Goal: Task Accomplishment & Management: Use online tool/utility

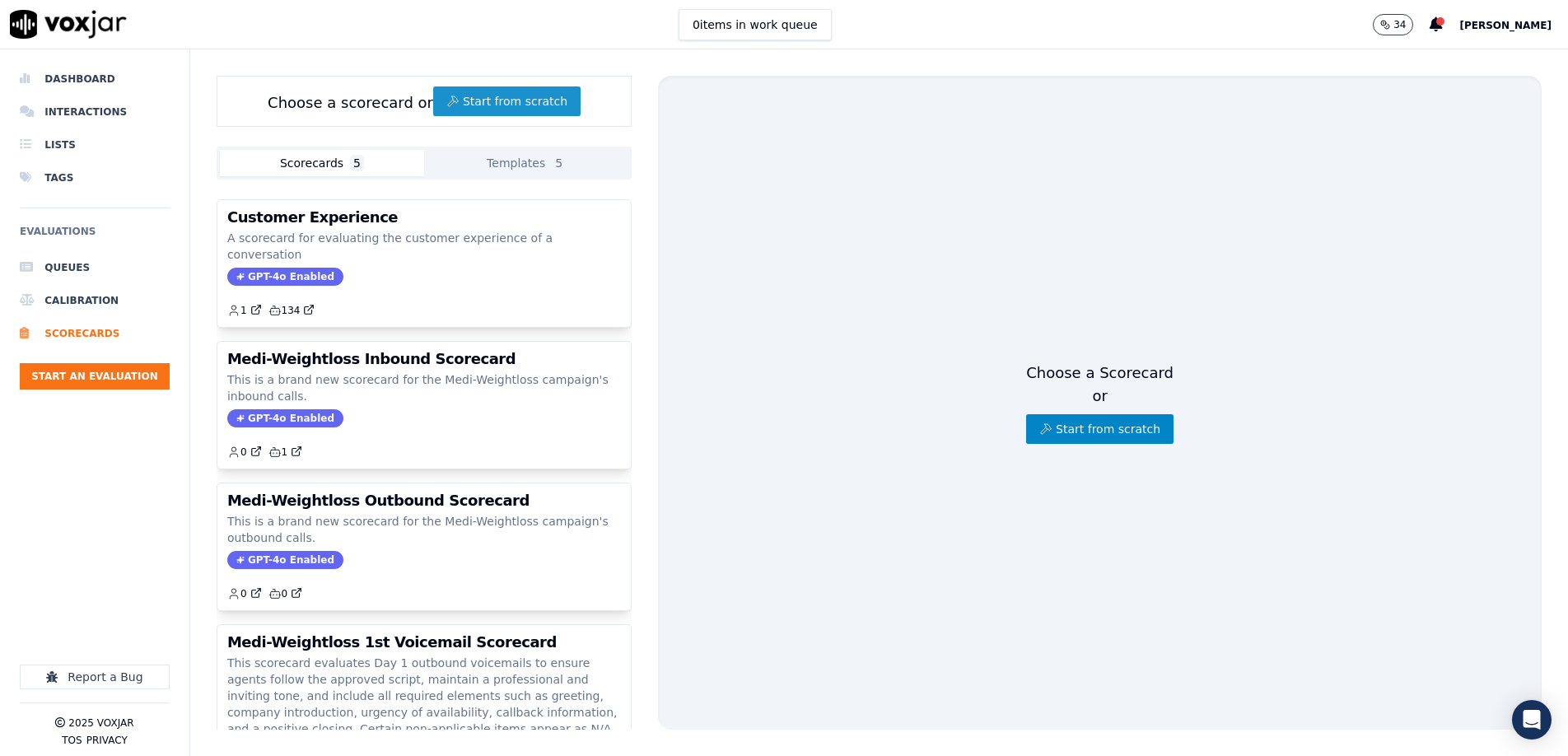
click at [495, 105] on button "Start from scratch" at bounding box center [507, 101] width 147 height 30
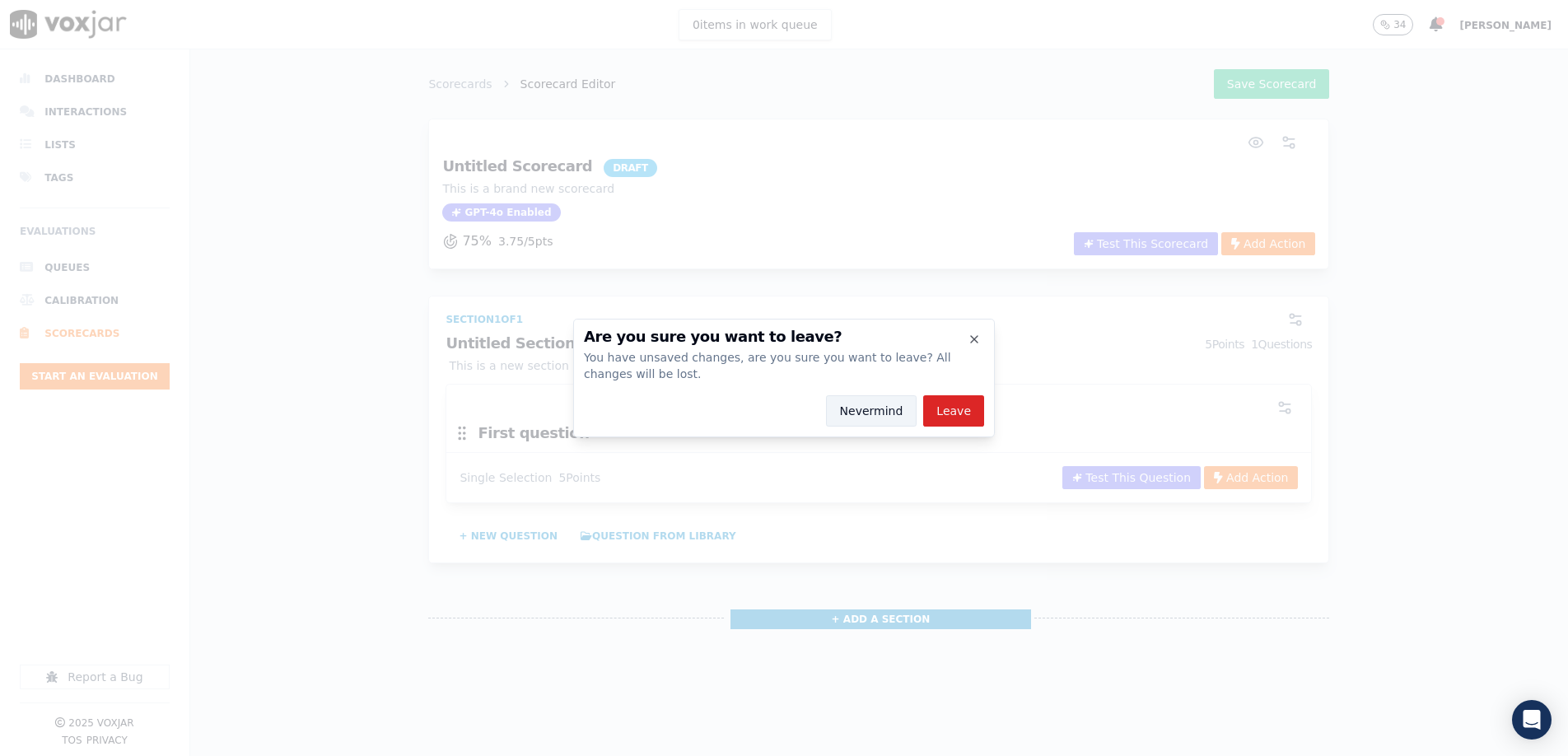
click at [855, 415] on button "Nevermind" at bounding box center [872, 410] width 92 height 31
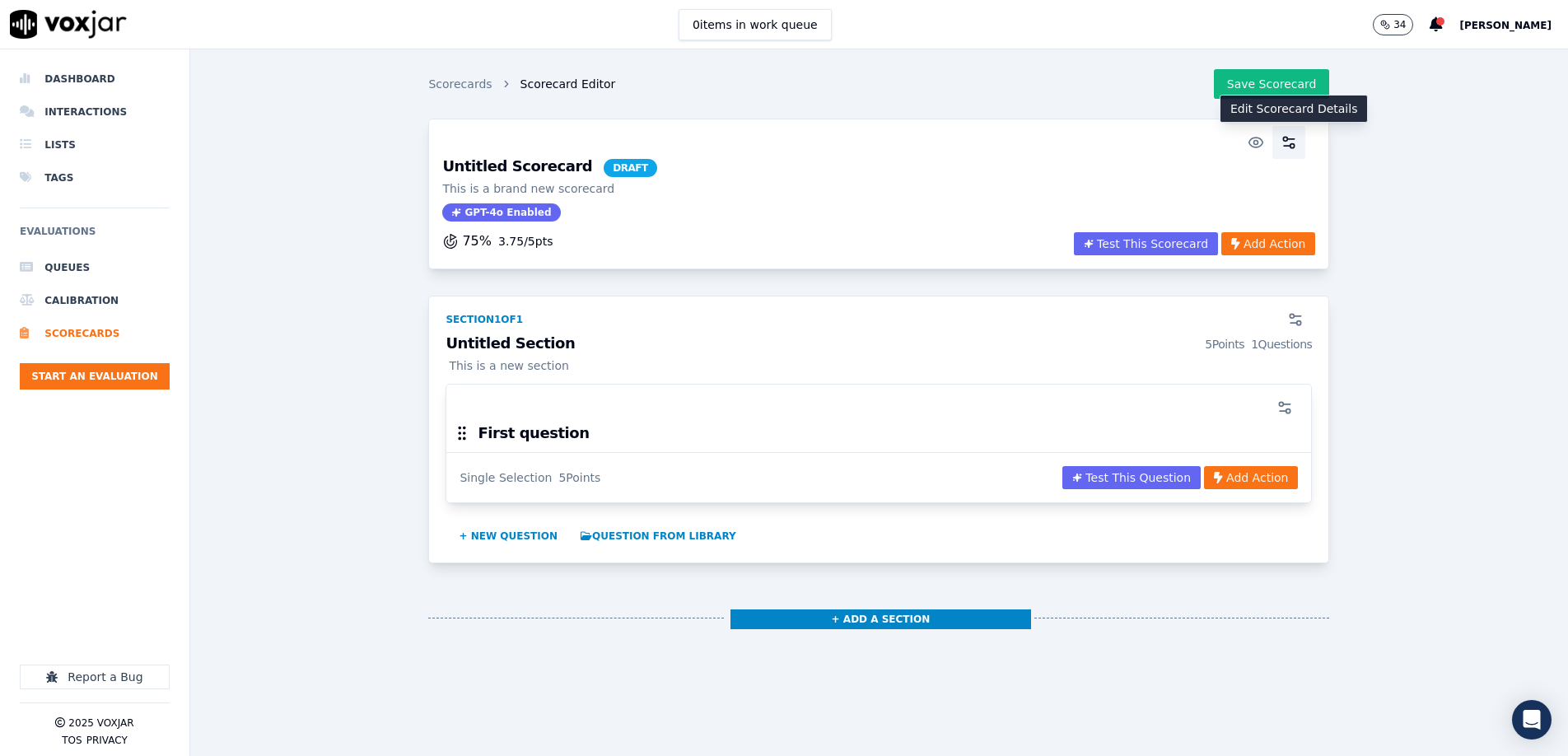
click at [1291, 145] on circle "button" at bounding box center [1293, 146] width 4 height 4
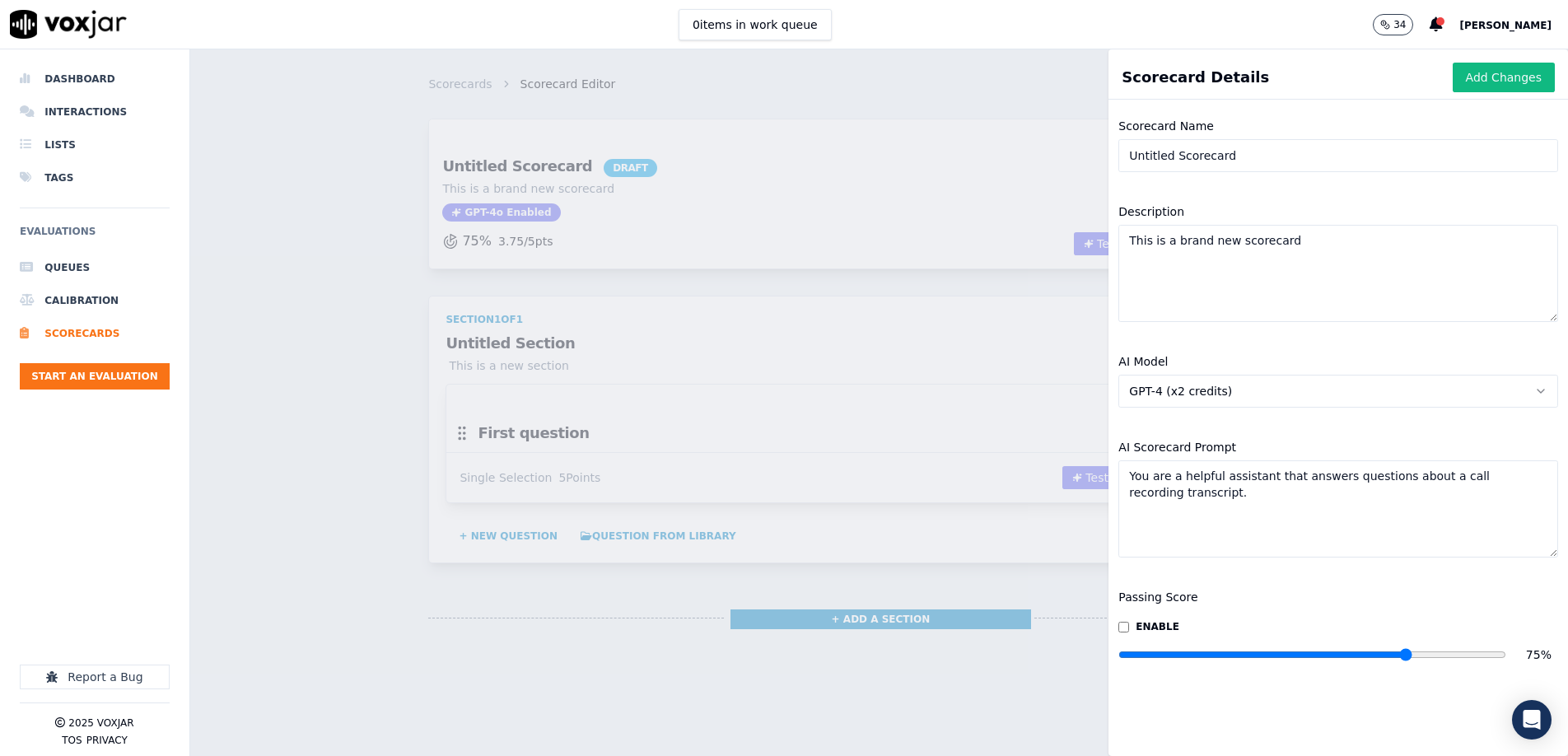
click at [1249, 156] on input "Untitled Scorecard" at bounding box center [1339, 155] width 440 height 33
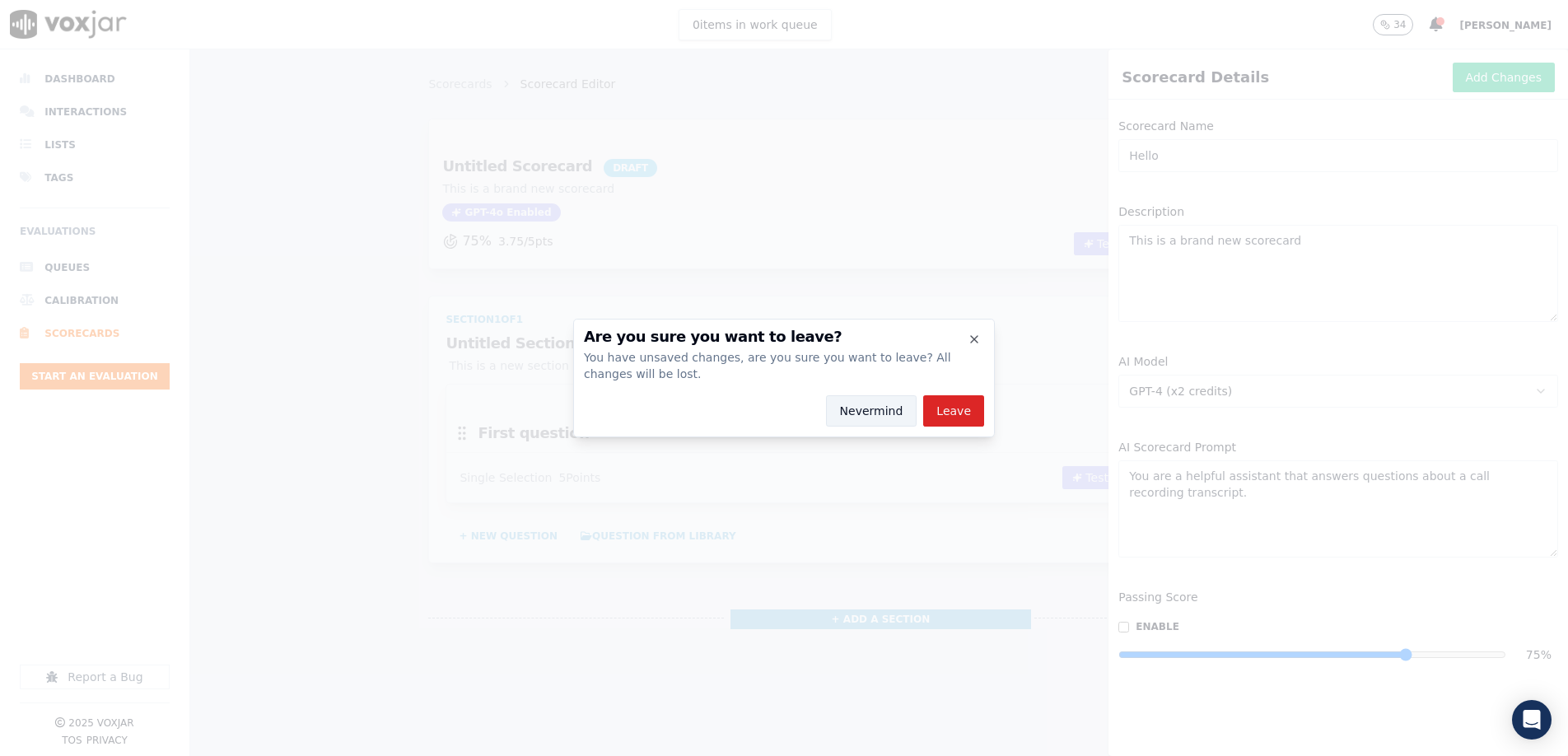
click at [889, 405] on button "Nevermind" at bounding box center [872, 410] width 92 height 31
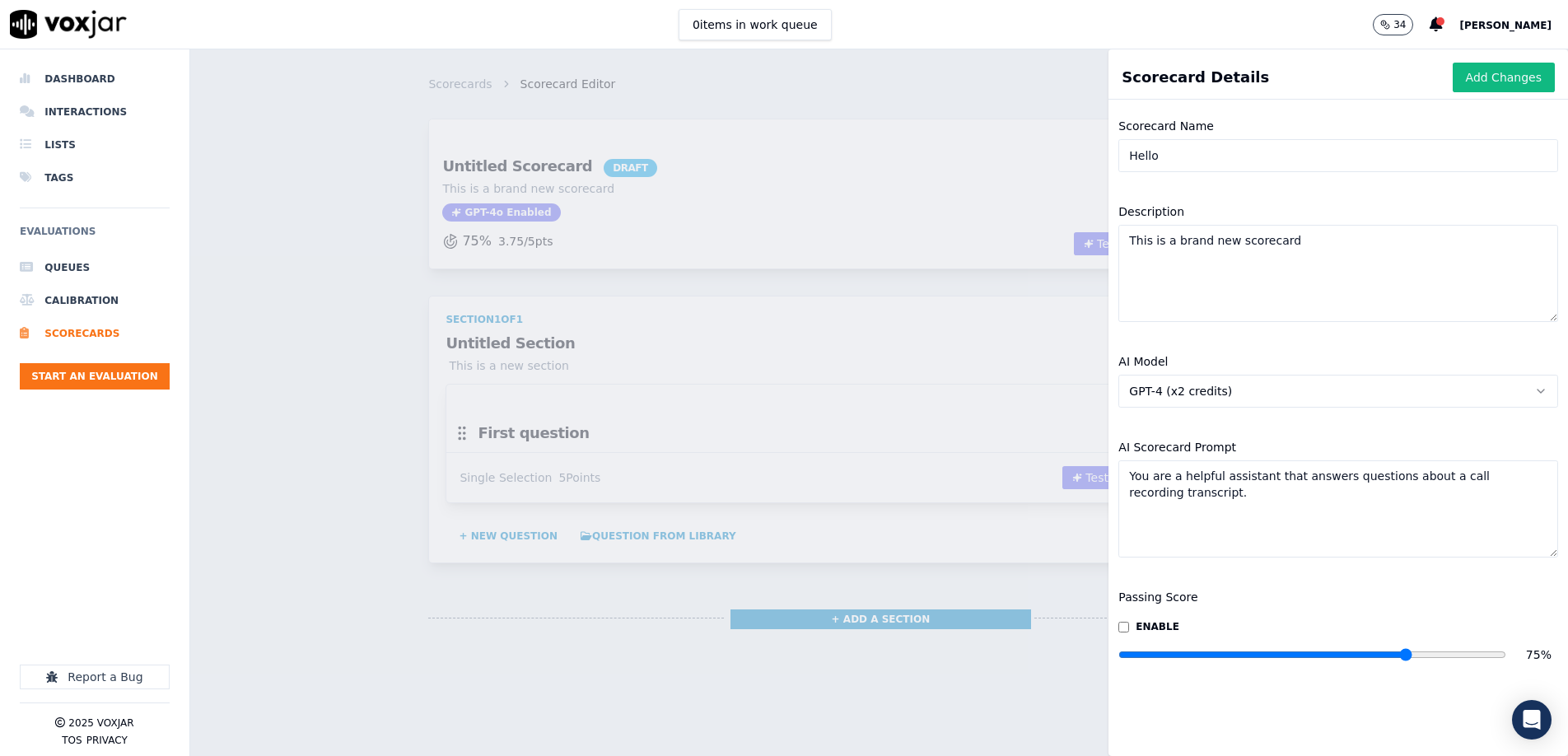
click at [1265, 161] on input "Hello" at bounding box center [1339, 155] width 440 height 33
type input "Hello Heart Inbound Call"
click at [1180, 284] on textarea "This is a brand new scorecard" at bounding box center [1339, 274] width 440 height 97
click at [1190, 275] on textarea "This is a brand new scorecard" at bounding box center [1339, 274] width 440 height 97
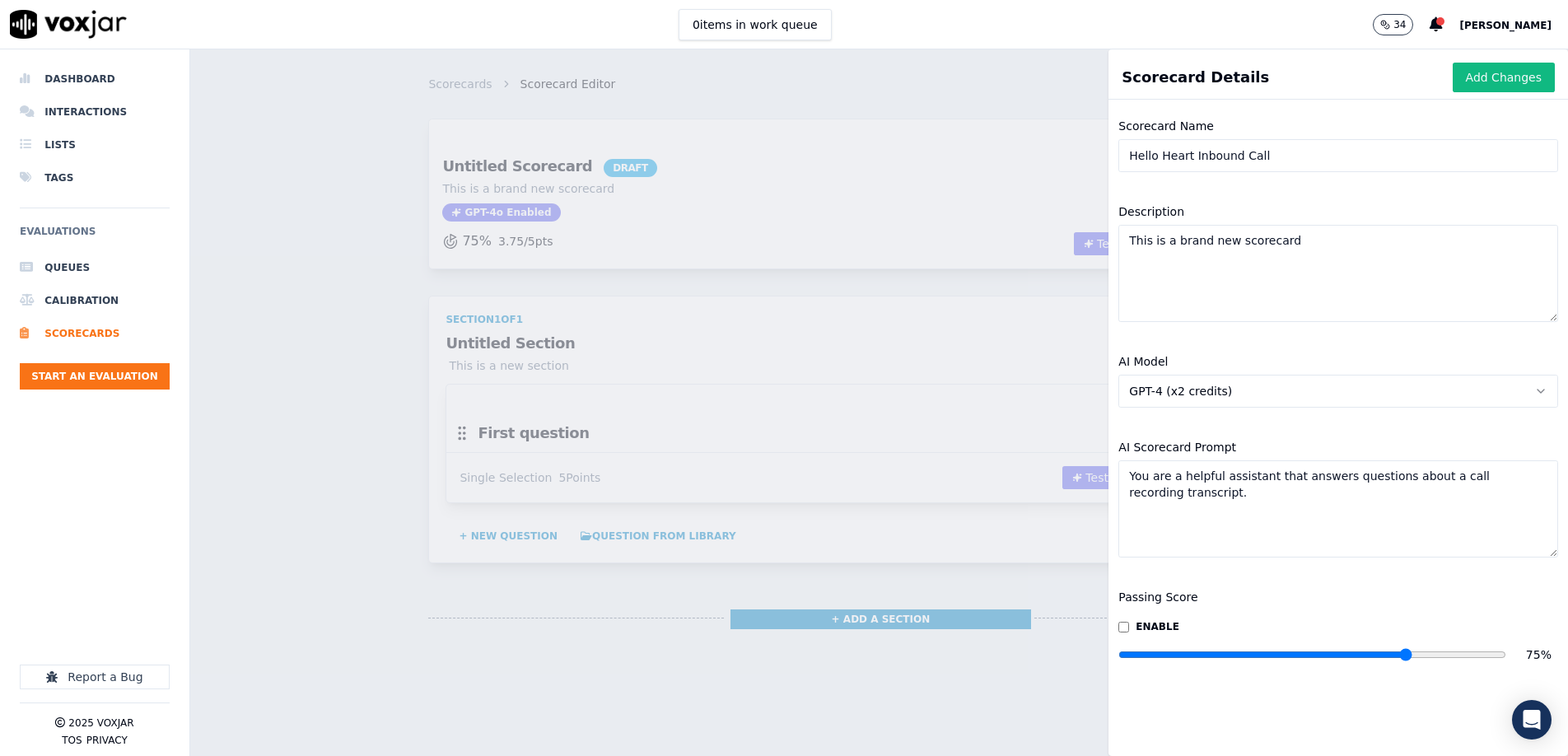
click at [1190, 275] on textarea "This is a brand new scorecard" at bounding box center [1339, 274] width 440 height 97
paste textarea "This scorecard evaluates Hello Heart support agents on their adherence to the H…"
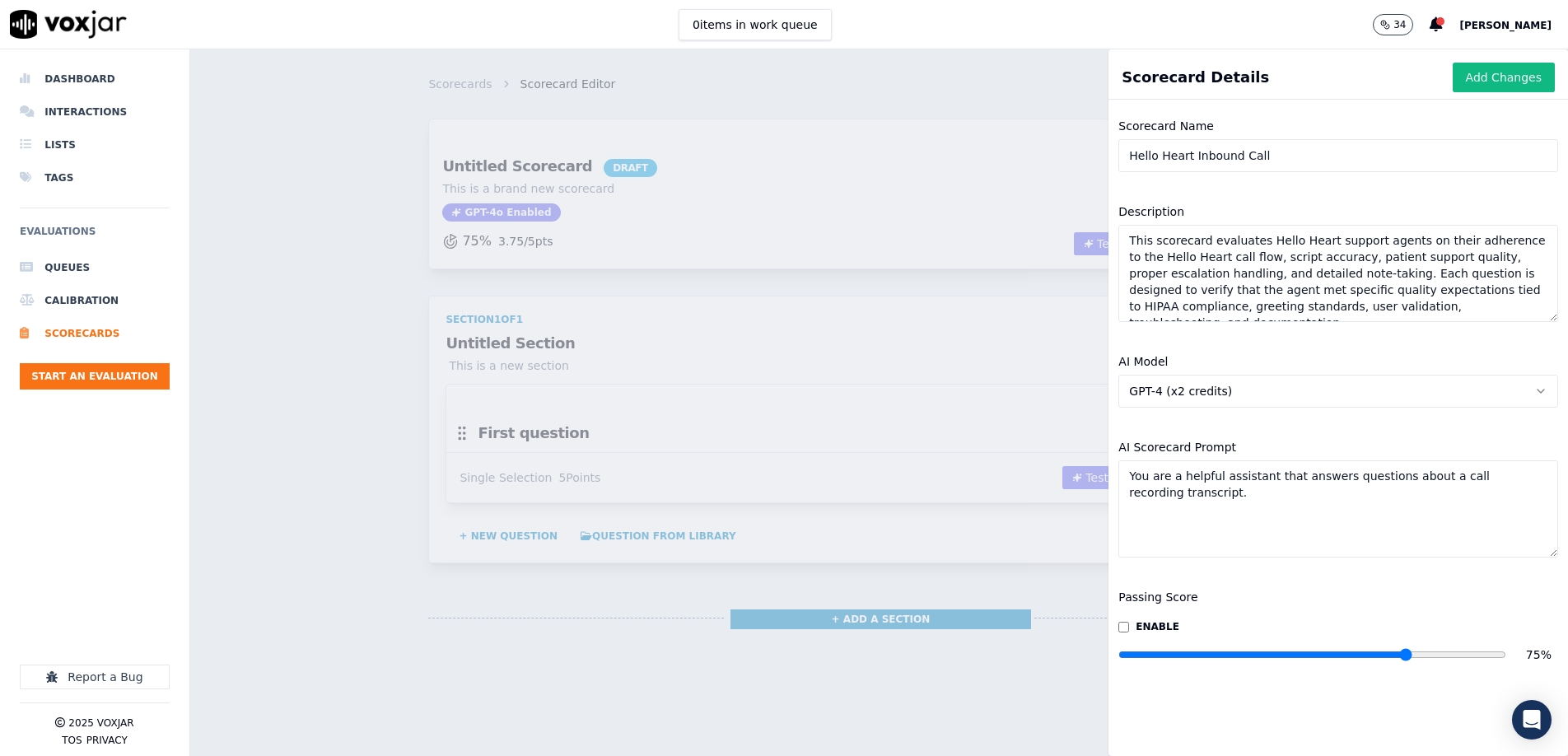
type textarea "This scorecard evaluates Hello Heart support agents on their adherence to the H…"
click at [1186, 491] on textarea "You are a helpful assistant that answers questions about a call recording trans…" at bounding box center [1339, 509] width 440 height 97
paste textarea "evaluating Hello Heart inbound support calls. These calls follow a strict call …"
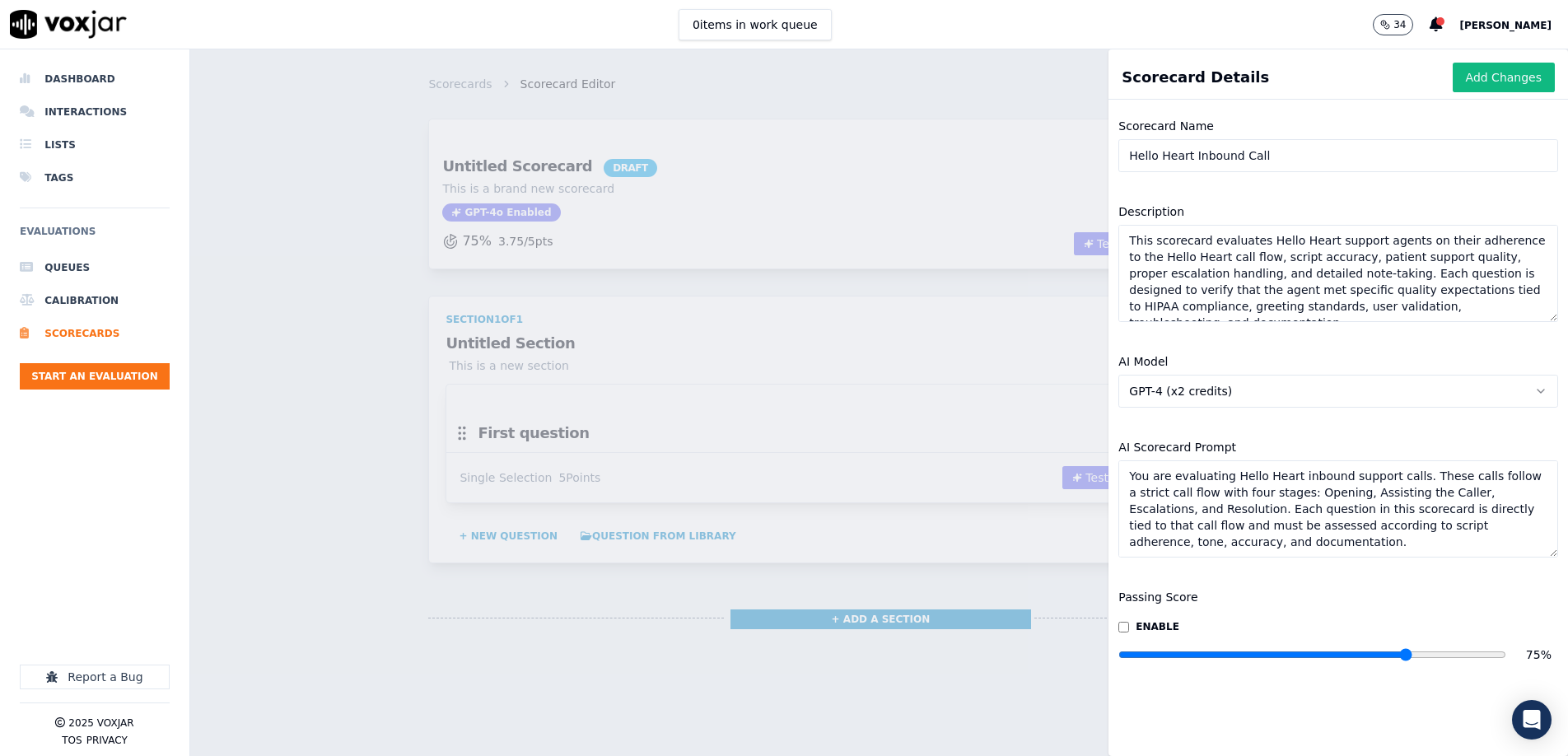
type textarea "You are evaluating Hello Heart inbound support calls. These calls follow a stri…"
drag, startPoint x: 1407, startPoint y: 657, endPoint x: 1440, endPoint y: 657, distance: 33.0
click at [1441, 657] on input "range" at bounding box center [1312, 655] width 388 height 7
type input "85"
click at [1444, 657] on input "range" at bounding box center [1312, 655] width 388 height 7
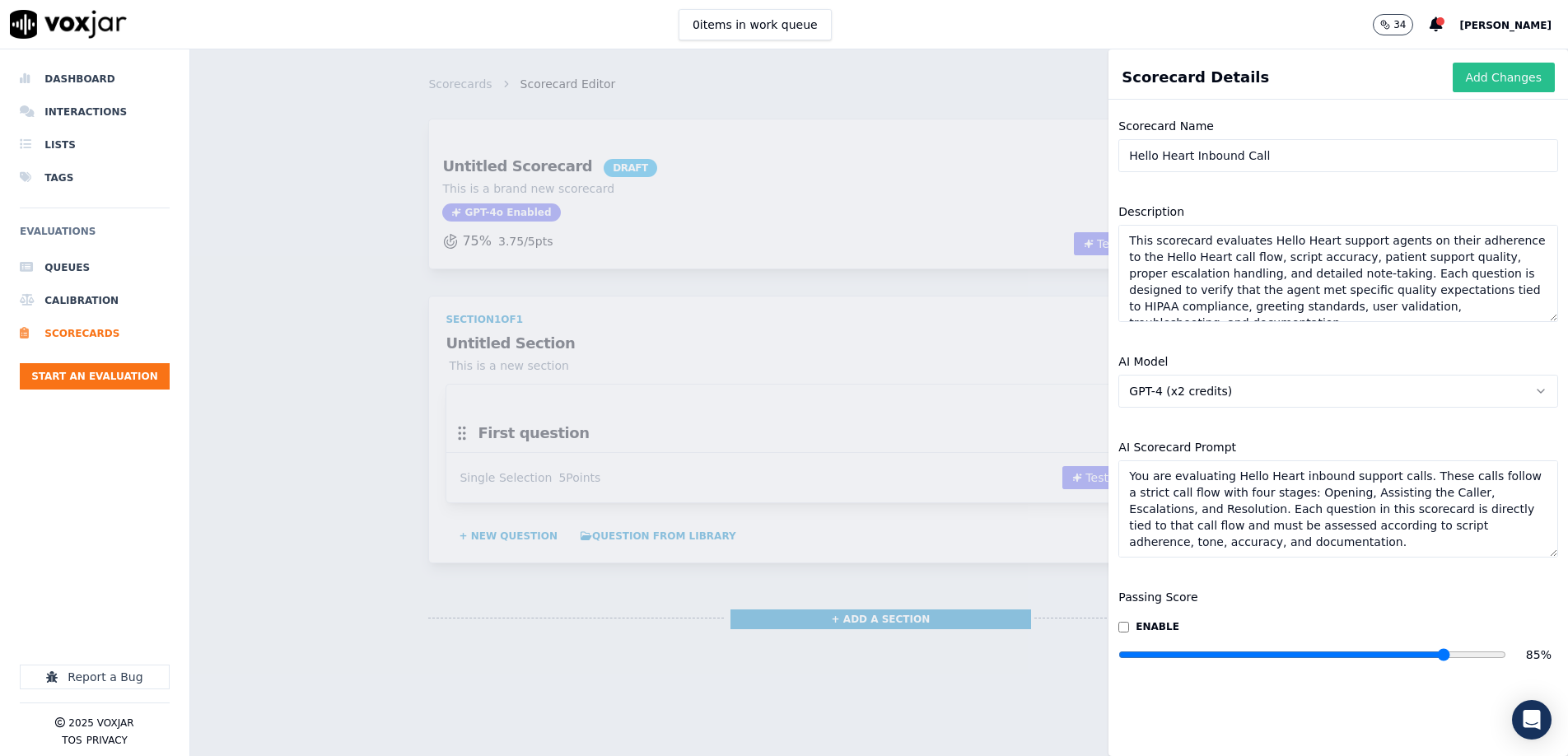
click at [1508, 78] on button "Add Changes" at bounding box center [1504, 77] width 102 height 30
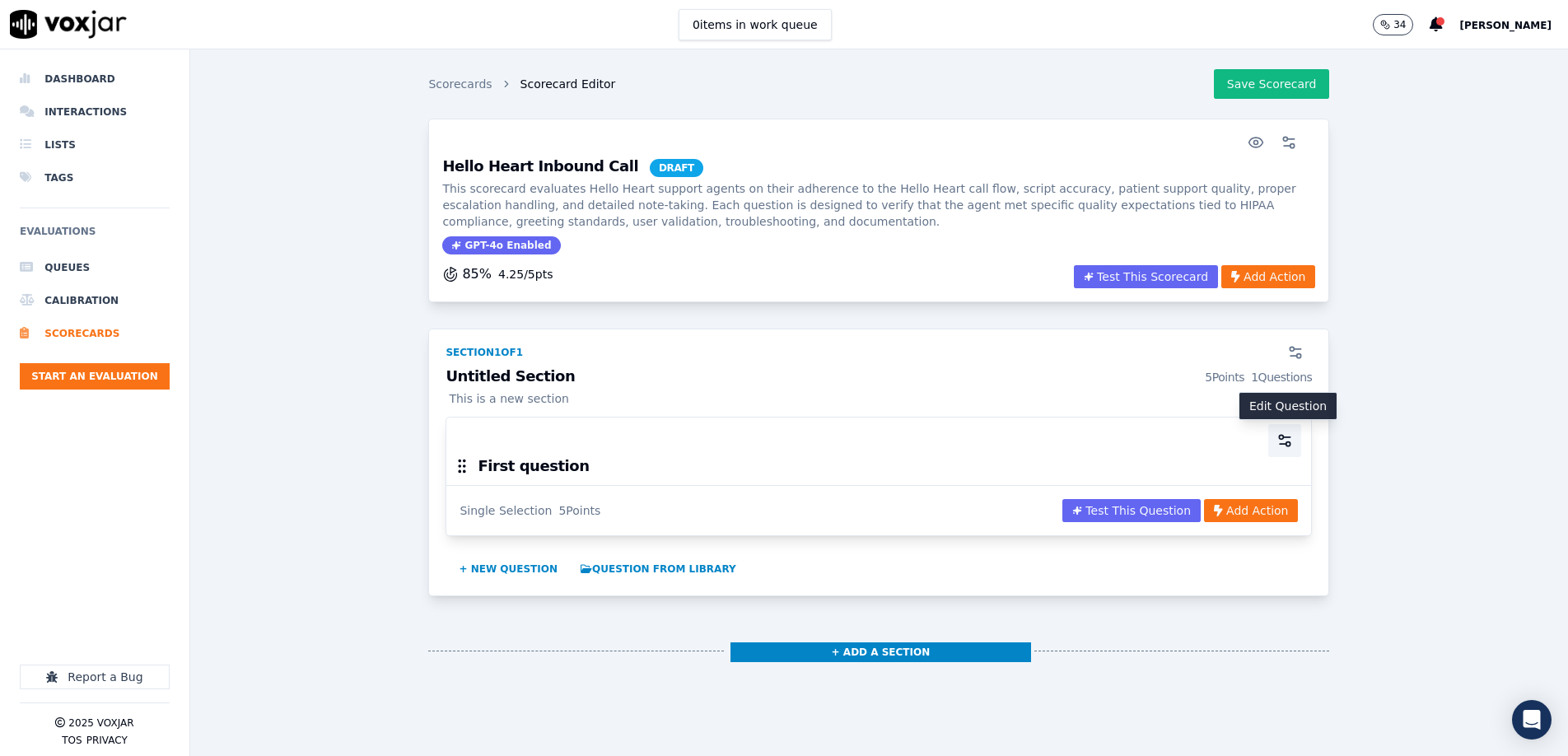
click at [1282, 437] on circle "button" at bounding box center [1282, 437] width 4 height 4
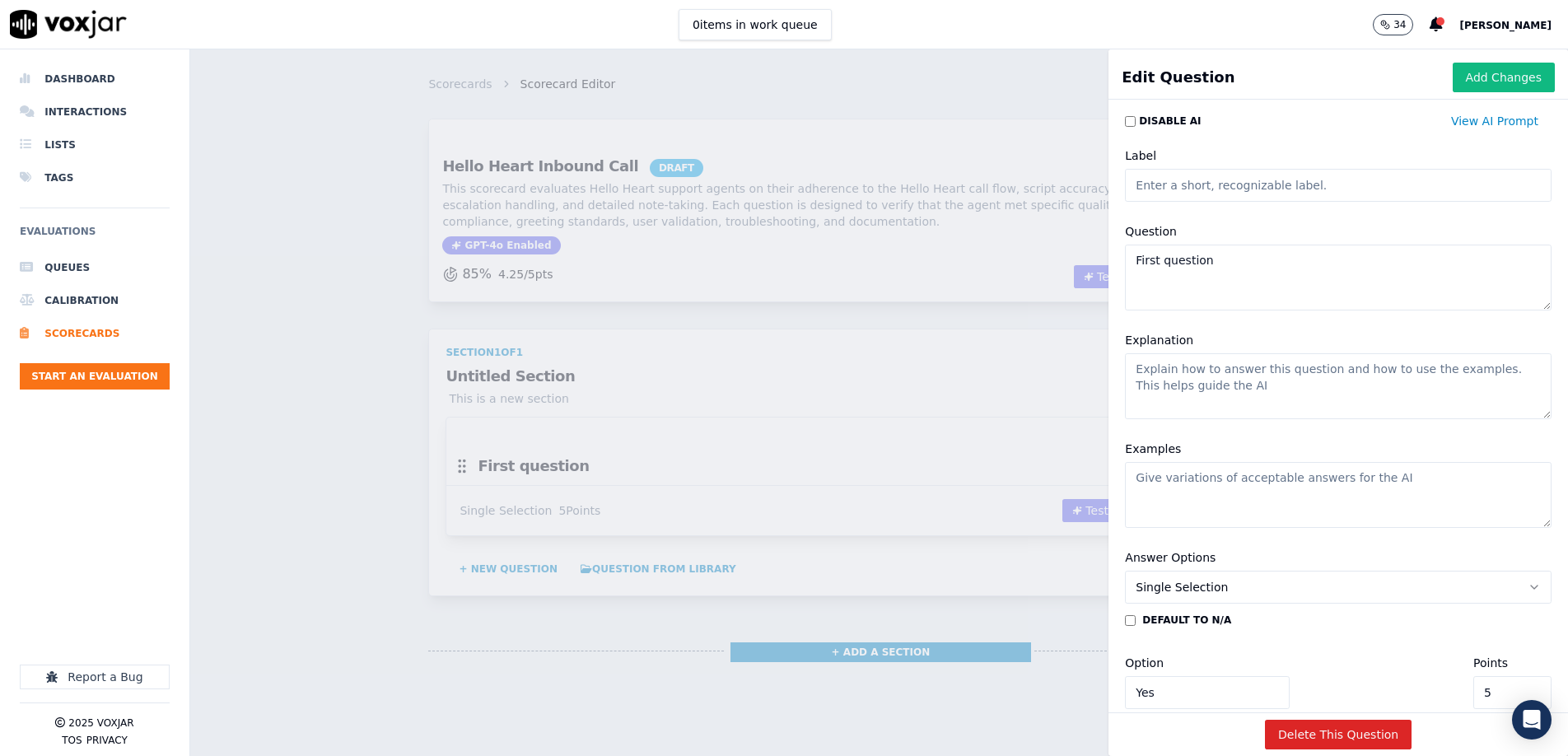
click at [1160, 196] on input "Label" at bounding box center [1339, 185] width 427 height 33
type input "HIPAA Compliance"
click at [1299, 280] on textarea "First question" at bounding box center [1339, 278] width 427 height 66
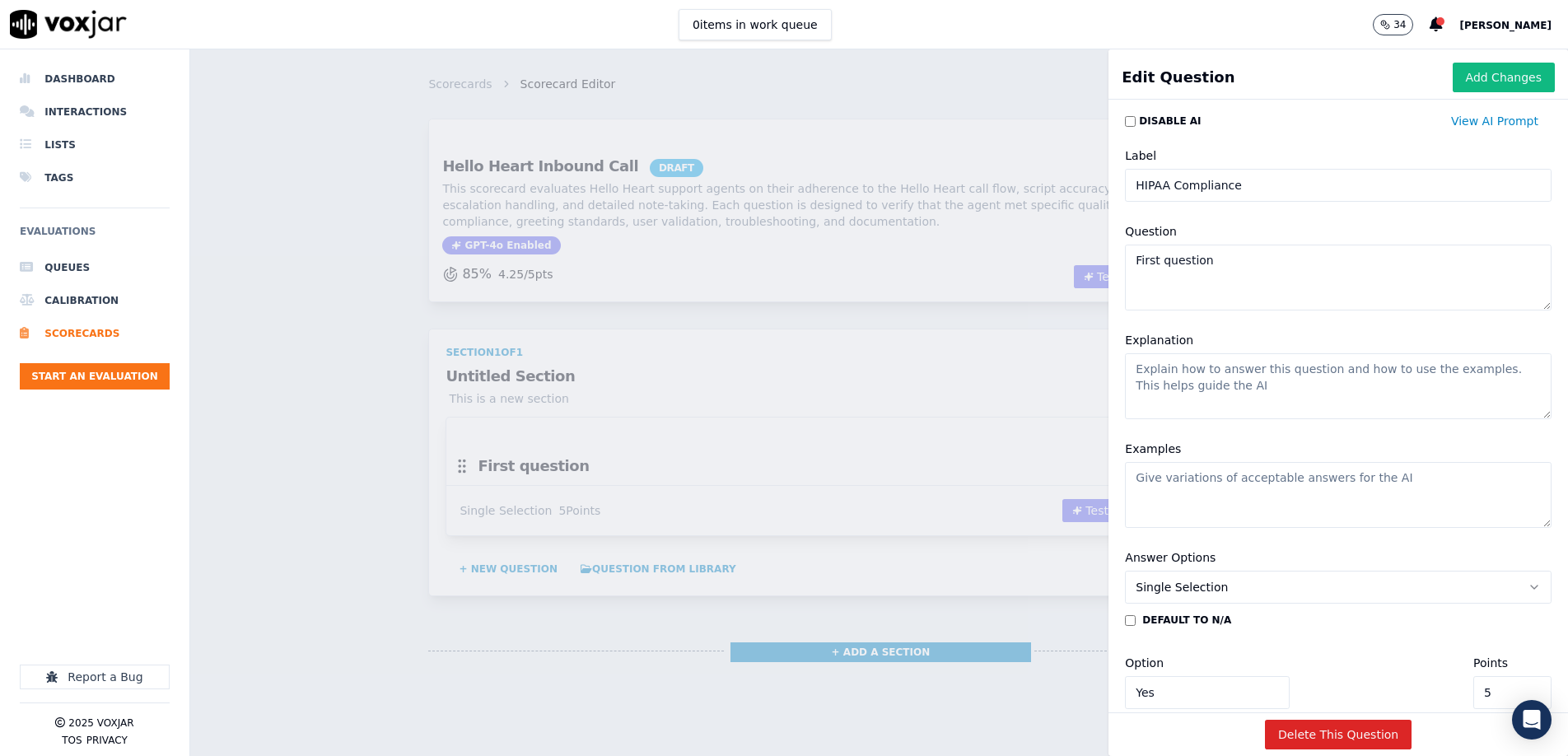
paste textarea "[PERSON_NAME] Yes if the agent avoided disclosing PHI and followed HIPAA-compli…"
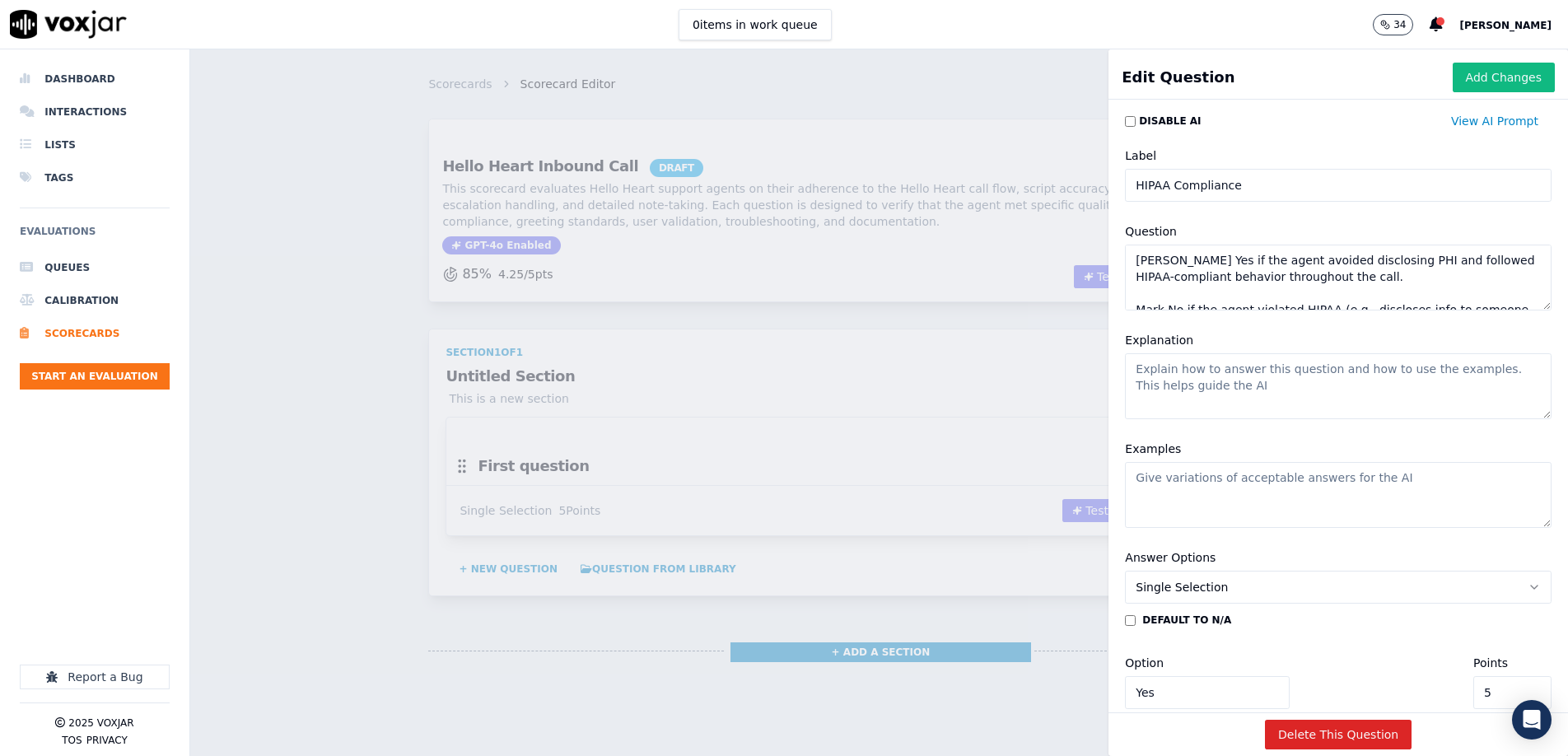
scroll to position [23, 0]
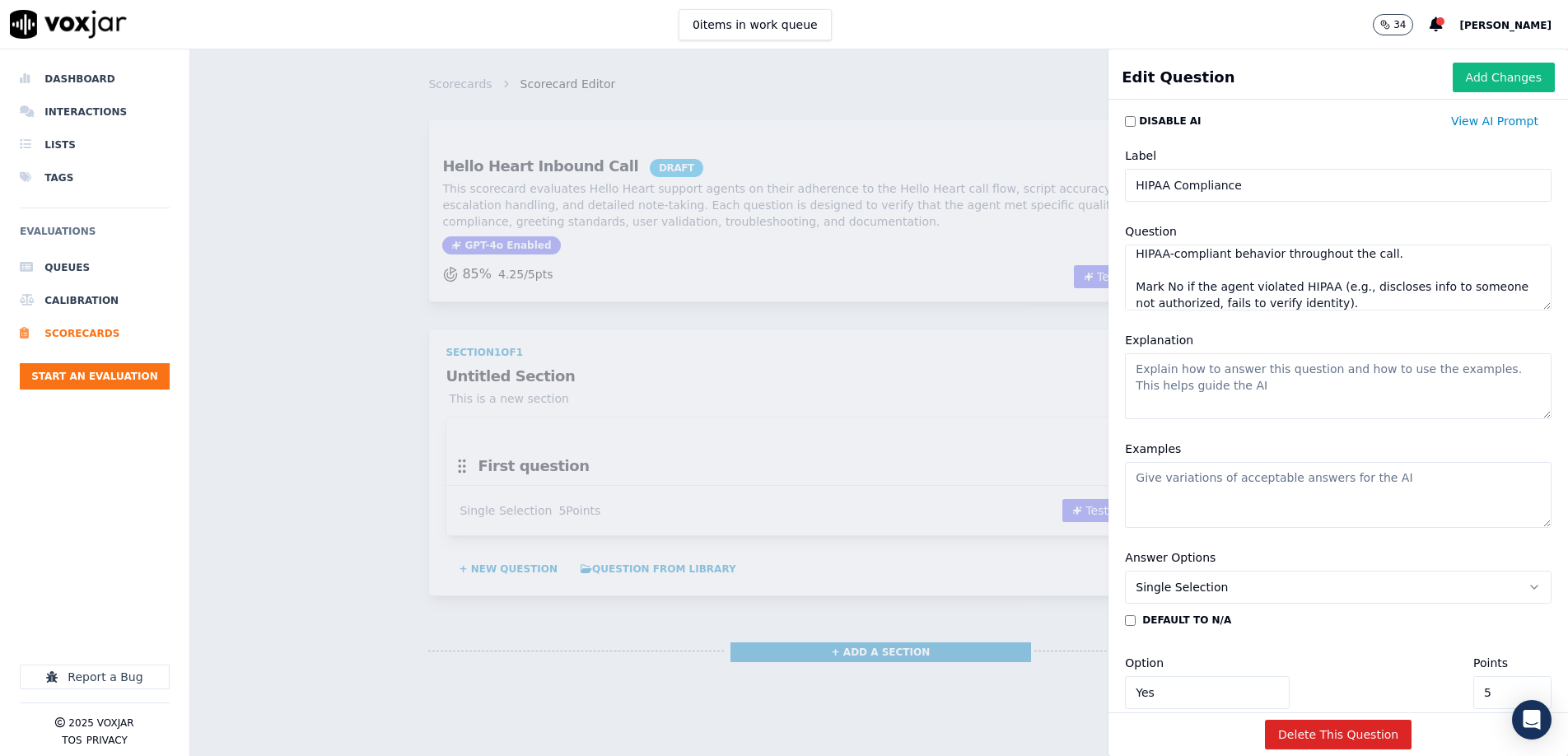
type textarea "First question"
click at [1254, 396] on textarea "Explanation" at bounding box center [1339, 386] width 427 height 66
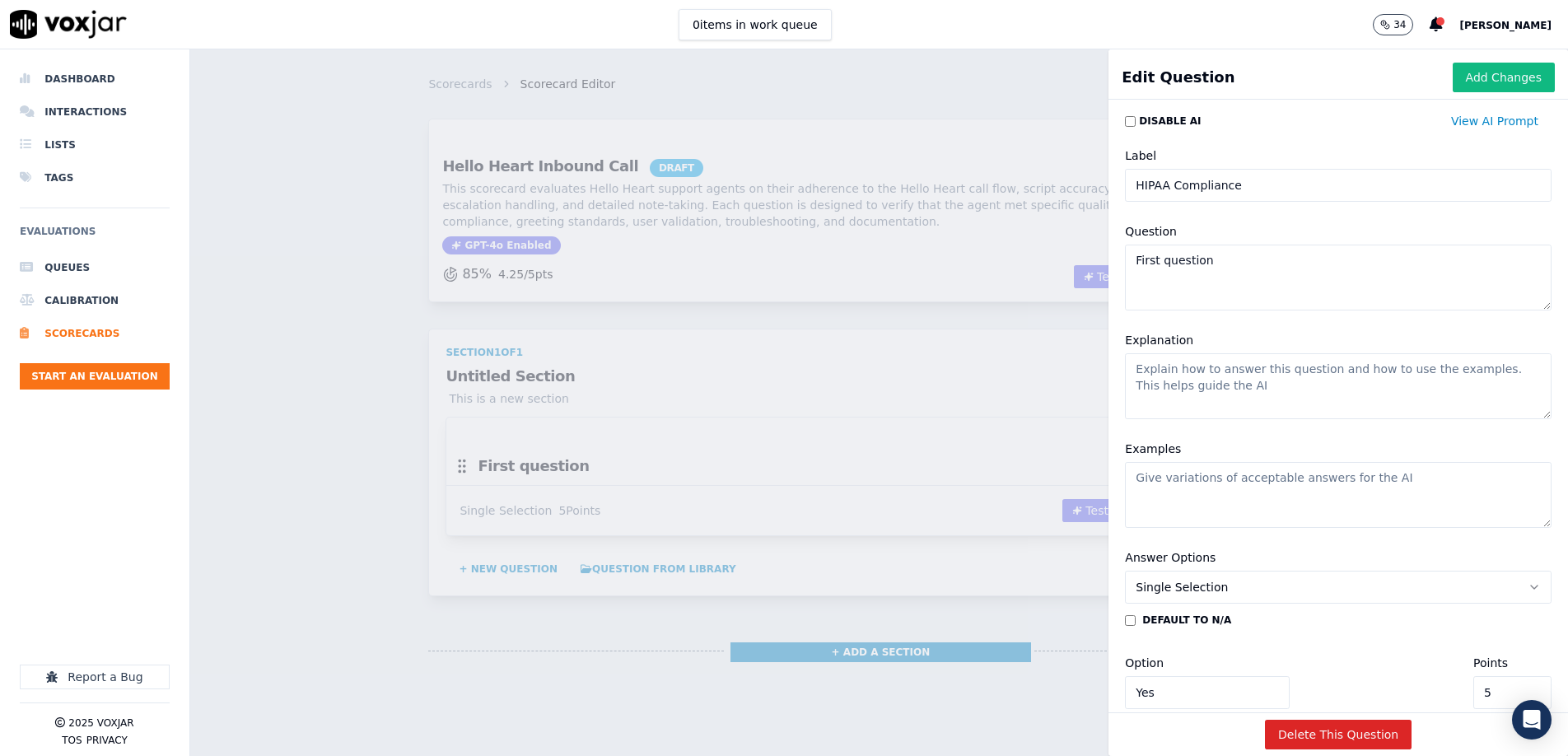
click at [1254, 396] on textarea "Explanation" at bounding box center [1339, 386] width 427 height 66
click at [1246, 389] on textarea "Explanation" at bounding box center [1339, 386] width 427 height 66
paste textarea "[PERSON_NAME] Yes if the agent avoided disclosing PHI and followed HIPAA-compli…"
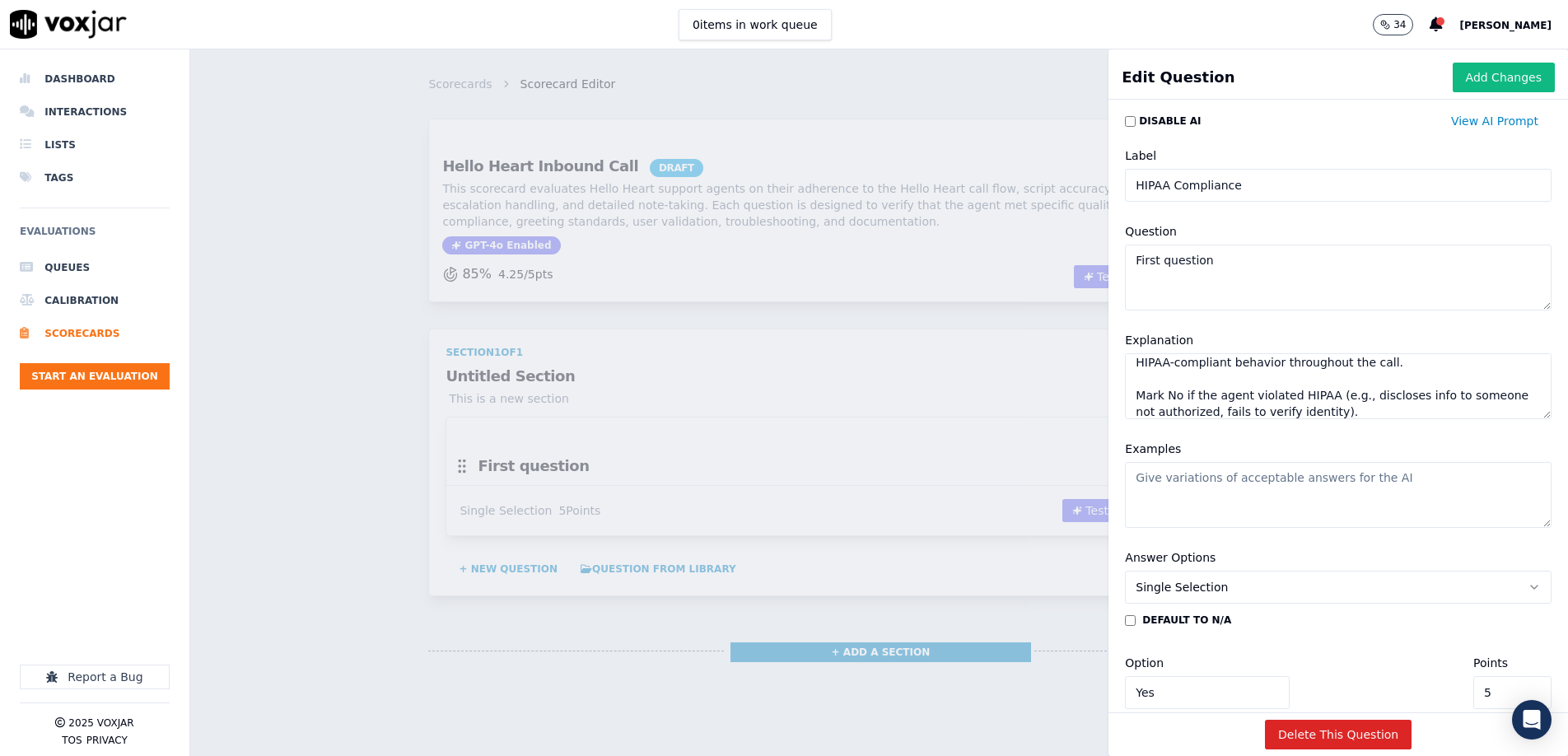
type textarea "[PERSON_NAME] Yes if the agent avoided disclosing PHI and followed HIPAA-compli…"
click at [1195, 267] on textarea "First question" at bounding box center [1339, 278] width 427 height 66
click at [1220, 269] on textarea "First question" at bounding box center [1339, 278] width 427 height 66
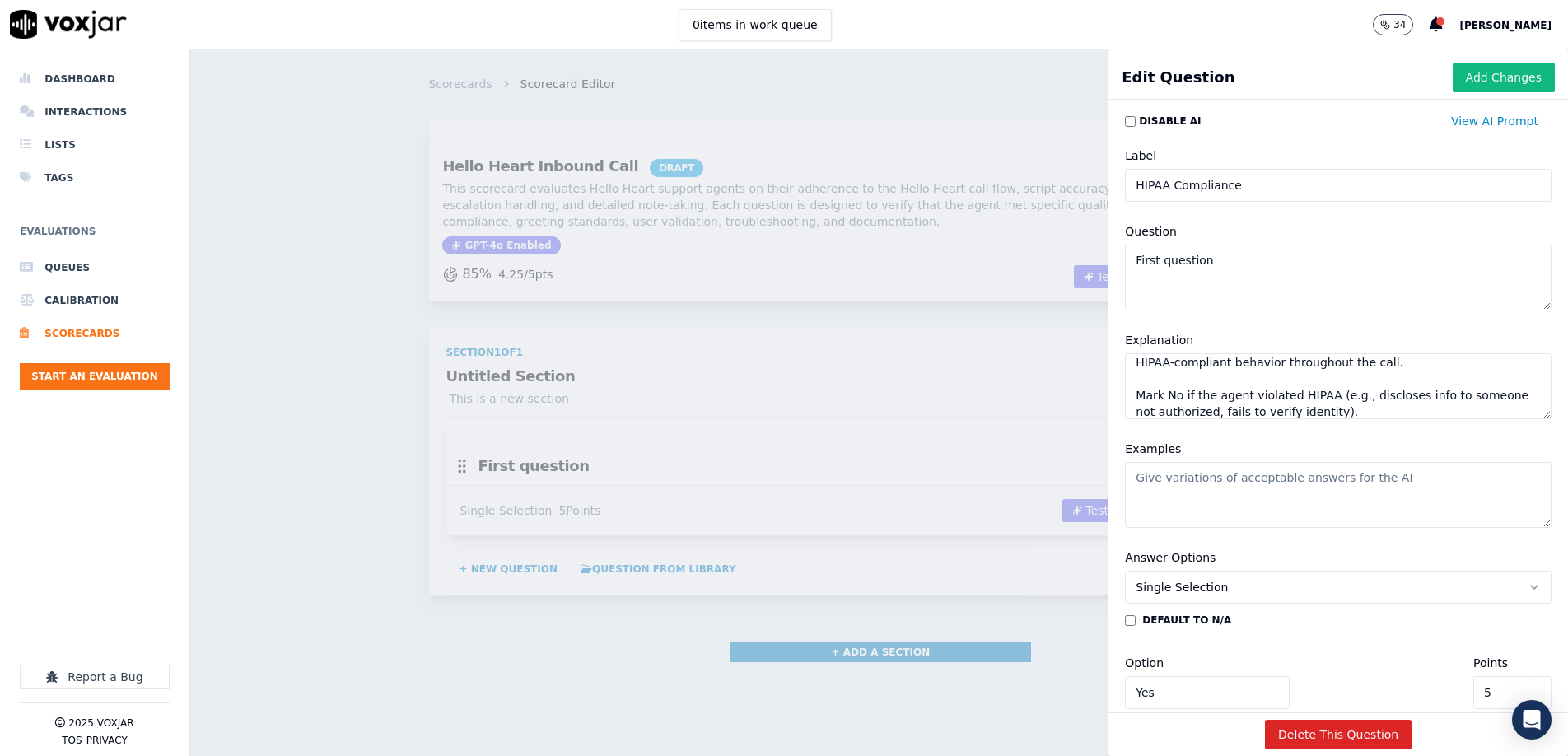
paste textarea "Were HIPAA guidelines followed?"
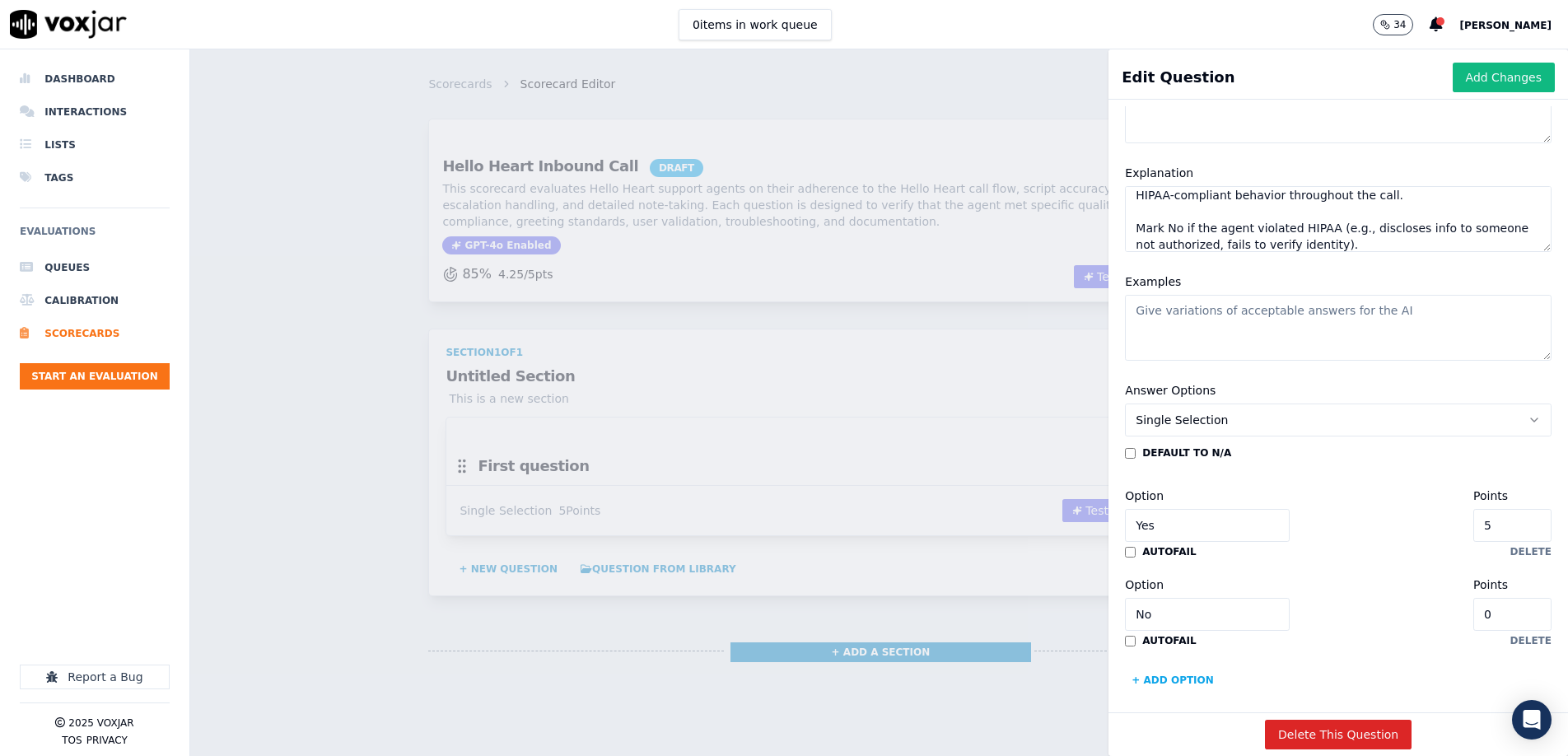
scroll to position [169, 0]
type textarea "Were HIPAA guidelines followed?"
click at [1256, 314] on textarea "Examples" at bounding box center [1339, 326] width 427 height 66
paste textarea "Yes: Agent confirms identity before discussing account details. No: Agent share…"
click at [1161, 324] on textarea "Yes: Agent confirms identity before discussing account details. No: Agent share…" at bounding box center [1339, 326] width 427 height 66
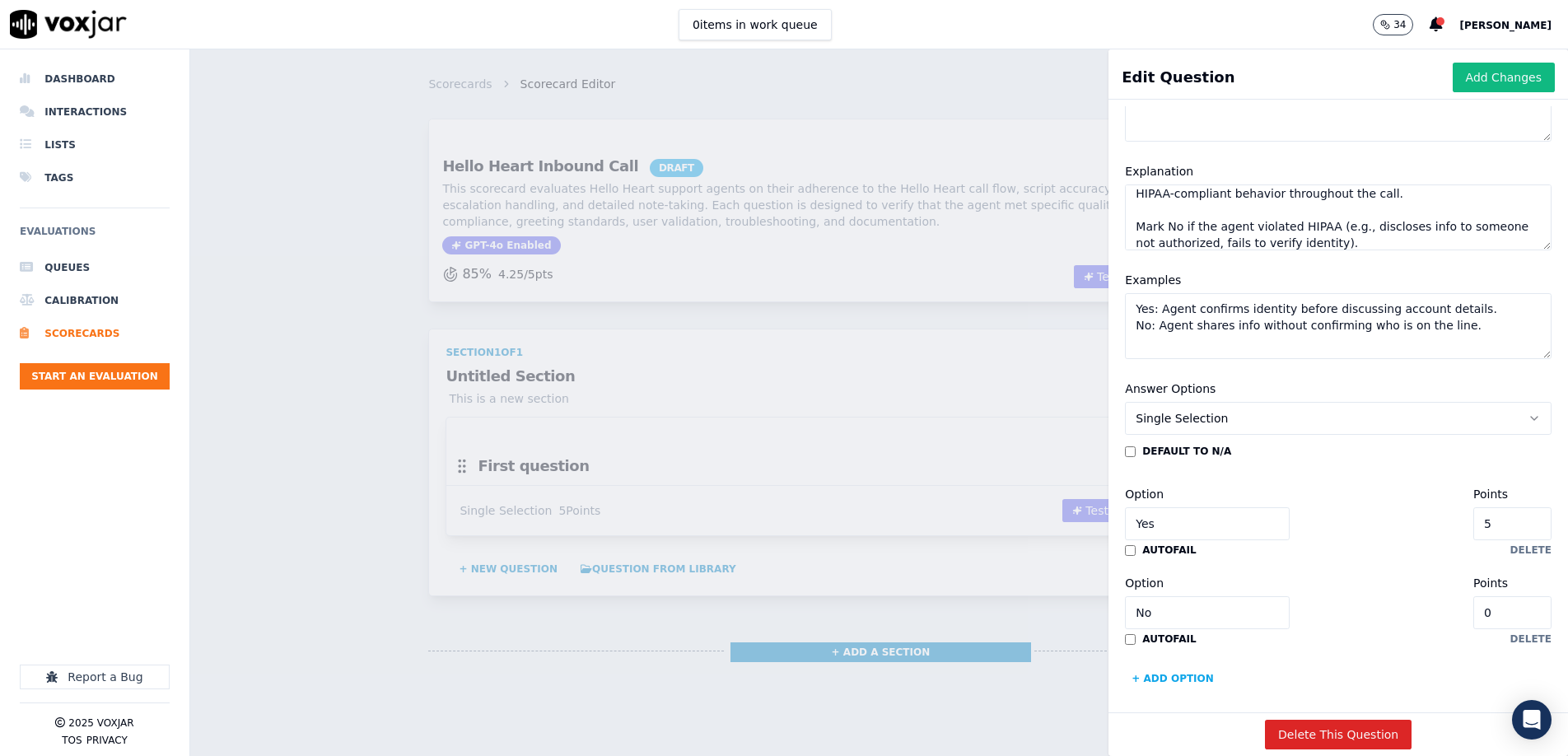
scroll to position [178, 0]
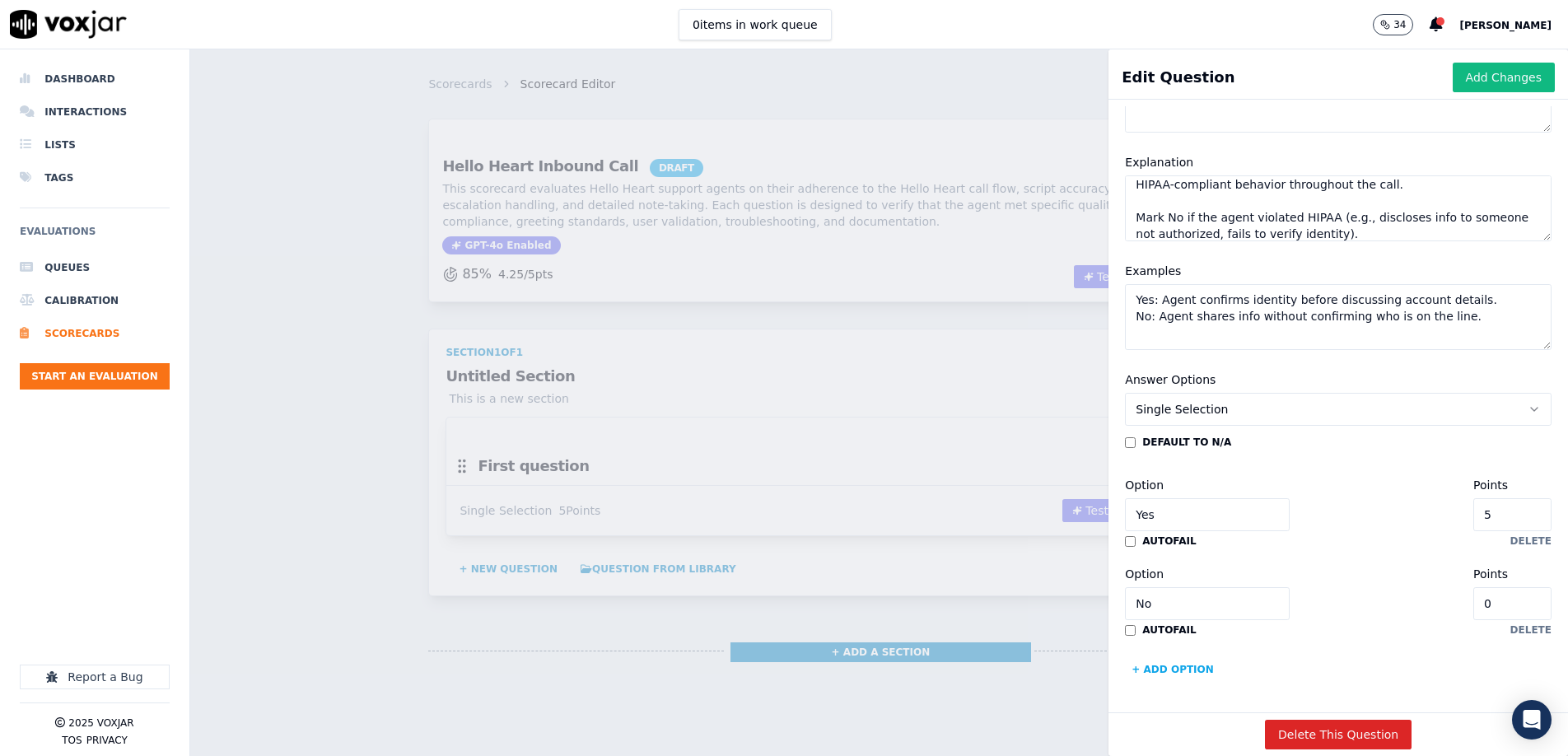
type textarea "Yes: Agent confirms identity before discussing account details. No: Agent share…"
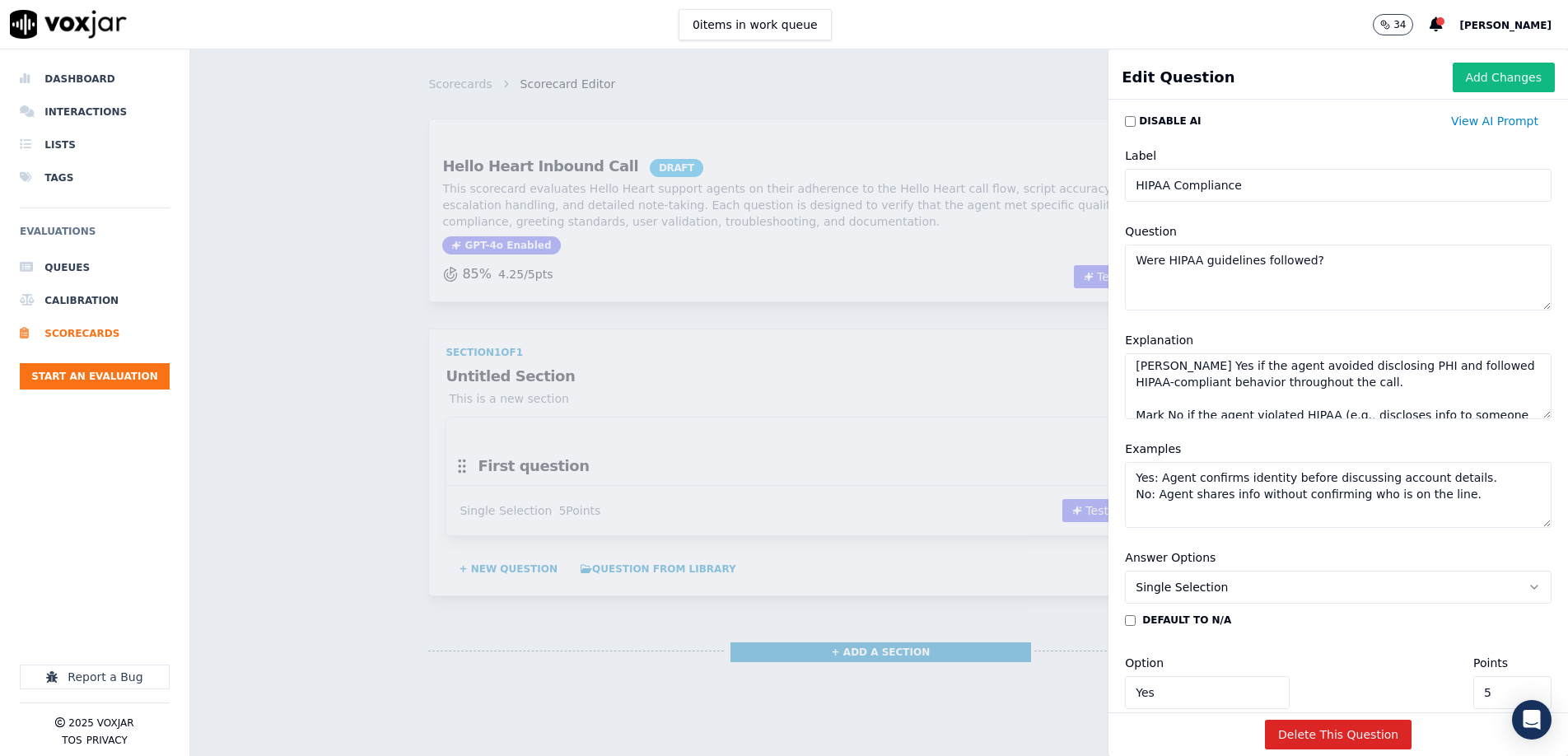
scroll to position [0, 0]
click at [1310, 387] on textarea "[PERSON_NAME] Yes if the agent avoided disclosing PHI and followed HIPAA-compli…" at bounding box center [1339, 386] width 427 height 66
paste textarea "loremips dol sita’c adipisci elitse doeiusmodt inc utlaboree dolore magnaaliqua…"
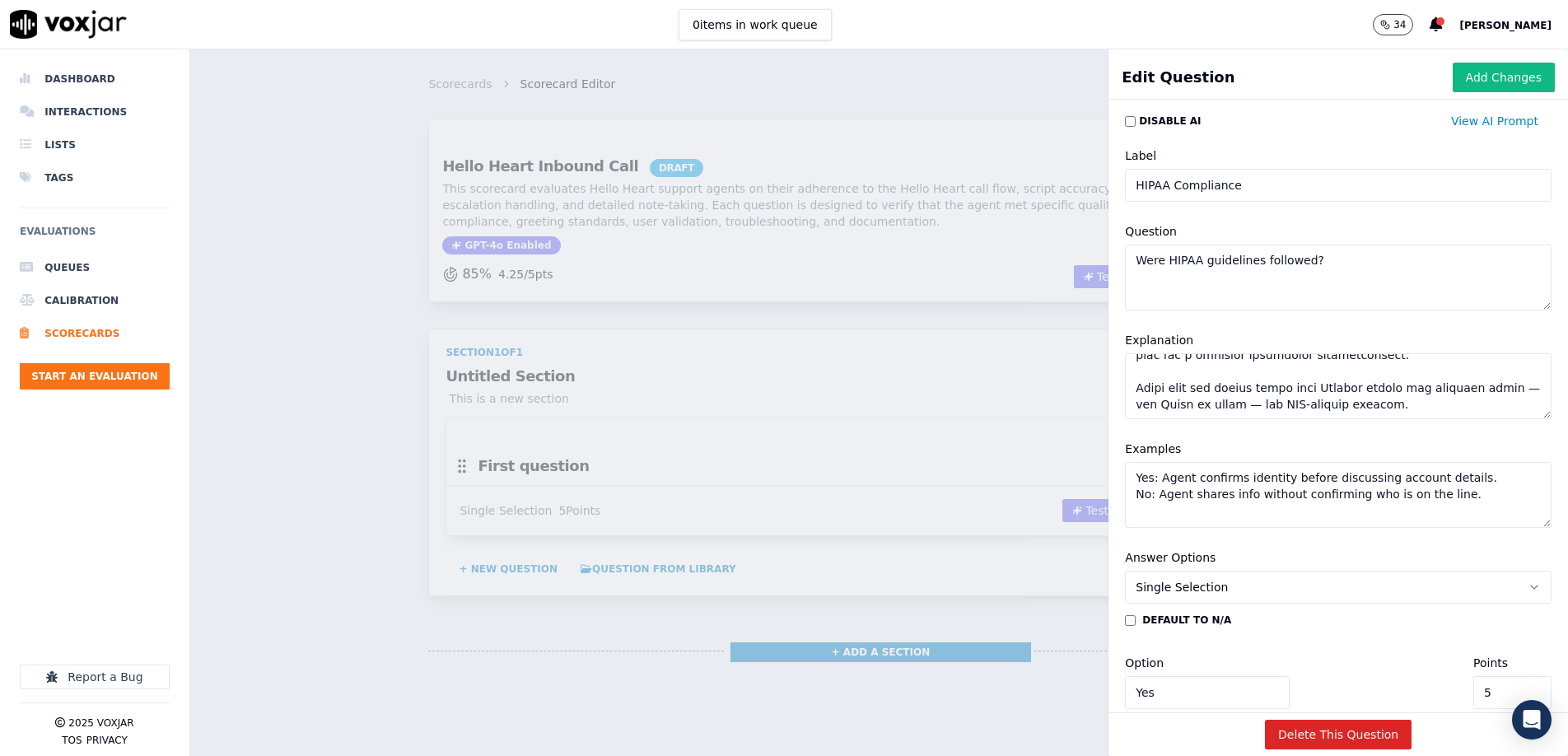
scroll to position [375, 0]
type textarea "Lore Ips do sit ametc adipisci eli sedd’e temporin utlabo etdolorema ali enimad…"
click at [1214, 505] on textarea "Yes: Agent confirms identity before discussing account details. No: Agent share…" at bounding box center [1339, 495] width 427 height 66
paste textarea "“Can I confirm your full name and the email you used when registering?” “I’d be…"
click at [1213, 505] on textarea "Yes: “Can I confirm your full name and the email you used when registering?” “I…" at bounding box center [1339, 495] width 427 height 66
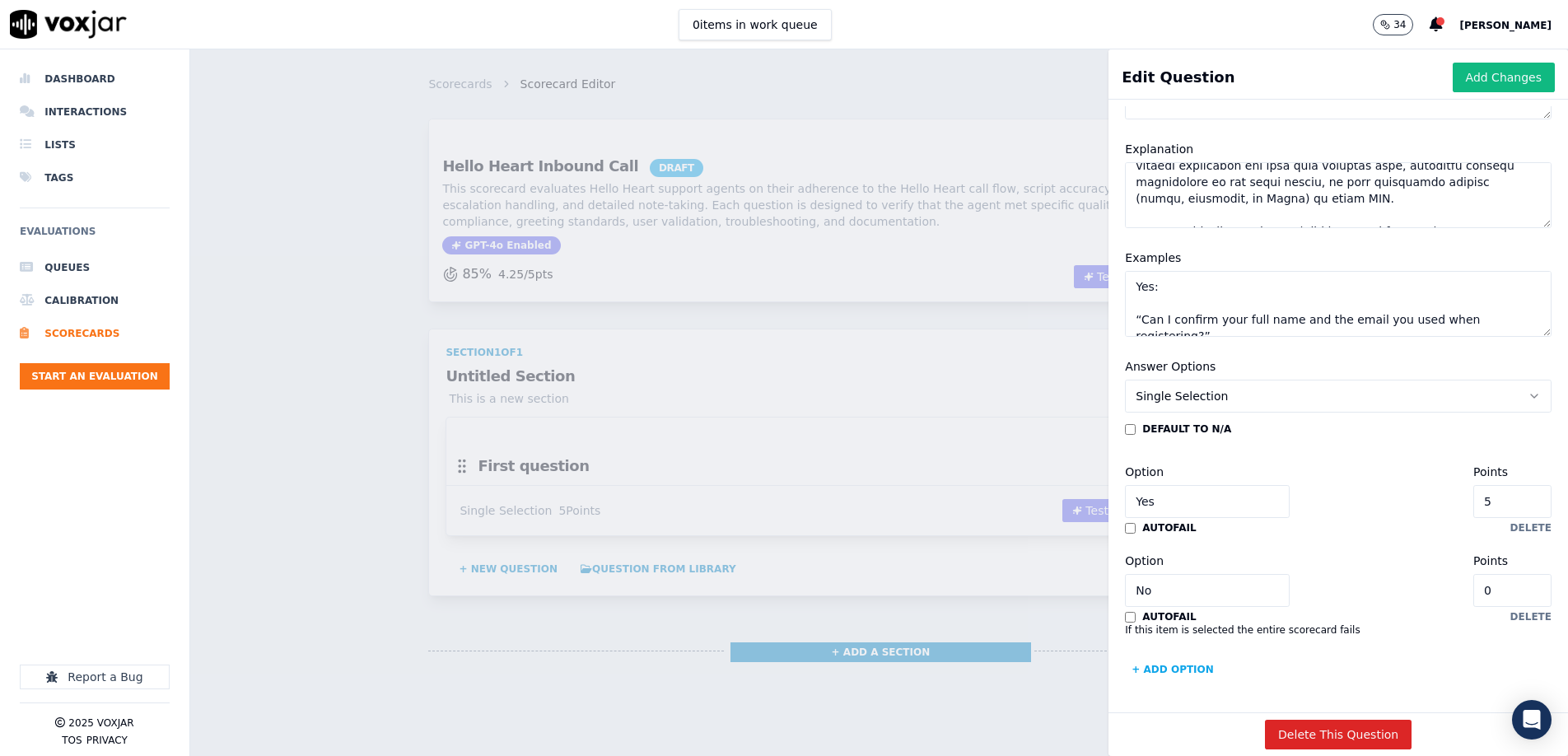
scroll to position [228, 0]
type textarea "Yes: “Can I confirm your full name and the email you used when registering?” “I…"
click at [1482, 77] on button "Add Changes" at bounding box center [1504, 77] width 102 height 30
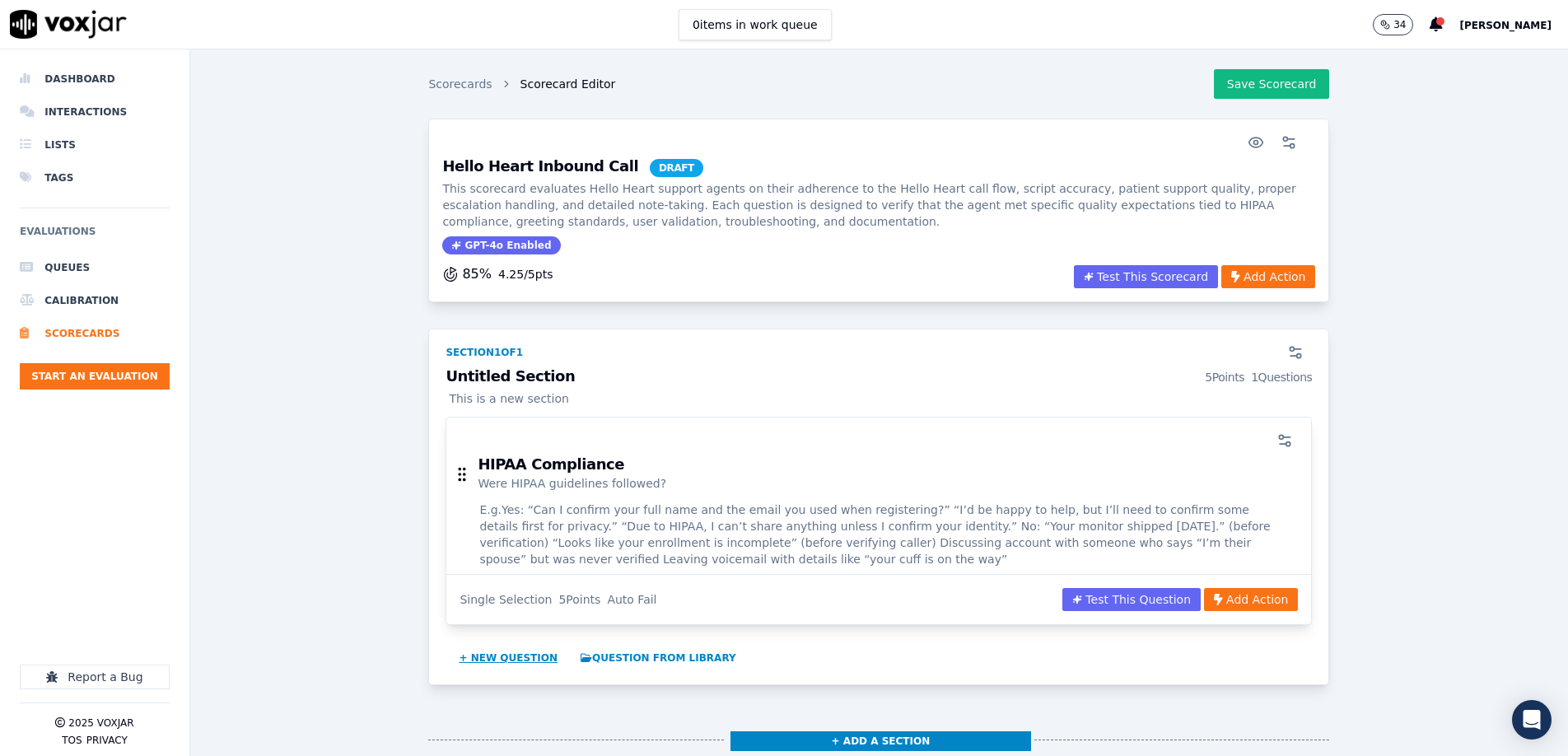
click at [498, 651] on button "+ New question" at bounding box center [508, 657] width 112 height 26
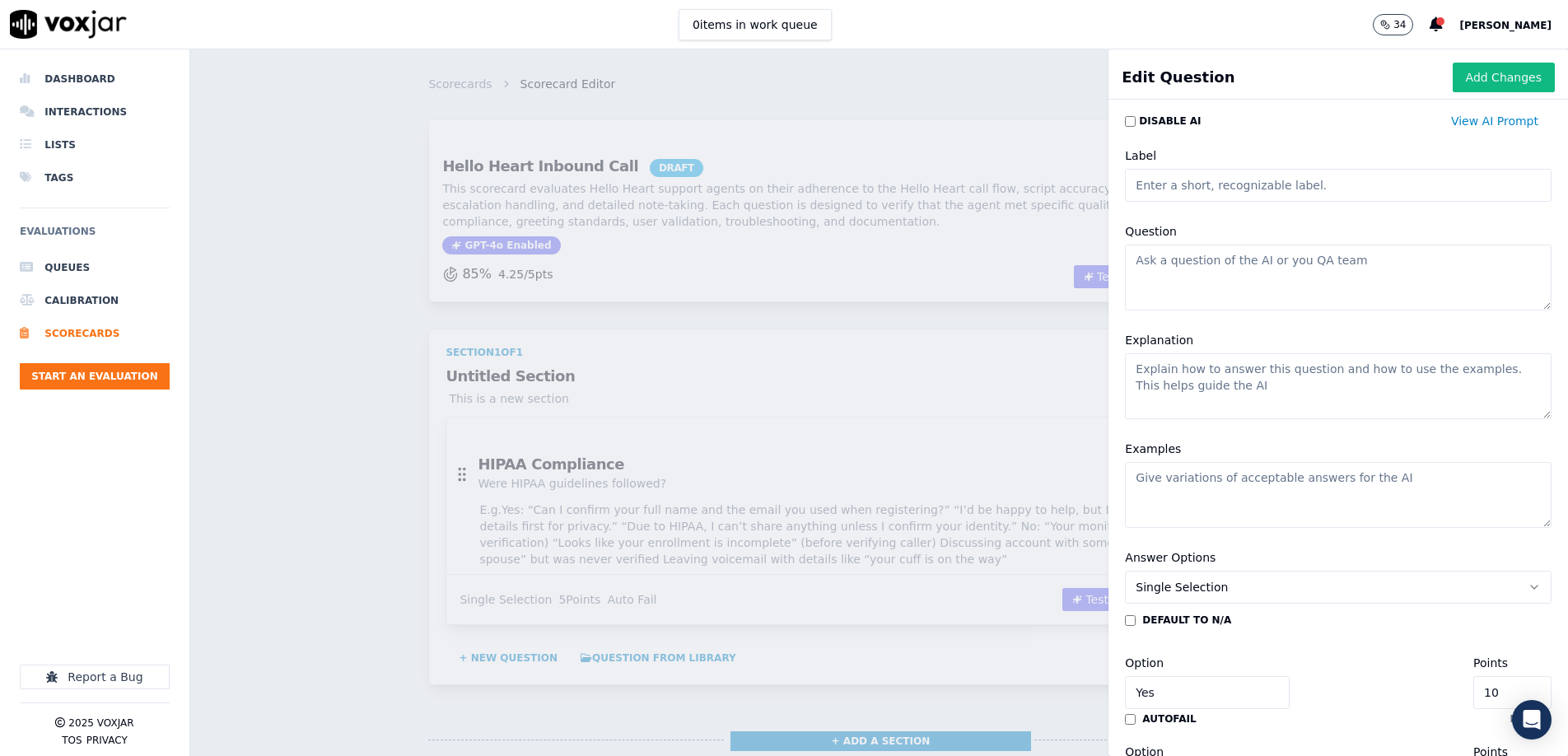
click at [1204, 183] on input "Label" at bounding box center [1339, 185] width 427 height 33
paste input "TCPACompliance"
click at [1163, 186] on input "TCPACompliance" at bounding box center [1339, 185] width 427 height 33
type input "TCPA Compliance"
click at [1245, 262] on textarea "Question" at bounding box center [1339, 278] width 427 height 66
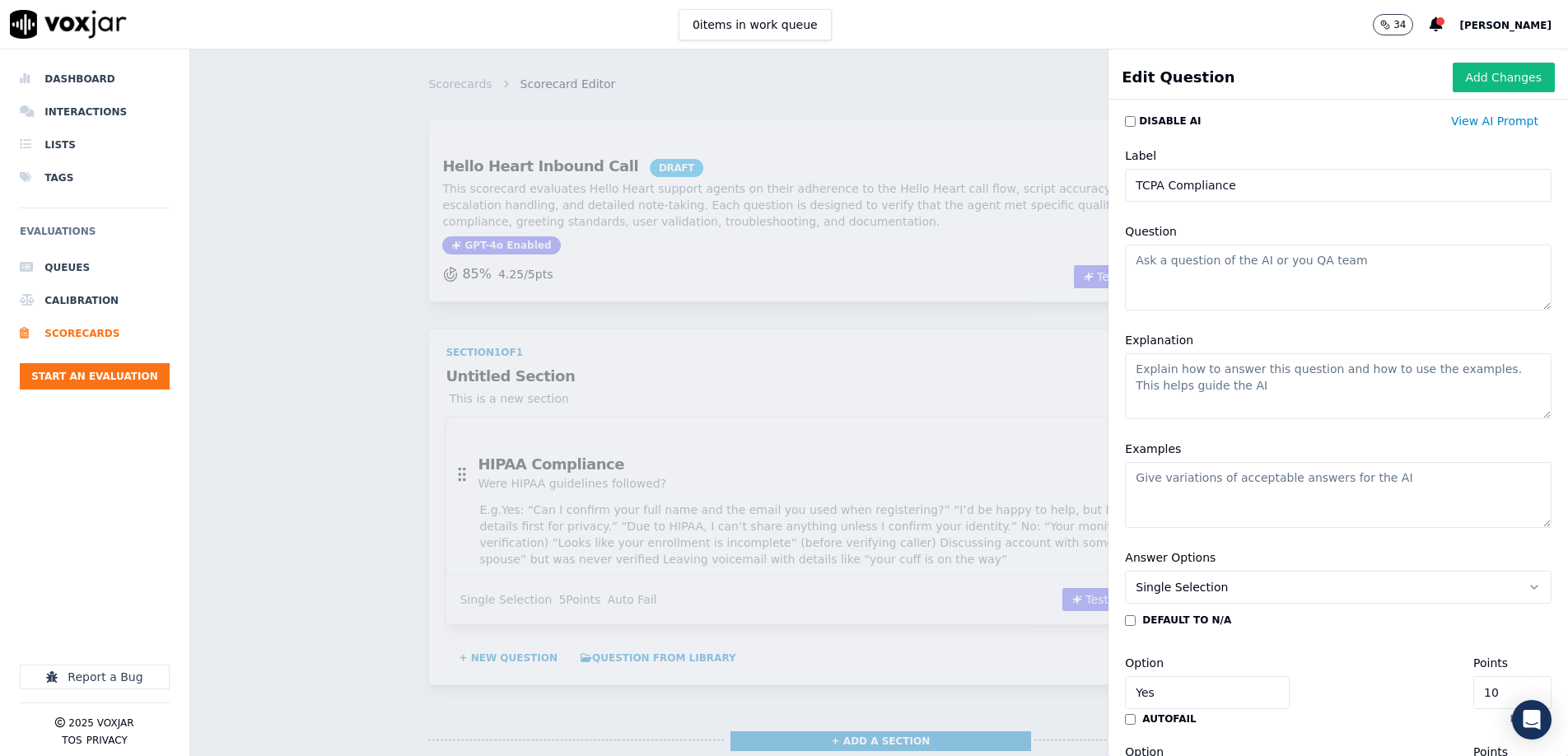
click at [1245, 262] on textarea "Question" at bounding box center [1339, 278] width 427 height 66
paste textarea "Were TCPA guidelines followed? (Auto-fail 5 pts)"
drag, startPoint x: 1398, startPoint y: 262, endPoint x: 1307, endPoint y: 265, distance: 91.0
click at [1307, 265] on textarea "Were TCPA guidelines followed? (Auto-fail 5 pts)" at bounding box center [1339, 278] width 427 height 66
type textarea "Were TCPA guidelines followed?"
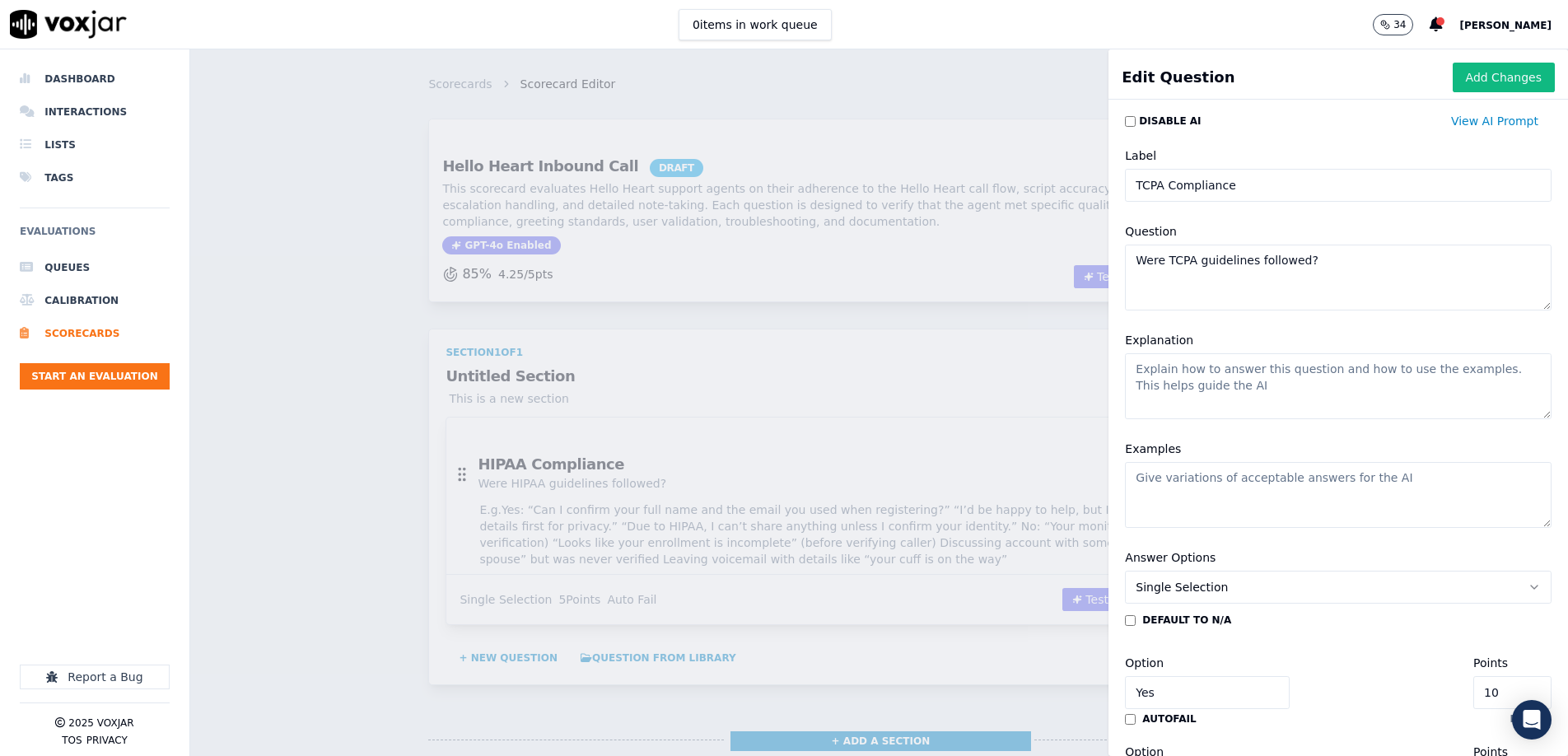
click at [1197, 379] on textarea "Explanation" at bounding box center [1339, 386] width 427 height 66
paste textarea "Mark Yes if the call complied with TCPA (Telephone Consumer Protection Act) reg…"
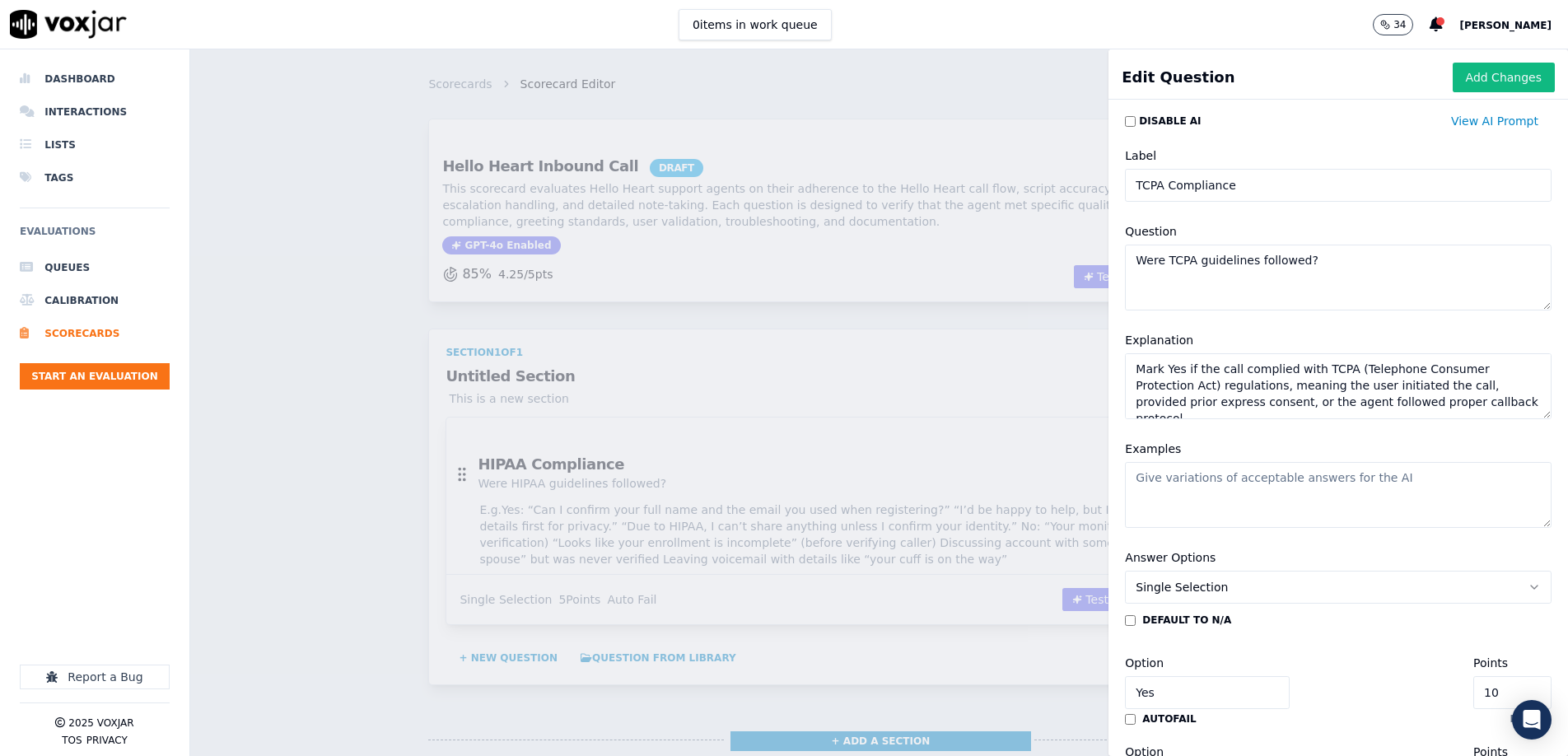
scroll to position [270, 0]
type textarea "Mark Yes if the call complied with TCPA (Telephone Consumer Protection Act) reg…"
click at [1317, 488] on textarea "Examples" at bounding box center [1339, 495] width 427 height 66
paste textarea "Yes: Inbound call received directly from the user Agent is responding to a call…"
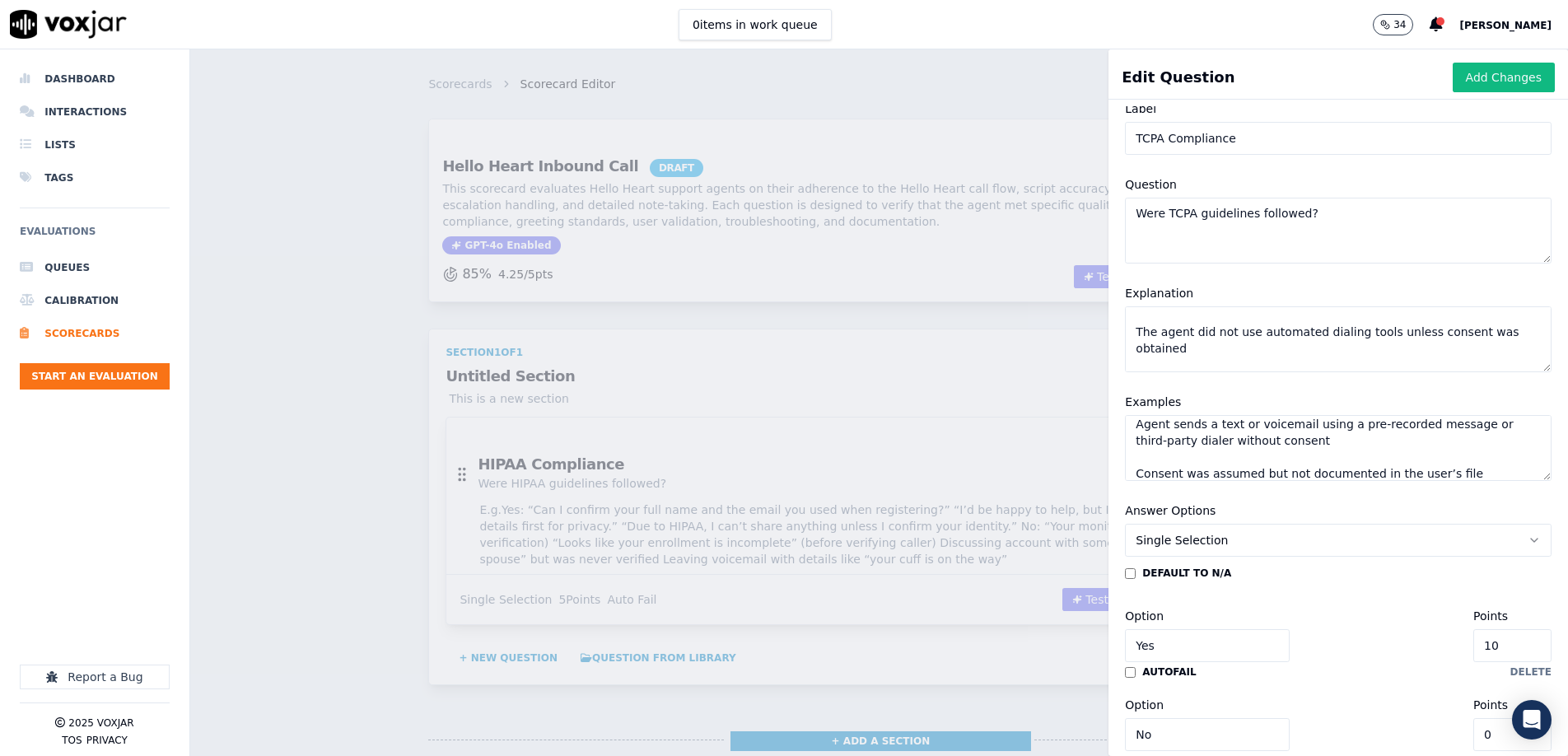
scroll to position [134, 0]
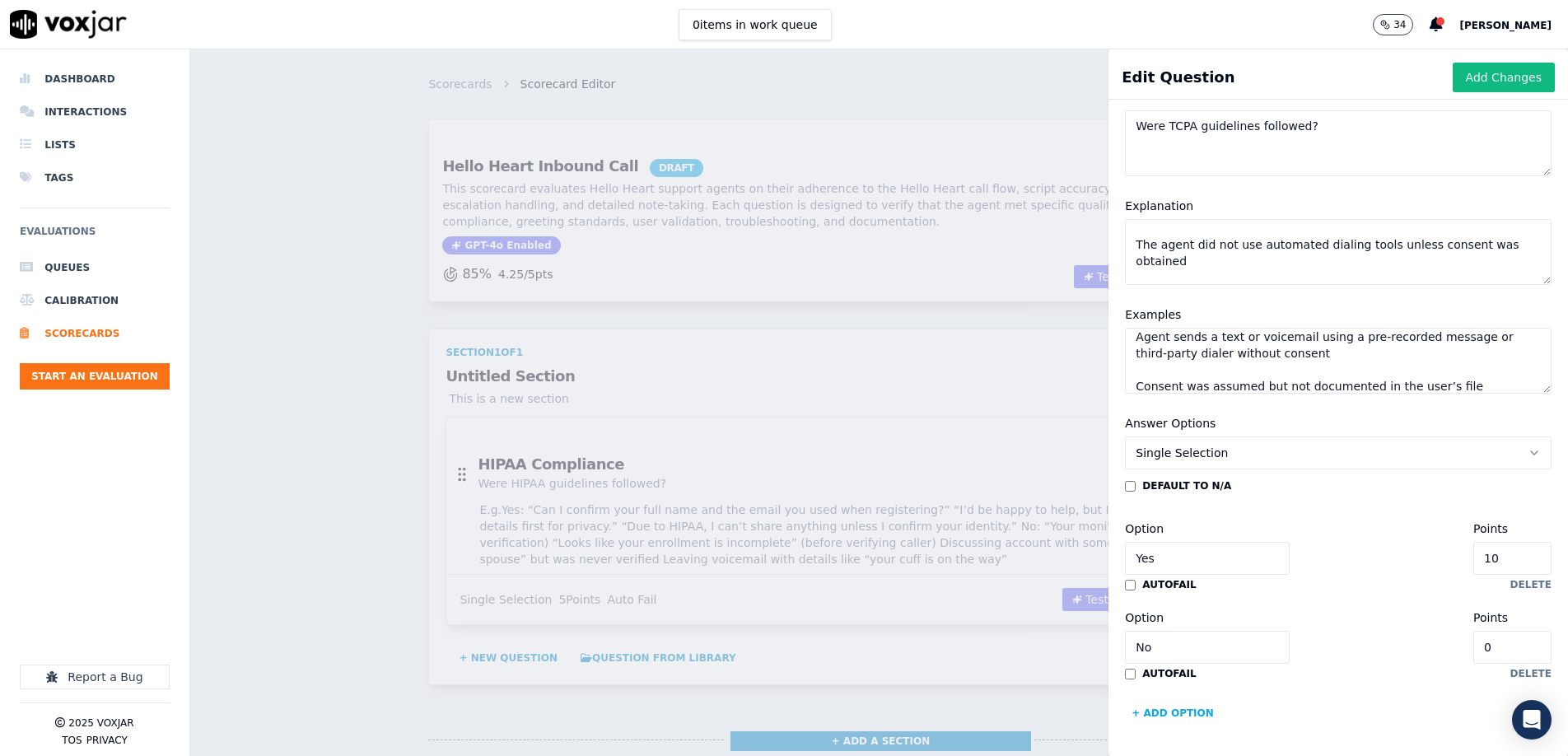
type textarea "Yes: Inbound call received directly from the user Agent is responding to a call…"
click at [1527, 557] on input "10" at bounding box center [1513, 558] width 78 height 33
type input "1"
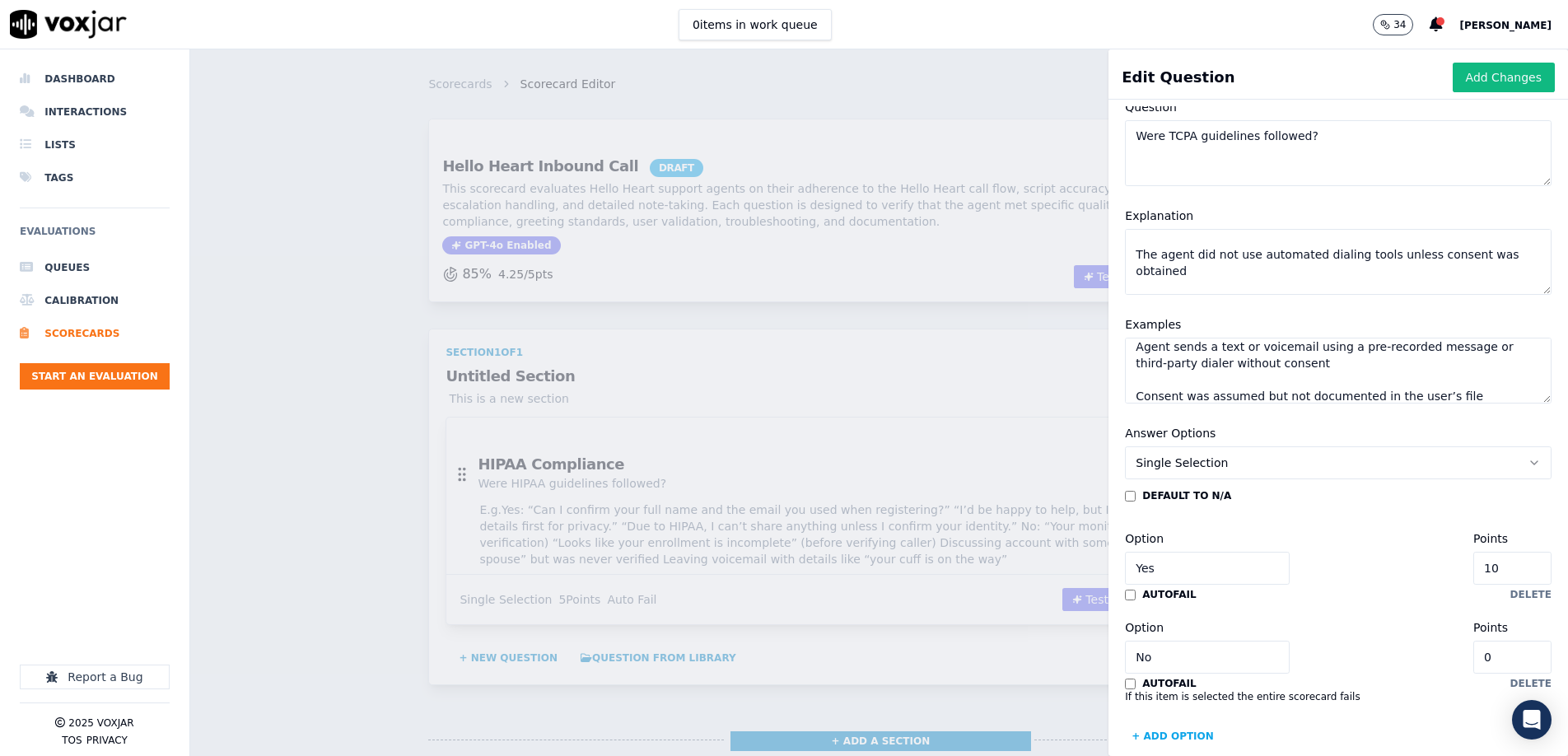
click at [1410, 561] on div "Option Yes Points 10" at bounding box center [1339, 556] width 427 height 56
type input "9"
type input "8"
type input "5"
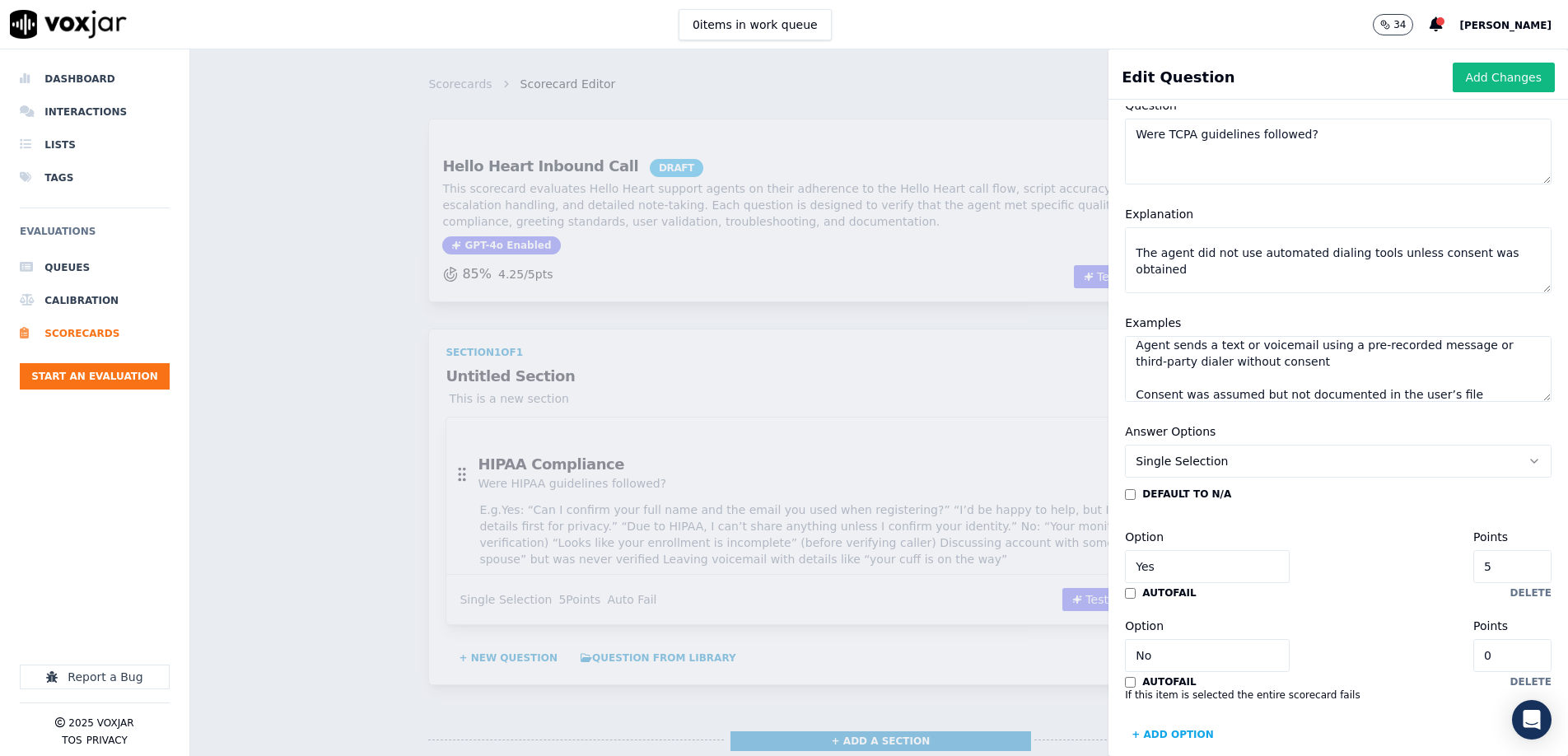
click at [1413, 556] on div "Option Yes Points 5" at bounding box center [1339, 555] width 427 height 56
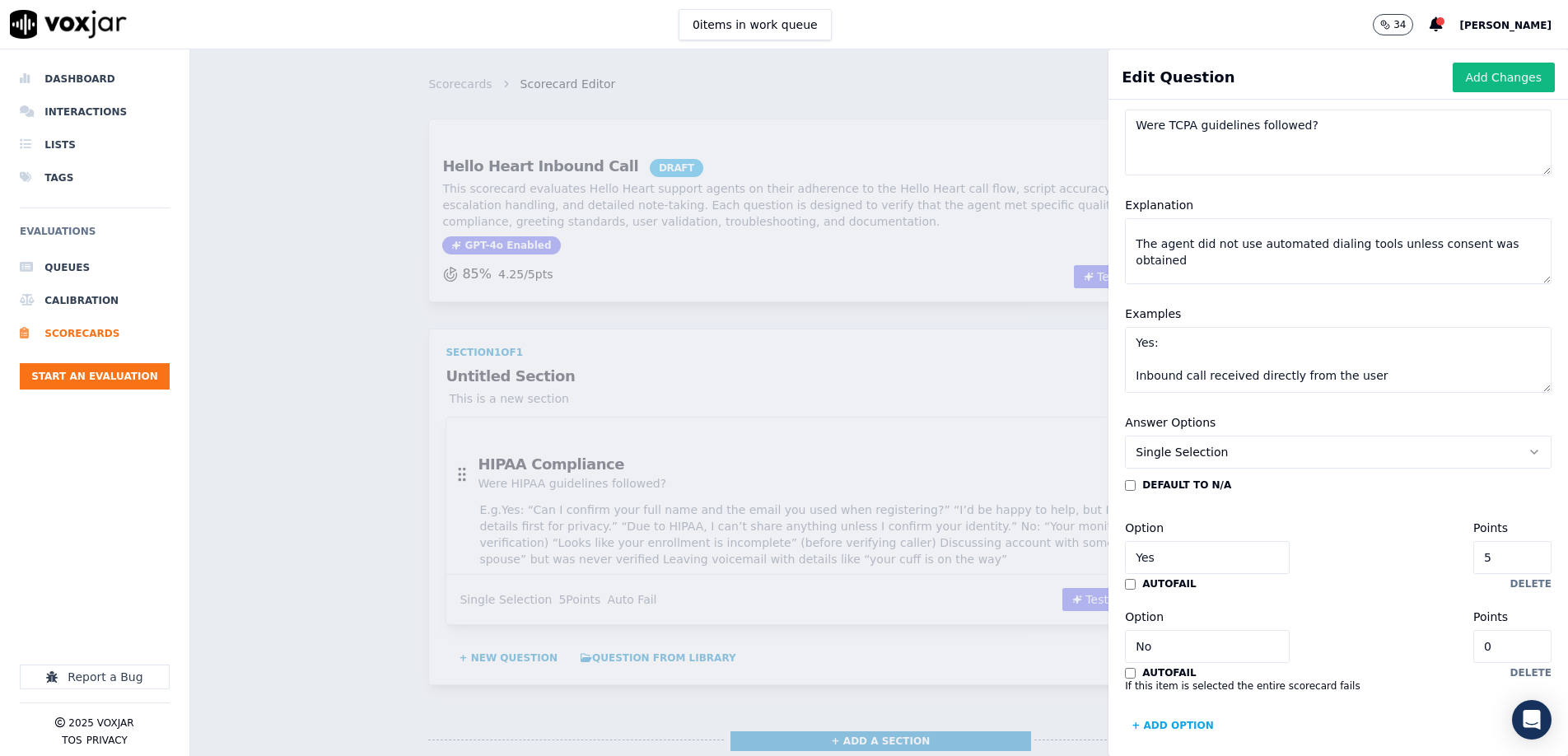
scroll to position [147, 0]
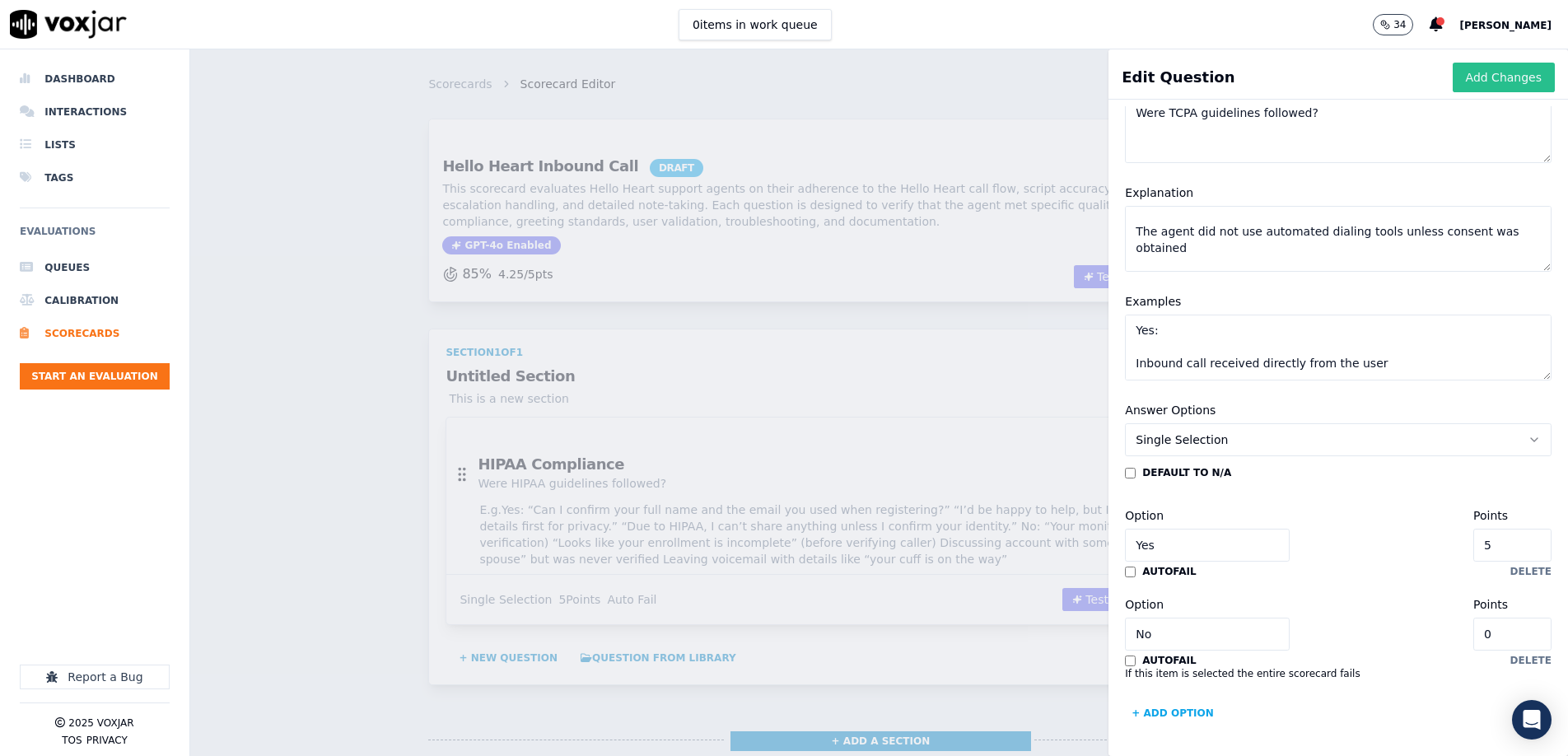
click at [1497, 75] on button "Add Changes" at bounding box center [1504, 77] width 102 height 30
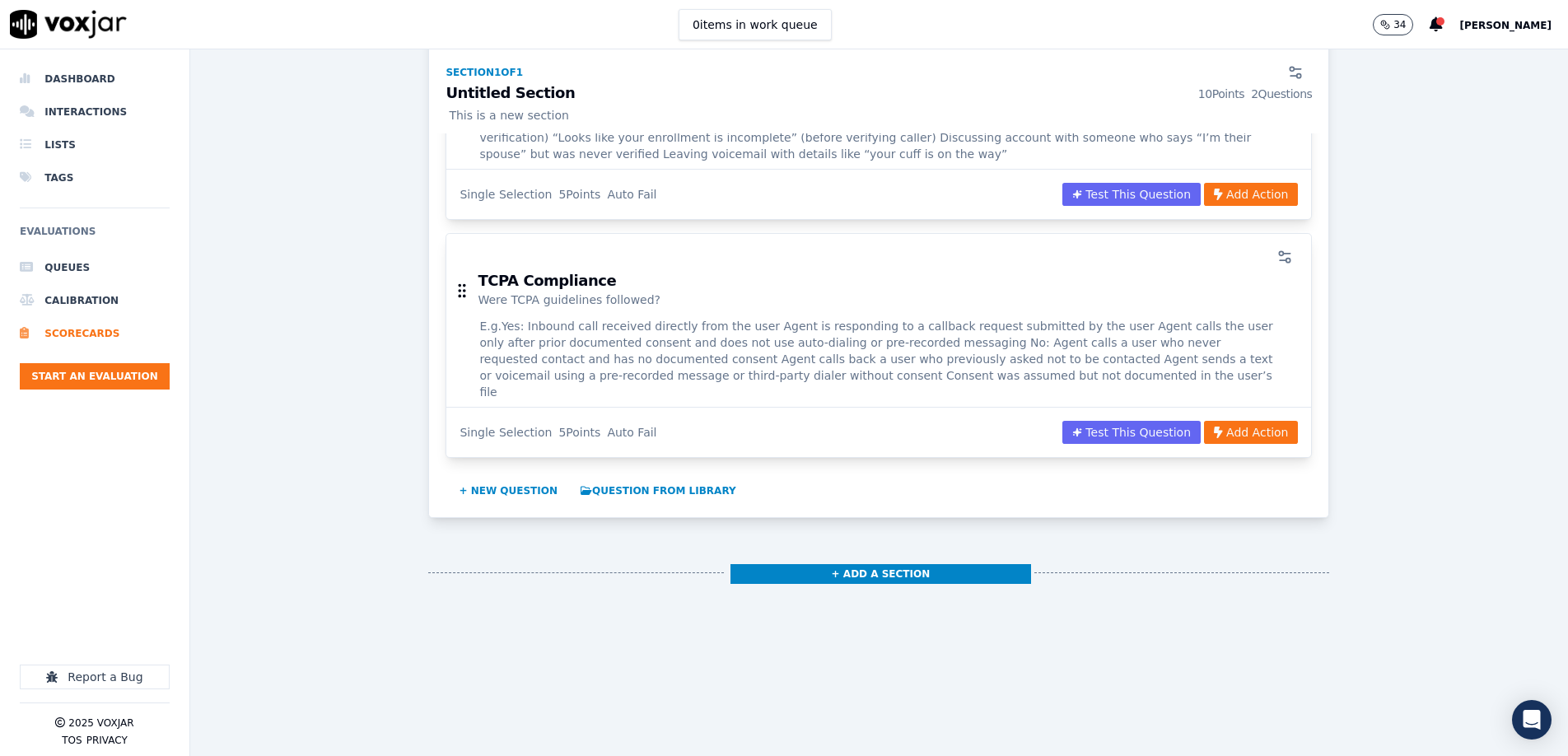
scroll to position [428, 0]
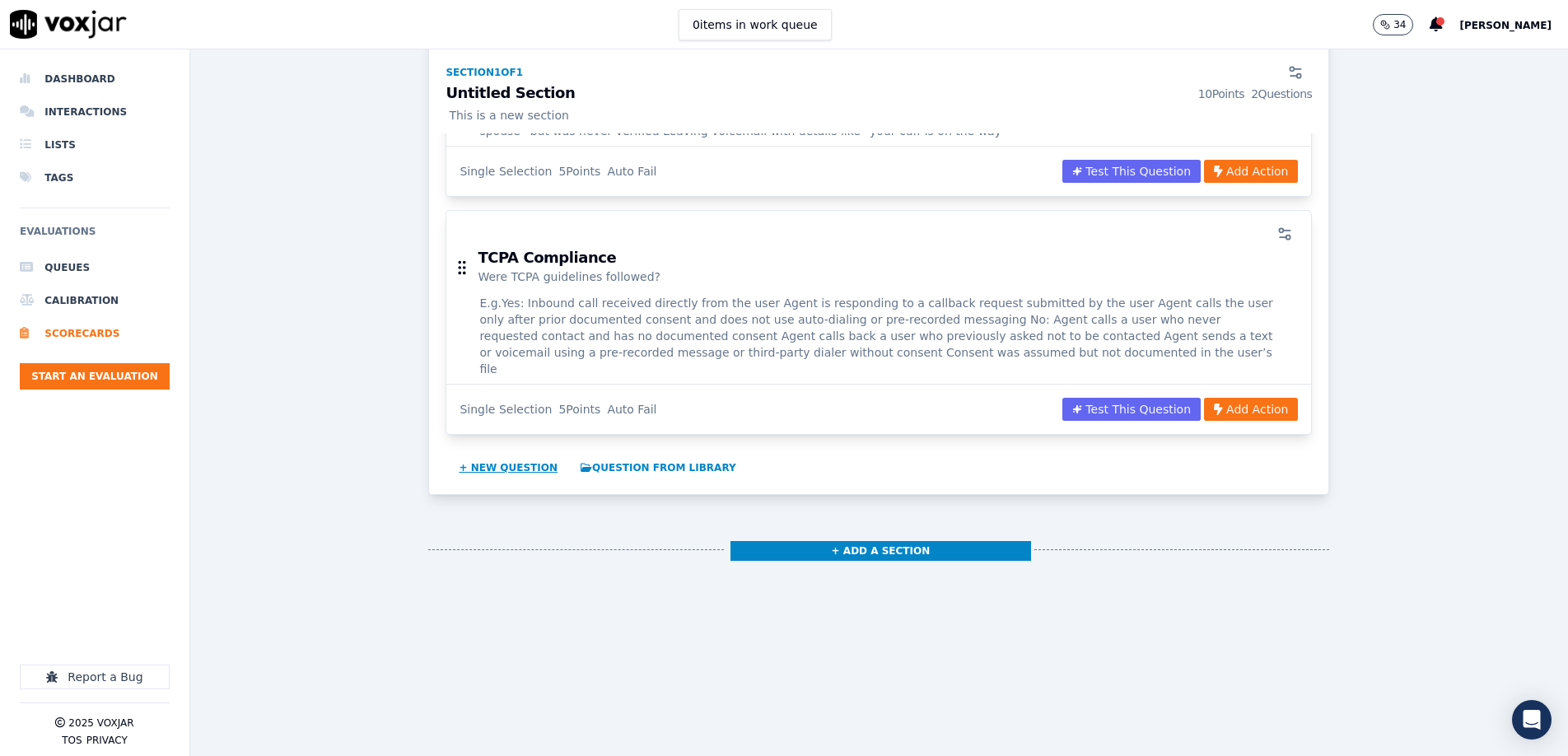
click at [509, 454] on button "+ New question" at bounding box center [508, 467] width 112 height 26
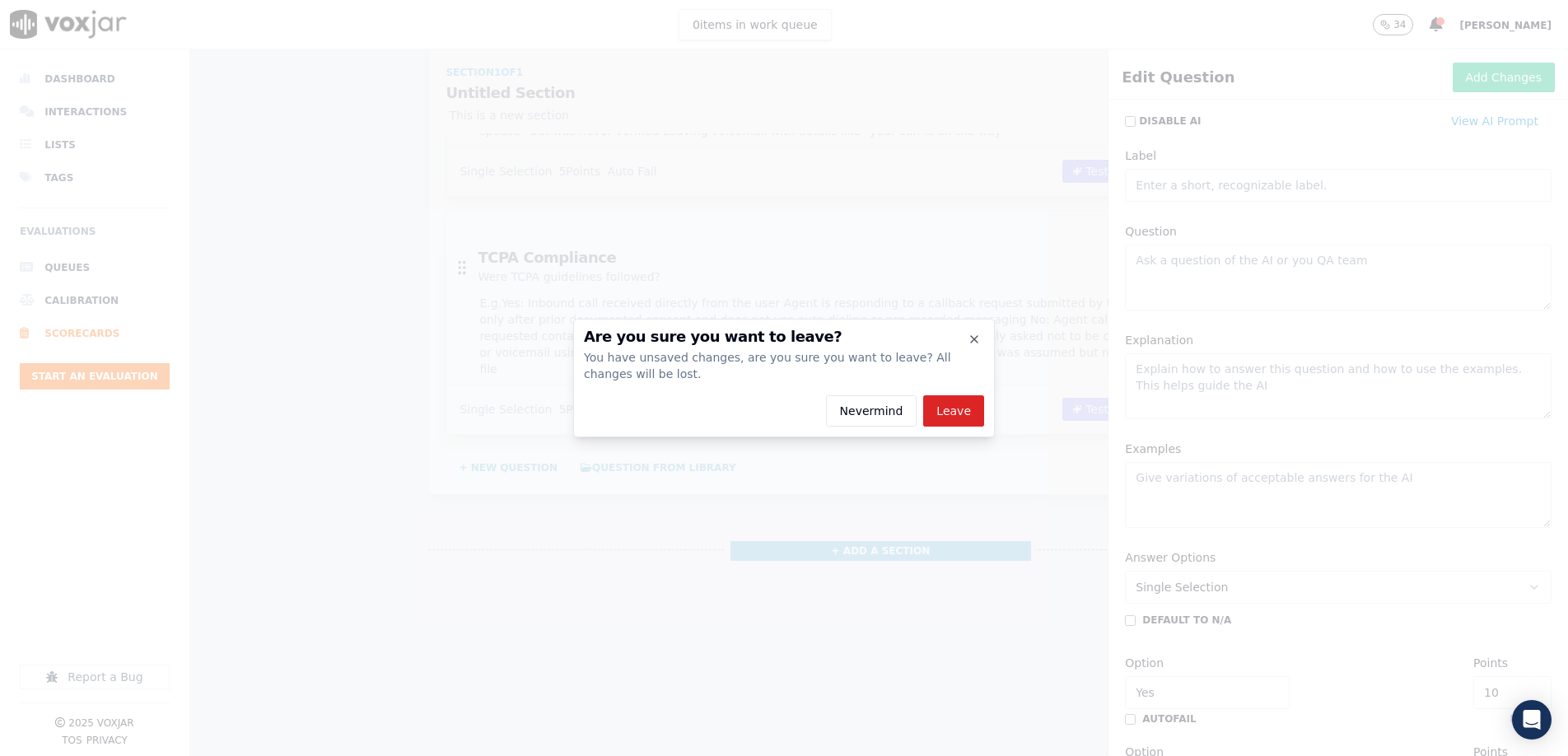
click at [858, 413] on button "Nevermind" at bounding box center [872, 410] width 92 height 31
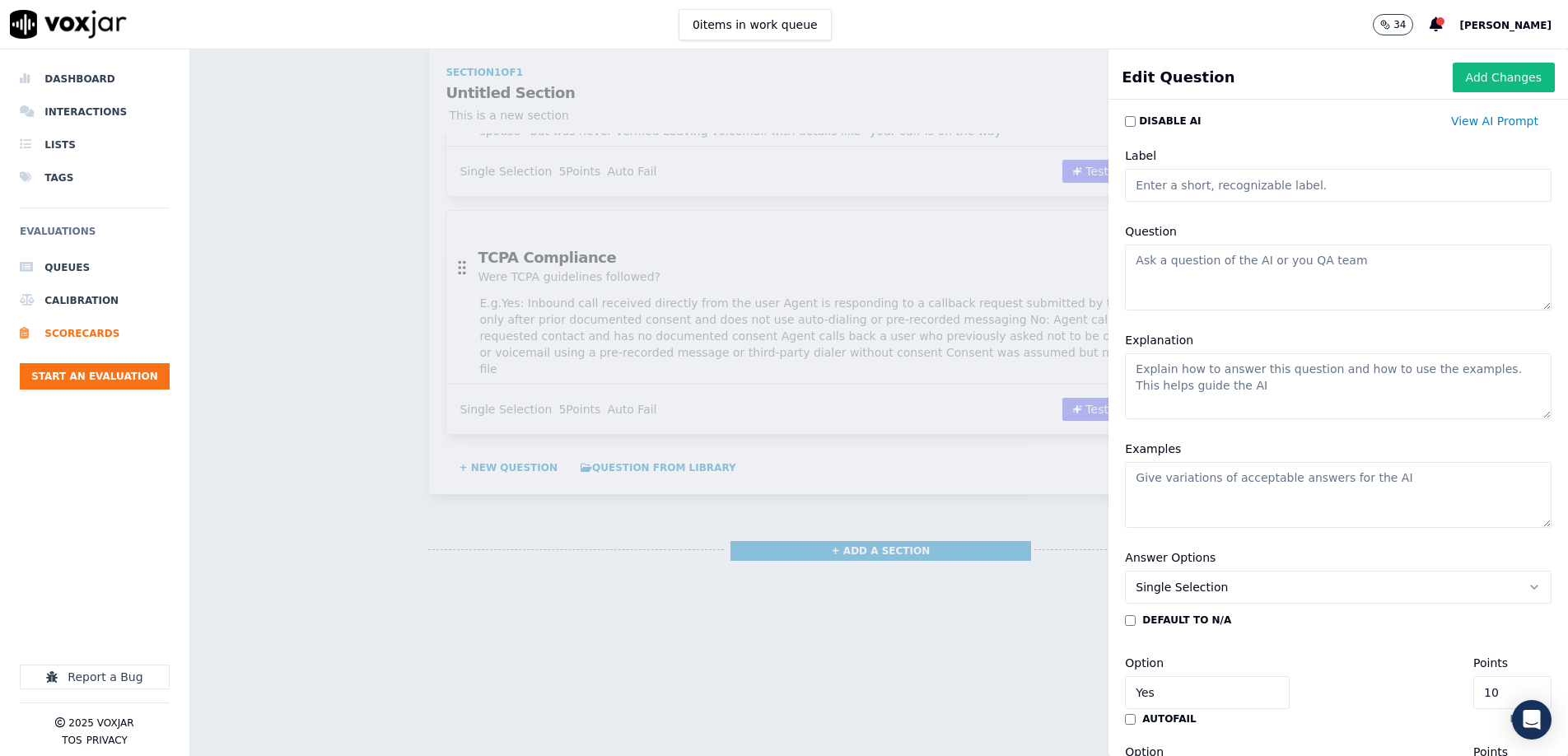
click at [1222, 193] on input "Label" at bounding box center [1339, 185] width 427 height 33
type input "Greeting and Introduction"
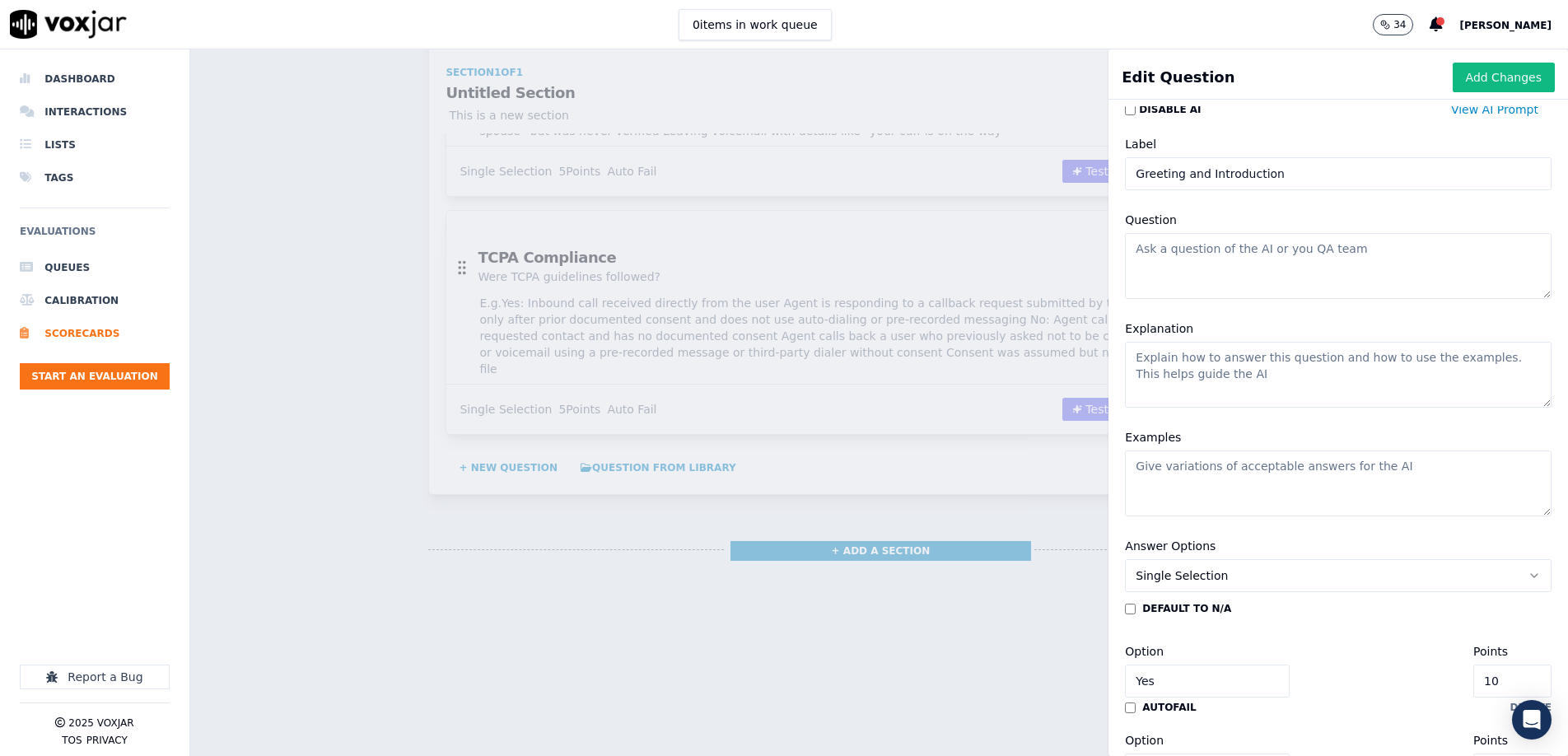
scroll to position [14, 0]
click at [1217, 252] on textarea "Question" at bounding box center [1339, 263] width 427 height 66
paste textarea "Was a friendly greeting provided?"
paste textarea "[PERSON_NAME] Yes if the agent greeted the user warmly, stated their name, and …"
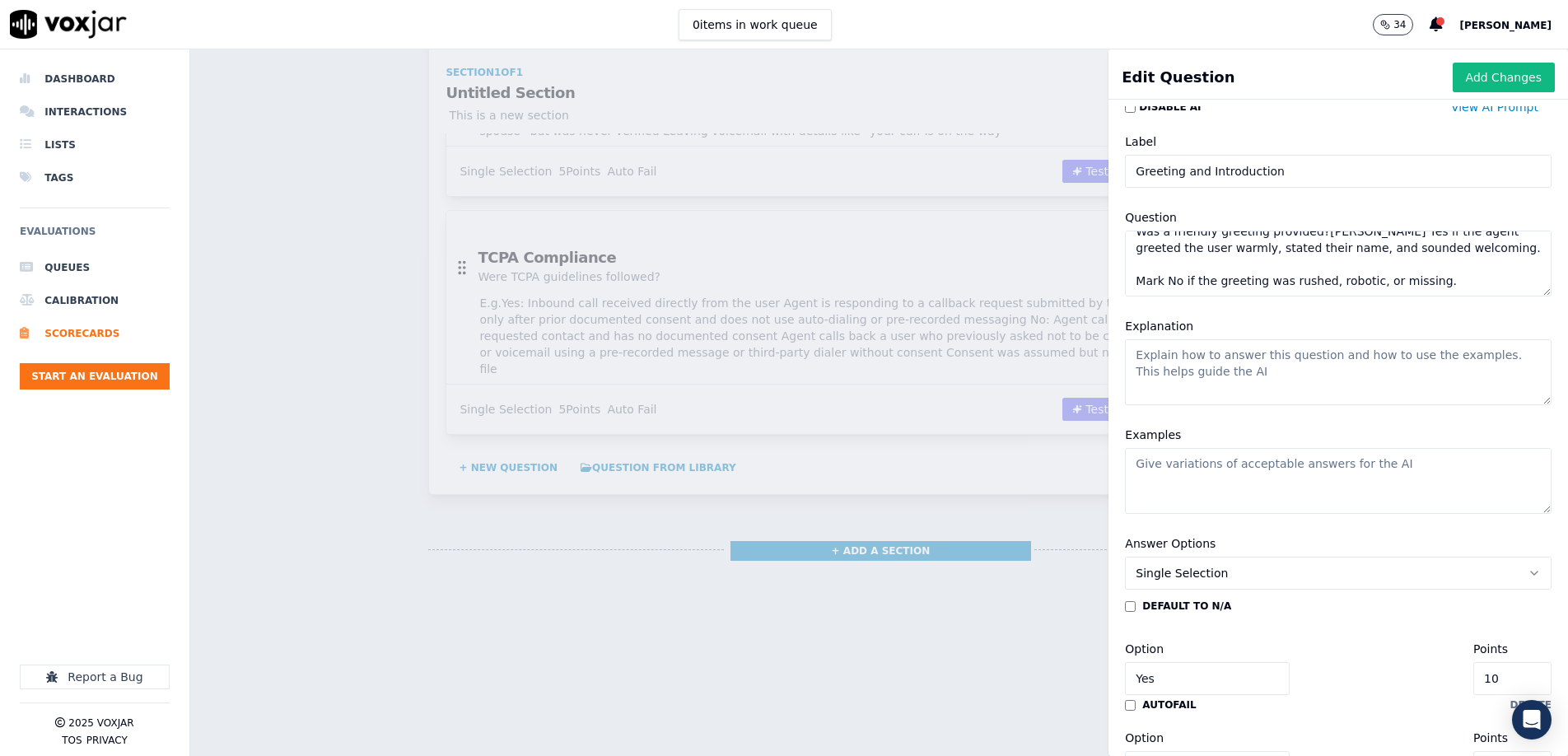
scroll to position [31, 0]
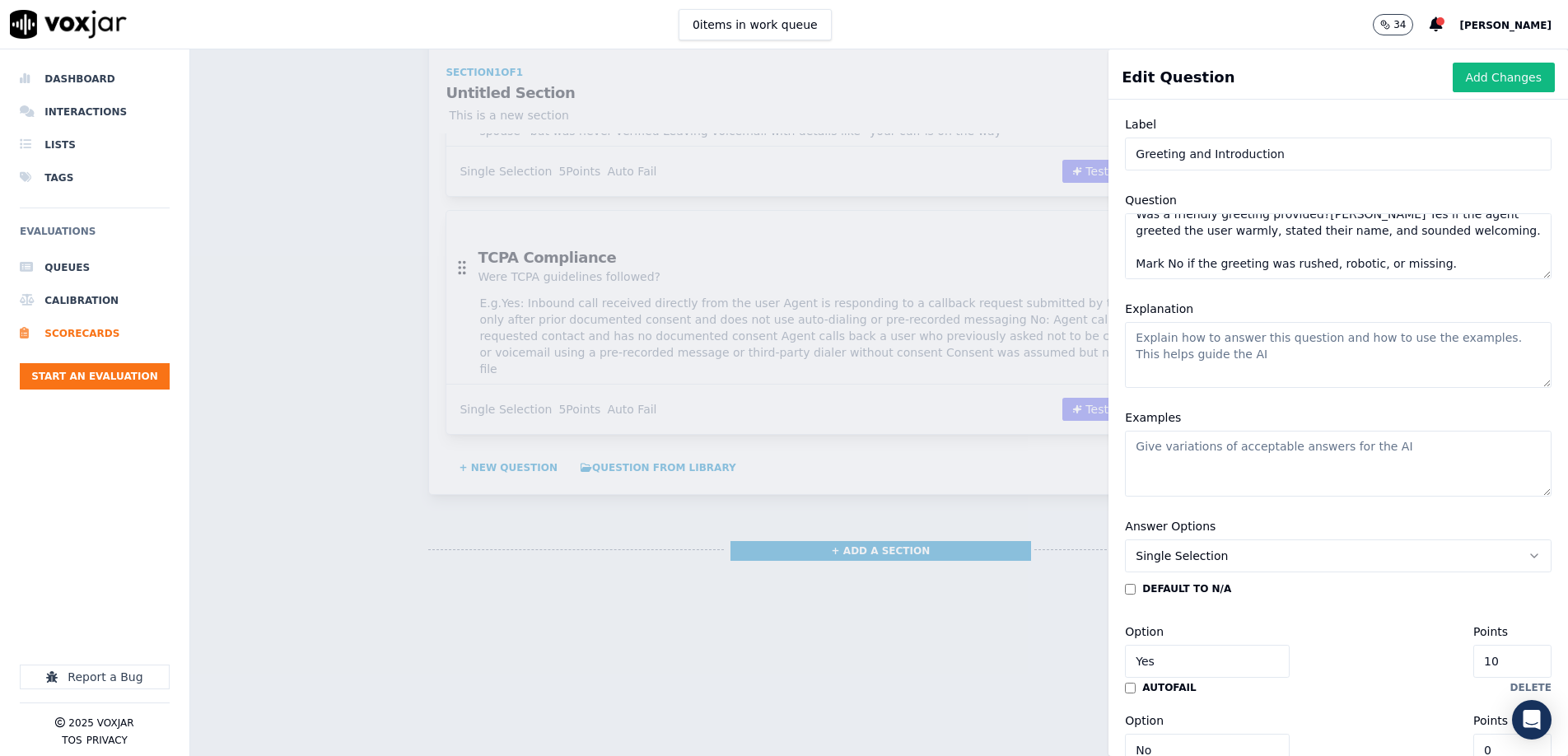
type textarea "Was a friendly greeting provided?"
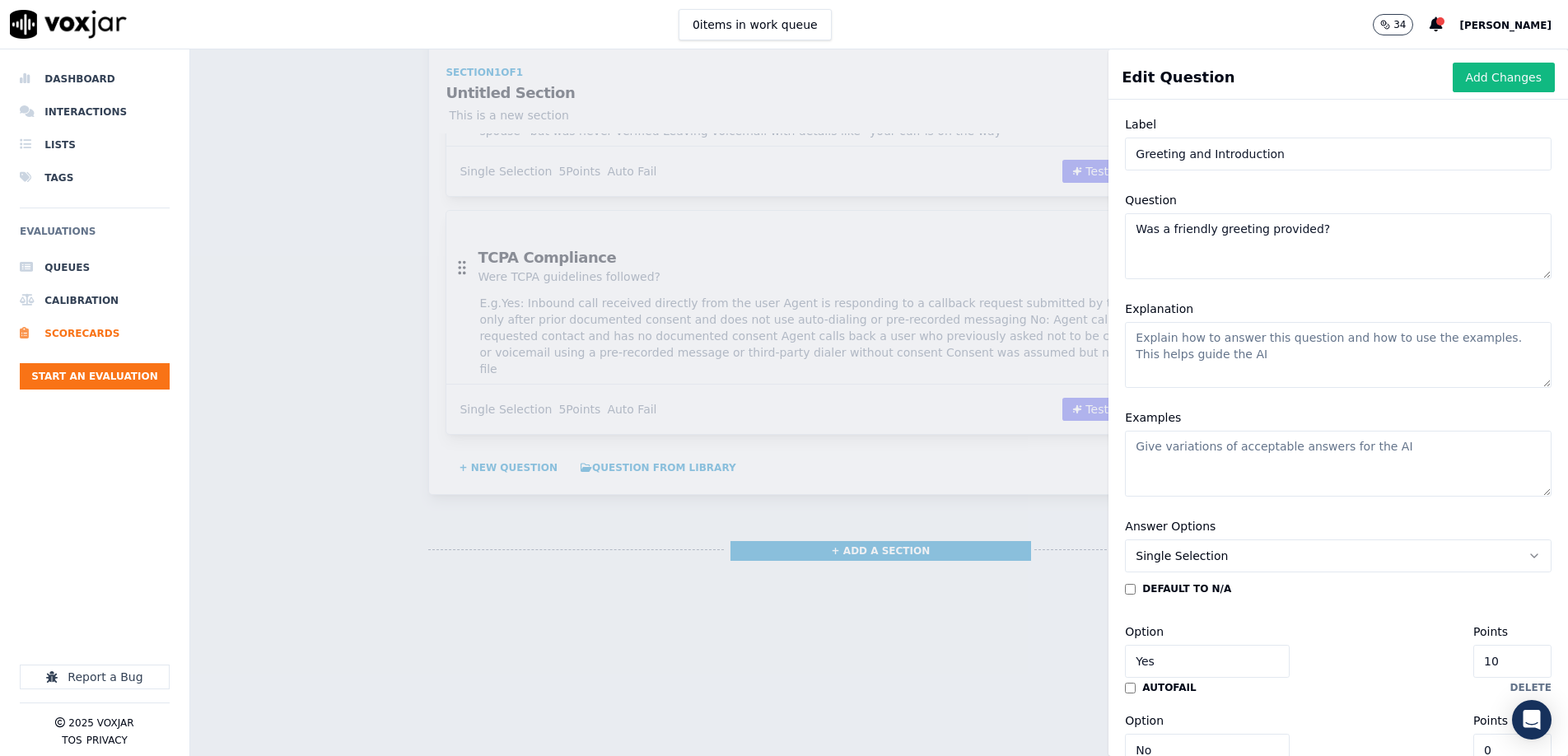
scroll to position [0, 0]
click at [1202, 366] on textarea "Explanation" at bounding box center [1339, 355] width 427 height 66
paste textarea "[PERSON_NAME] Yes if the agent greeted the user warmly, stated their name, and …"
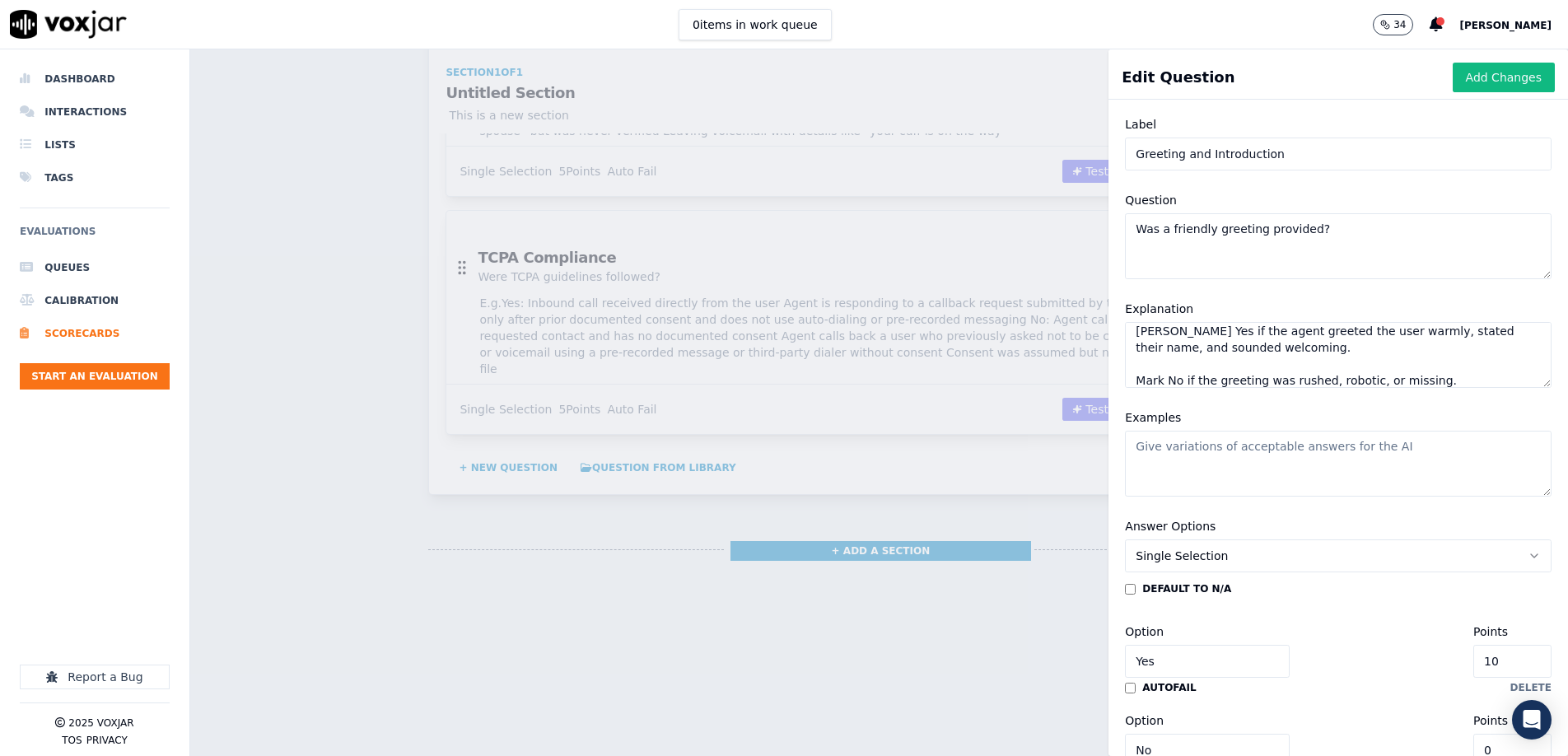
type textarea "[PERSON_NAME] Yes if the agent greeted the user warmly, stated their name, and …"
drag, startPoint x: 1185, startPoint y: 453, endPoint x: 843, endPoint y: 452, distance: 342.0
click at [1185, 453] on textarea "Examples" at bounding box center [1339, 464] width 427 height 66
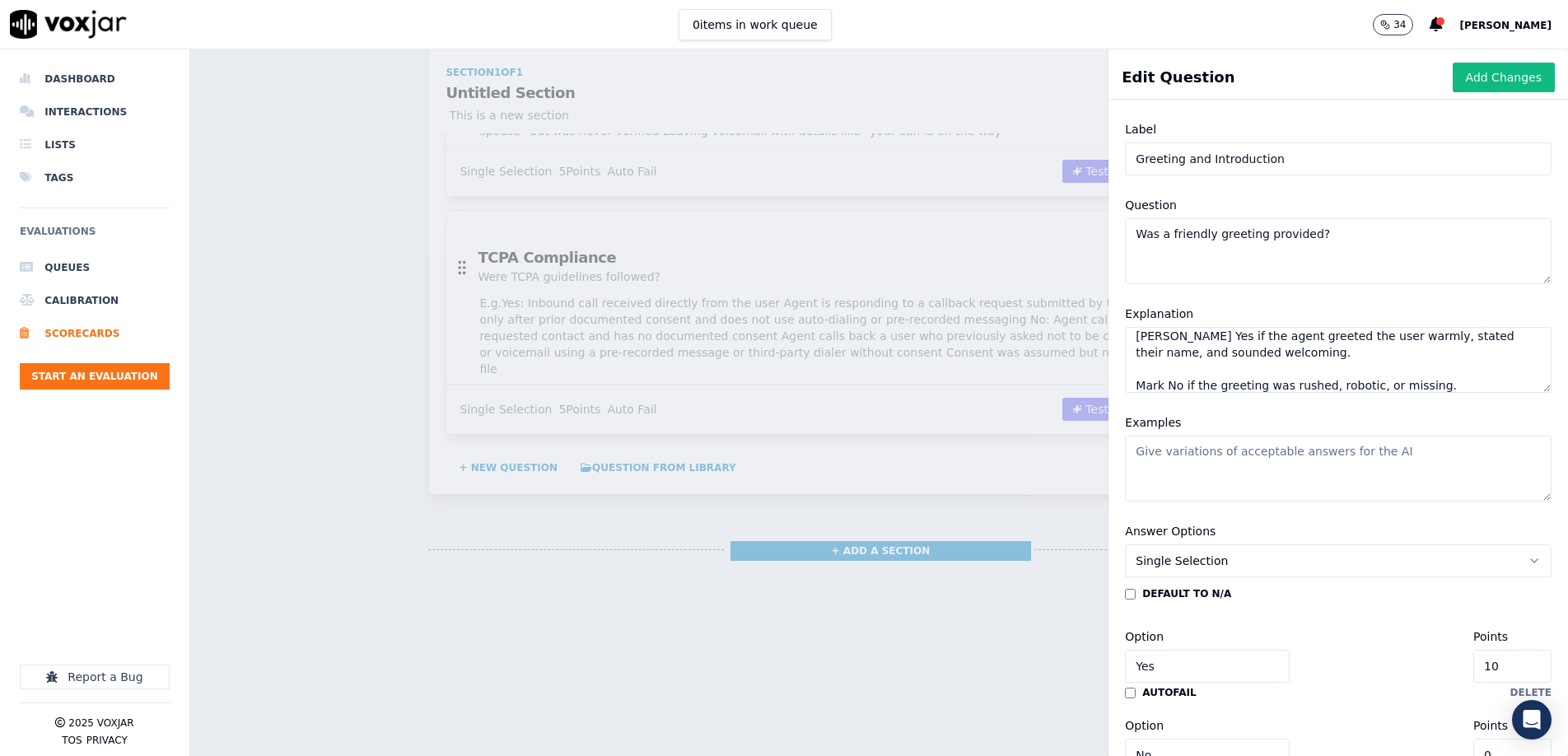
paste textarea "Yes: “Thanks for calling Hello Heart support, my name is ___, how can I help yo…"
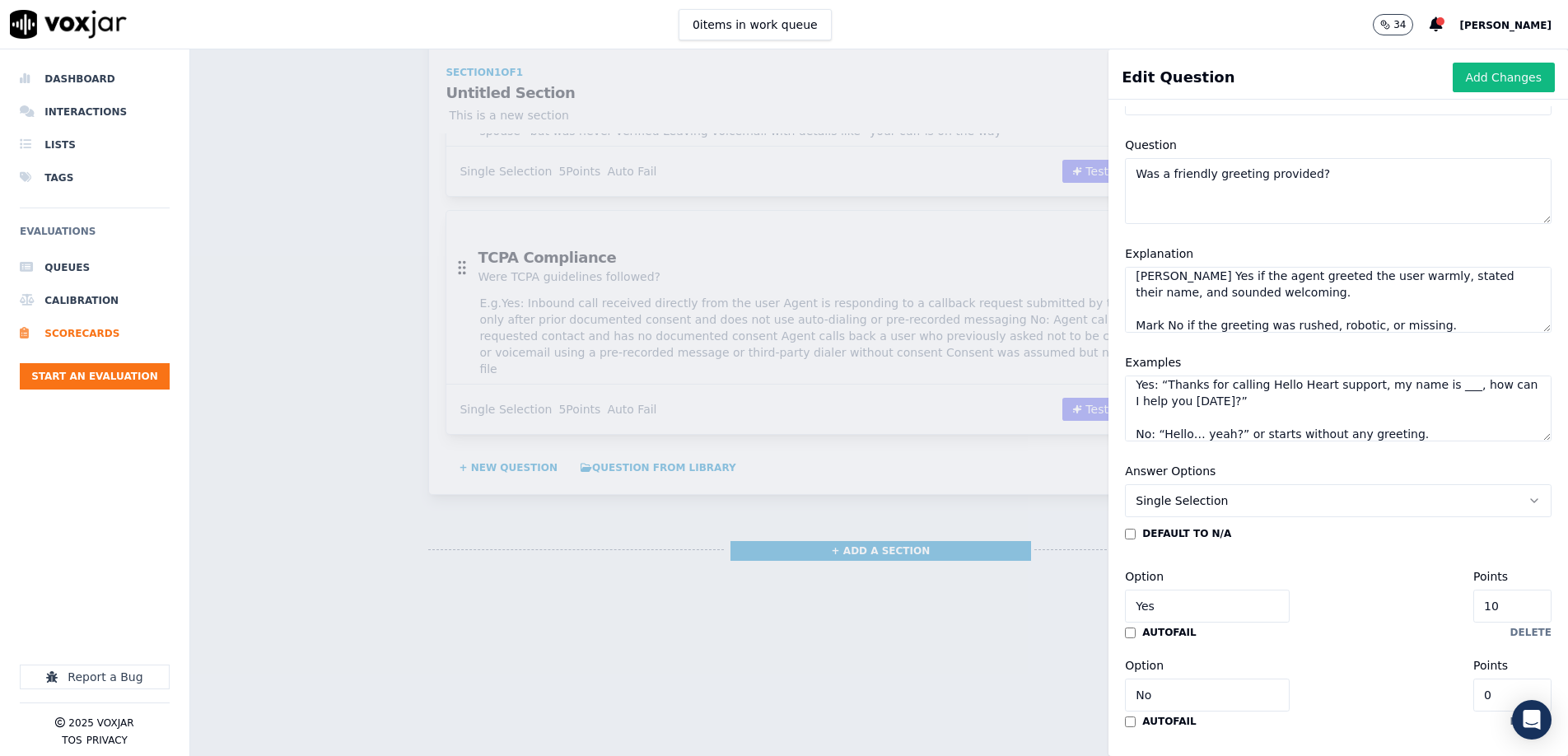
scroll to position [134, 0]
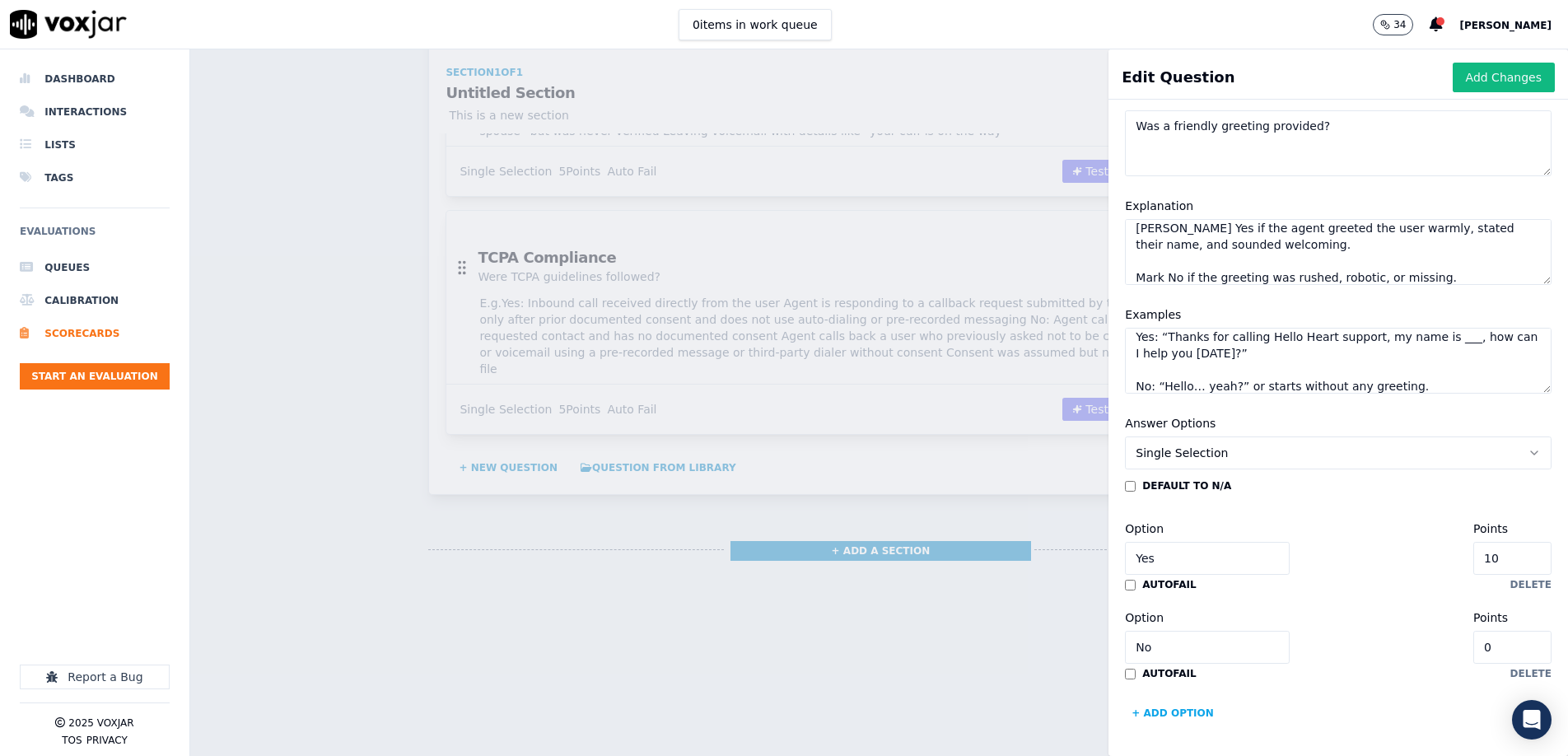
type textarea "Yes: “Thanks for calling Hello Heart support, my name is ___, how can I help yo…"
type input "9"
type input "8"
type input "7"
type input "3"
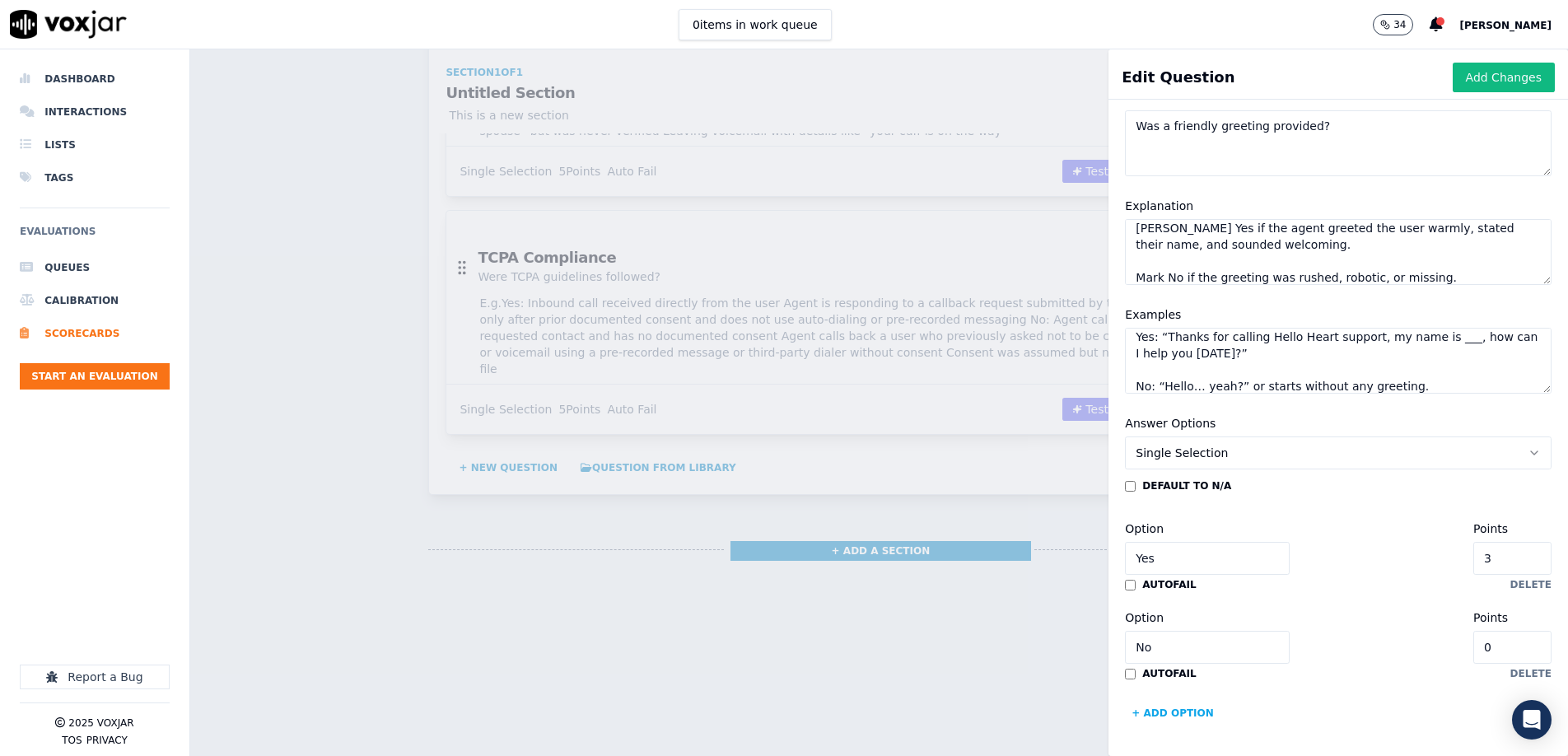
type input "2"
type input "1"
click at [1398, 537] on div "Option Yes Points 1" at bounding box center [1339, 547] width 427 height 56
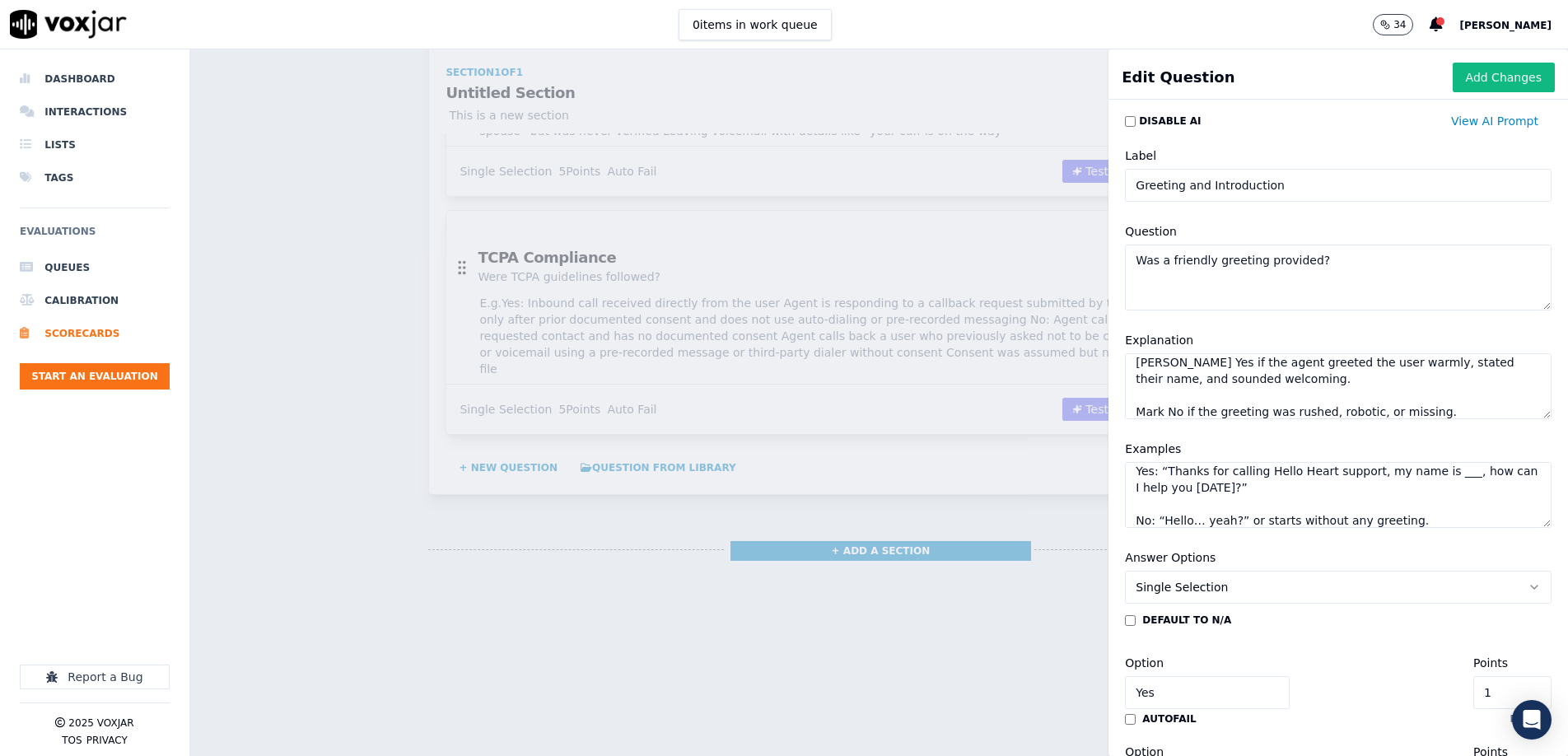
scroll to position [0, 0]
click at [1492, 75] on button "Add Changes" at bounding box center [1504, 77] width 102 height 30
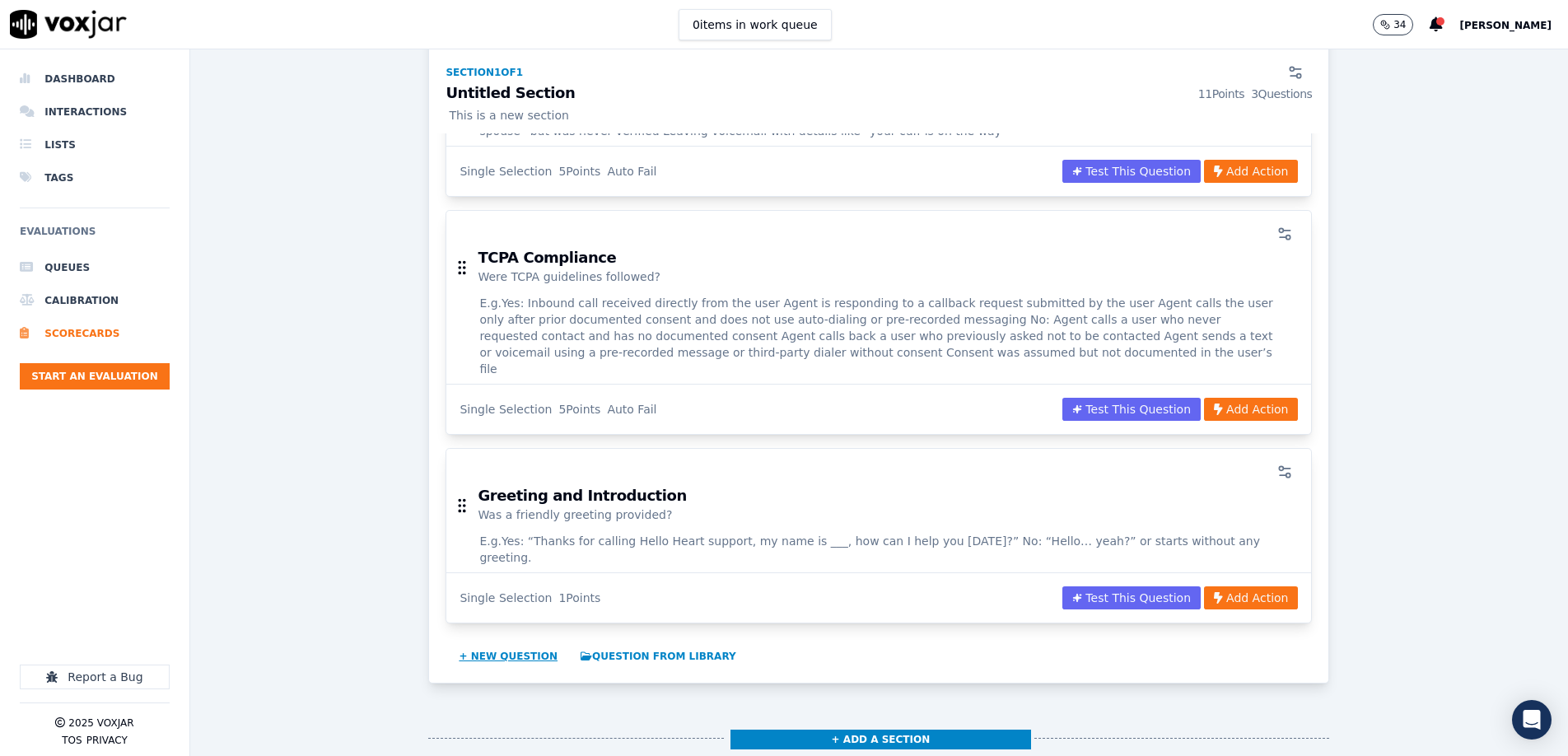
click at [522, 643] on button "+ New question" at bounding box center [508, 656] width 112 height 26
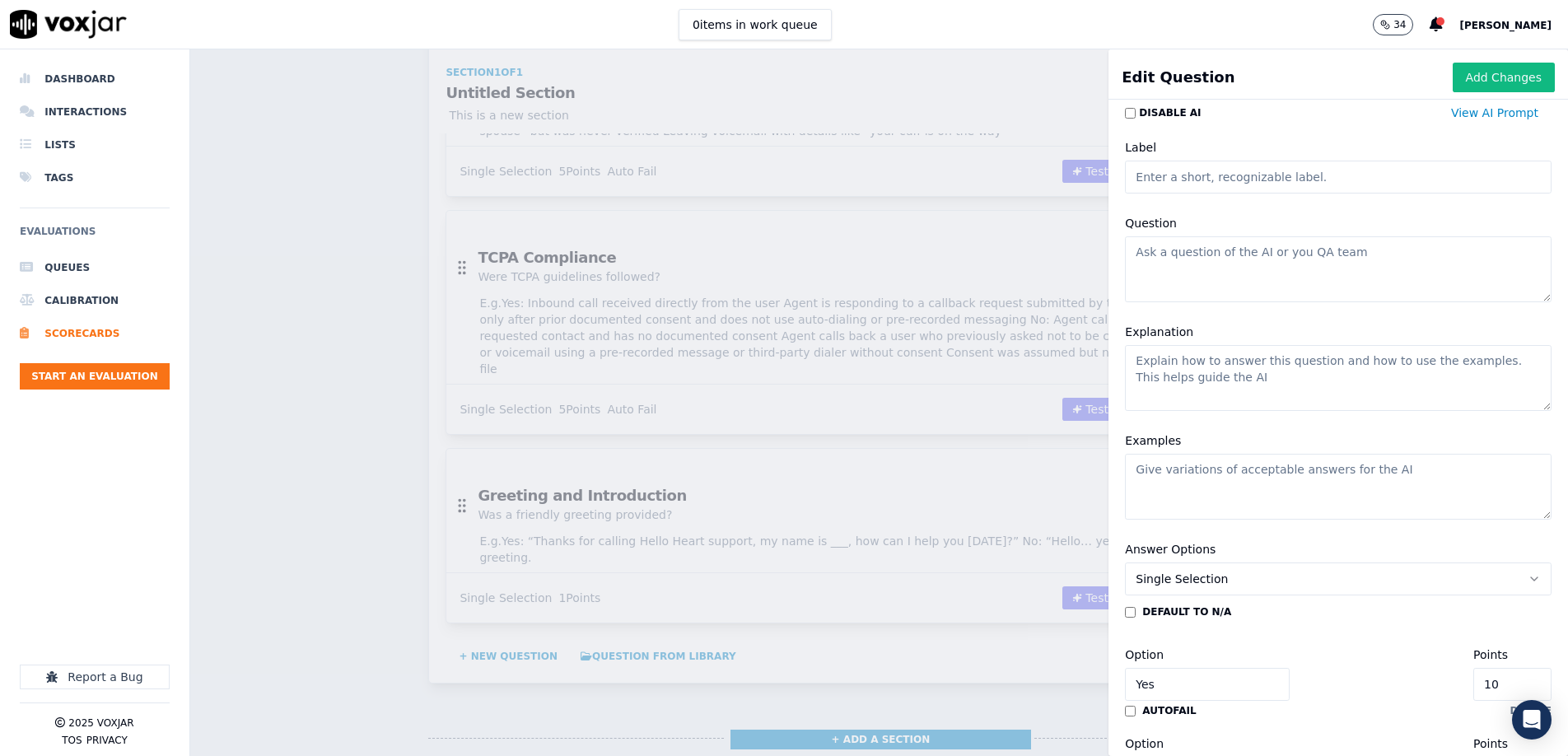
scroll to position [5, 0]
click at [1186, 183] on input "Label" at bounding box center [1339, 180] width 427 height 33
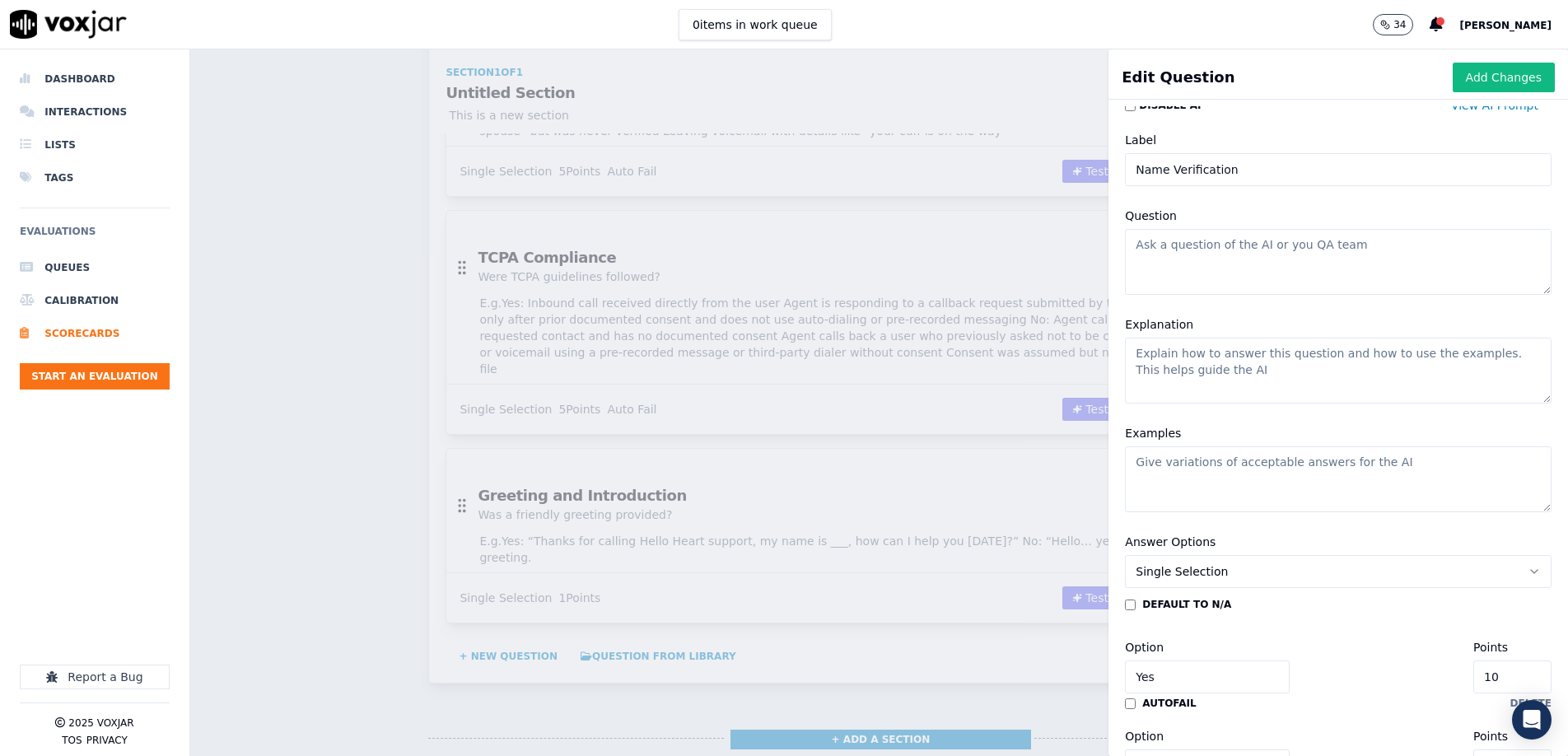
type input "Name Verification"
drag, startPoint x: 1236, startPoint y: 273, endPoint x: 1136, endPoint y: 280, distance: 100.2
click at [1238, 274] on textarea "Question" at bounding box center [1339, 262] width 427 height 66
paste textarea "Was user asked for their name at the beginning of the call and addressed by tha…"
type textarea "Was user asked for their name at the beginning of the call and addressed by tha…"
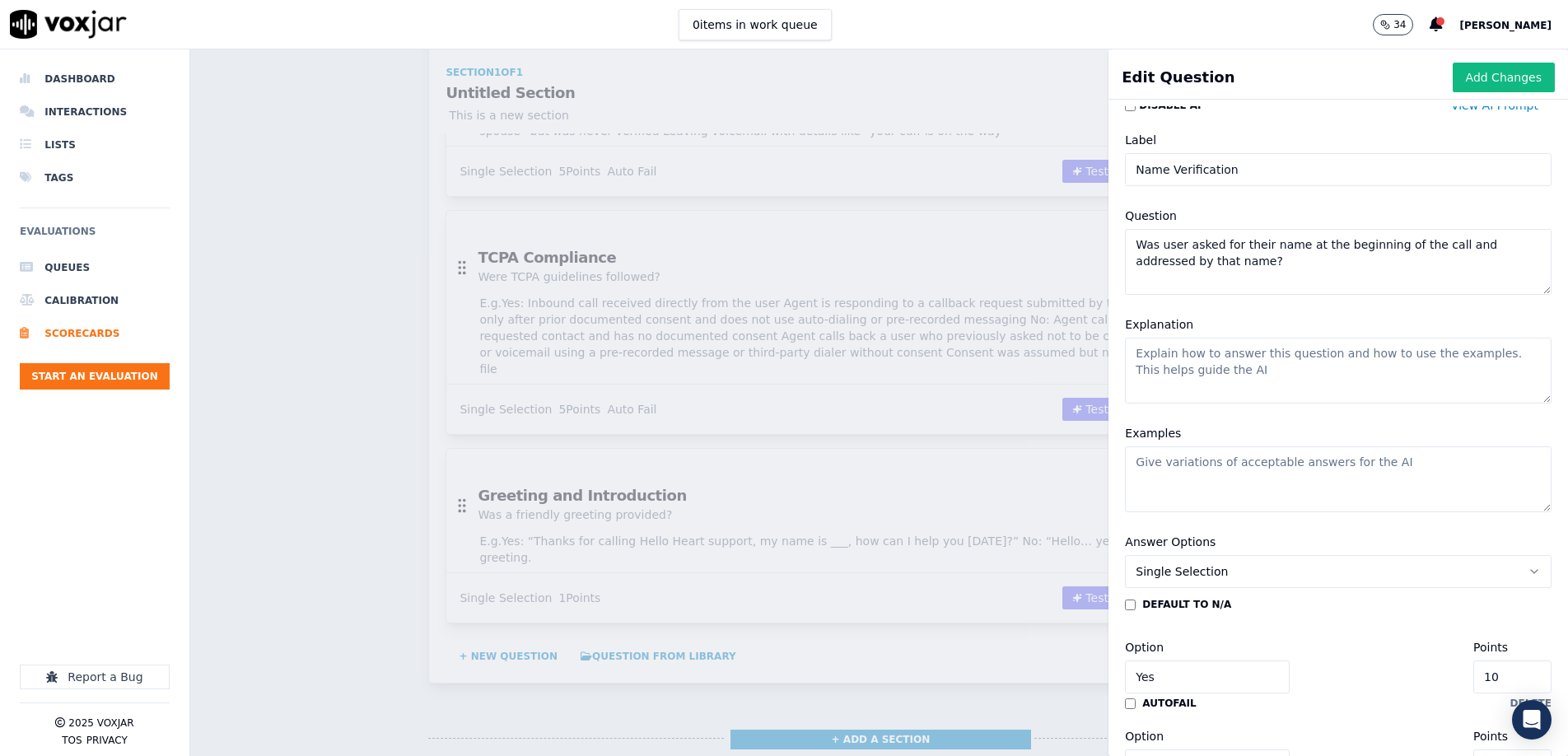
click at [1249, 388] on textarea "Explanation" at bounding box center [1339, 370] width 427 height 66
paste textarea "[PERSON_NAME] Yes if the agent asked for the user's name and used it throughout…"
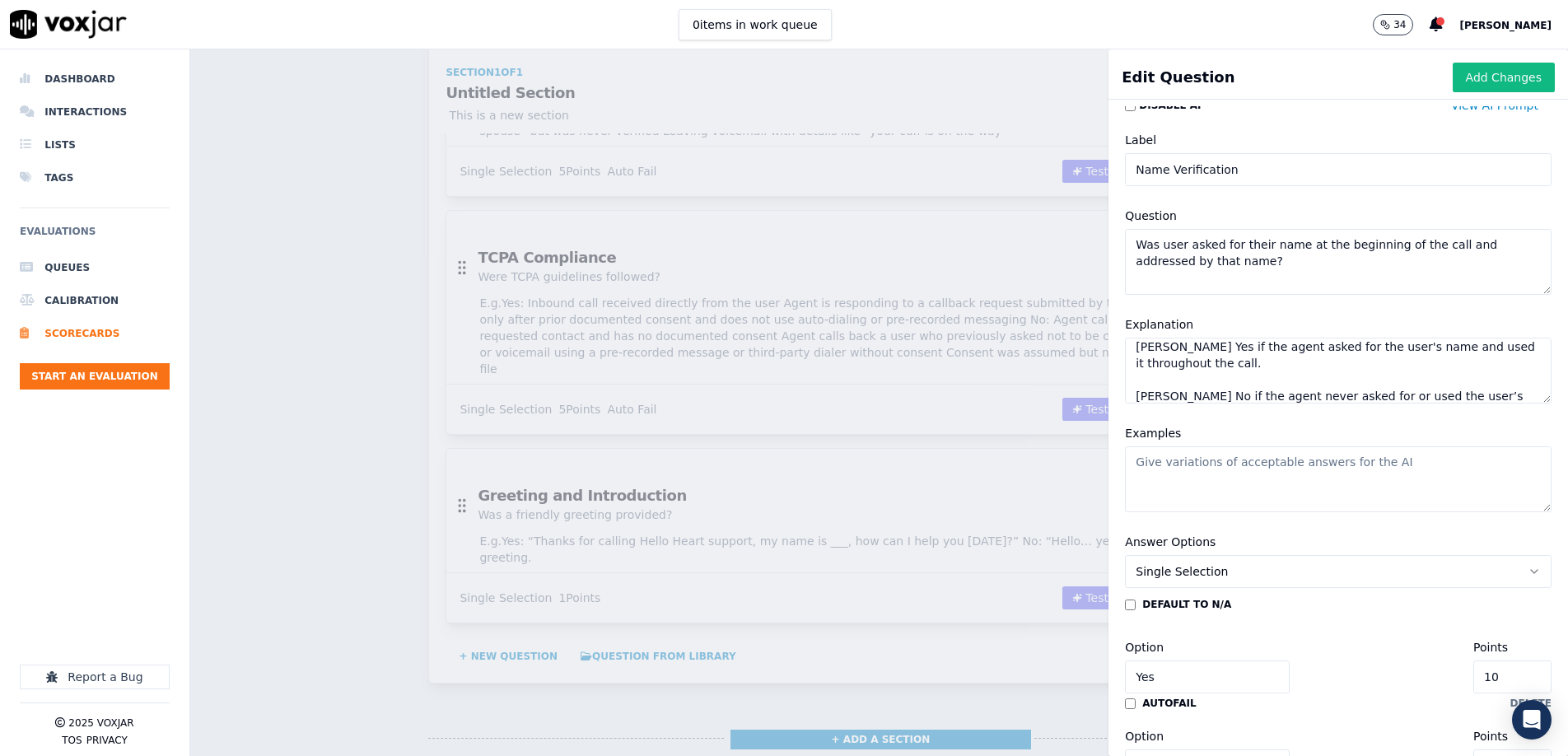
type textarea "[PERSON_NAME] Yes if the agent asked for the user's name and used it throughout…"
click at [1299, 489] on textarea "Examples" at bounding box center [1339, 479] width 427 height 66
paste textarea "Yes: “Can I have your name please?” then refers to them by name later. No: “Wha…"
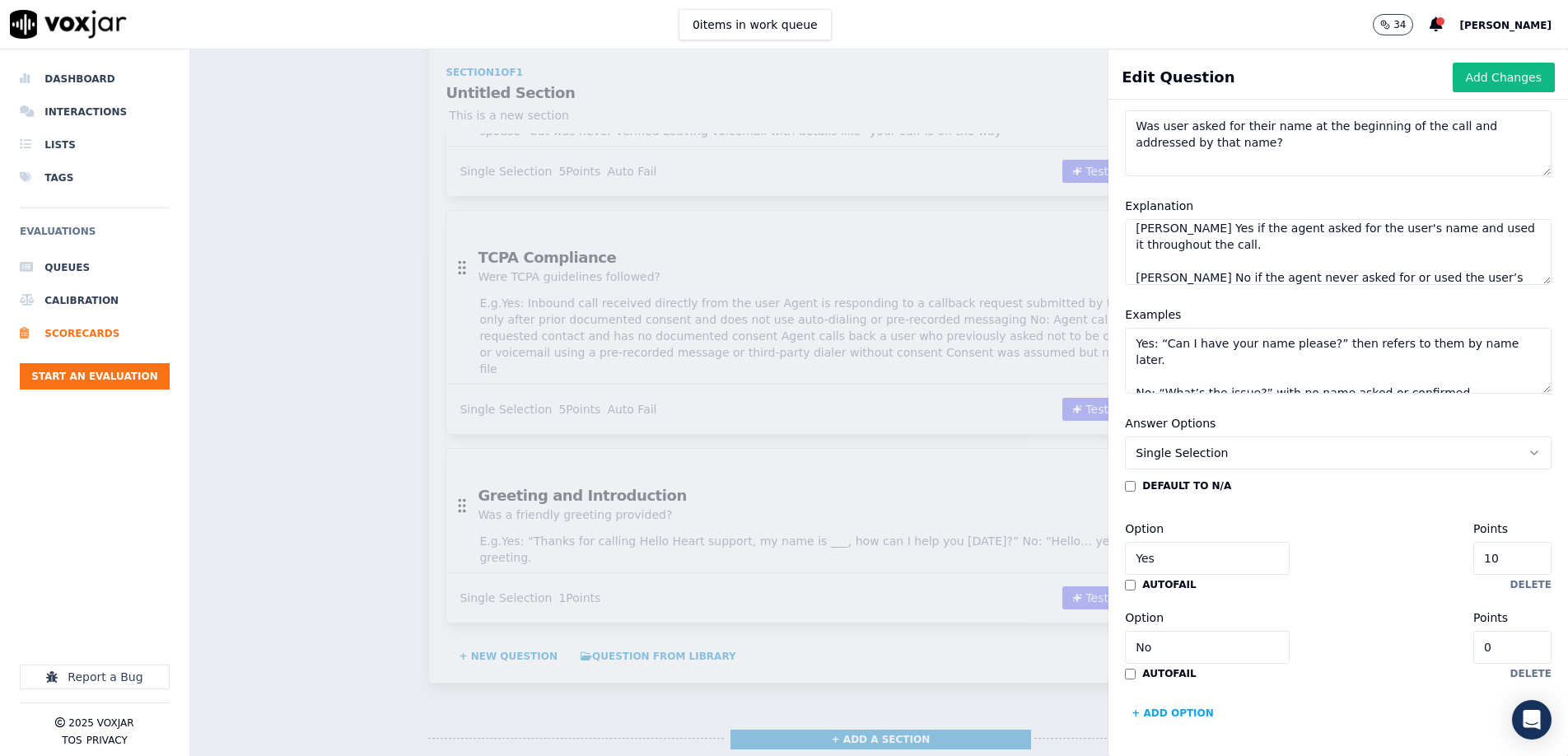
type textarea "Yes: “Can I have your name please?” then refers to them by name later. No: “Wha…"
type input "9"
type input "7"
type input "6"
type input "4"
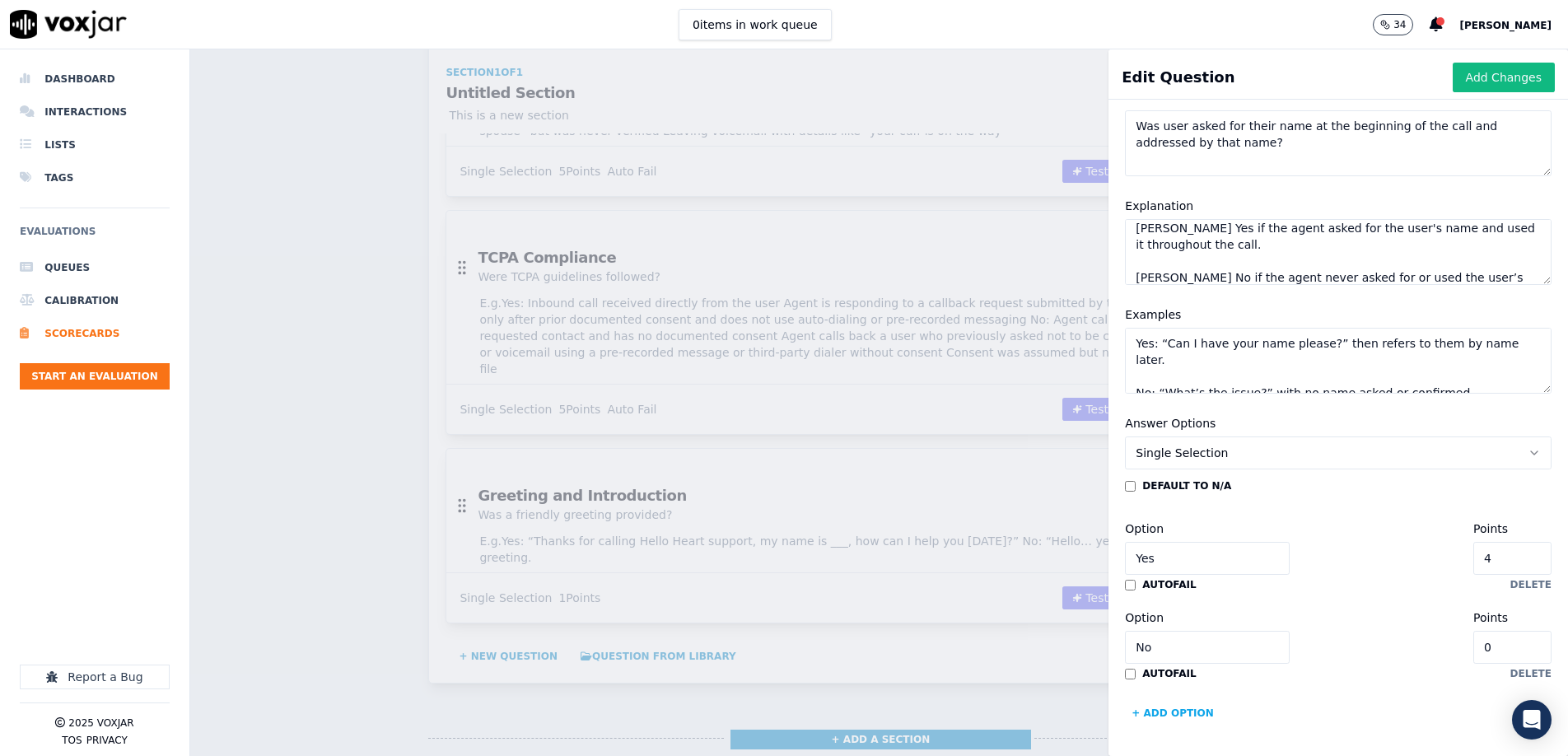
click at [1342, 584] on div "autofail delete" at bounding box center [1339, 584] width 427 height 14
click at [1517, 77] on button "Add Changes" at bounding box center [1504, 77] width 102 height 30
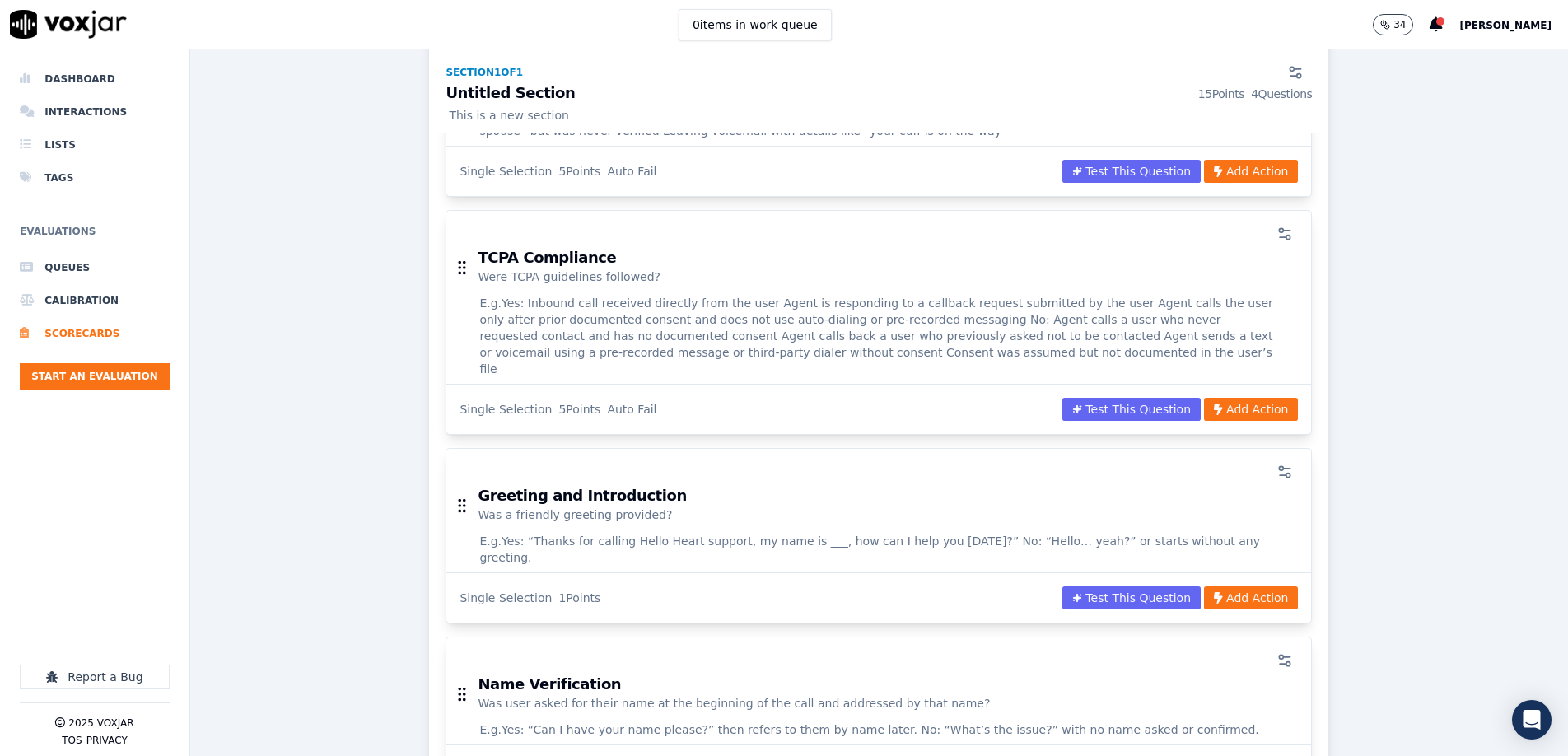
scroll to position [578, 0]
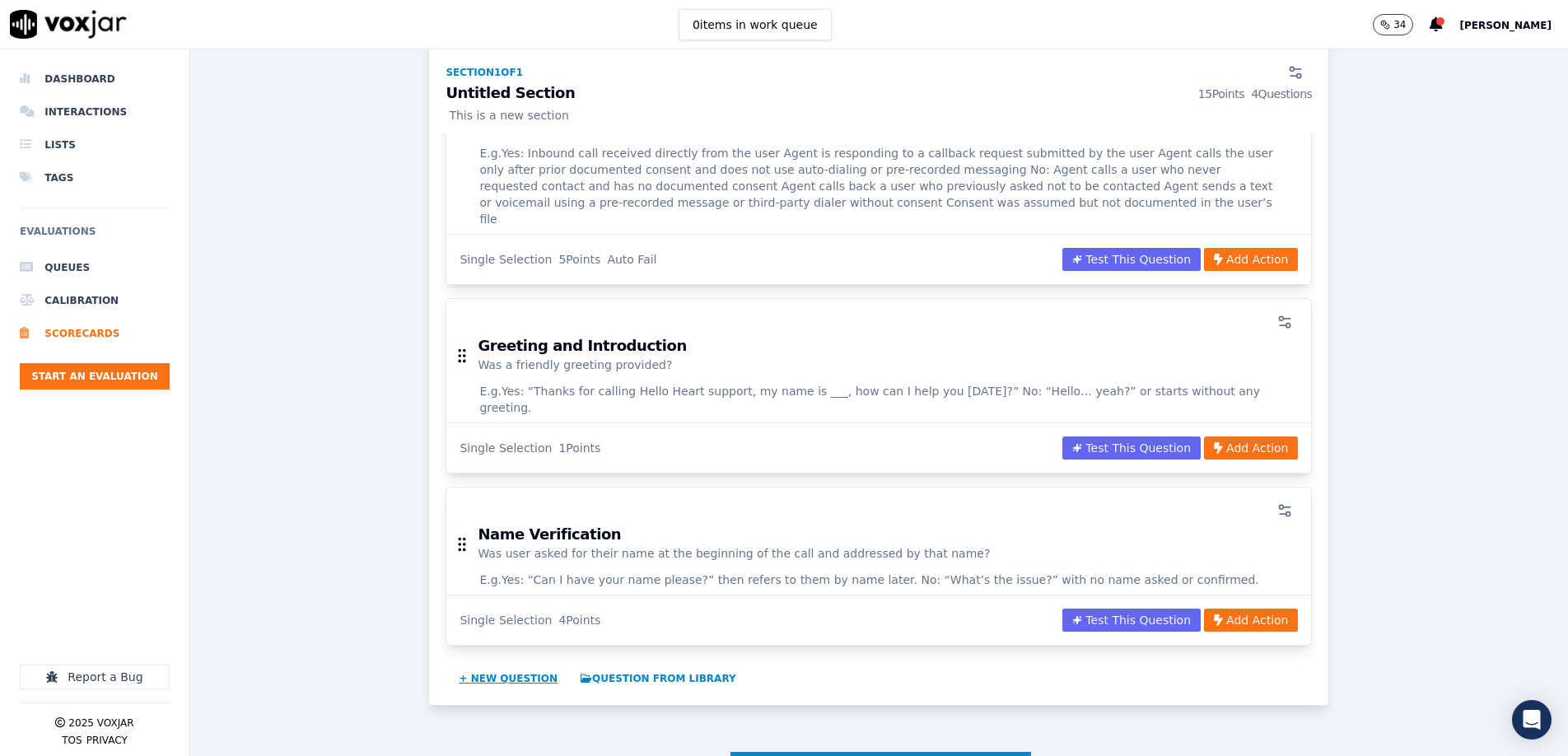
click at [531, 665] on button "+ New question" at bounding box center [508, 678] width 112 height 26
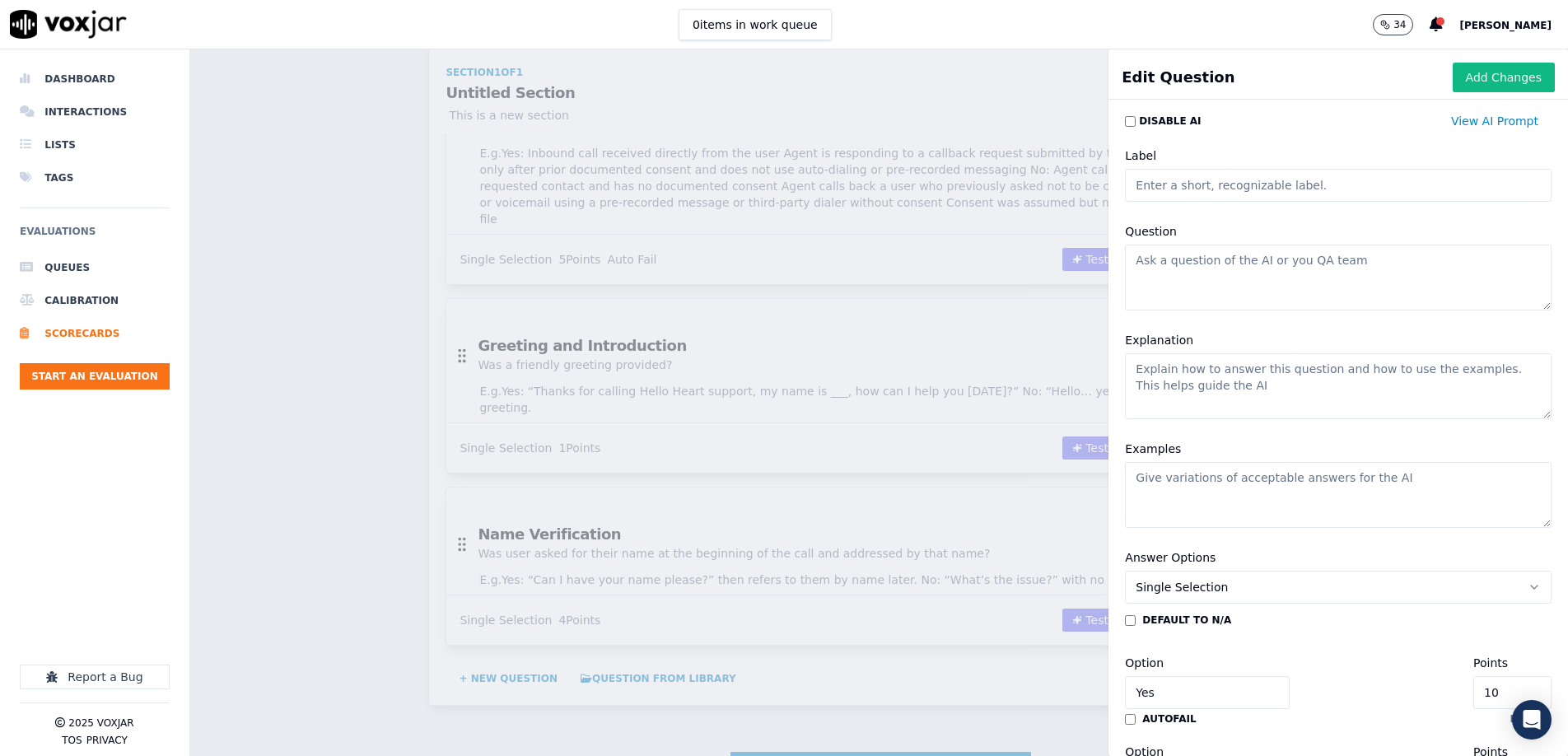
click at [1195, 183] on input "Label" at bounding box center [1339, 185] width 427 height 33
paste input "ClientOrgAsk"
drag, startPoint x: 1169, startPoint y: 188, endPoint x: 1230, endPoint y: 199, distance: 62.0
click at [1169, 188] on input "ClientOrgAsk" at bounding box center [1339, 185] width 427 height 33
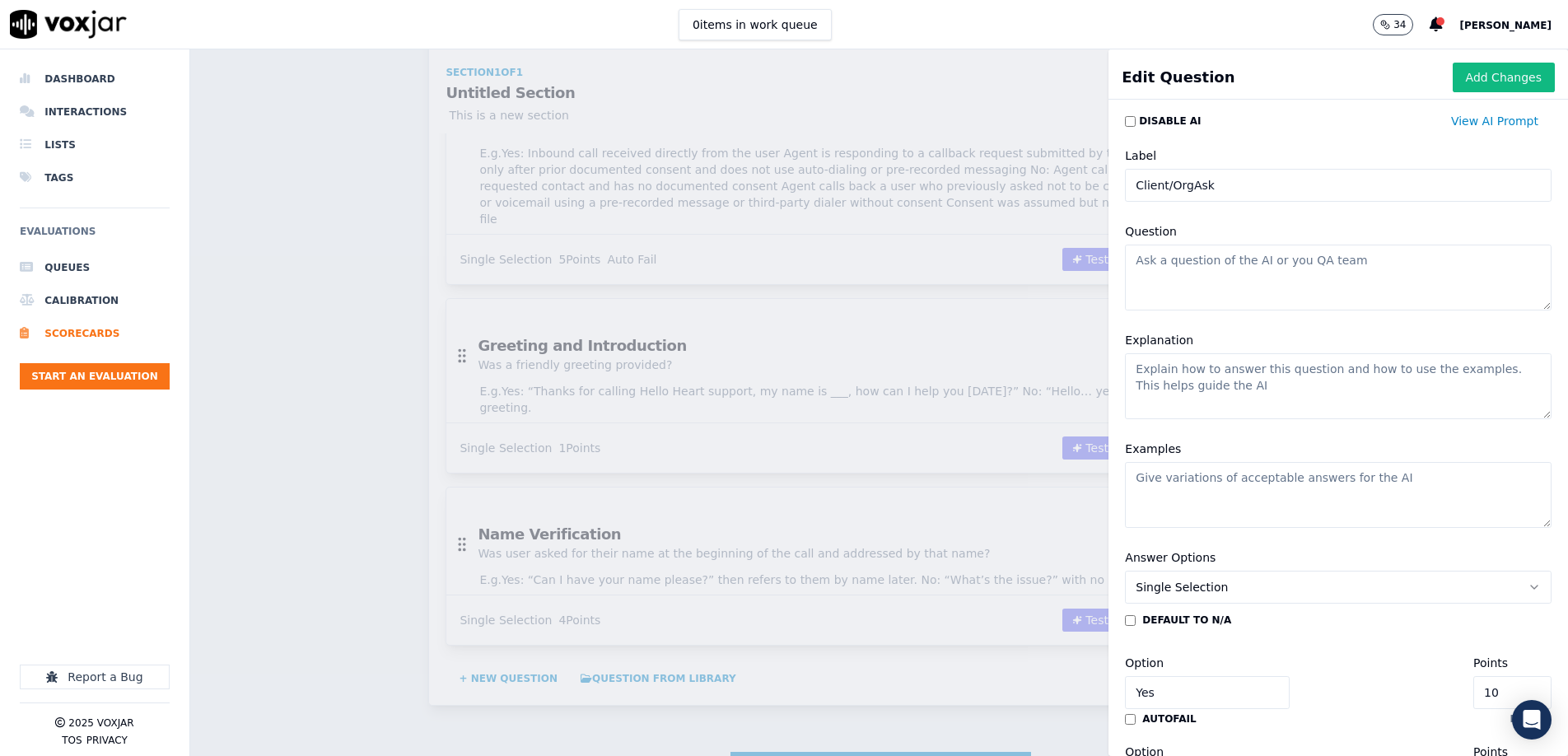
click at [1223, 188] on input "Client/OrgAsk" at bounding box center [1339, 185] width 427 height 33
type input "Client/Organization"
click at [1381, 295] on textarea "Question" at bounding box center [1339, 276] width 427 height 66
paste textarea "Did the agent ask for the client/organization at the beginning of the call?"
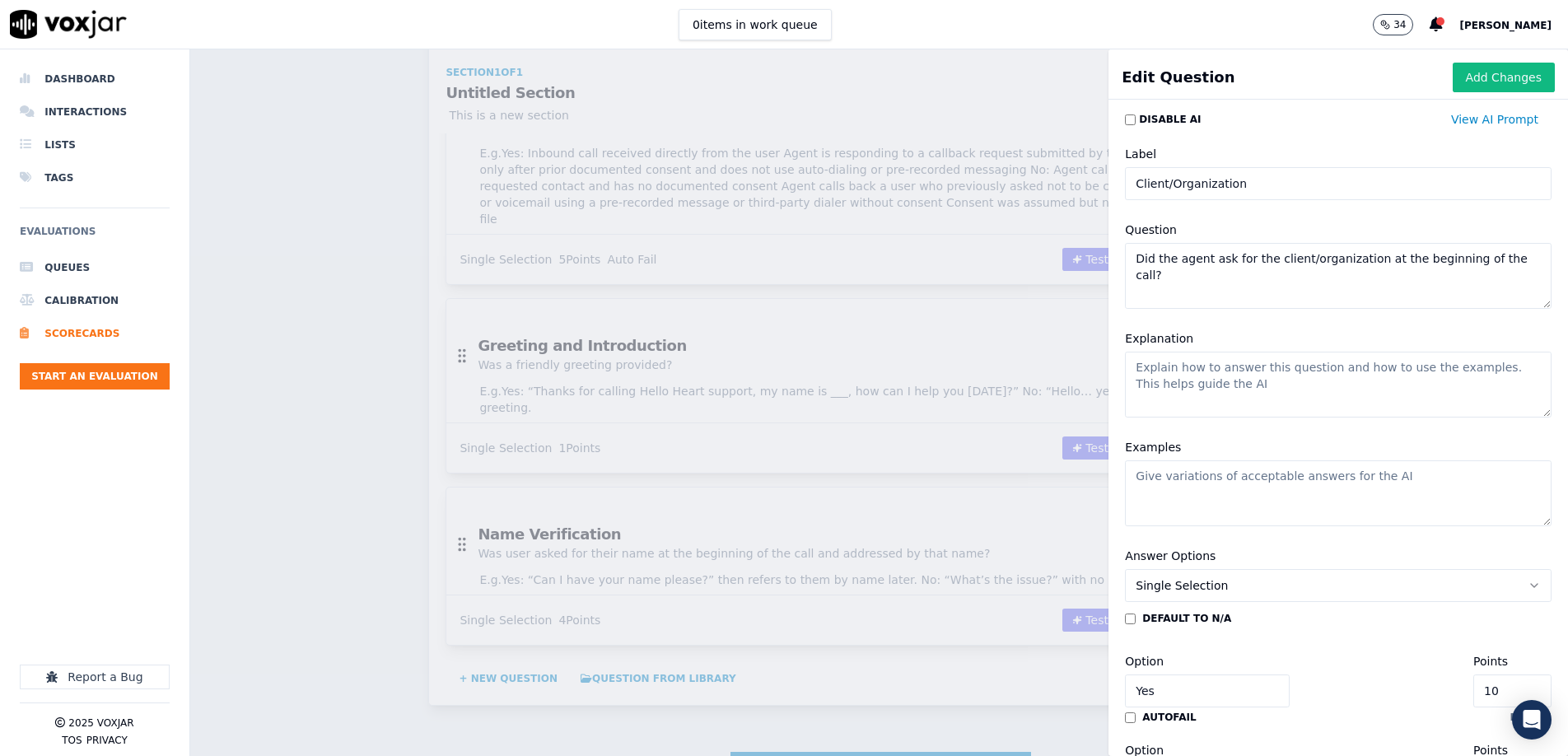
type textarea "Did the agent ask for the client/organization at the beginning of the call?"
drag, startPoint x: 1310, startPoint y: 380, endPoint x: 1078, endPoint y: 394, distance: 232.4
click at [1310, 380] on textarea "Explanation" at bounding box center [1339, 385] width 427 height 66
paste textarea "[PERSON_NAME] Yes if the agent asked “What is the organization that referred yo…"
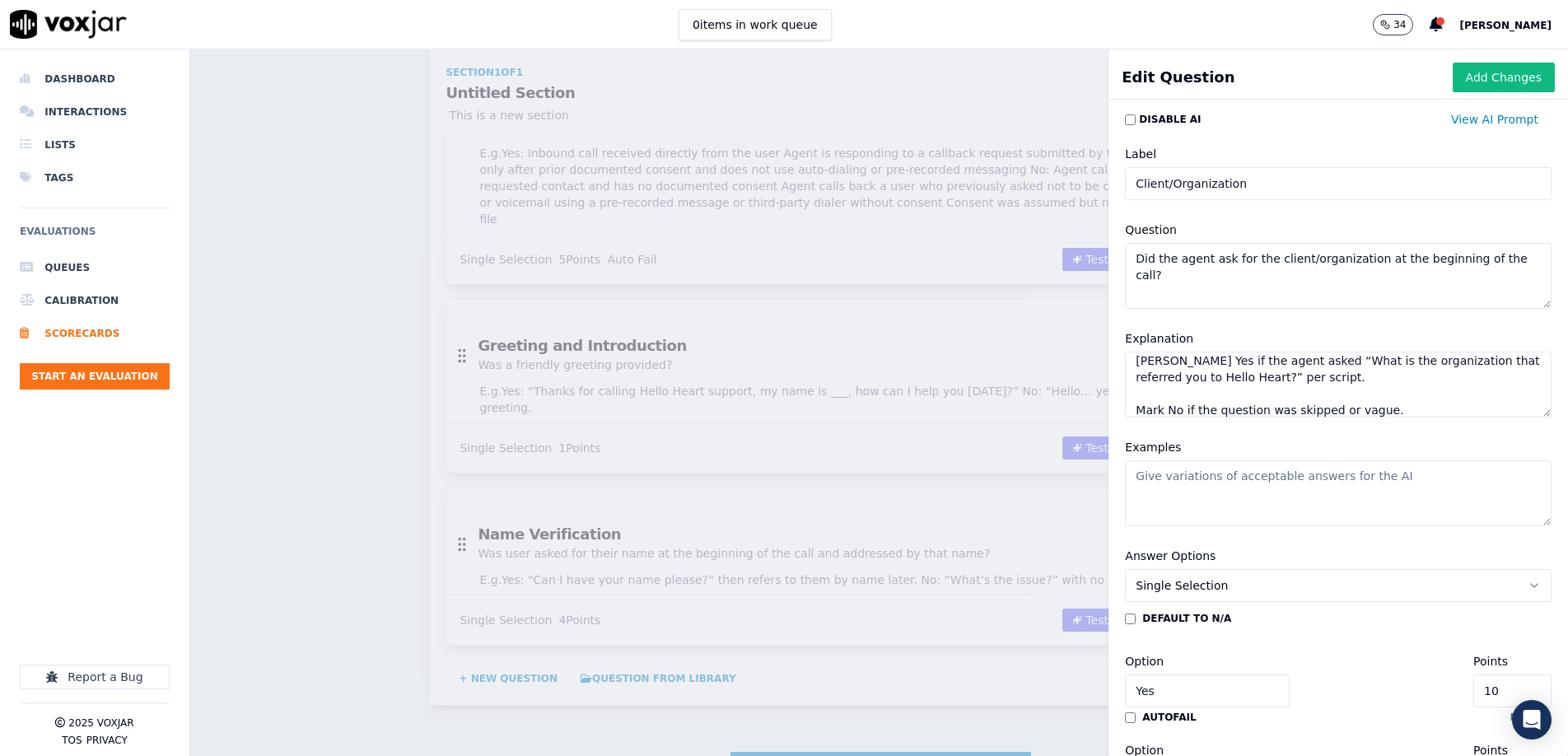
type textarea "[PERSON_NAME] Yes if the agent asked “What is the organization that referred yo…"
drag, startPoint x: 1199, startPoint y: 494, endPoint x: 1186, endPoint y: 492, distance: 13.2
click at [1199, 494] on textarea "Examples" at bounding box center [1339, 494] width 427 height 66
paste textarea "Yes: “Before we begin, what’s the organization that referred you to Hello Heart…"
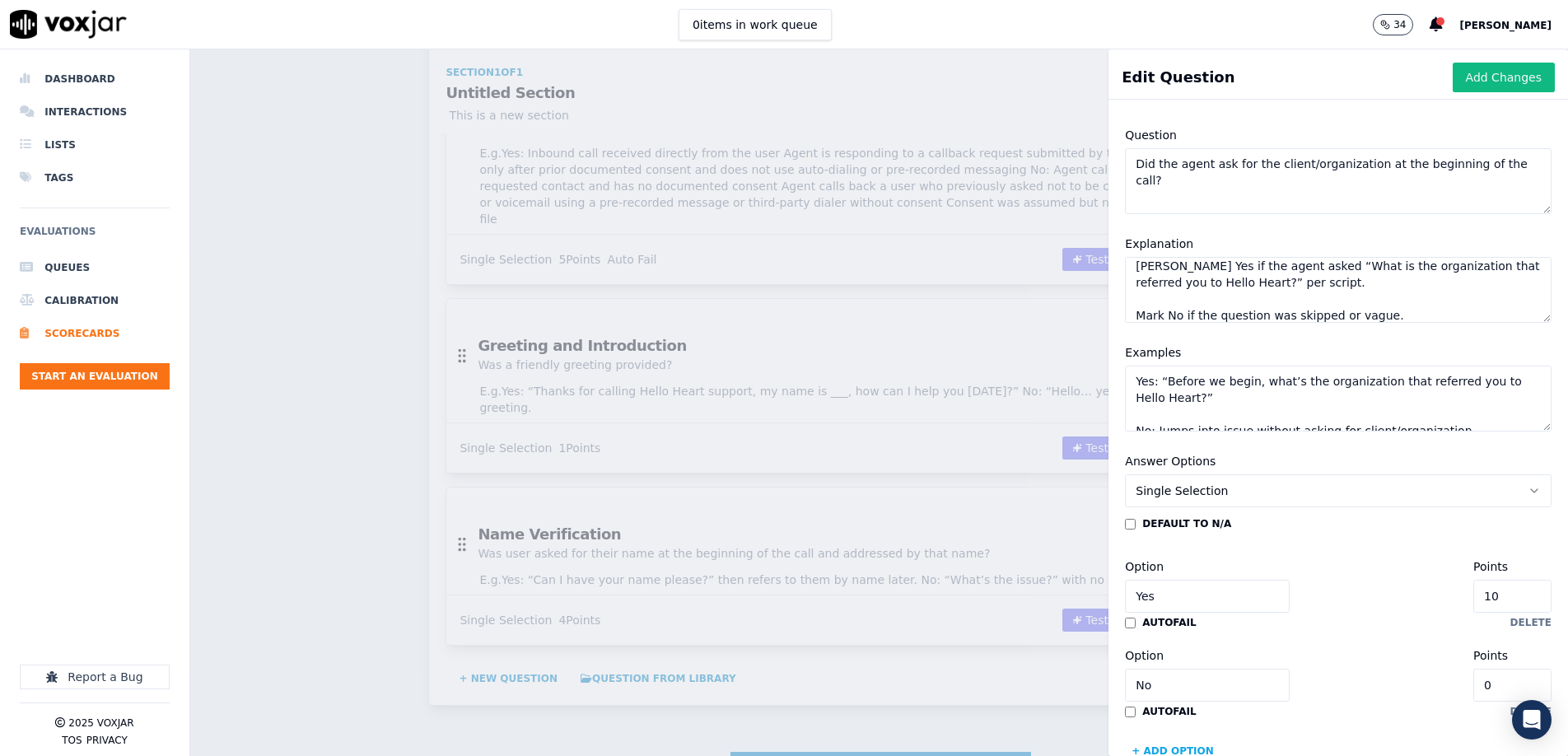
scroll to position [134, 0]
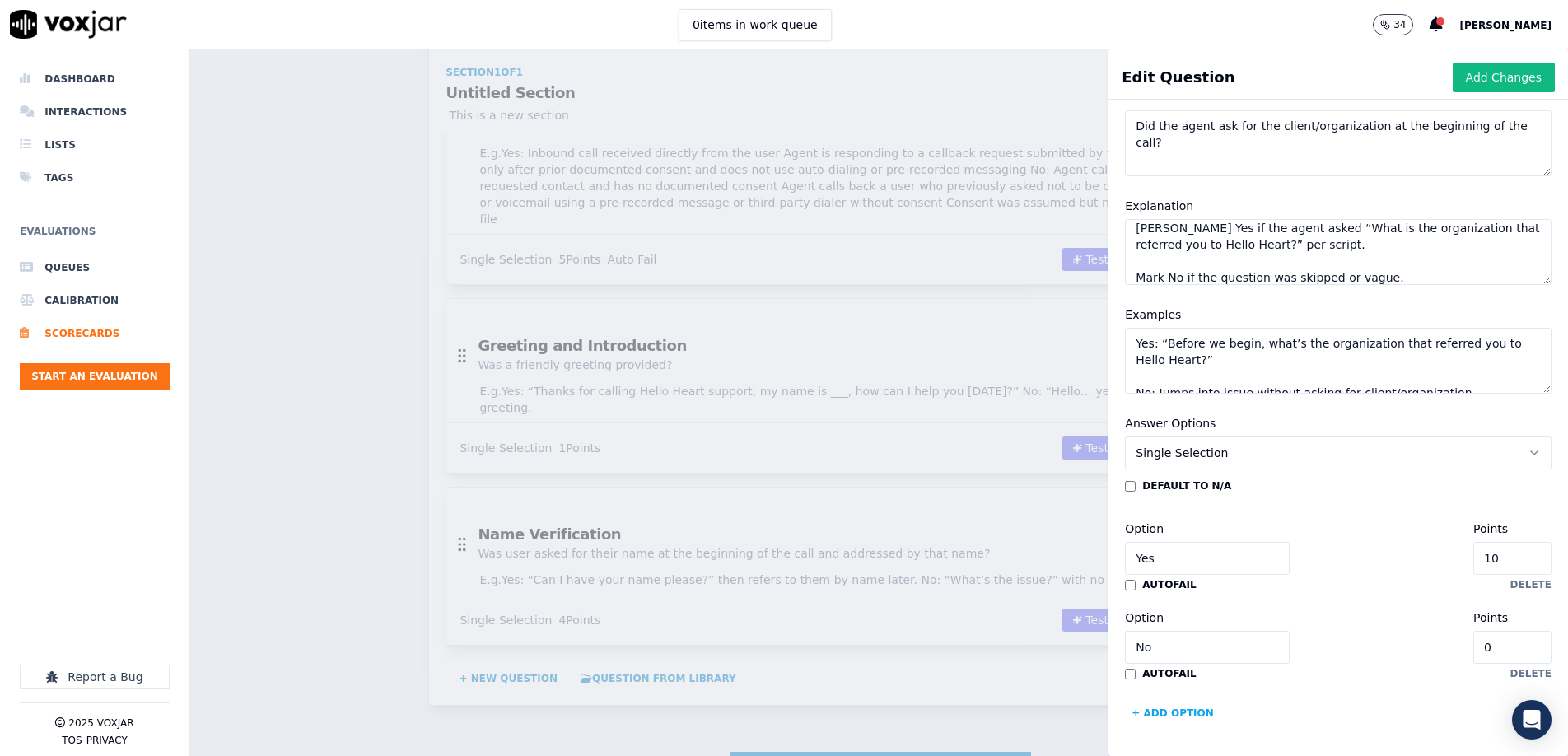
type textarea "Yes: “Before we begin, what’s the organization that referred you to Hello Heart…"
type input "9"
type input "8"
type input "7"
type input "5"
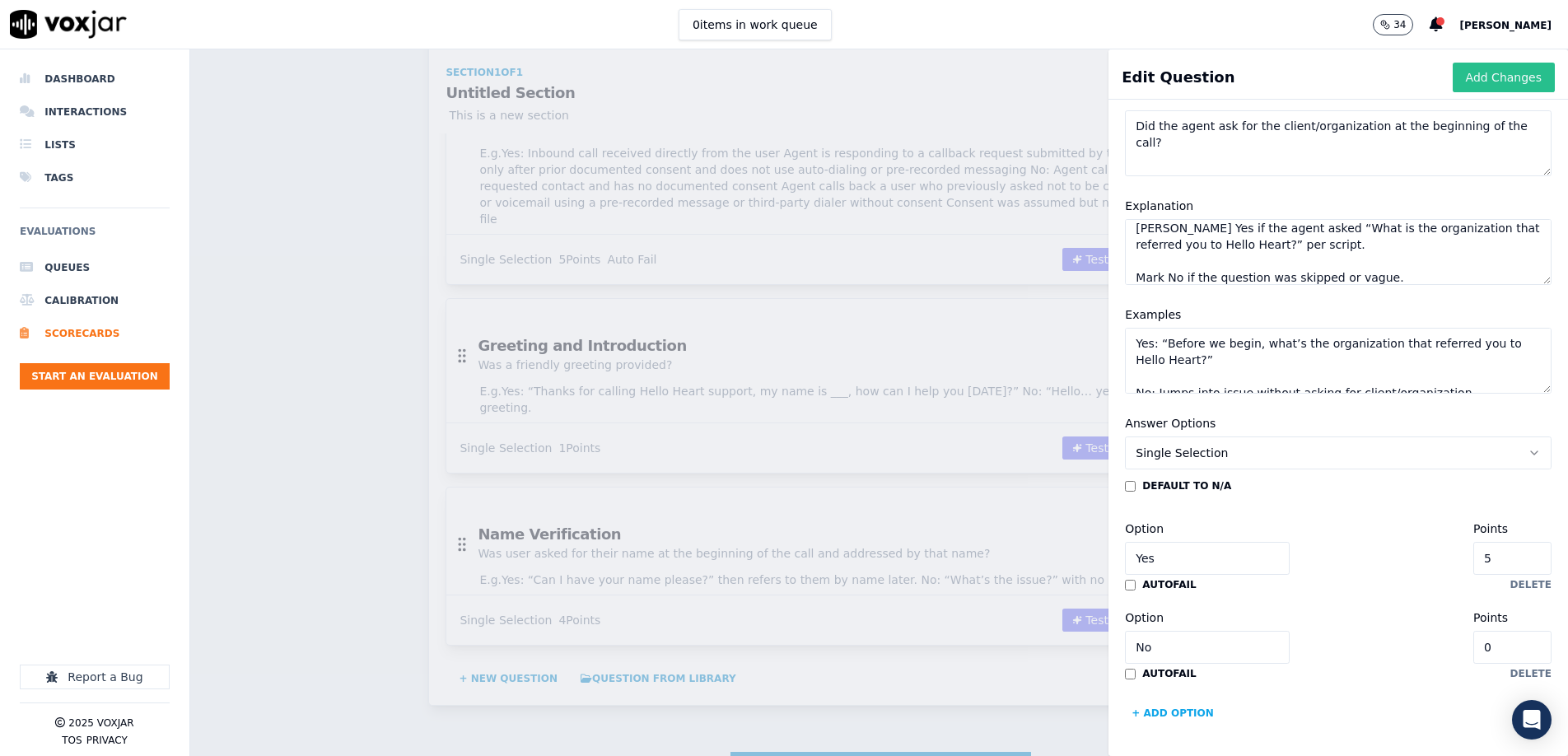
click at [1476, 82] on button "Add Changes" at bounding box center [1504, 77] width 102 height 30
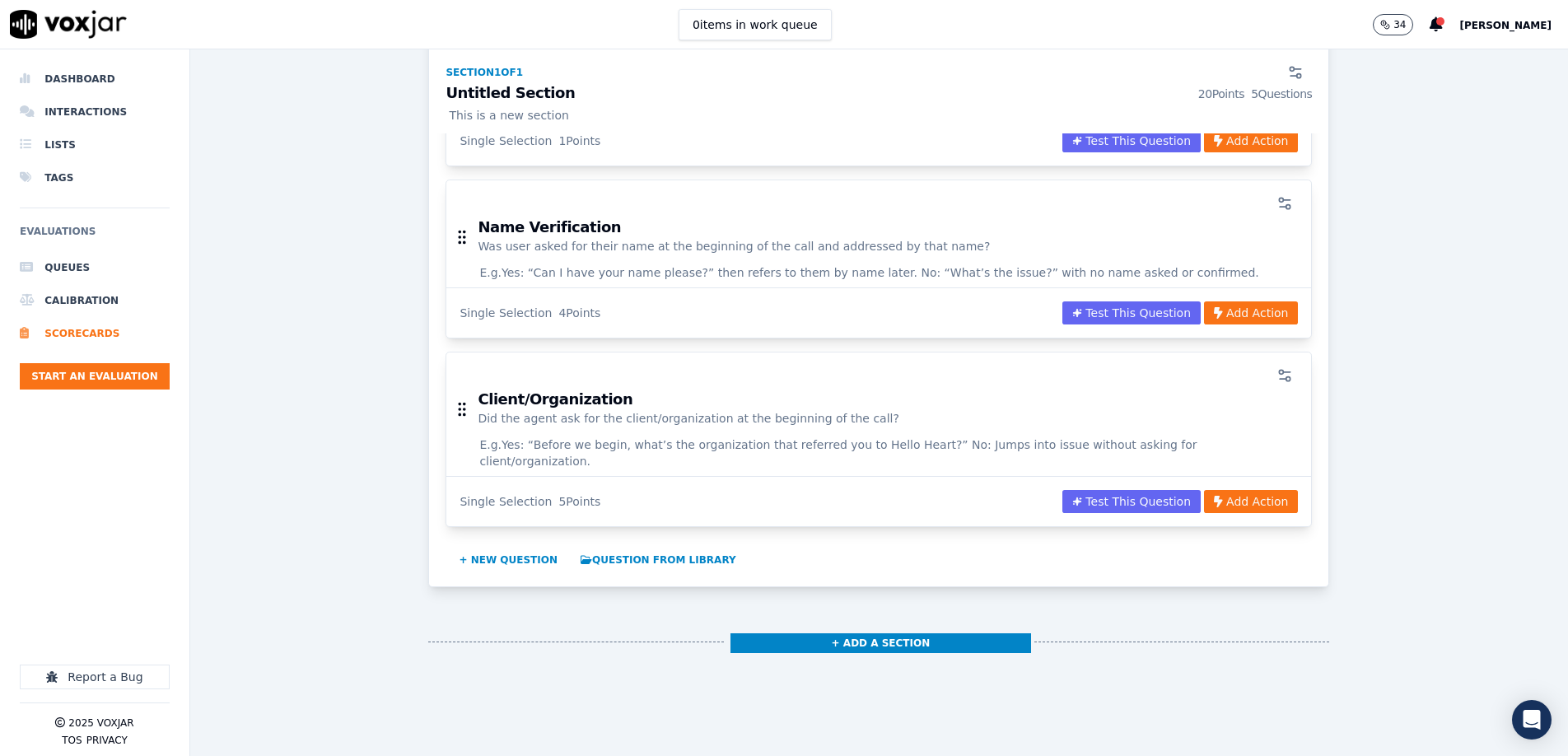
scroll to position [916, 0]
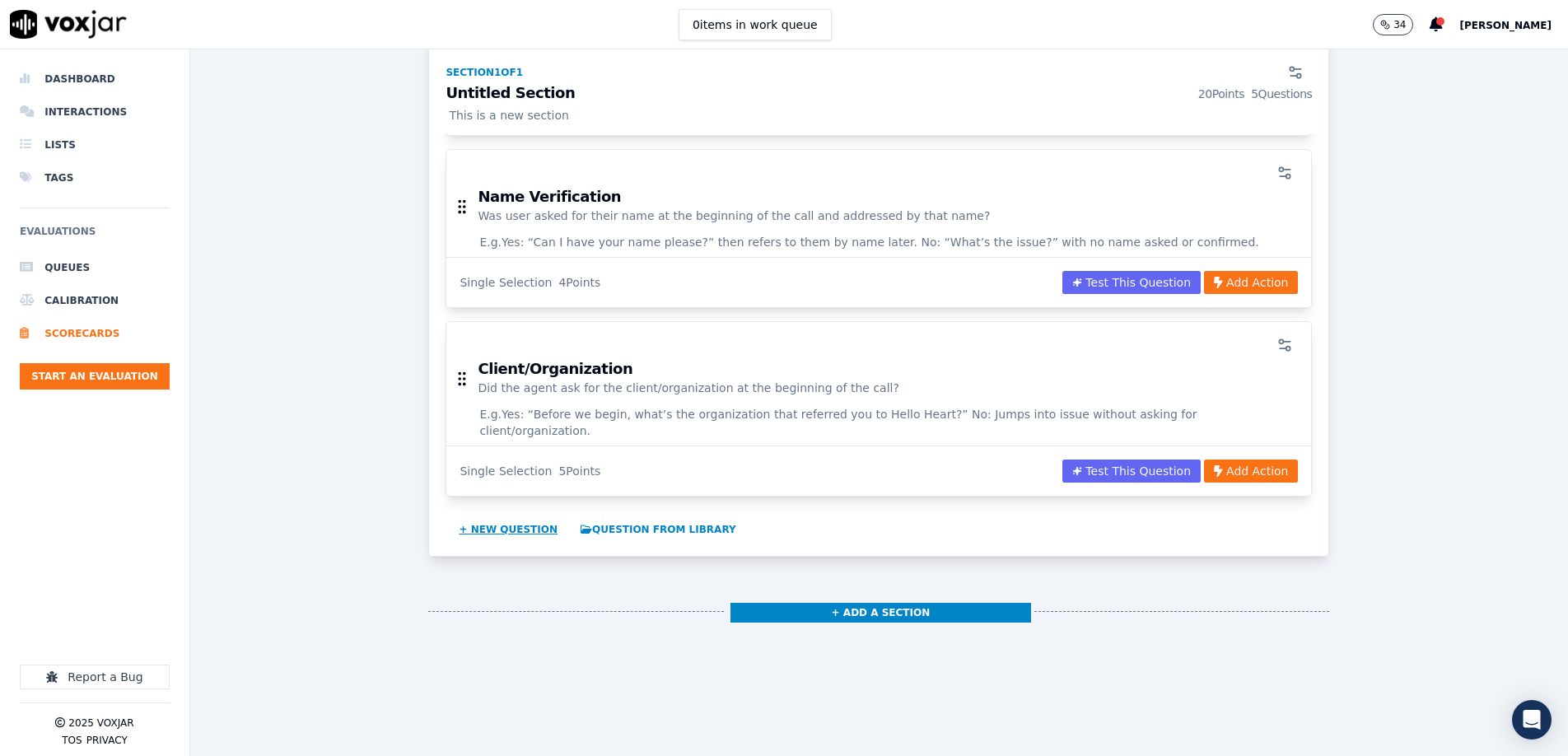
click at [527, 516] on button "+ New question" at bounding box center [508, 529] width 112 height 26
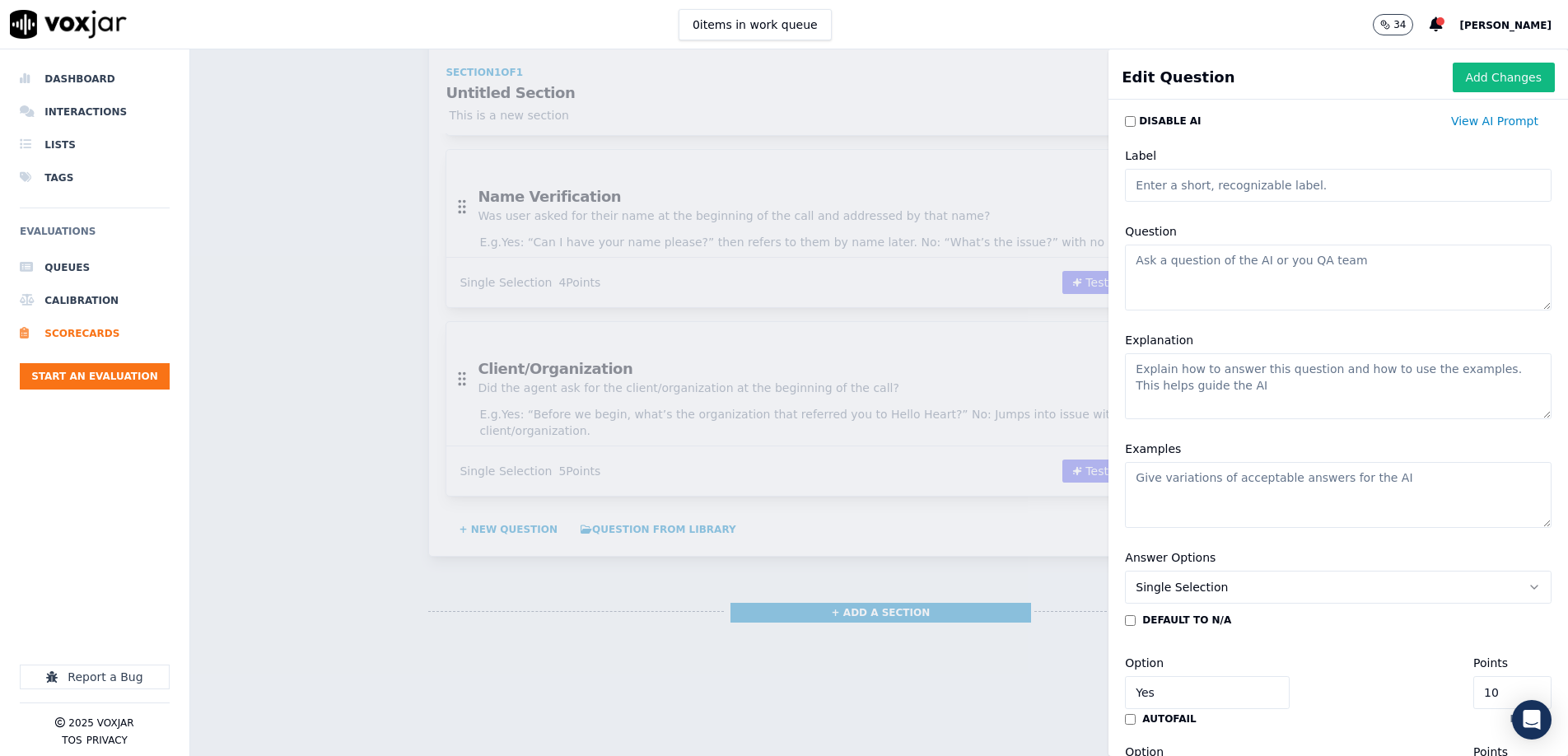
click at [1194, 185] on input "Label" at bounding box center [1339, 185] width 427 height 33
type input "Tone"
drag, startPoint x: 1185, startPoint y: 288, endPoint x: 1175, endPoint y: 291, distance: 10.4
click at [1186, 288] on textarea "Question" at bounding box center [1339, 274] width 427 height 66
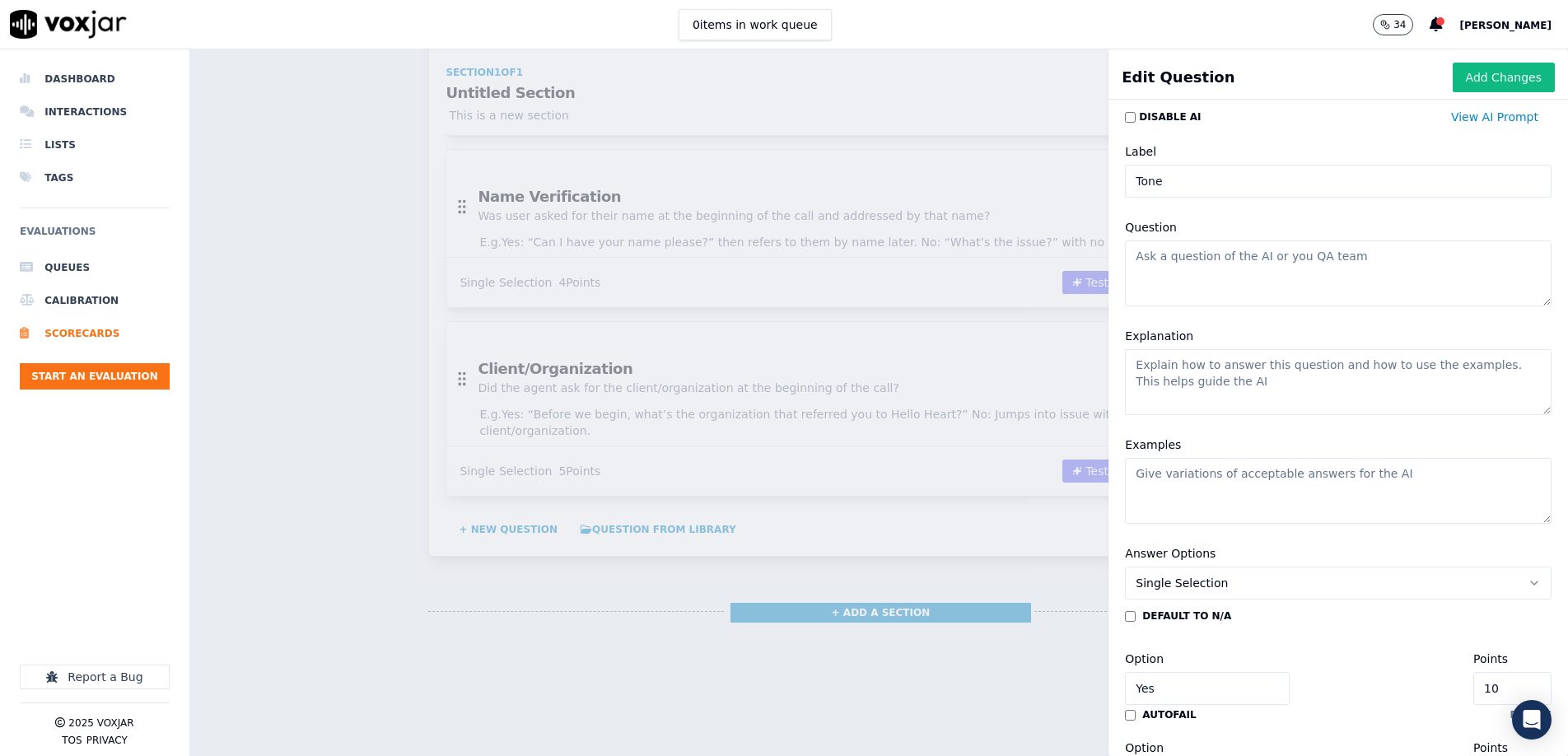
paste textarea "Was the agent patient with the user throughout the call?"
type textarea "Was the agent patient with the user throughout the call?"
click at [1183, 384] on textarea "Explanation" at bounding box center [1339, 382] width 427 height 66
paste textarea "[PERSON_NAME] Yes if the agent maintained patience even if the user was confuse…"
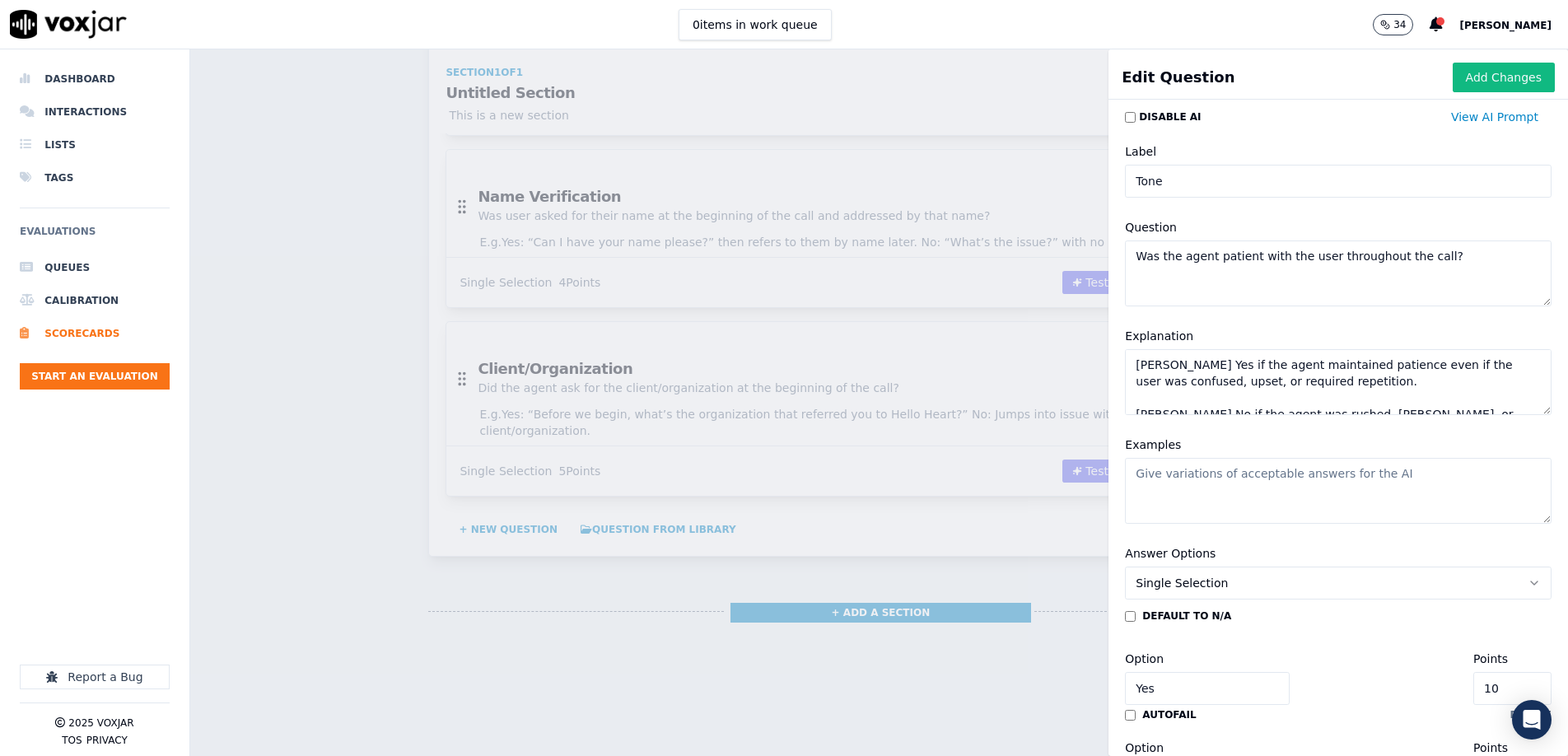
scroll to position [7, 0]
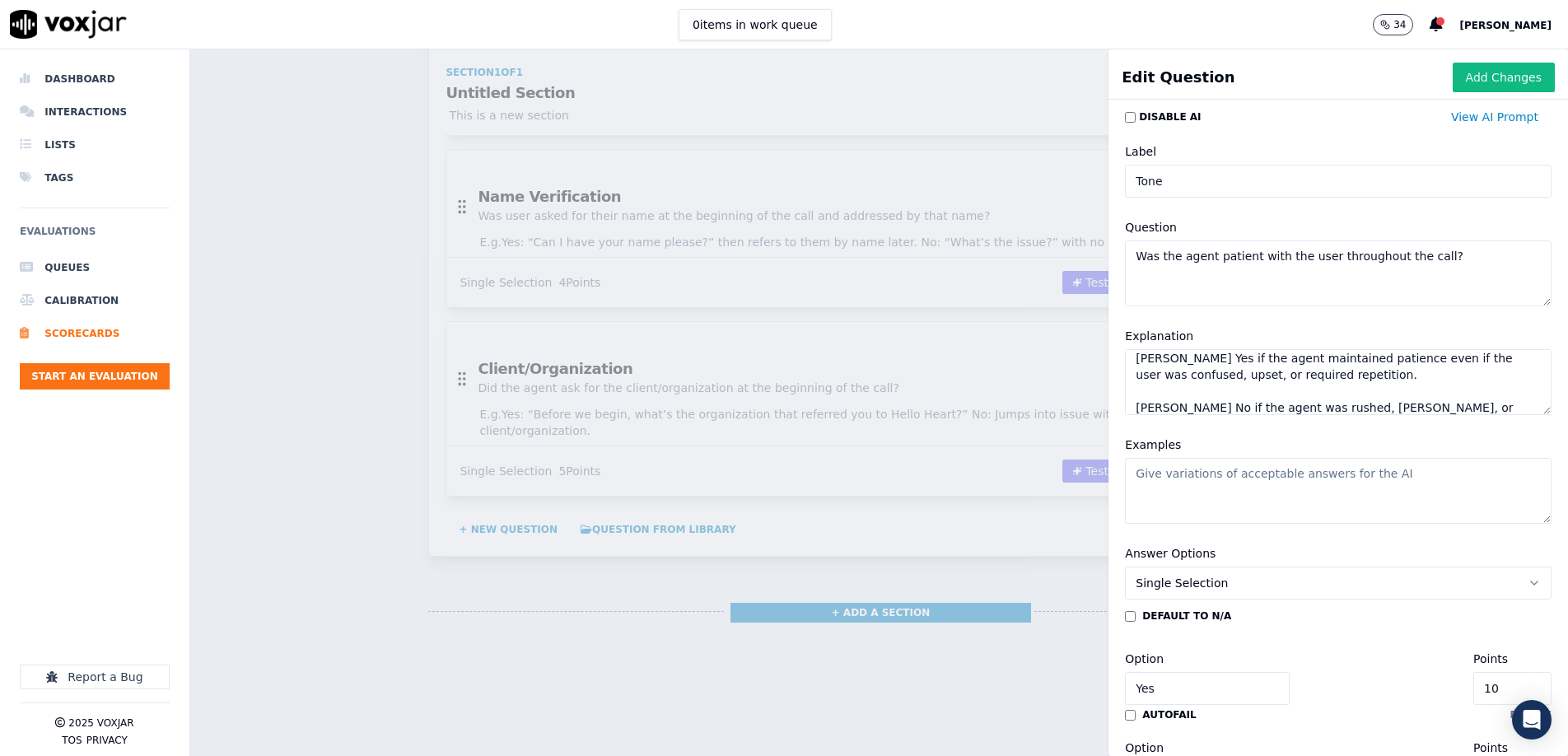
type textarea "[PERSON_NAME] Yes if the agent maintained patience even if the user was confuse…"
click at [1233, 489] on textarea "Examples" at bounding box center [1339, 491] width 427 height 66
paste textarea "Yes: Calmly walking user through password steps, even if repeated. No: Sighs, c…"
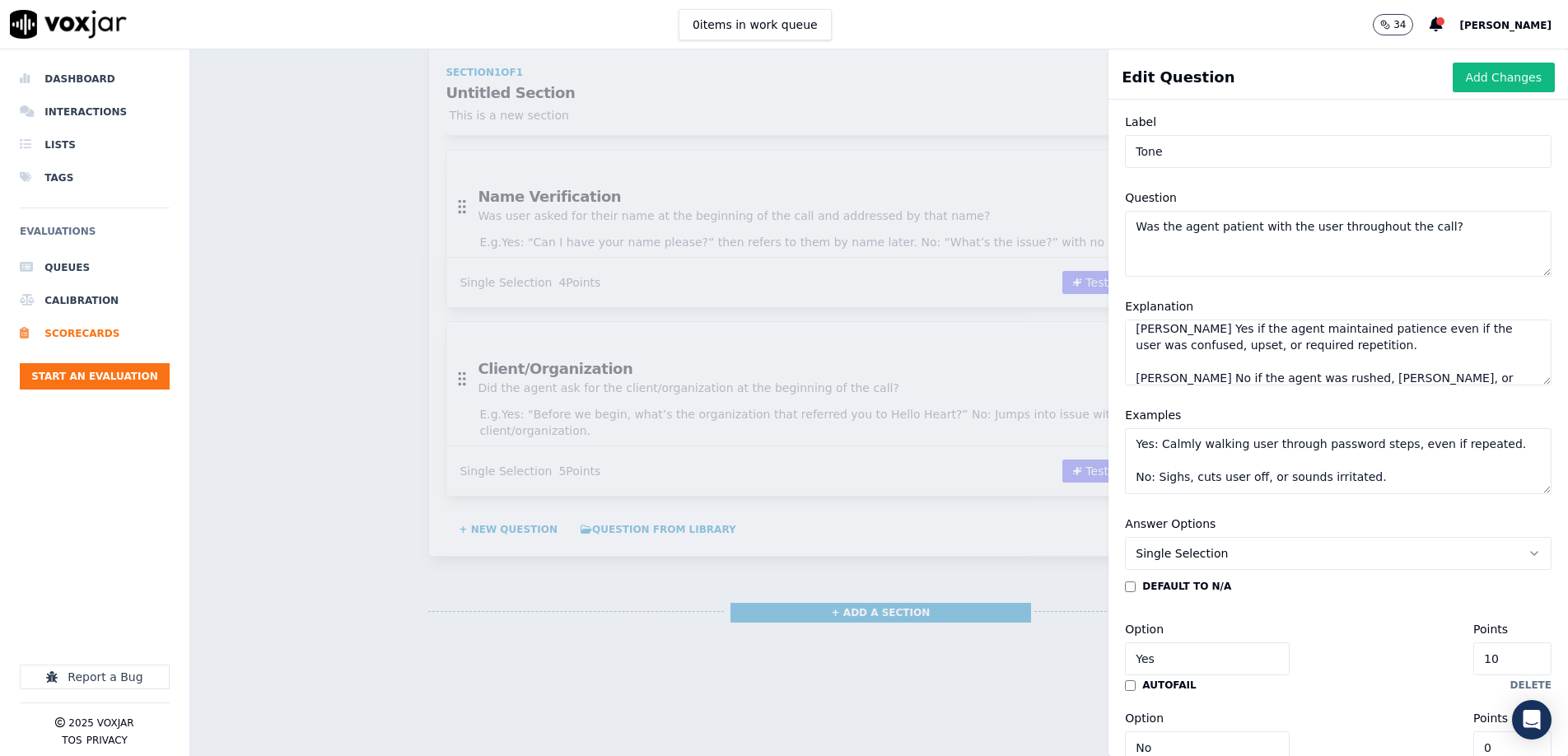
scroll to position [134, 0]
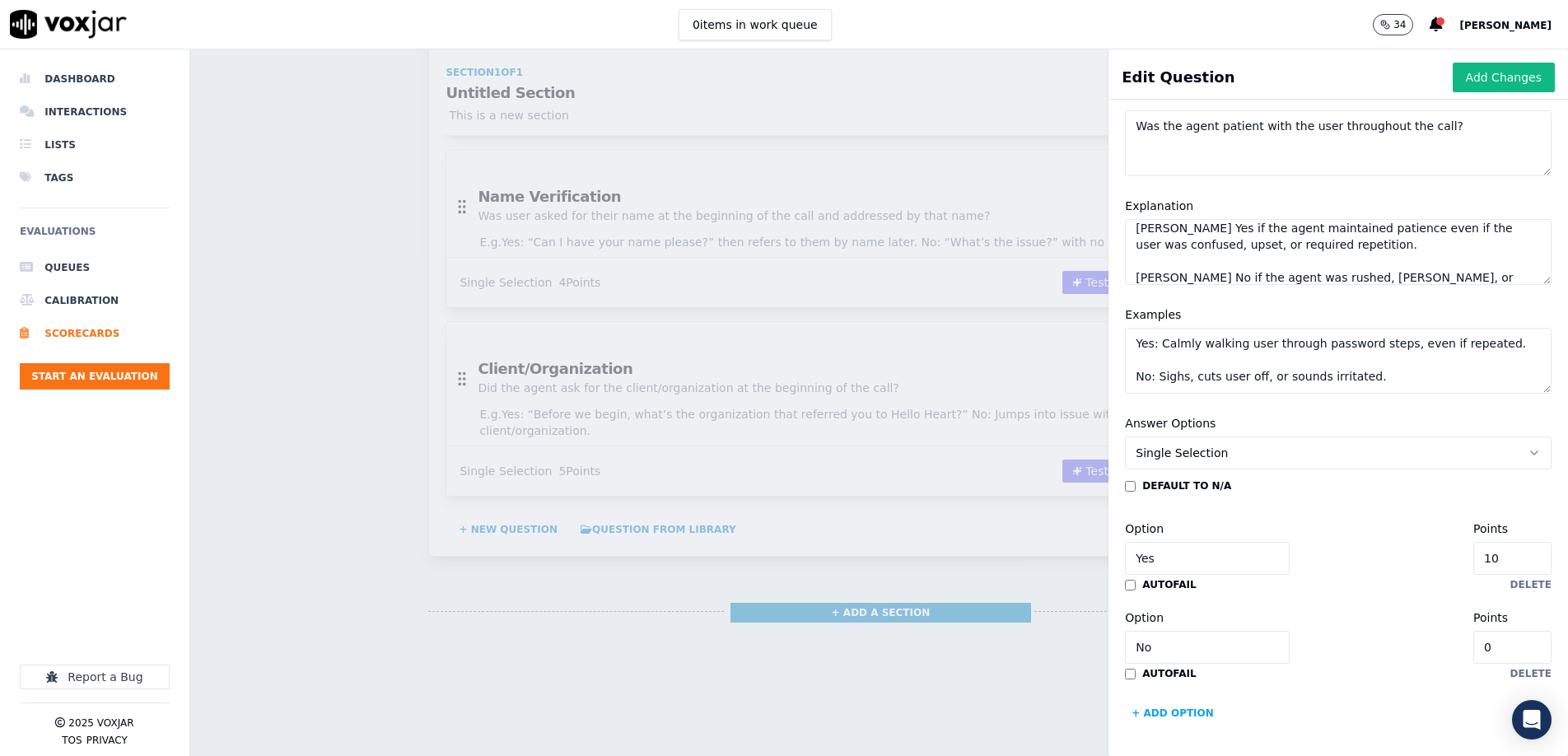
type textarea "Yes: Calmly walking user through password steps, even if repeated. No: Sighs, c…"
click at [1523, 556] on input "10" at bounding box center [1513, 558] width 78 height 33
type input "9"
type input "2"
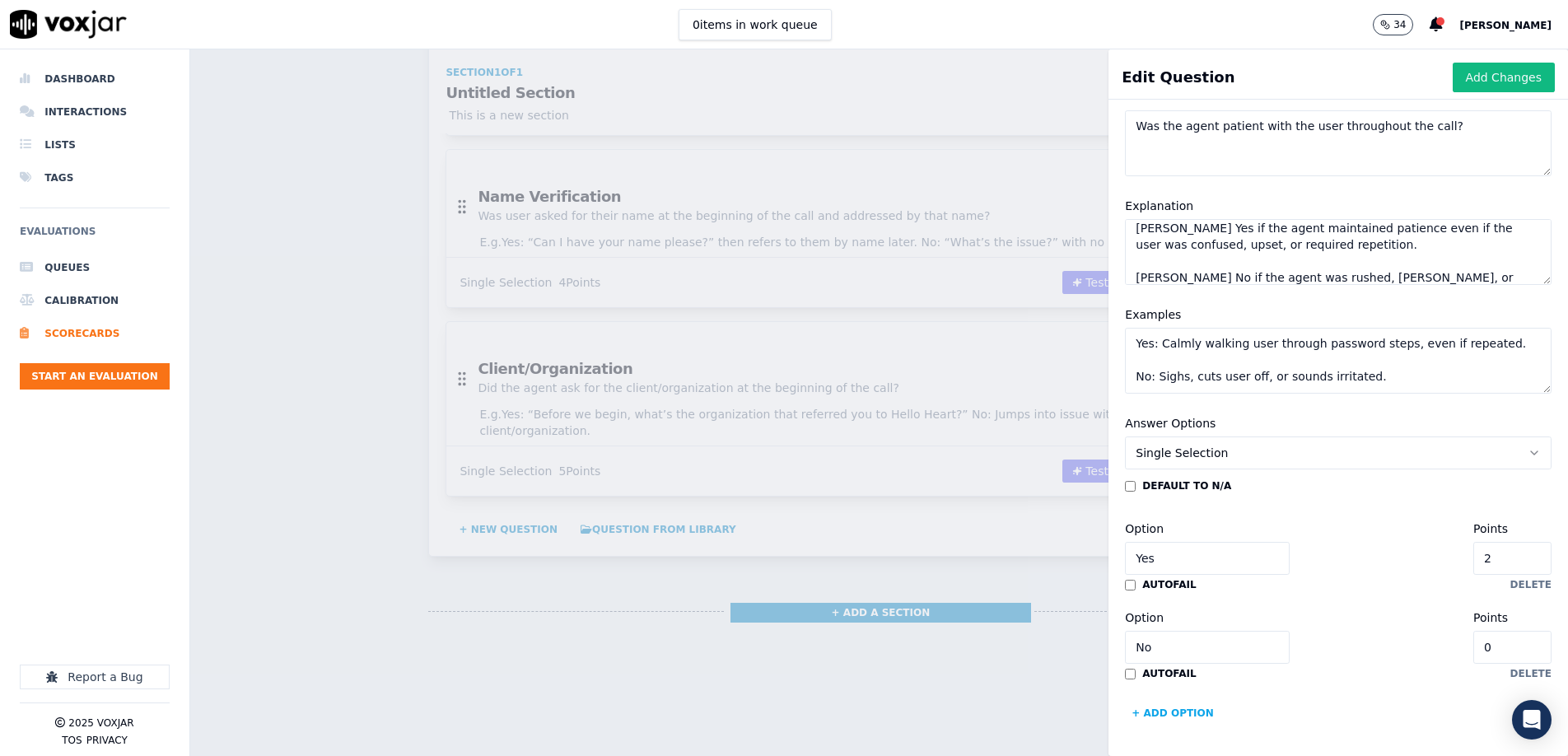
click at [1384, 616] on div "Option No Points 0" at bounding box center [1339, 635] width 427 height 56
click at [1484, 82] on button "Add Changes" at bounding box center [1504, 77] width 102 height 30
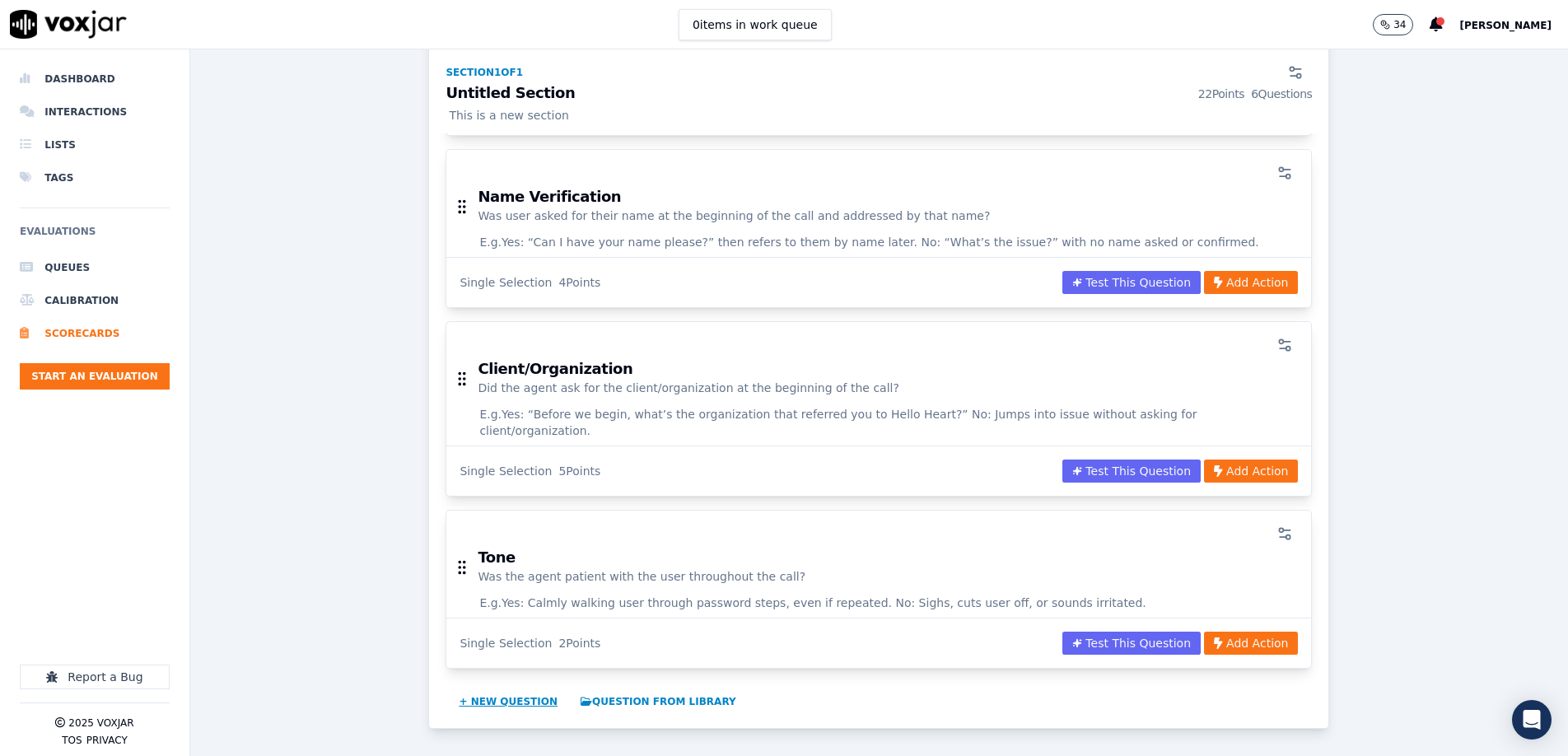
click at [498, 688] on button "+ New question" at bounding box center [508, 701] width 112 height 26
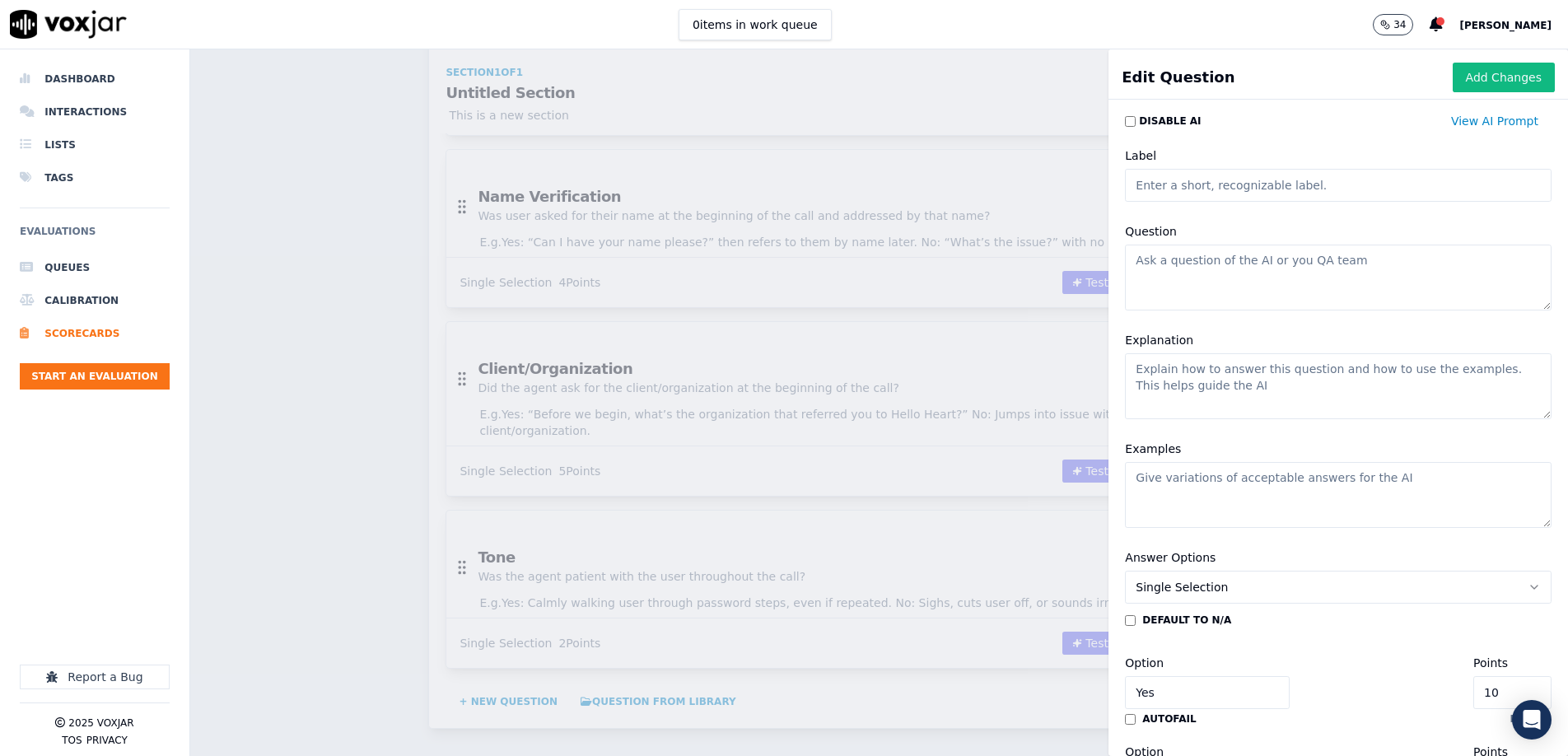
click at [1198, 187] on input "Label" at bounding box center [1339, 185] width 427 height 33
paste input "Accuracy"
type input "Accuracy"
click at [1237, 301] on textarea "Question" at bounding box center [1339, 278] width 427 height 66
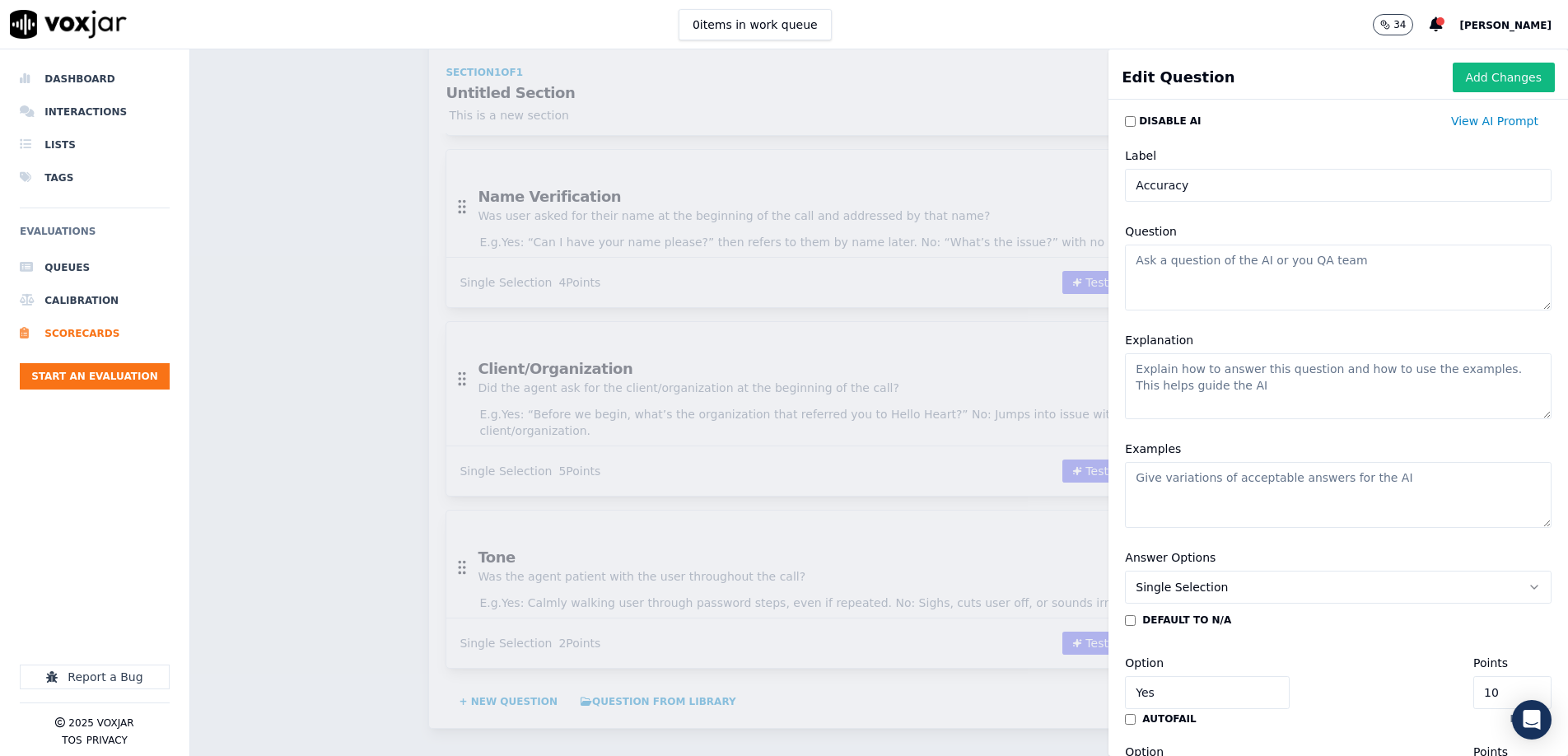
paste textarea "Accuracy"
type textarea "A"
type textarea "Did the agent provide accurate information?"
click at [1170, 400] on textarea "Explanation" at bounding box center [1339, 386] width 427 height 66
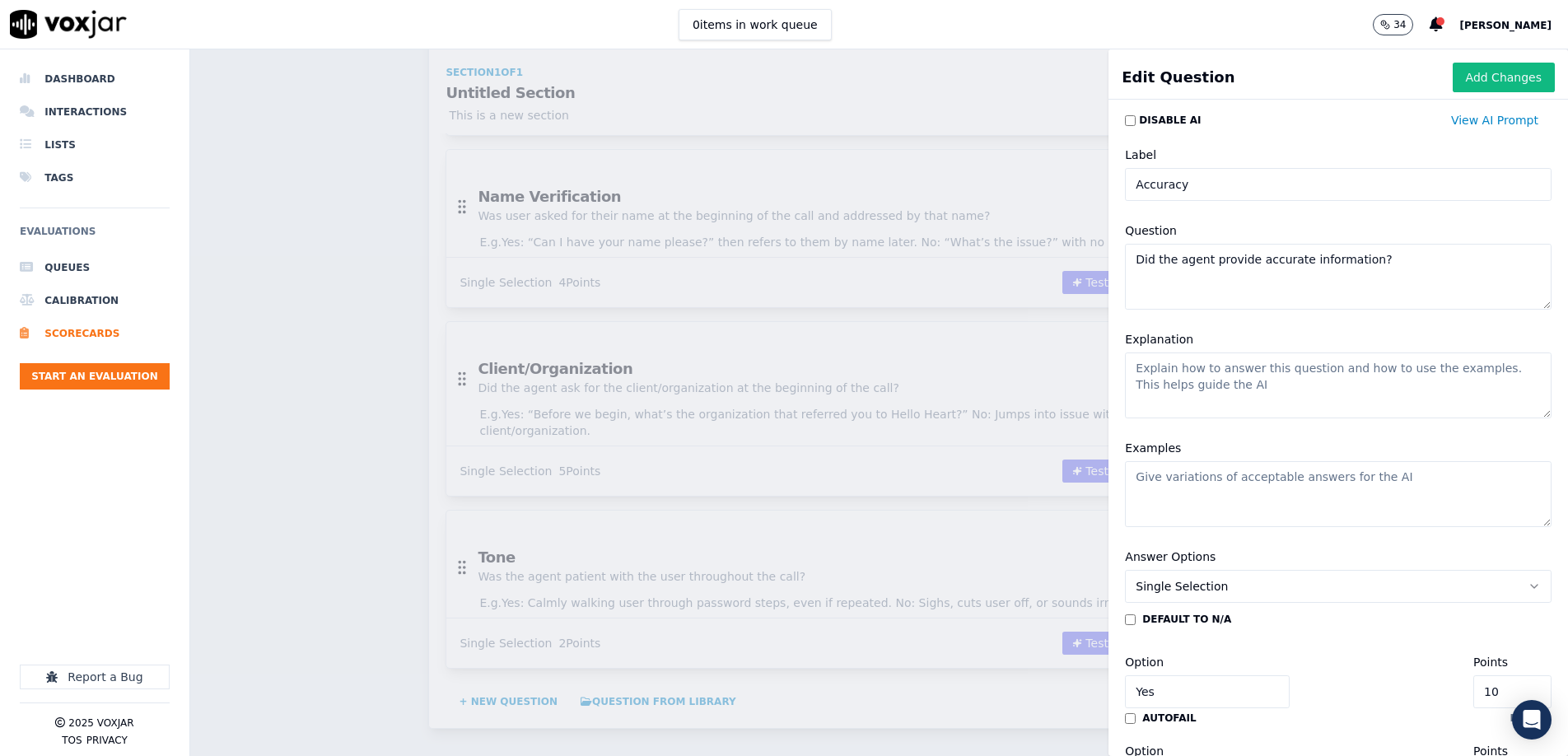
paste textarea "[PERSON_NAME] Yes if everything stated by the agent was factually and procedura…"
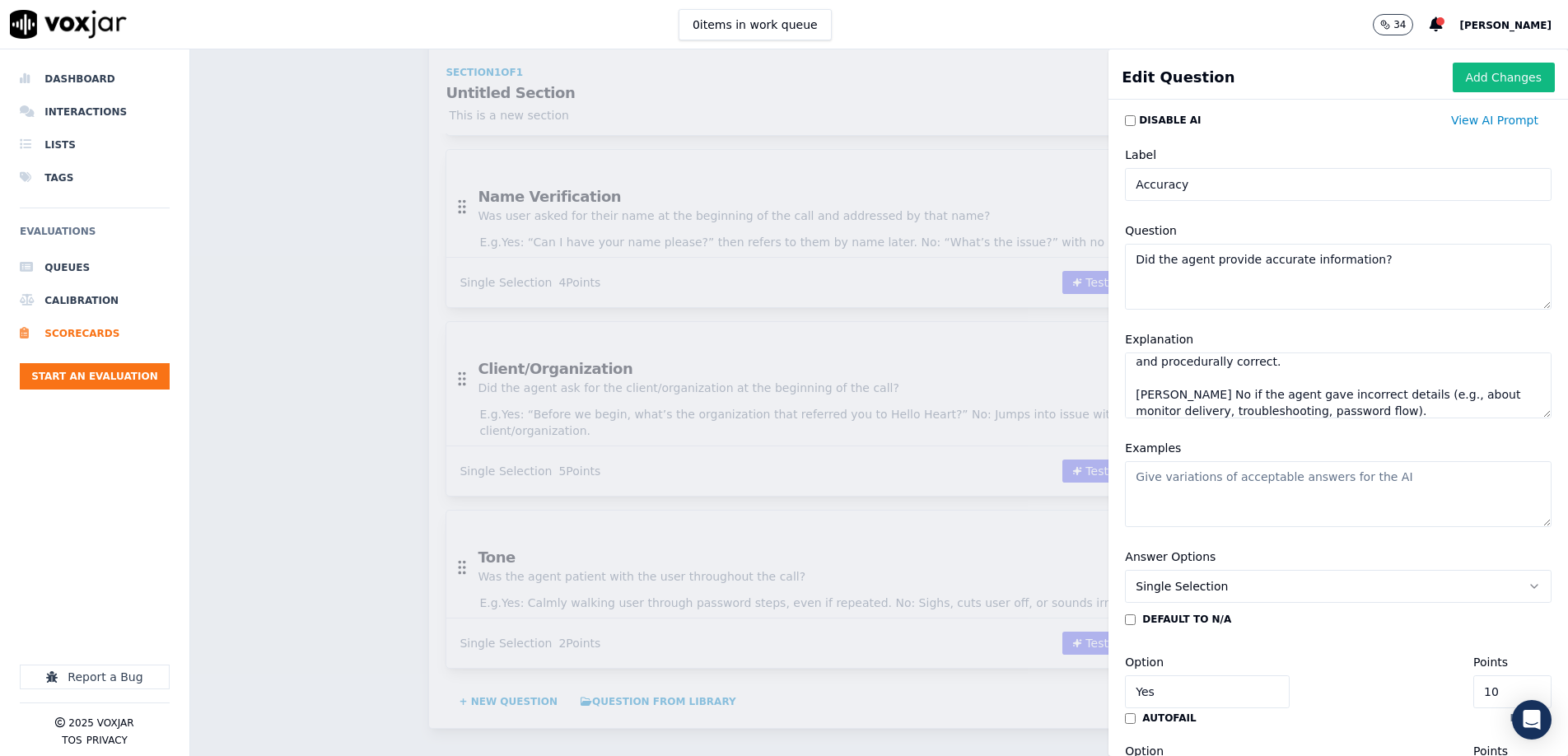
paste textarea "Yes: “You’ll receive your monitor within 7–10 business days.” No: Gives wrong t…"
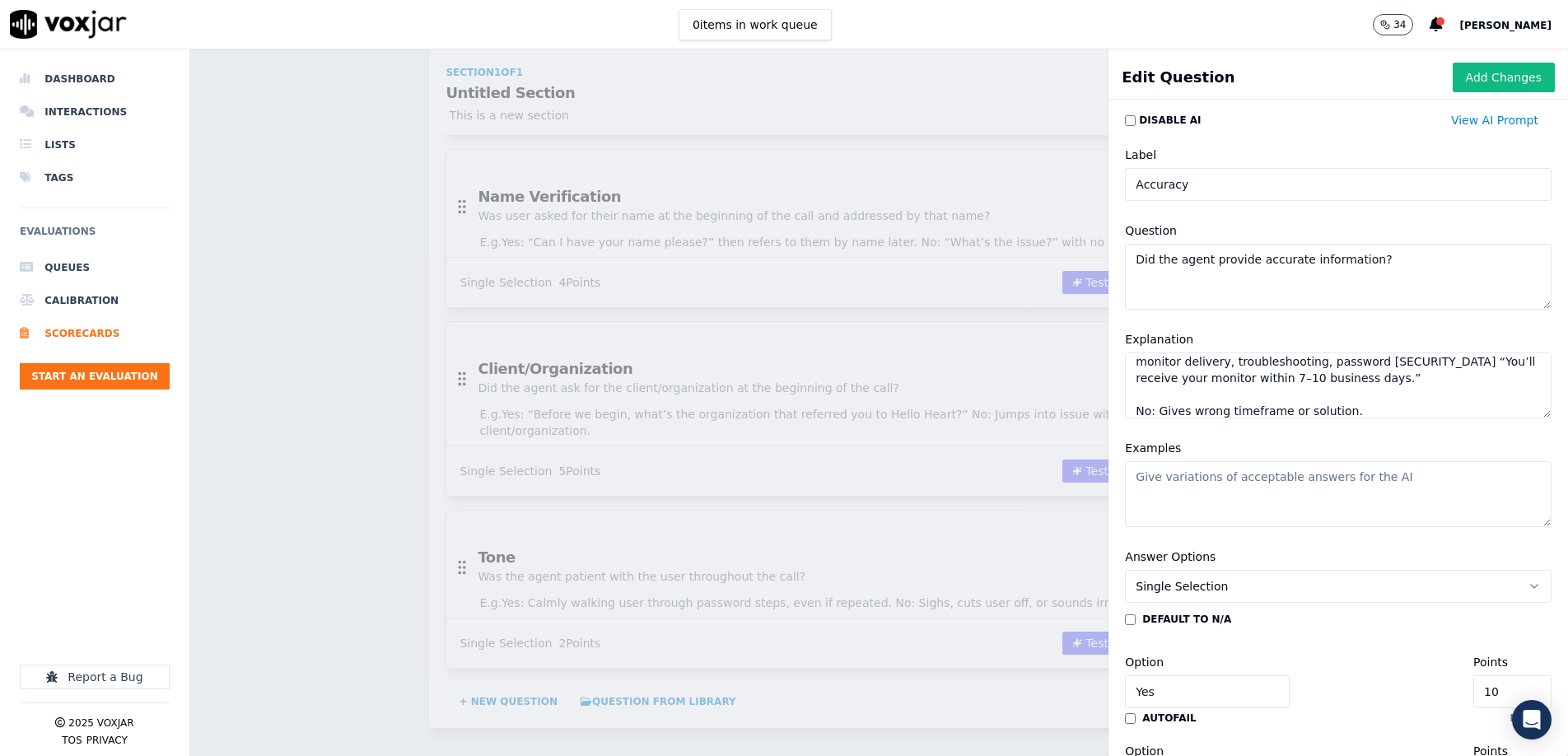
type textarea "[PERSON_NAME] Yes if everything stated by the agent was factually and procedura…"
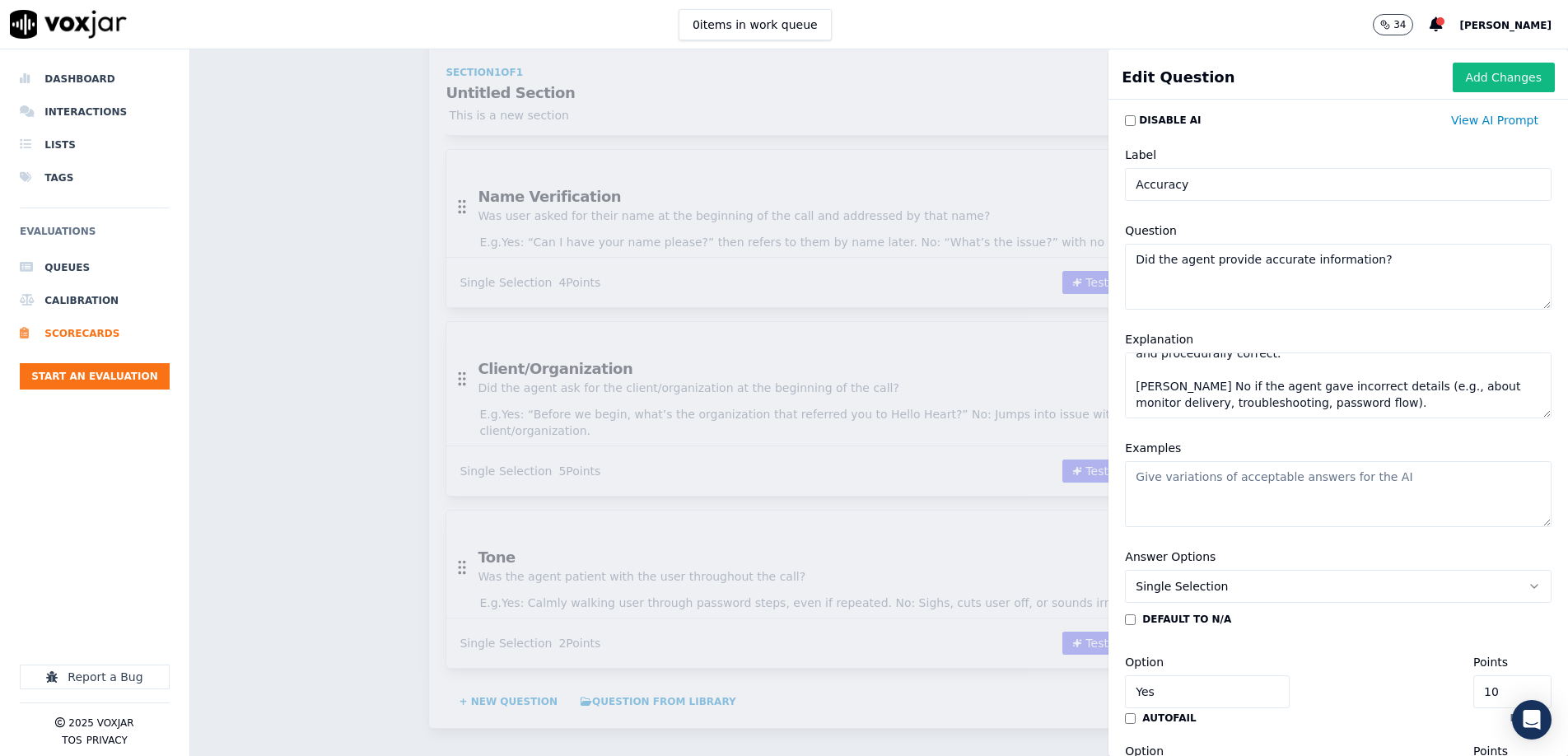
scroll to position [31, 0]
click at [1207, 484] on textarea "Examples" at bounding box center [1339, 494] width 427 height 66
paste textarea "Yes: “You’ll receive your monitor within 7–10 business days.” No: Gives wrong t…"
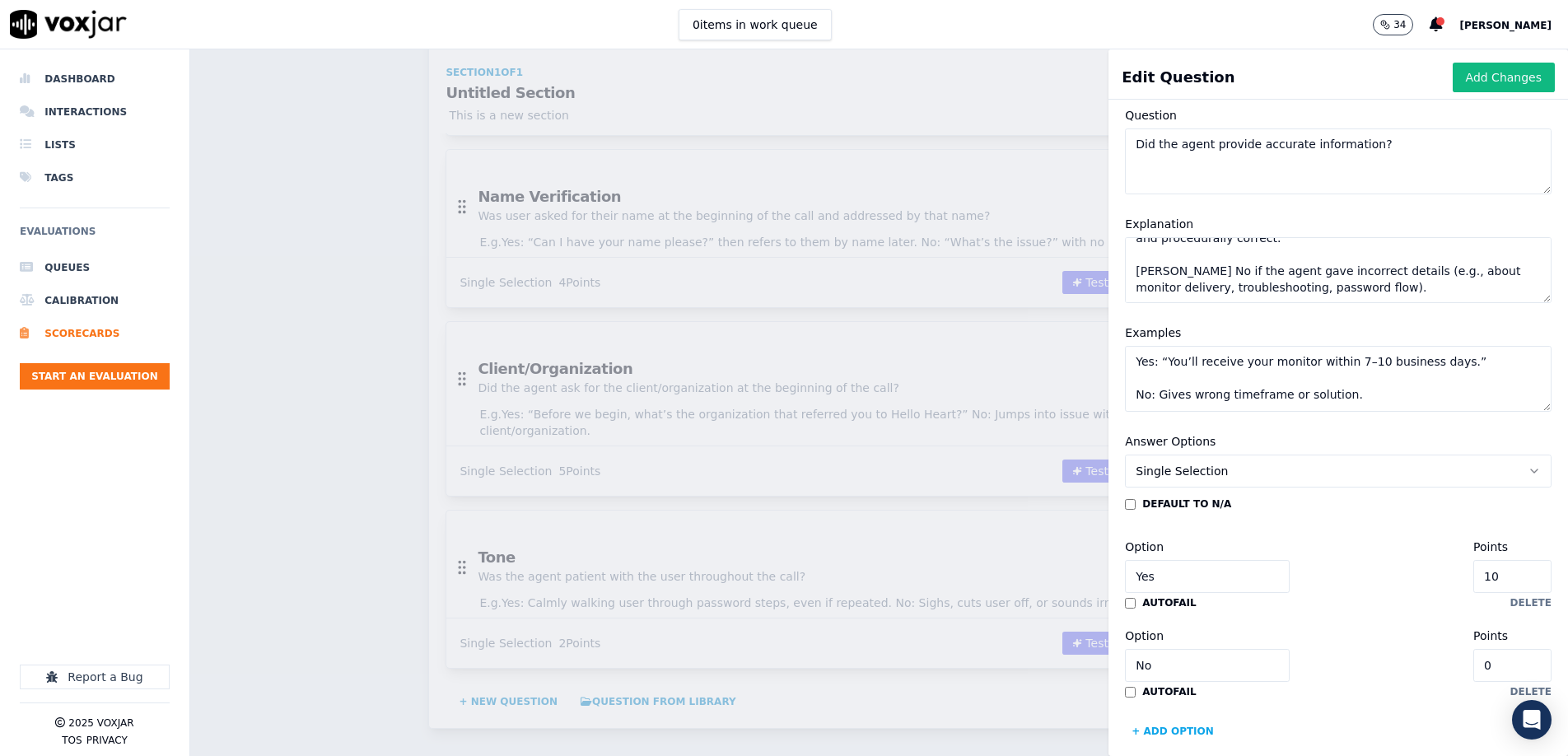
scroll to position [134, 0]
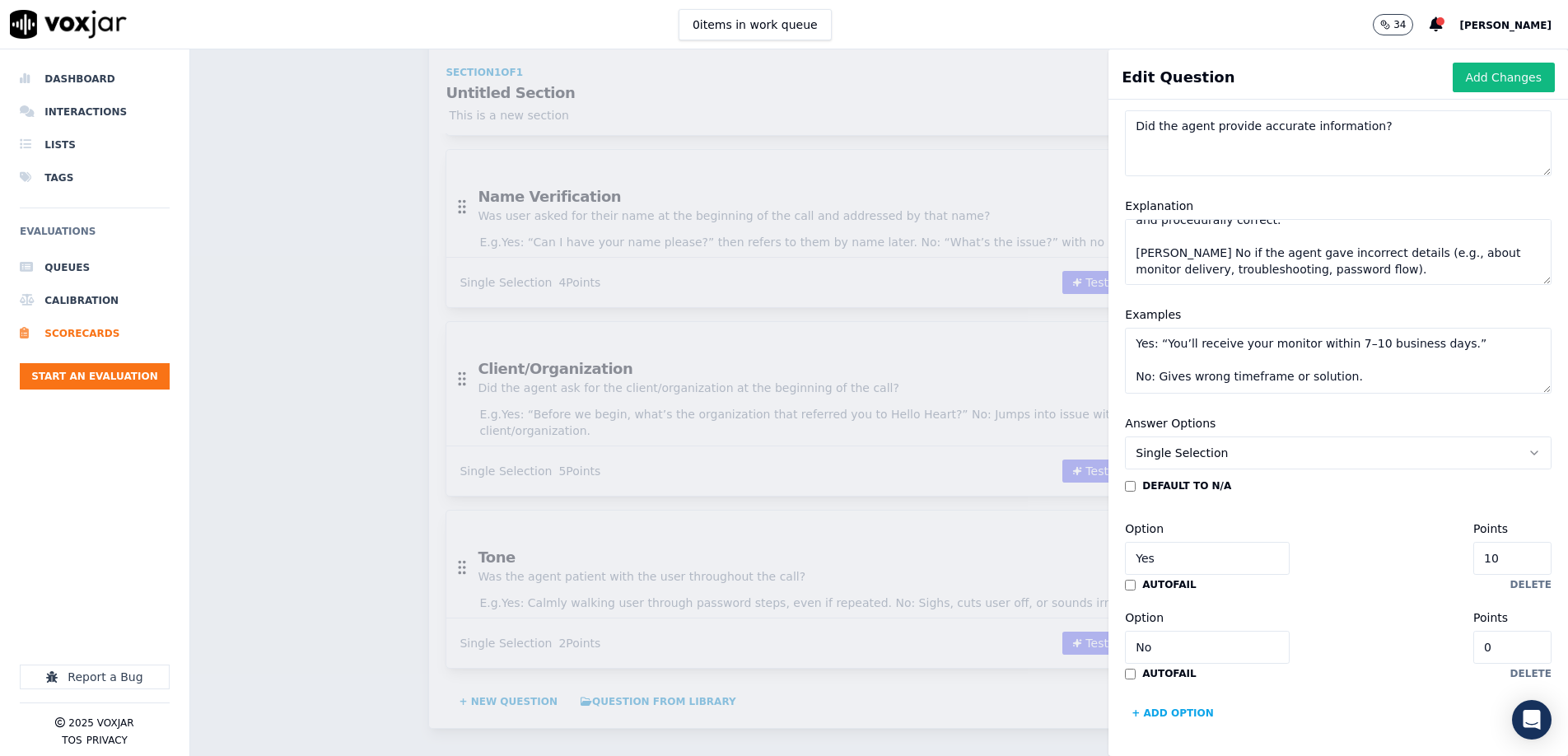
type textarea "Yes: “You’ll receive your monitor within 7–10 business days.” No: Gives wrong t…"
click at [1517, 558] on input "10" at bounding box center [1513, 558] width 78 height 33
type input "2"
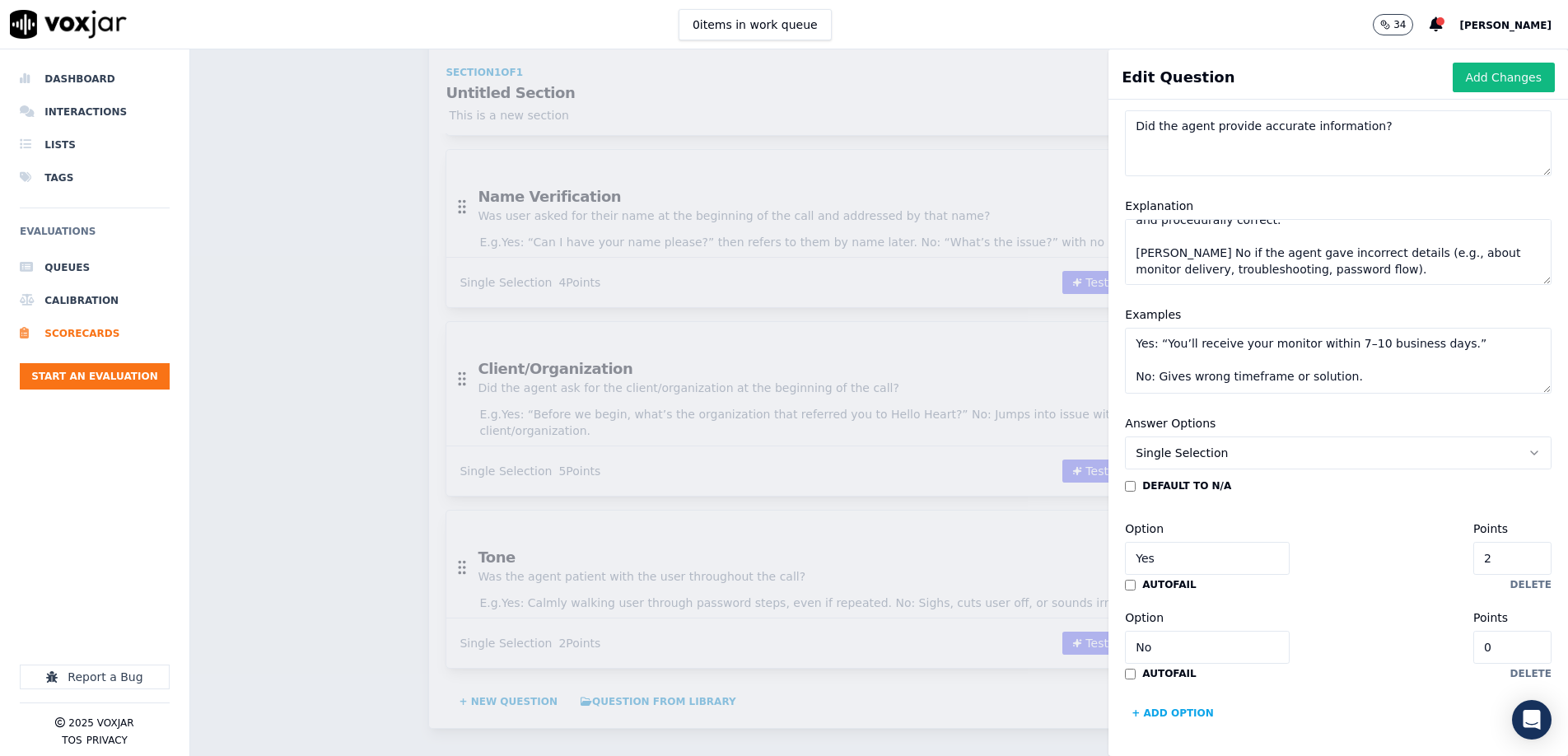
drag, startPoint x: 1492, startPoint y: 75, endPoint x: 1397, endPoint y: 93, distance: 96.7
click at [1492, 75] on button "Add Changes" at bounding box center [1504, 77] width 102 height 30
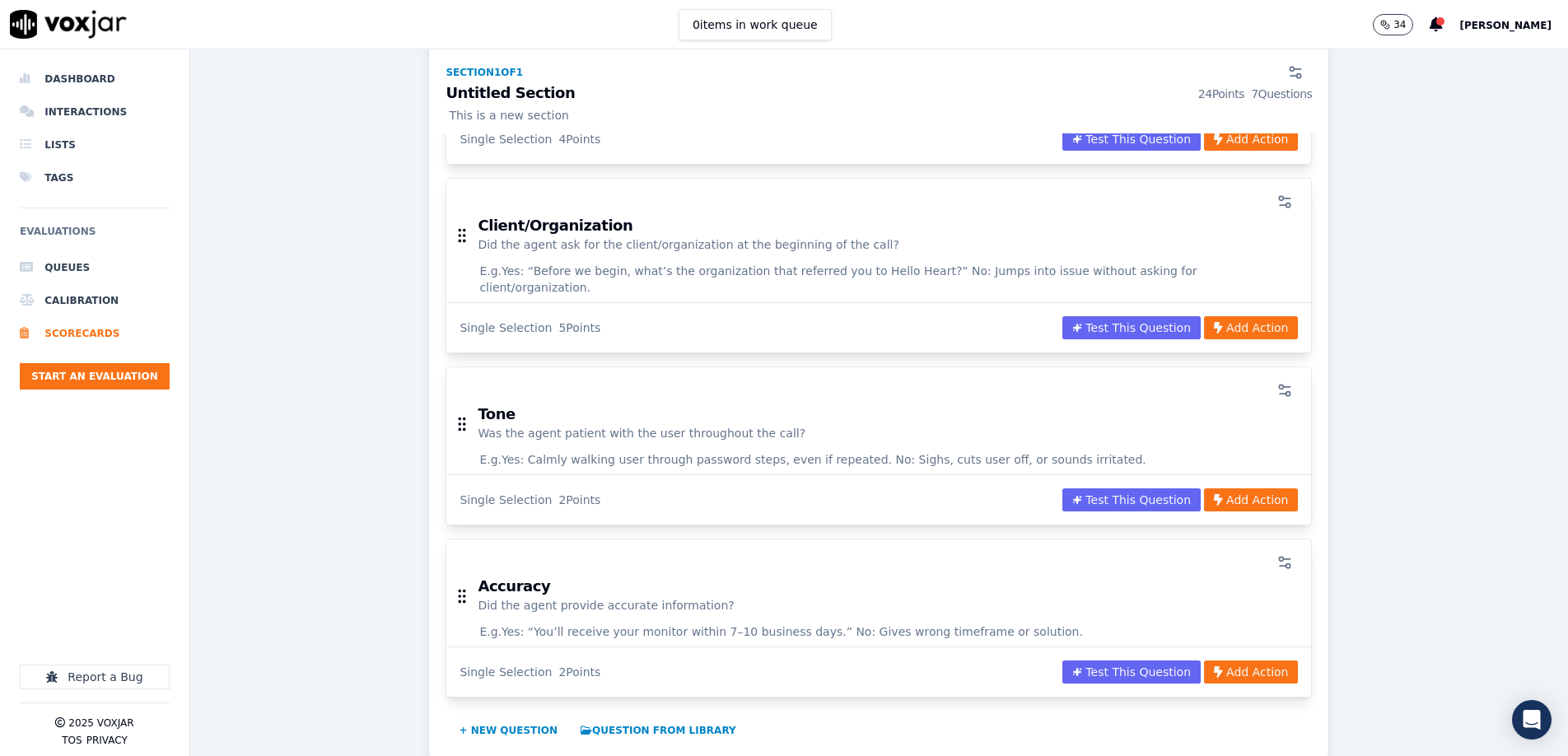
scroll to position [1289, 0]
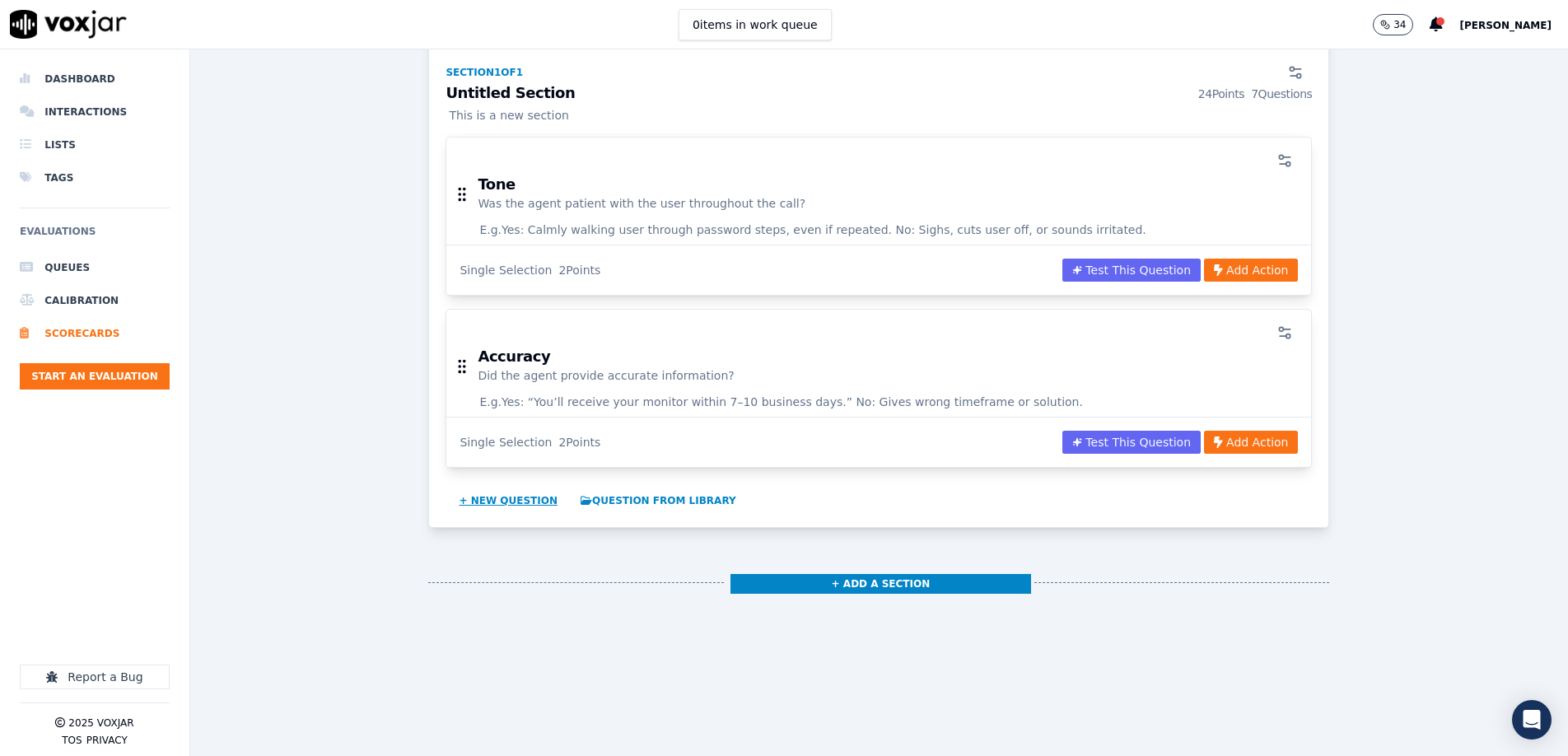
click at [514, 488] on button "+ New question" at bounding box center [508, 500] width 112 height 26
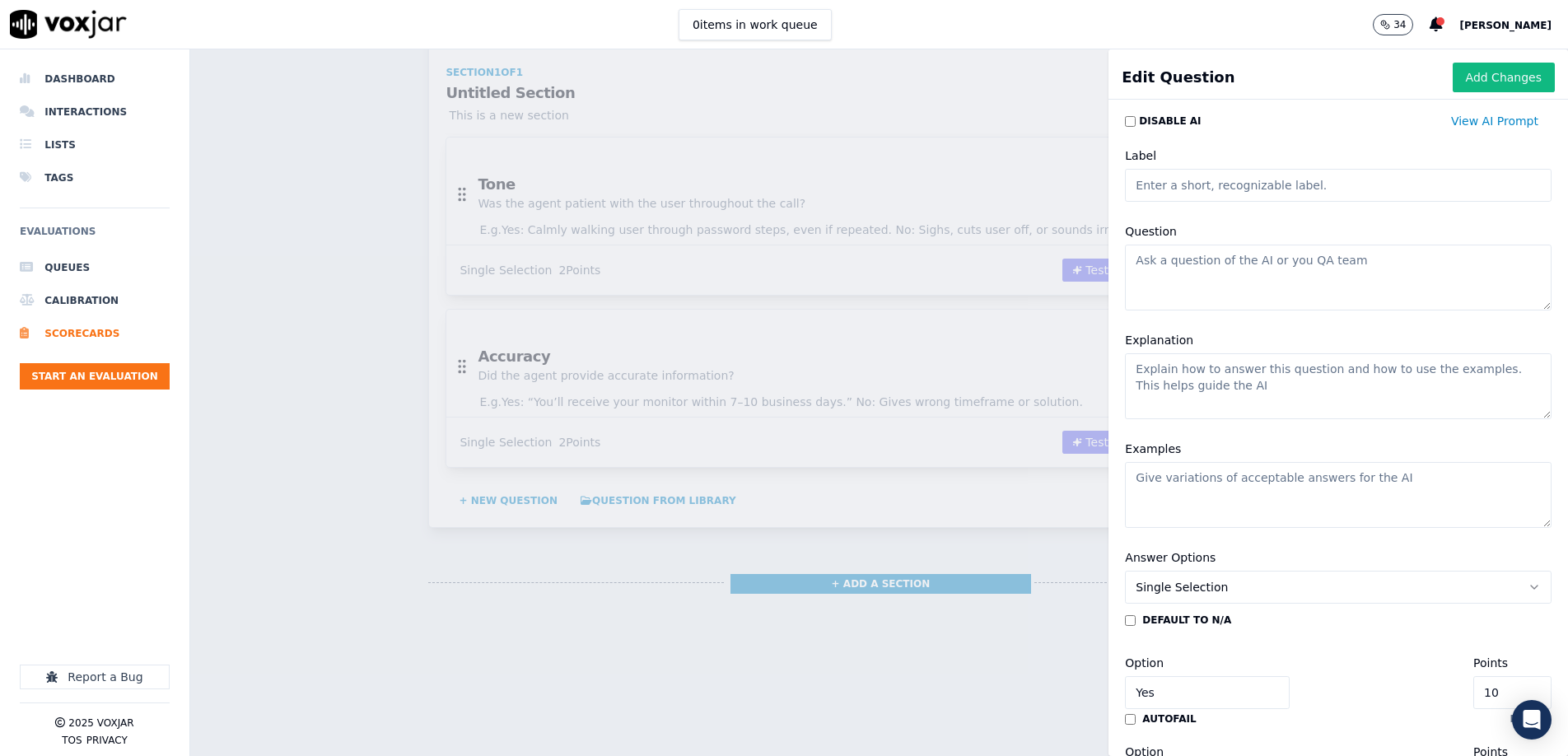
click at [1261, 187] on input "Label" at bounding box center [1339, 185] width 427 height 33
type input "Clarification"
click at [1208, 278] on textarea "Question" at bounding box center [1339, 278] width 427 height 66
paste textarea "Did the agent ensure the user understood the next steps before ending the call?"
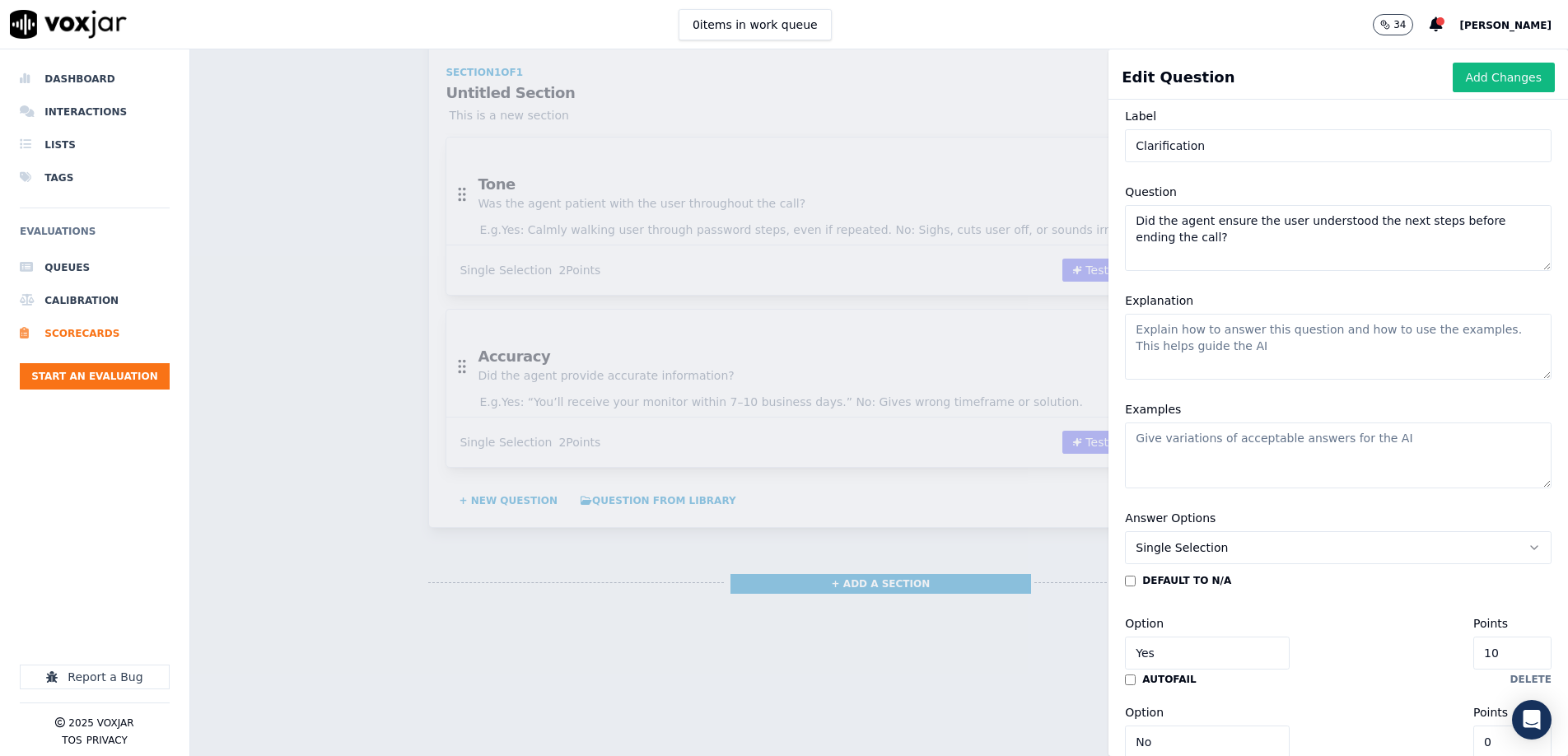
scroll to position [36, 0]
click at [1299, 220] on textarea "Did the agent ensure the user understood the next steps before ending the call?" at bounding box center [1339, 242] width 427 height 66
click at [1421, 228] on textarea "Did the agent ensure the user had a clear understood the next steps before endi…" at bounding box center [1339, 243] width 427 height 66
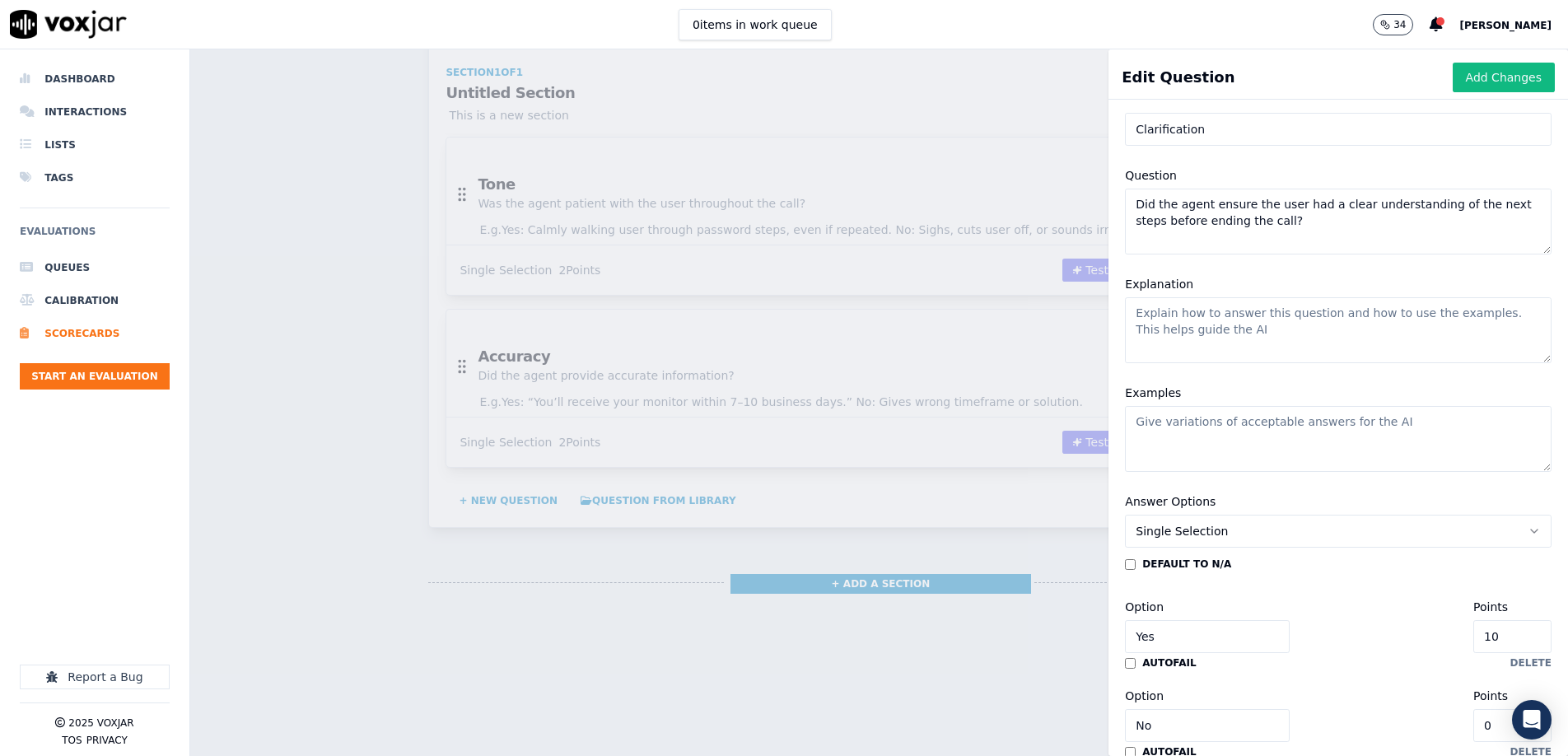
scroll to position [54, 0]
click at [1469, 207] on textarea "Did the agent ensure the user had a clear understanding of the next steps befor…" at bounding box center [1339, 223] width 427 height 66
type textarea "Did the agent ensure the user had a clear understanding of next steps before en…"
click at [1260, 316] on textarea "Explanation" at bounding box center [1339, 332] width 427 height 66
drag, startPoint x: 1271, startPoint y: 230, endPoint x: 1118, endPoint y: 204, distance: 155.2
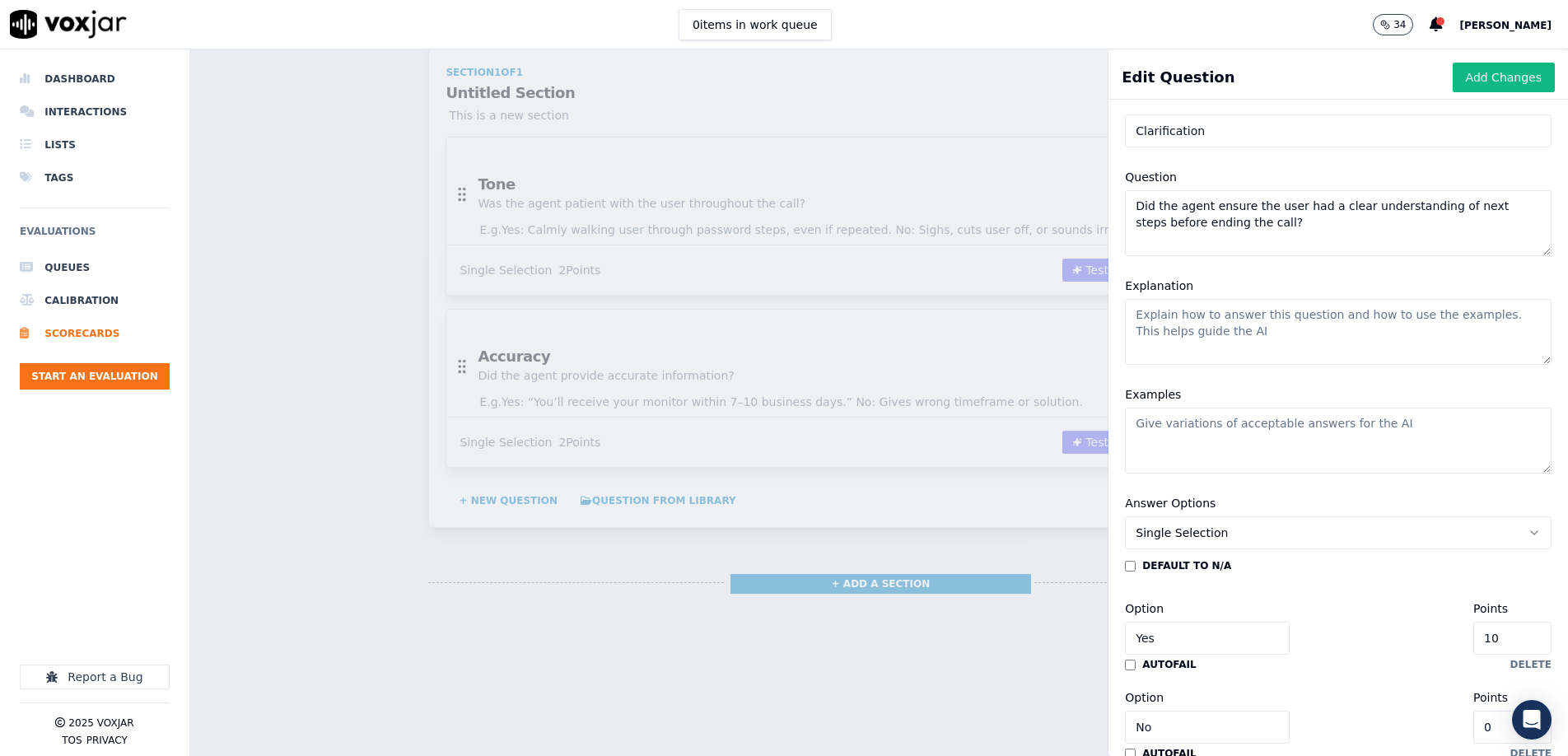
click at [1118, 203] on div "Question Did the agent ensure the user had a clear understanding of next steps …" at bounding box center [1338, 212] width 446 height 109
click at [1160, 215] on textarea "Did the agent ensure the user had a clear understanding of next steps before en…" at bounding box center [1339, 225] width 427 height 66
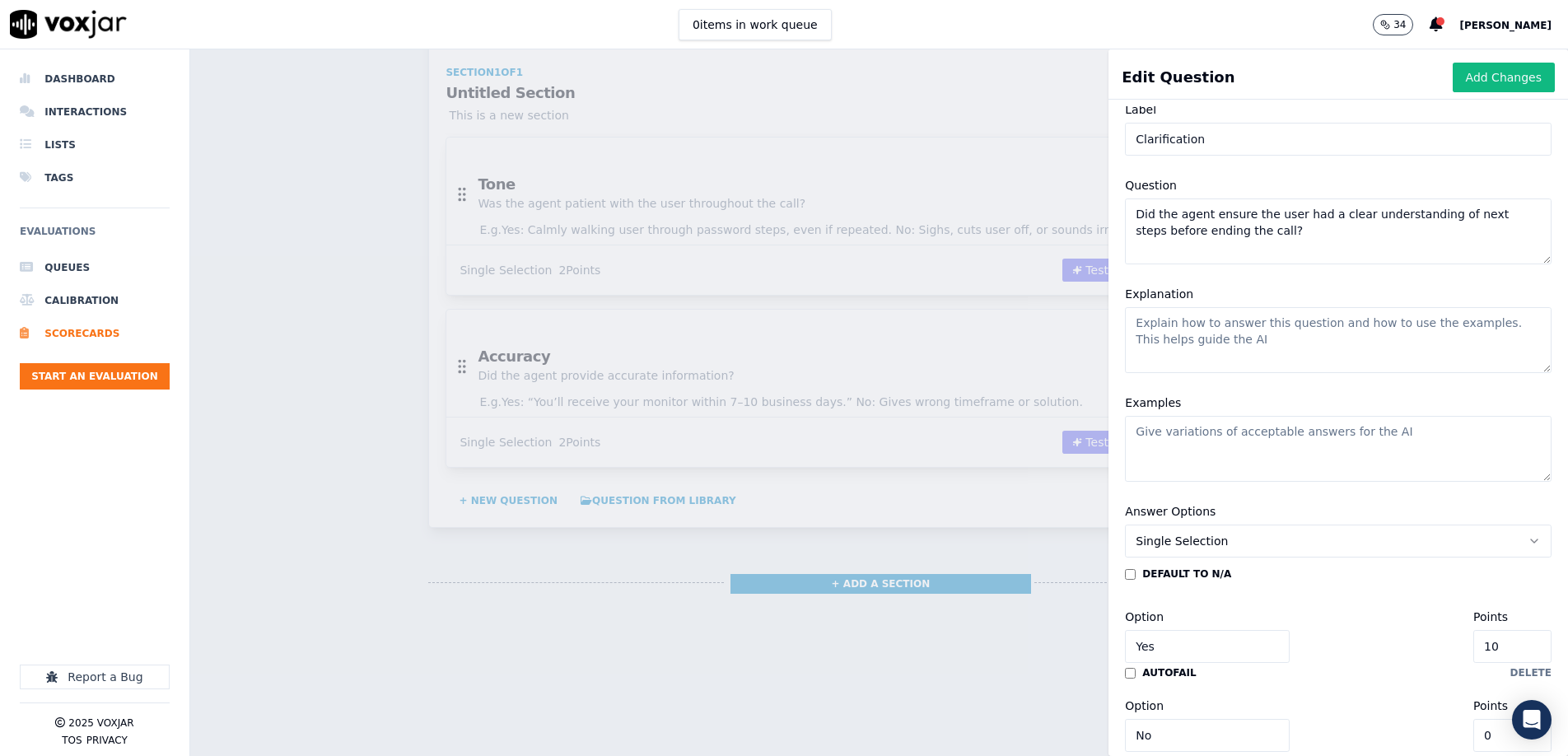
drag, startPoint x: 1291, startPoint y: 242, endPoint x: 1131, endPoint y: 209, distance: 163.4
click at [1131, 209] on textarea "Did the agent ensure the user had a clear understanding of next steps before en…" at bounding box center [1339, 232] width 427 height 66
click at [1209, 139] on input "Clarification" at bounding box center [1339, 138] width 427 height 33
drag, startPoint x: 1259, startPoint y: 138, endPoint x: 1090, endPoint y: 133, distance: 169.1
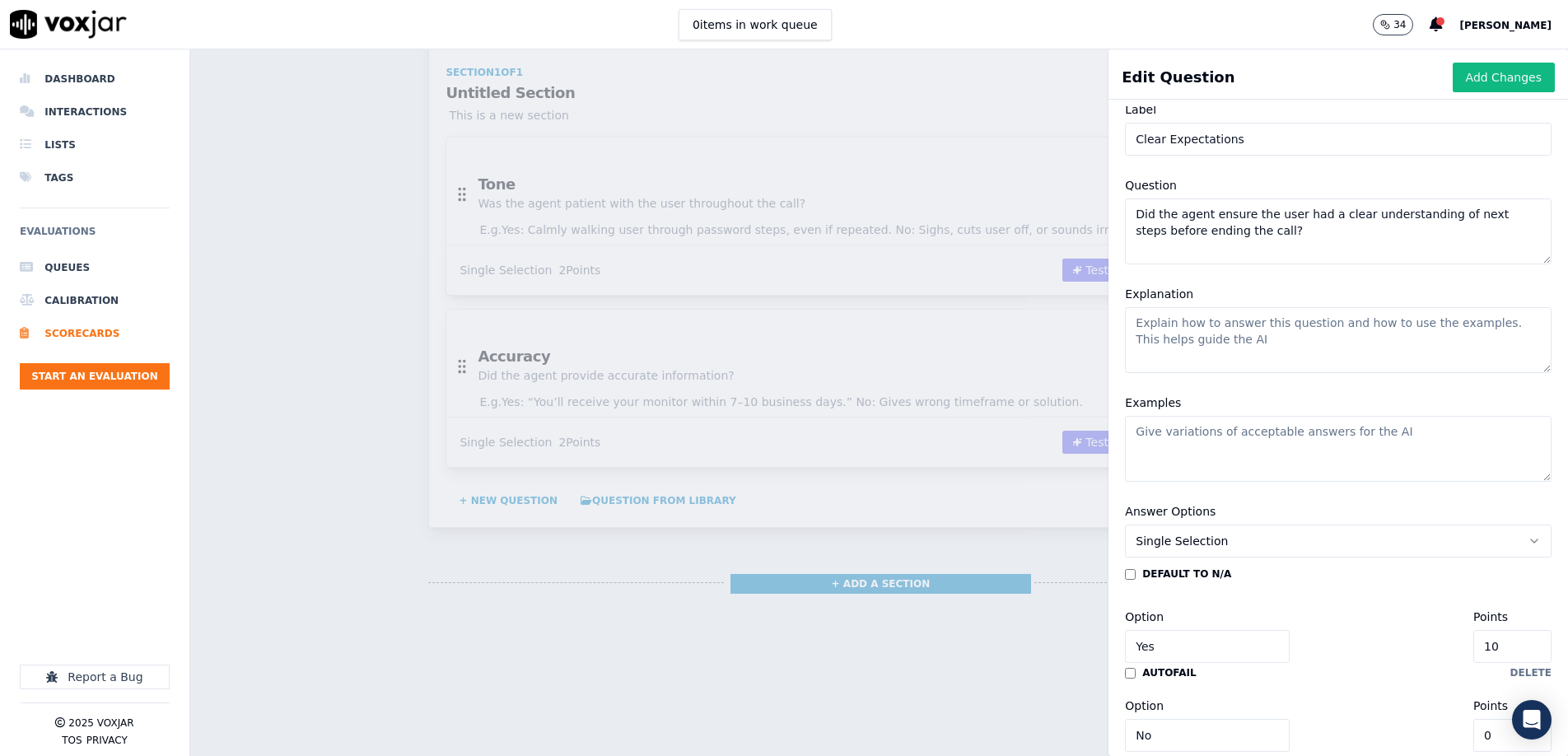
click at [1090, 133] on div "Edit Question Add Changes Disable AI View AI Prompt Label Clear Expectations Qu…" at bounding box center [879, 403] width 1378 height 707
click at [1250, 142] on input "Clear Expectations" at bounding box center [1339, 138] width 427 height 33
click at [1256, 139] on input "Clear Expectations" at bounding box center [1339, 136] width 427 height 33
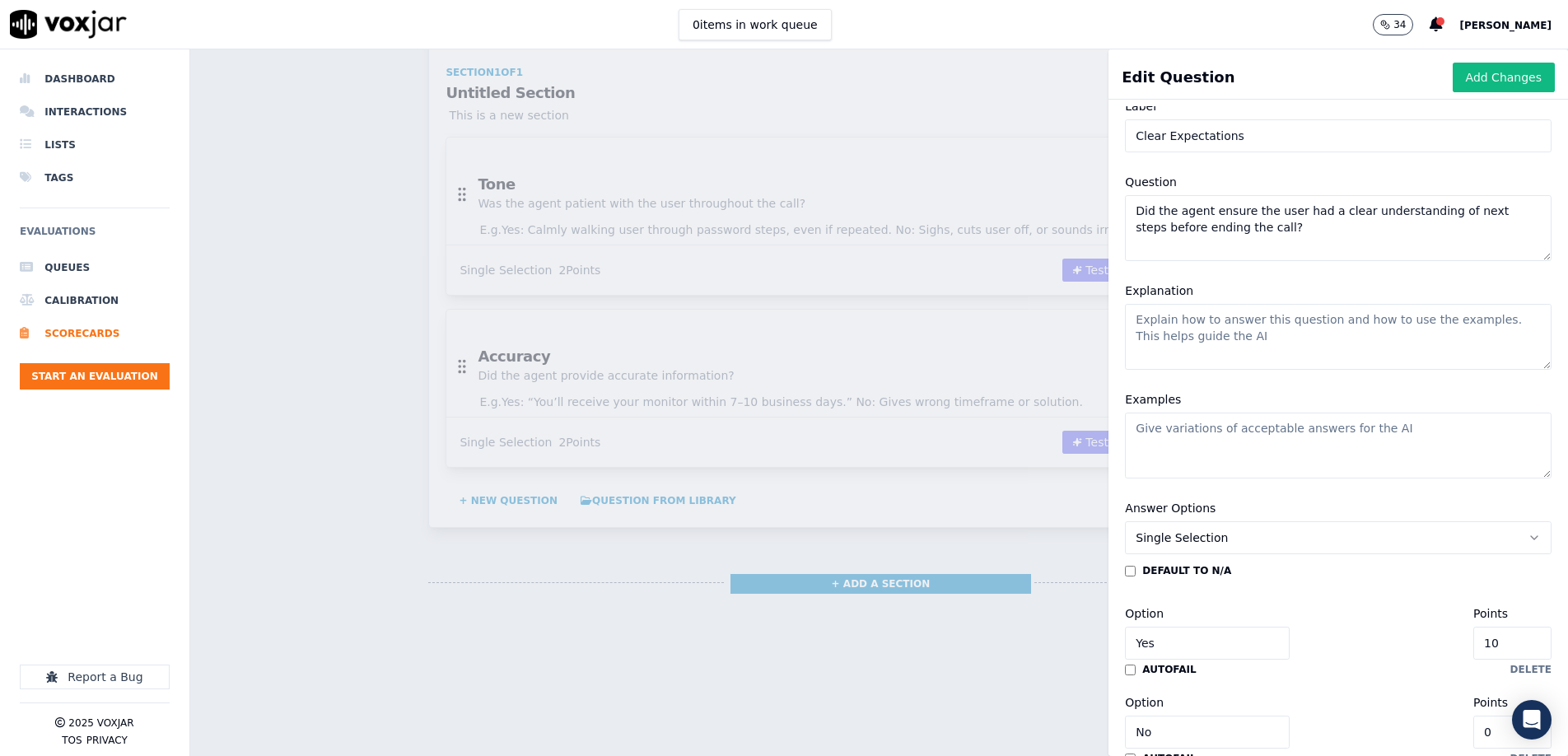
click at [1256, 139] on input "Clear Expectations" at bounding box center [1339, 136] width 427 height 33
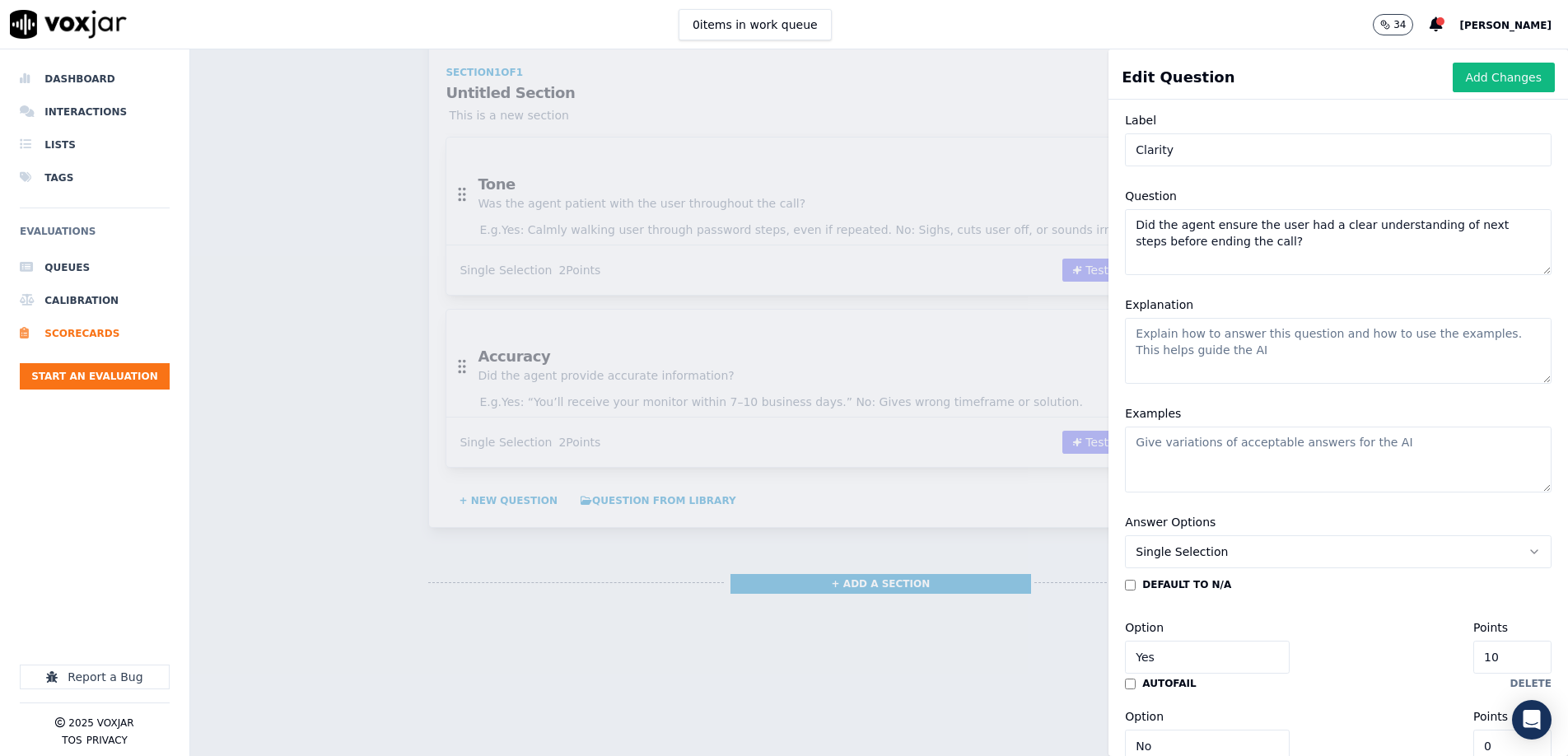
scroll to position [0, 0]
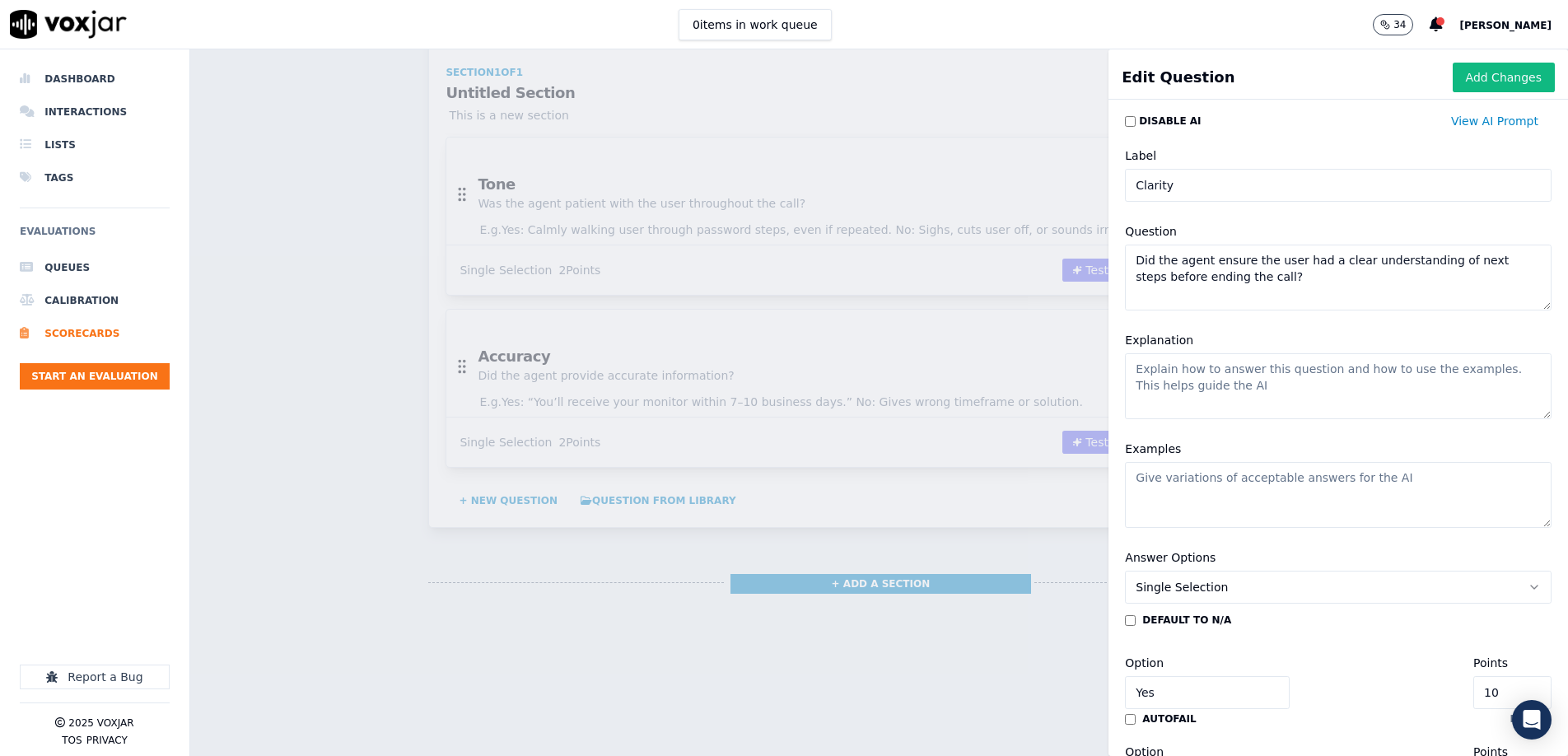
click at [1134, 183] on input "Clarity" at bounding box center [1339, 185] width 427 height 33
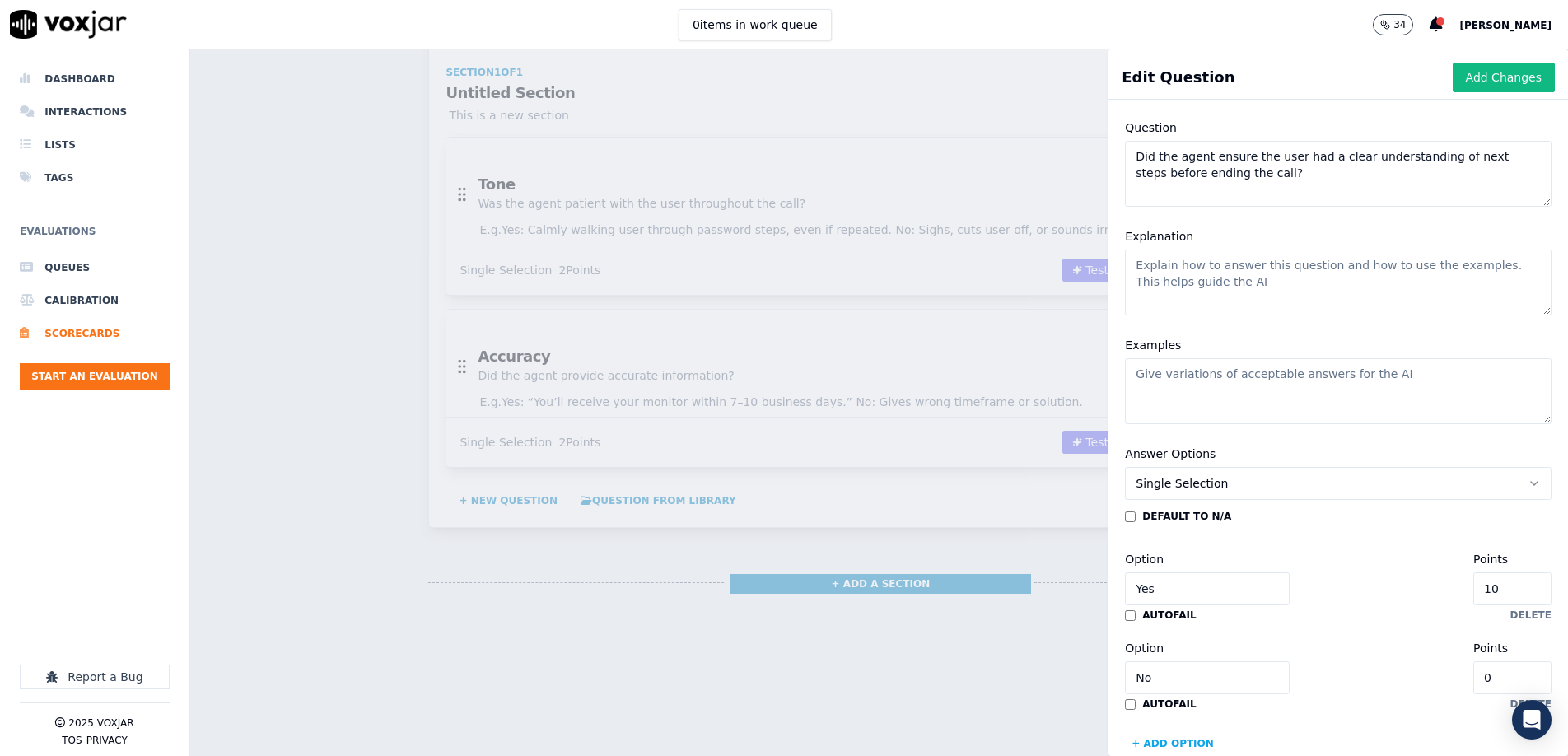
scroll to position [110, 0]
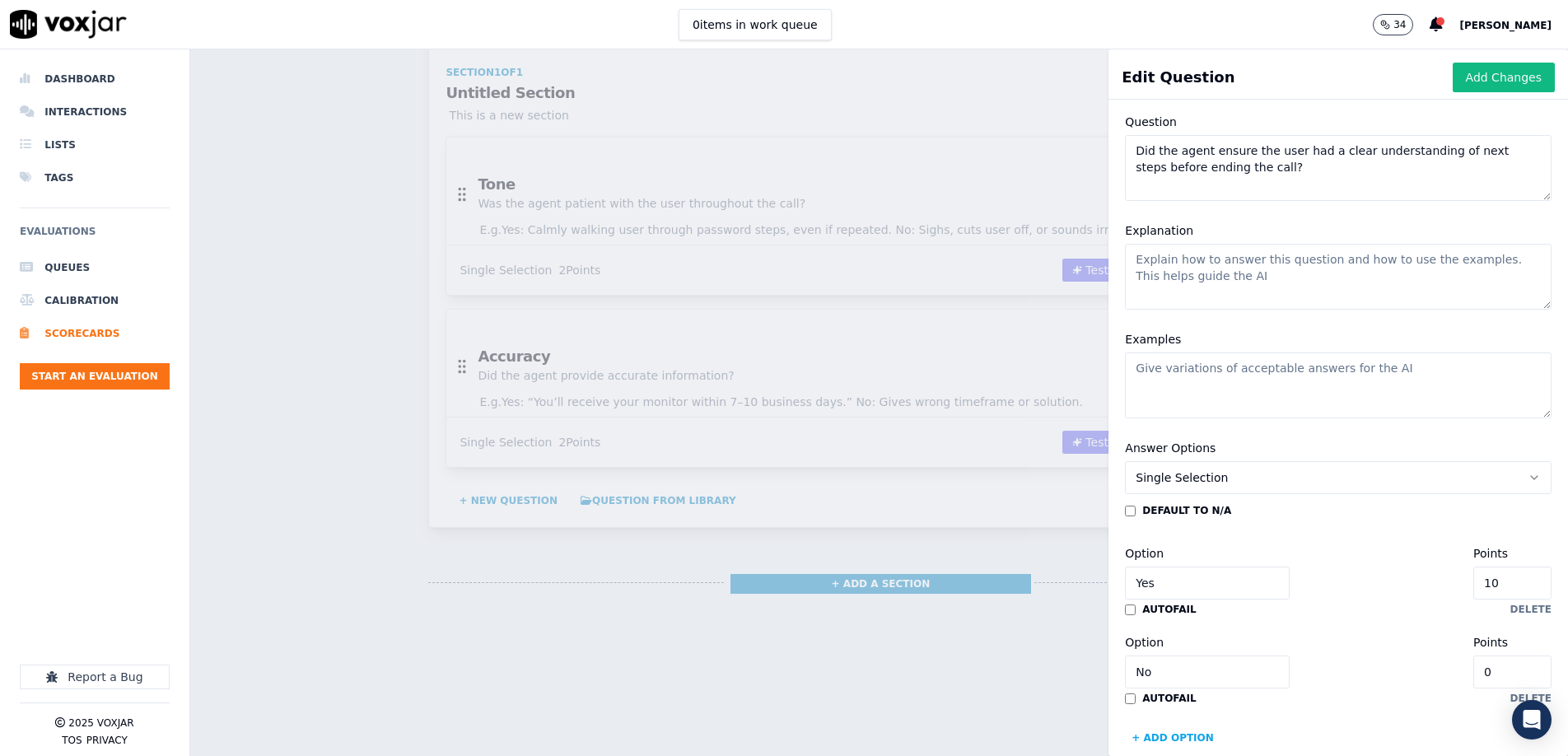
type input "Next Steps Clarity"
click at [1237, 296] on textarea "Explanation" at bounding box center [1339, 277] width 427 height 66
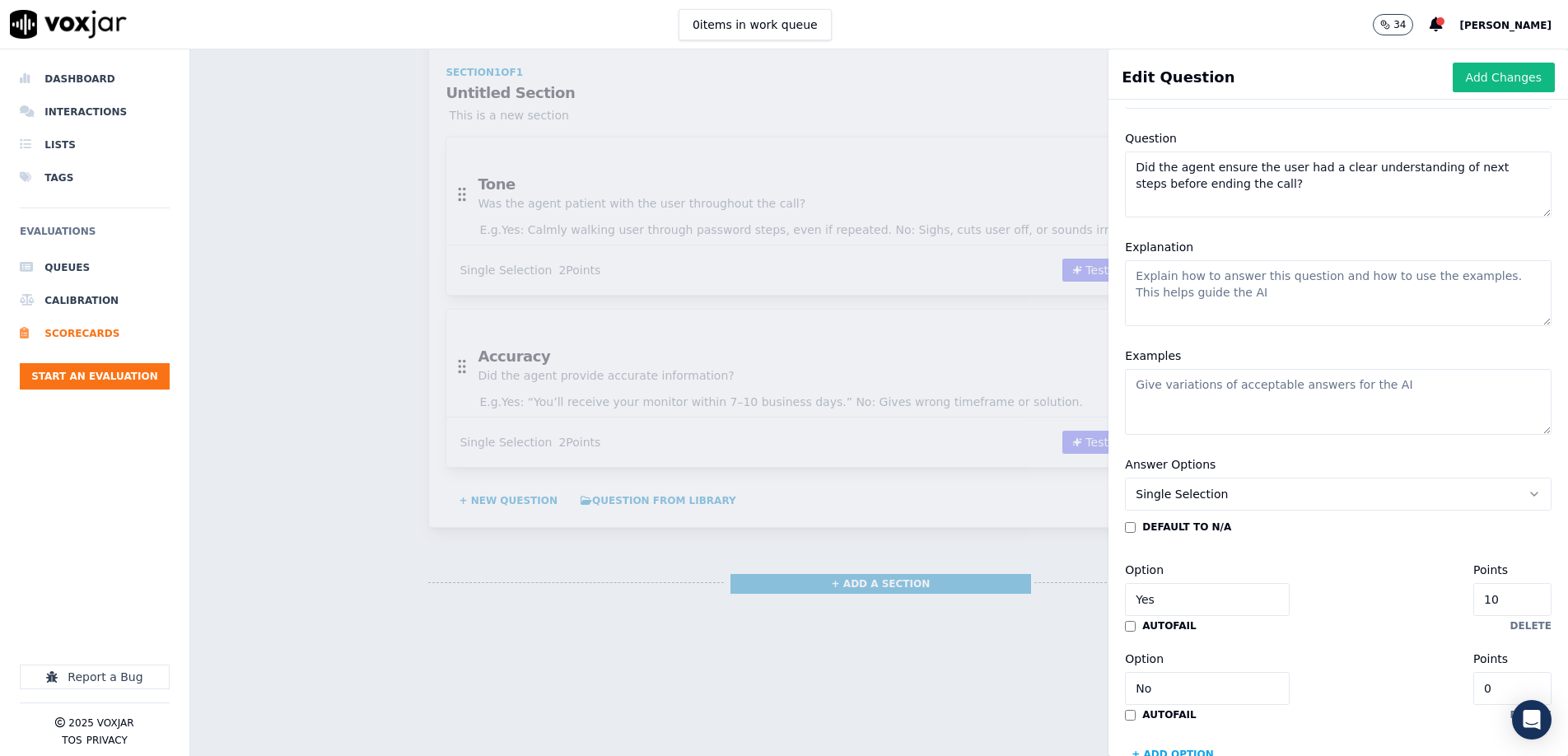
scroll to position [97, 0]
click at [1512, 595] on input "10" at bounding box center [1513, 595] width 78 height 33
type input "2"
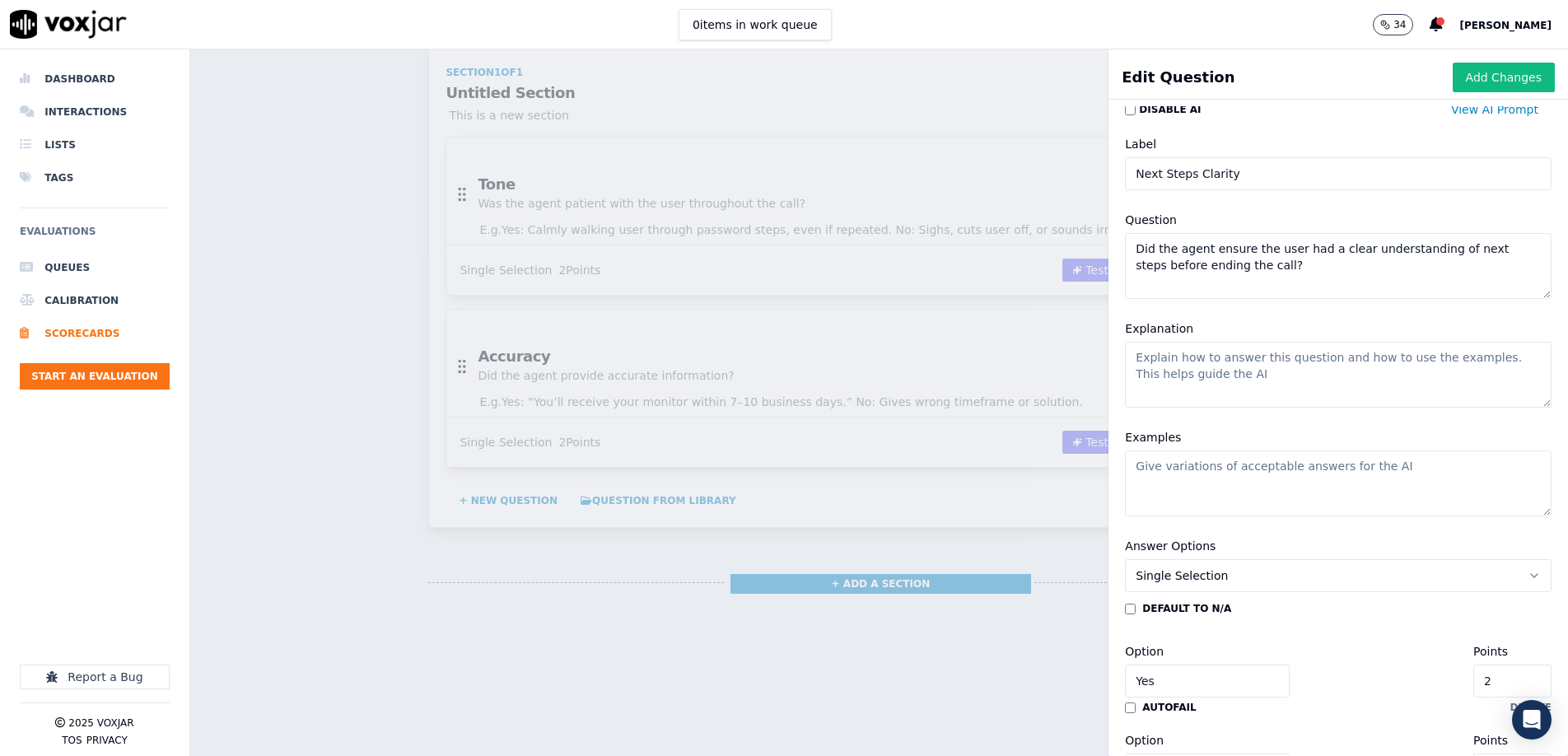
scroll to position [0, 0]
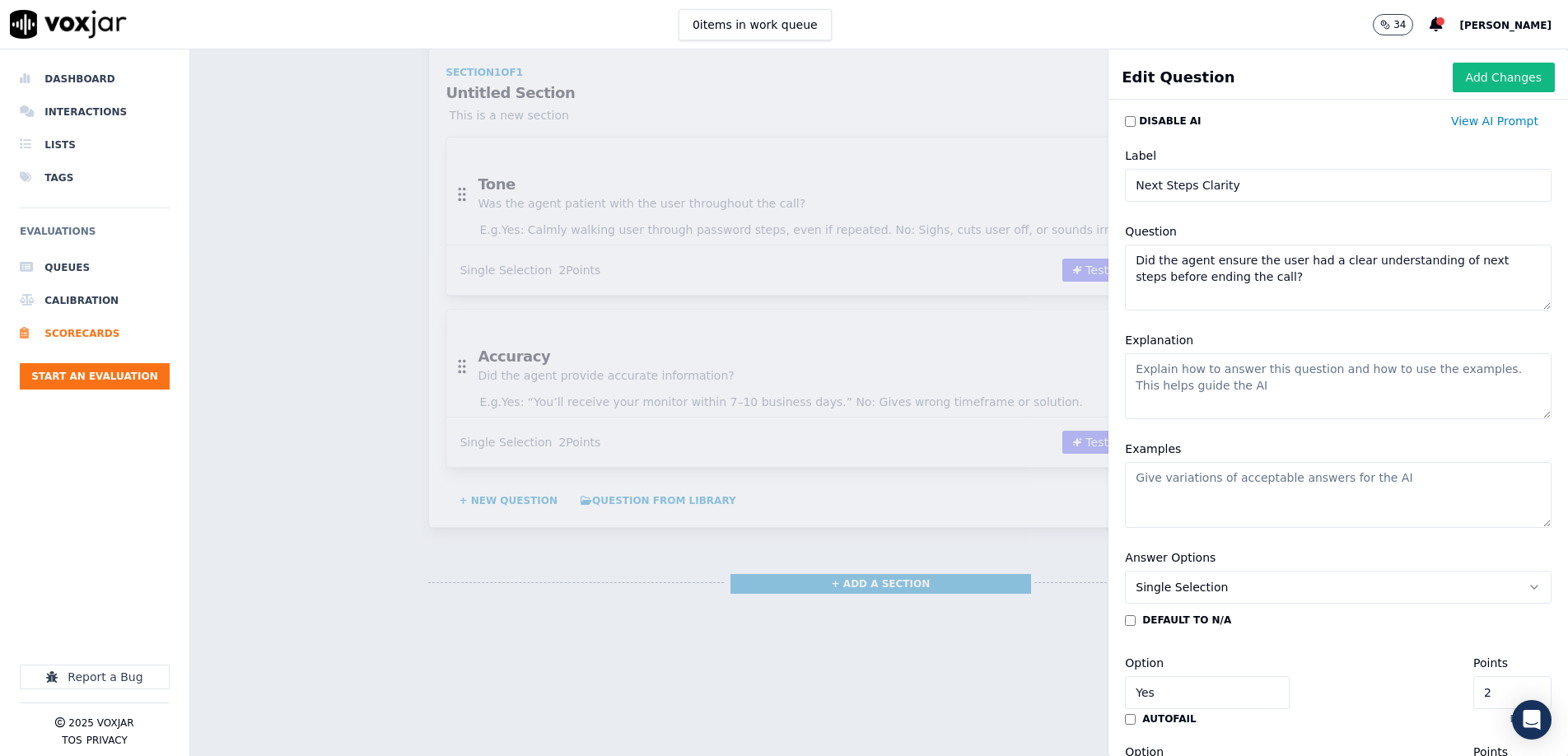
click at [1190, 379] on textarea "Explanation" at bounding box center [1339, 386] width 427 height 66
paste textarea "Mark Yes if audio was clear, no background noise, no robotic voice or static. M…"
type textarea "Mark Yes if audio was clear, no background noise, no robotic voice or static. M…"
click at [1186, 492] on textarea "Examples" at bounding box center [1339, 495] width 427 height 66
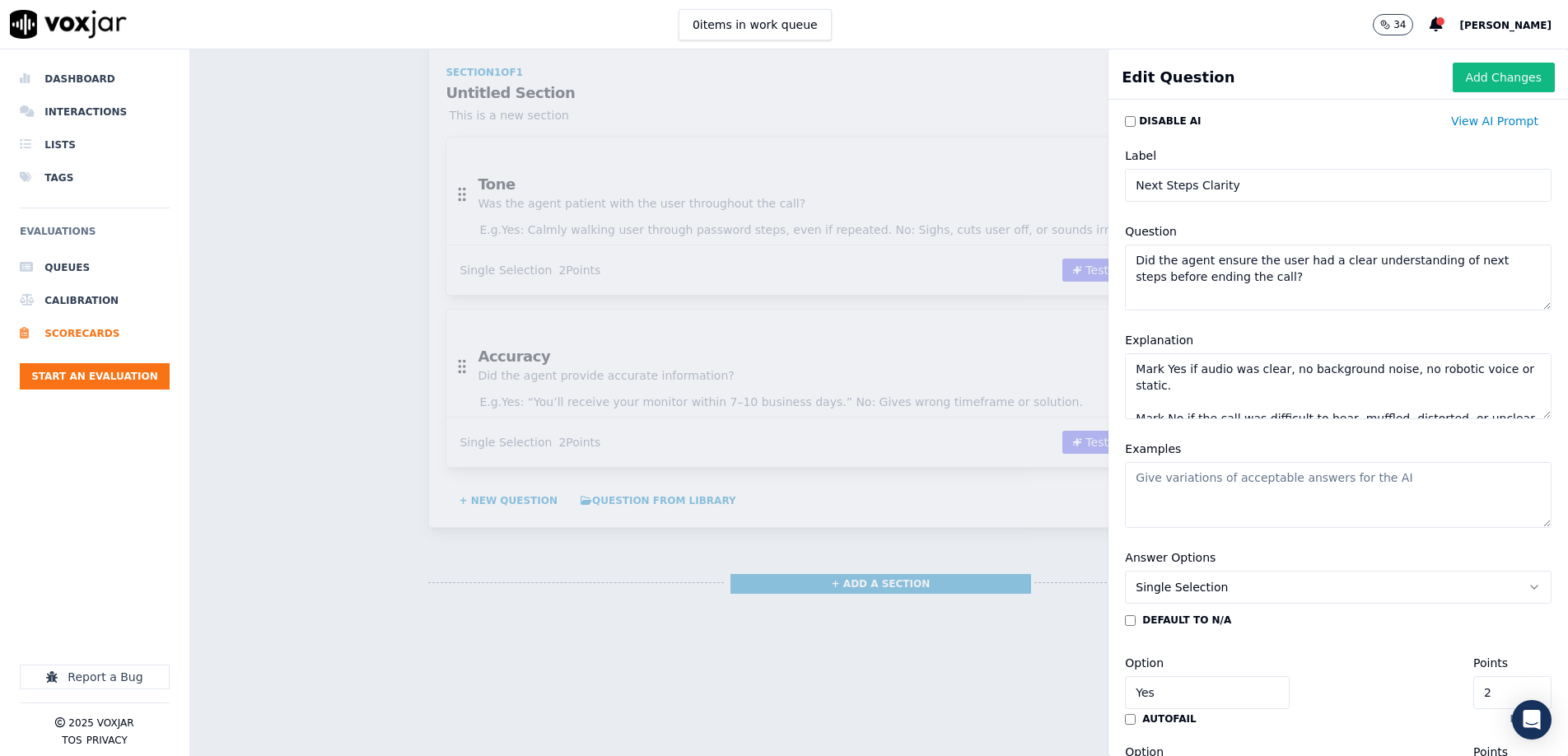
click at [1186, 492] on textarea "Examples" at bounding box center [1339, 495] width 427 height 66
paste textarea "Yes: Clear 2-way communication the entire call. No: Static, cutting out, can’t …"
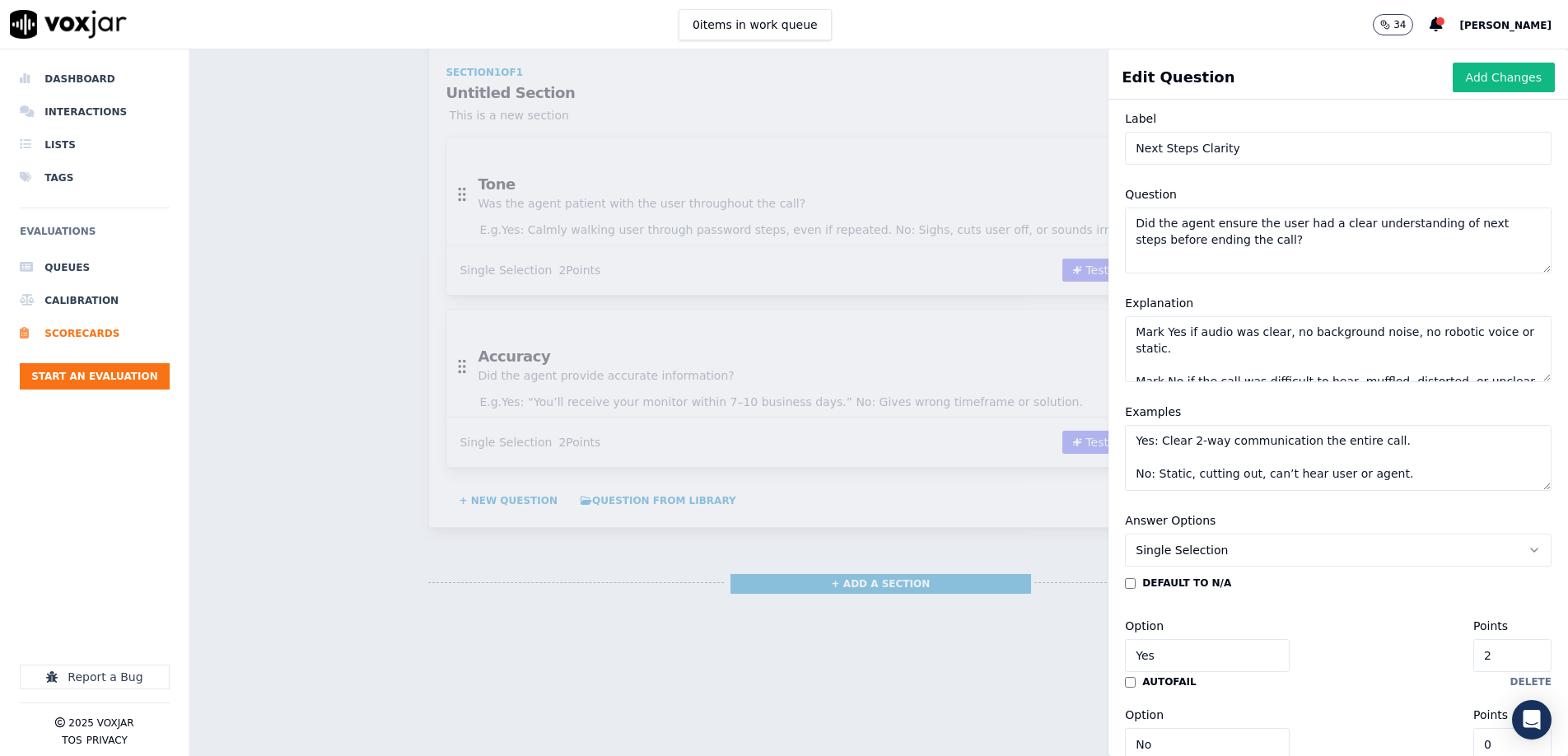
scroll to position [134, 0]
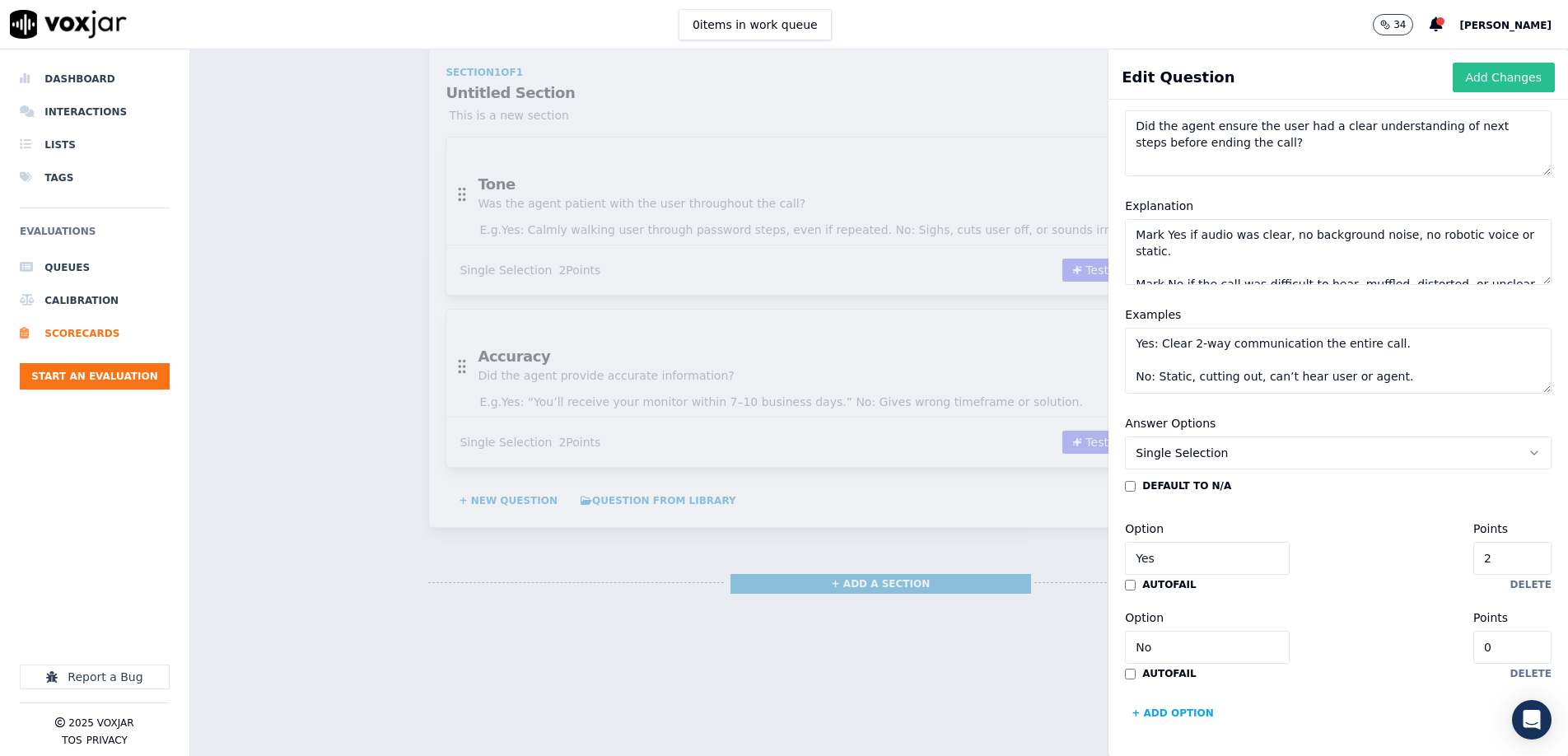
type textarea "Yes: Clear 2-way communication the entire call. No: Static, cutting out, can’t …"
click at [1507, 76] on button "Add Changes" at bounding box center [1504, 77] width 102 height 30
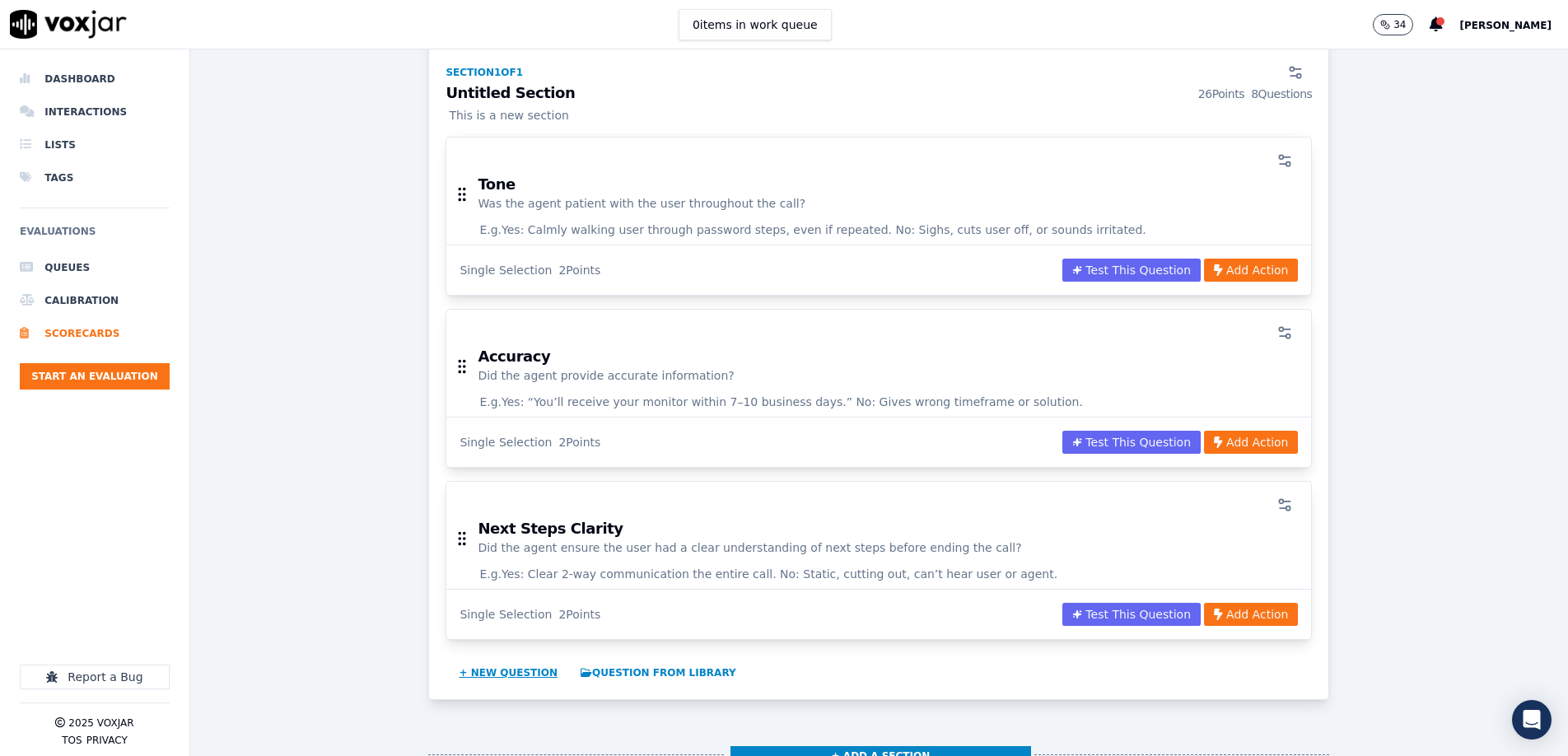
click at [493, 659] on button "+ New question" at bounding box center [508, 672] width 112 height 26
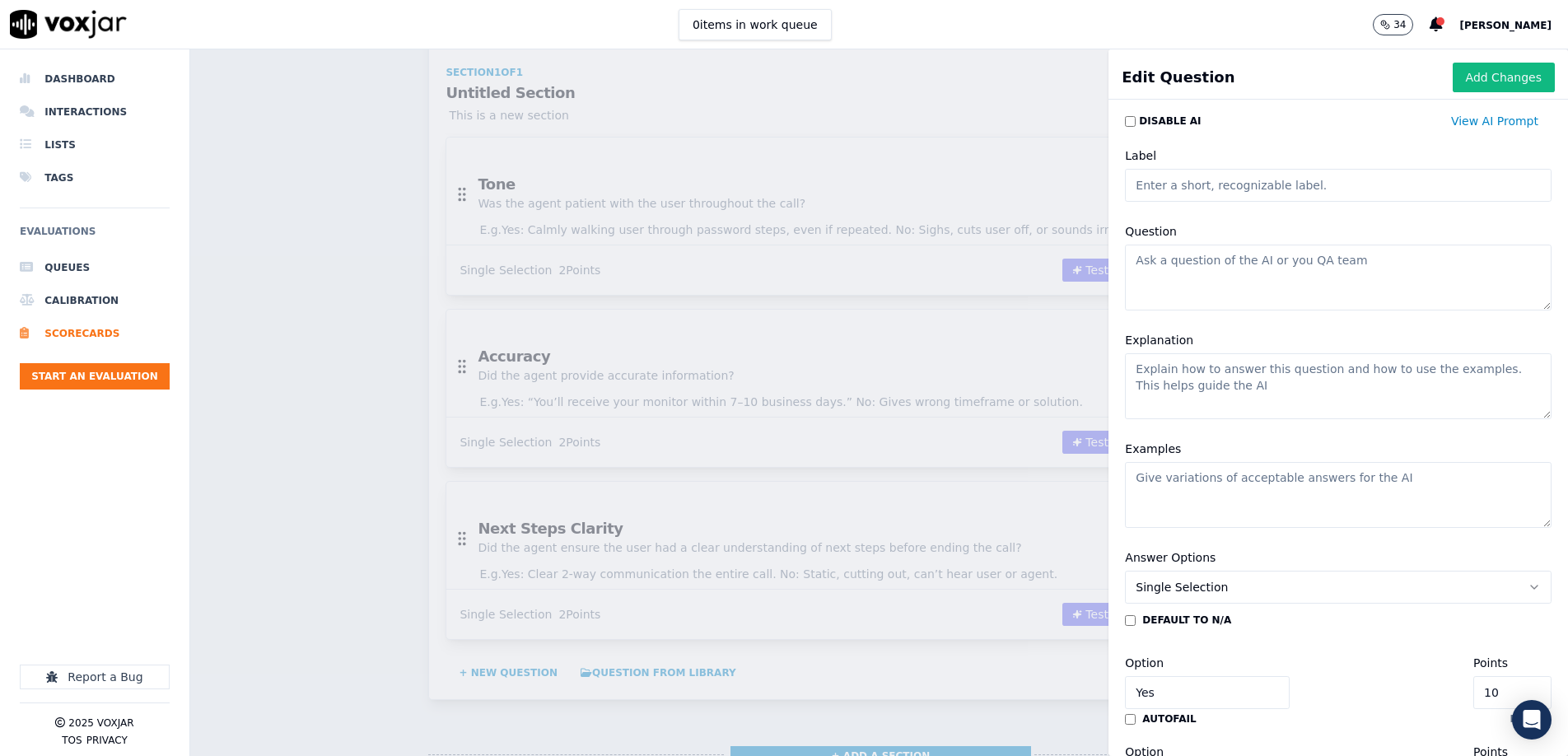
drag, startPoint x: 1500, startPoint y: 74, endPoint x: 1359, endPoint y: 149, distance: 159.7
click at [1500, 74] on button "Add Changes" at bounding box center [1504, 77] width 102 height 30
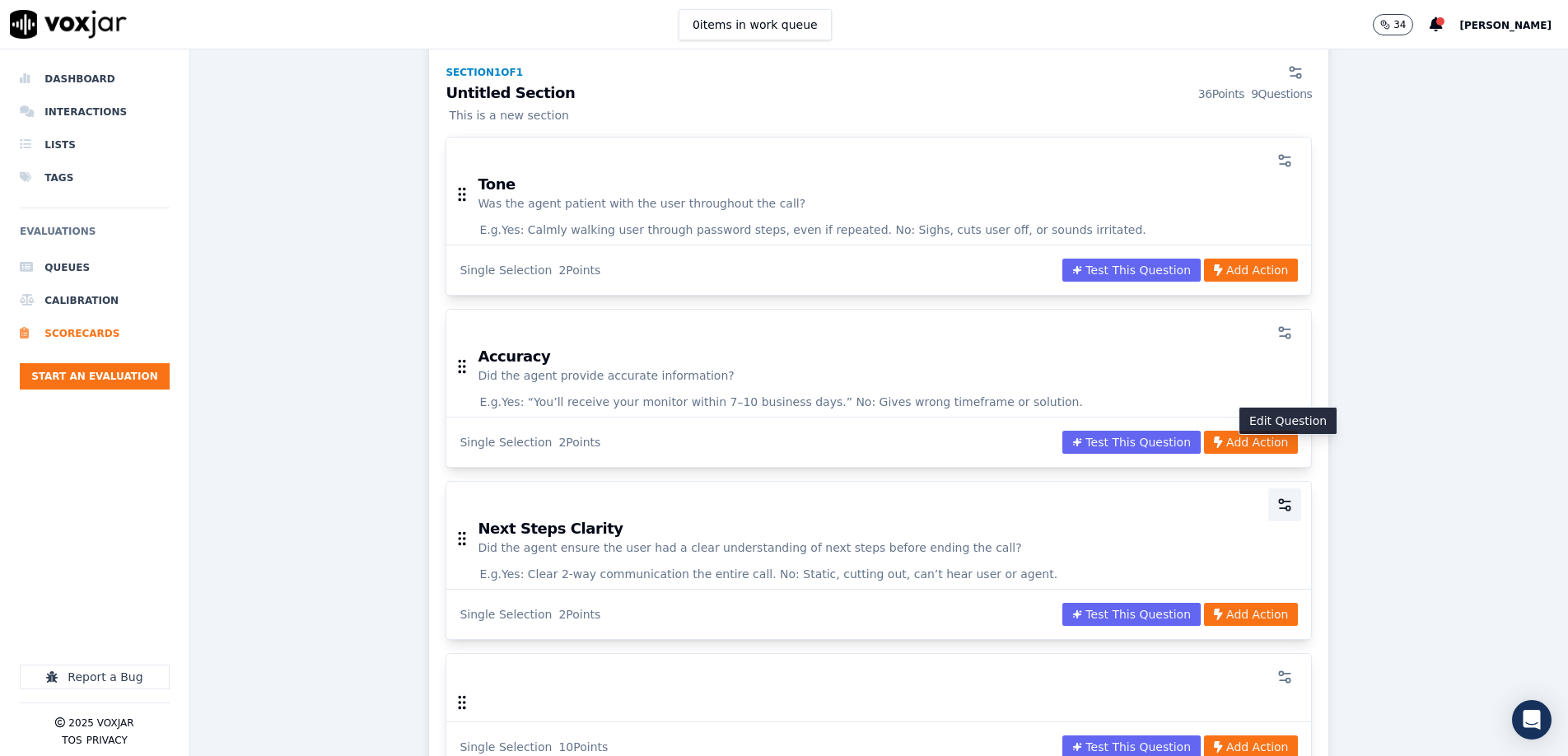
click at [1287, 496] on icon "button" at bounding box center [1284, 504] width 16 height 16
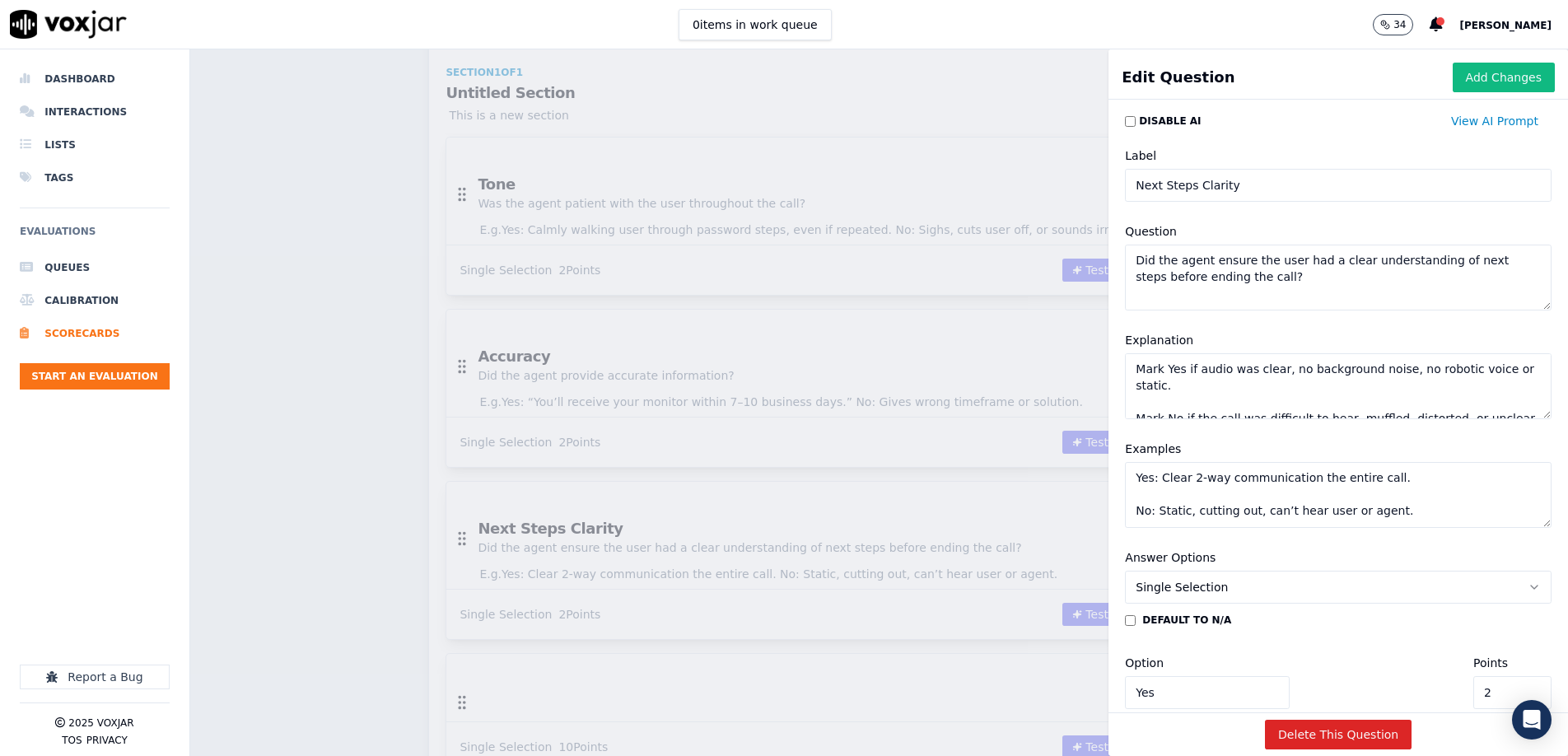
click at [1186, 269] on textarea "Did the agent ensure the user had a clear understanding of next steps before en…" at bounding box center [1339, 278] width 427 height 66
paste textarea "[PERSON_NAME] Yes if the agent clearly explained next steps (e.g., ticket escal…"
type textarea "[PERSON_NAME] Yes if the agent clearly explained next steps (e.g., ticket escal…"
click at [1267, 386] on textarea "Mark Yes if audio was clear, no background noise, no robotic voice or static. M…" at bounding box center [1339, 386] width 427 height 66
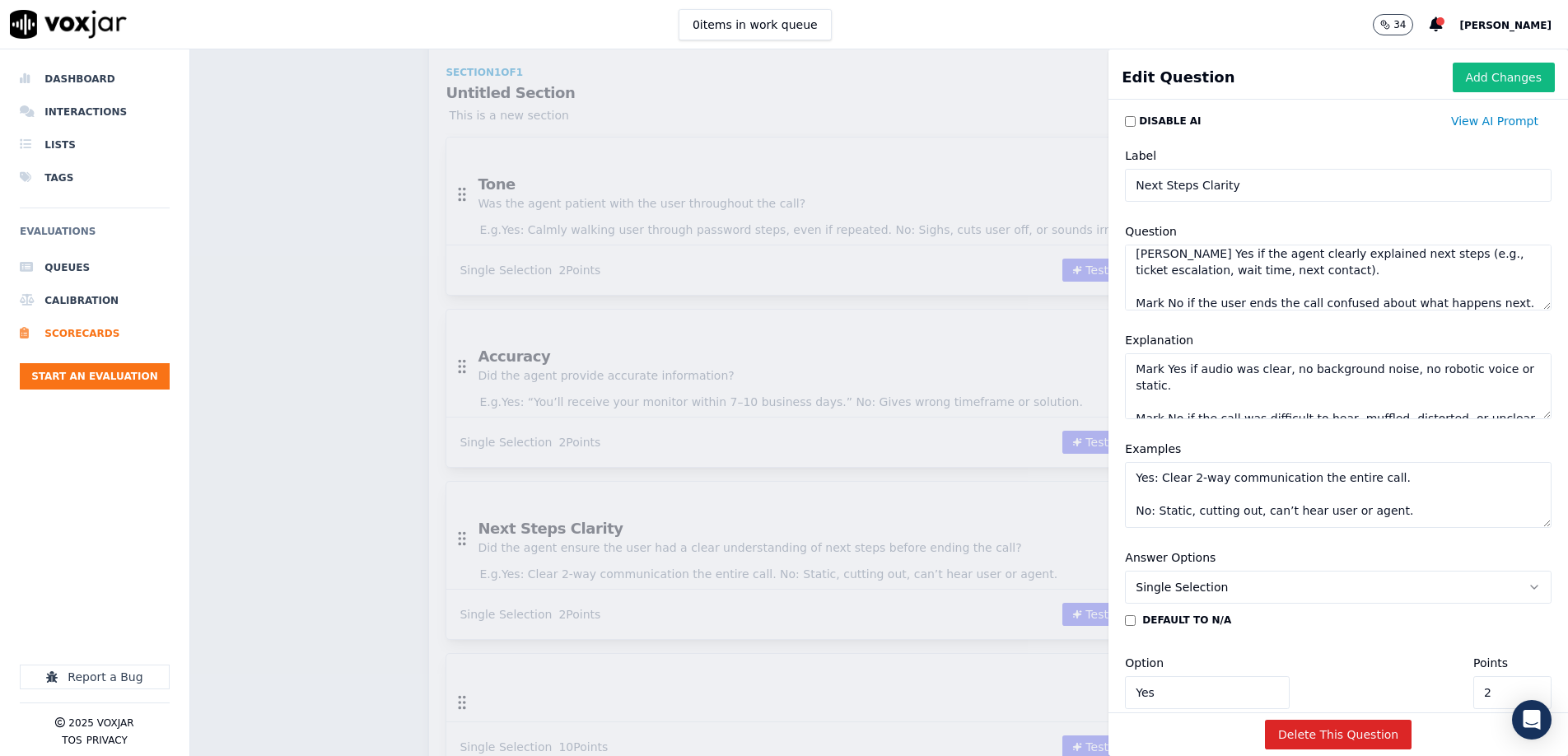
paste textarea "Yes: “Tier 2 will follow up with you via email in a few days.” No: No next step…"
type textarea "Mark Yes if audio was clear, no background noise, no robotic voice or static. M…"
type textarea "Did the agent ensure the user had a clear understanding of next steps before en…"
click at [1211, 399] on textarea "Mark Yes if audio was clear, no background noise, no robotic voice or static. M…" at bounding box center [1339, 386] width 427 height 66
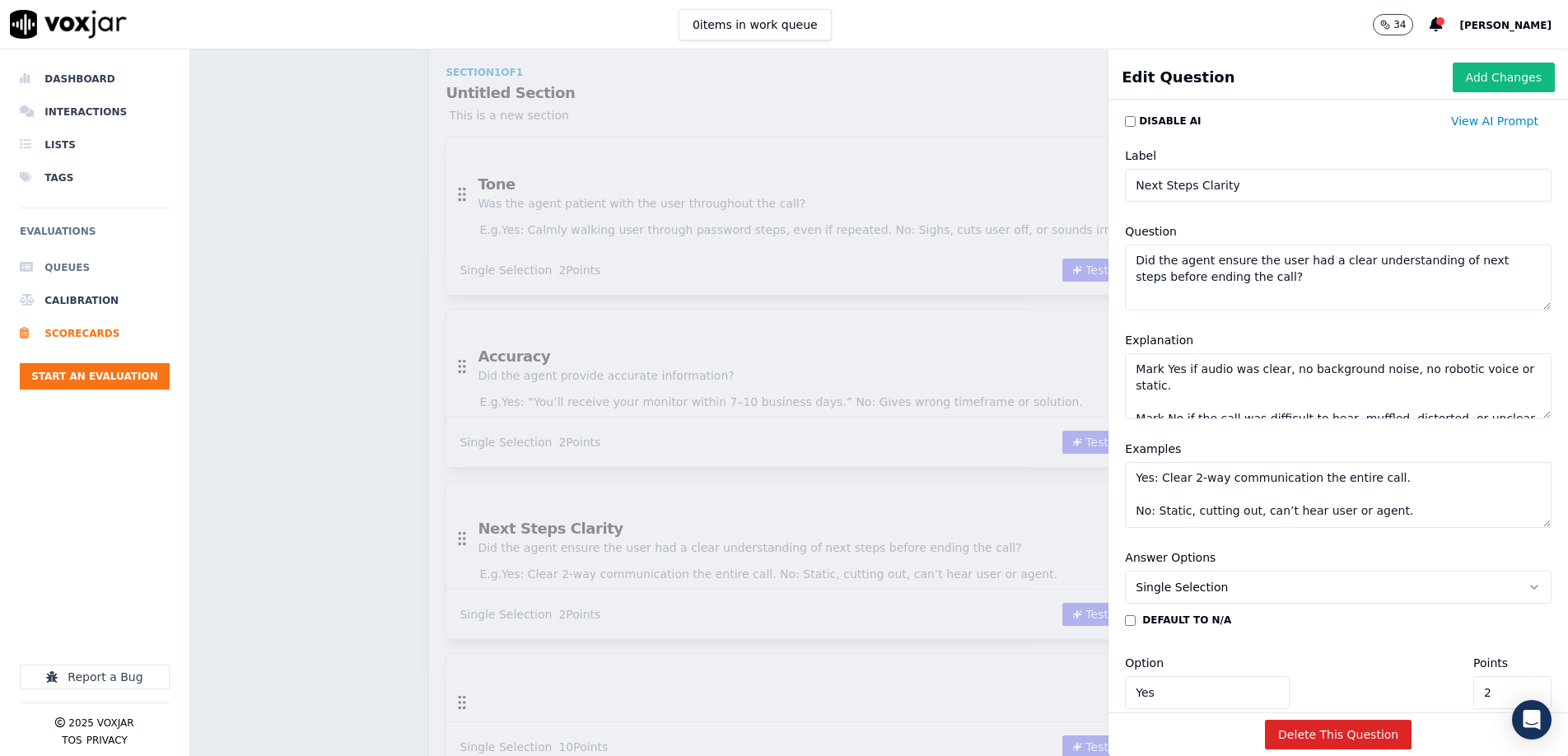
paste textarea "the agent clearly explained next steps (e.g., ticket escalation, wait time, nex…"
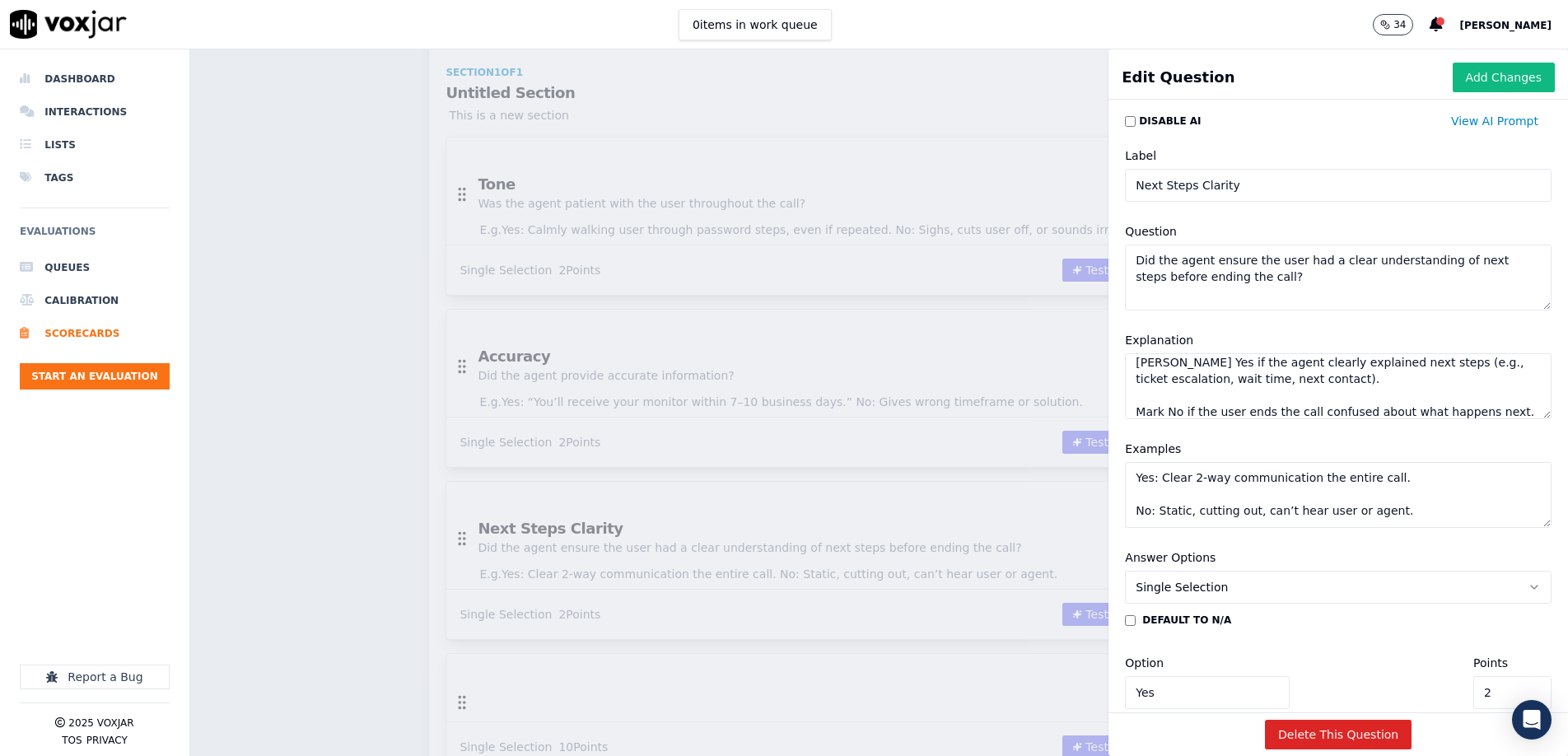
type textarea "[PERSON_NAME] Yes if the agent clearly explained next steps (e.g., ticket escal…"
click at [1257, 501] on textarea "Yes: Clear 2-way communication the entire call. No: Static, cutting out, can’t …" at bounding box center [1339, 495] width 427 height 66
paste textarea "“Tier 2 will follow up with you via email in a few days.” No: No next step ment…"
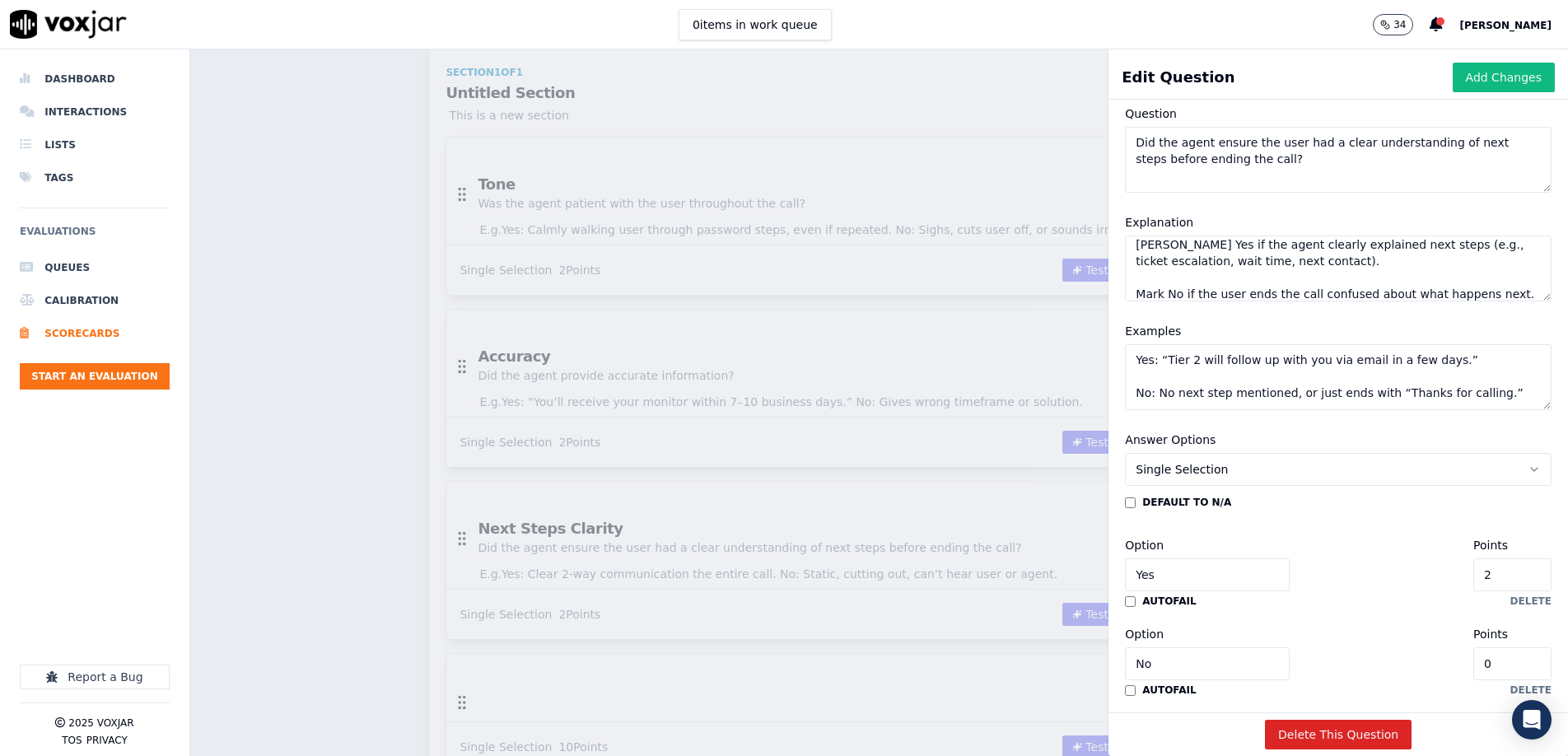
scroll to position [119, 0]
type textarea "Yes: “Tier 2 will follow up with you via email in a few days.” No: No next step…"
click at [1531, 82] on button "Add Changes" at bounding box center [1504, 77] width 102 height 30
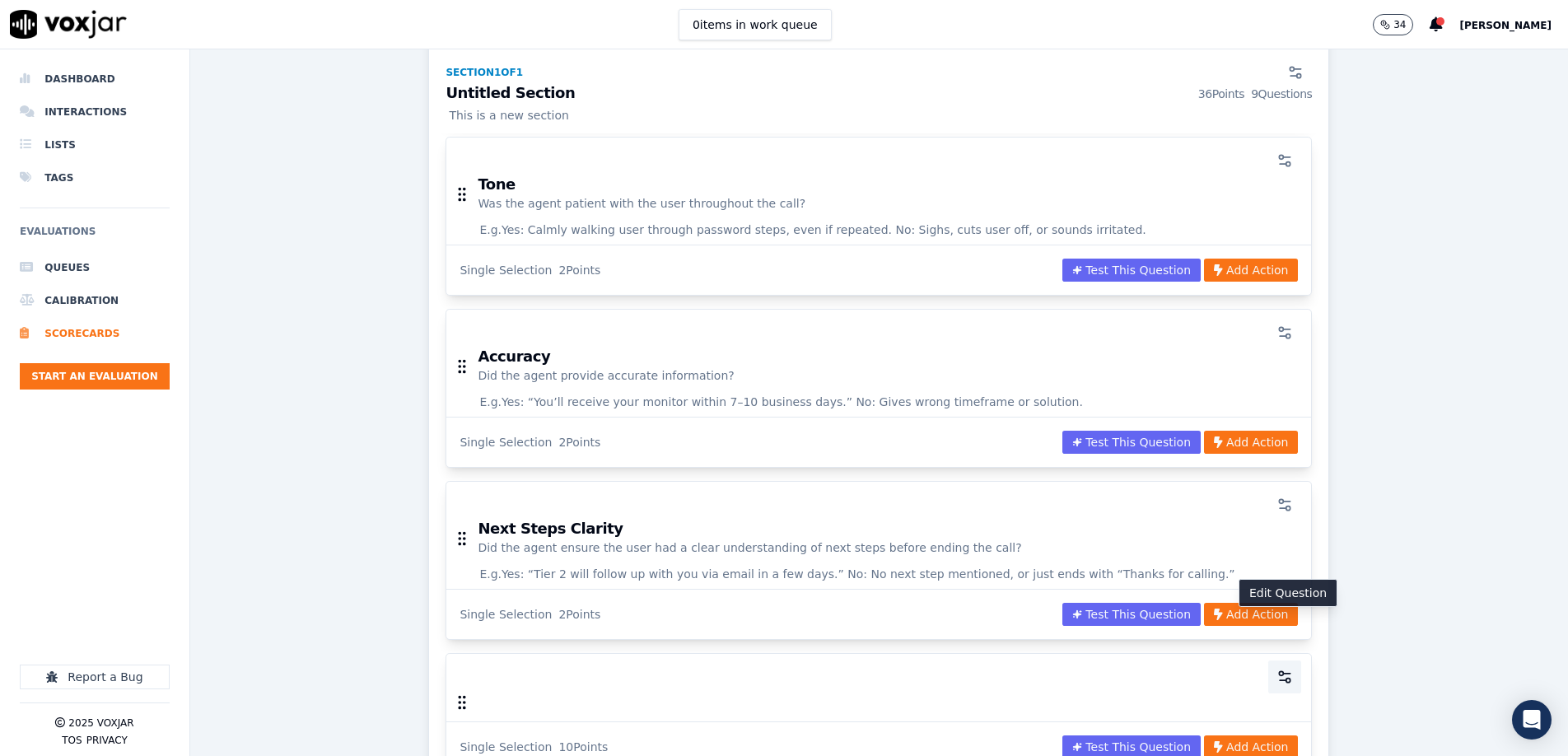
click at [1288, 669] on icon "button" at bounding box center [1284, 676] width 16 height 16
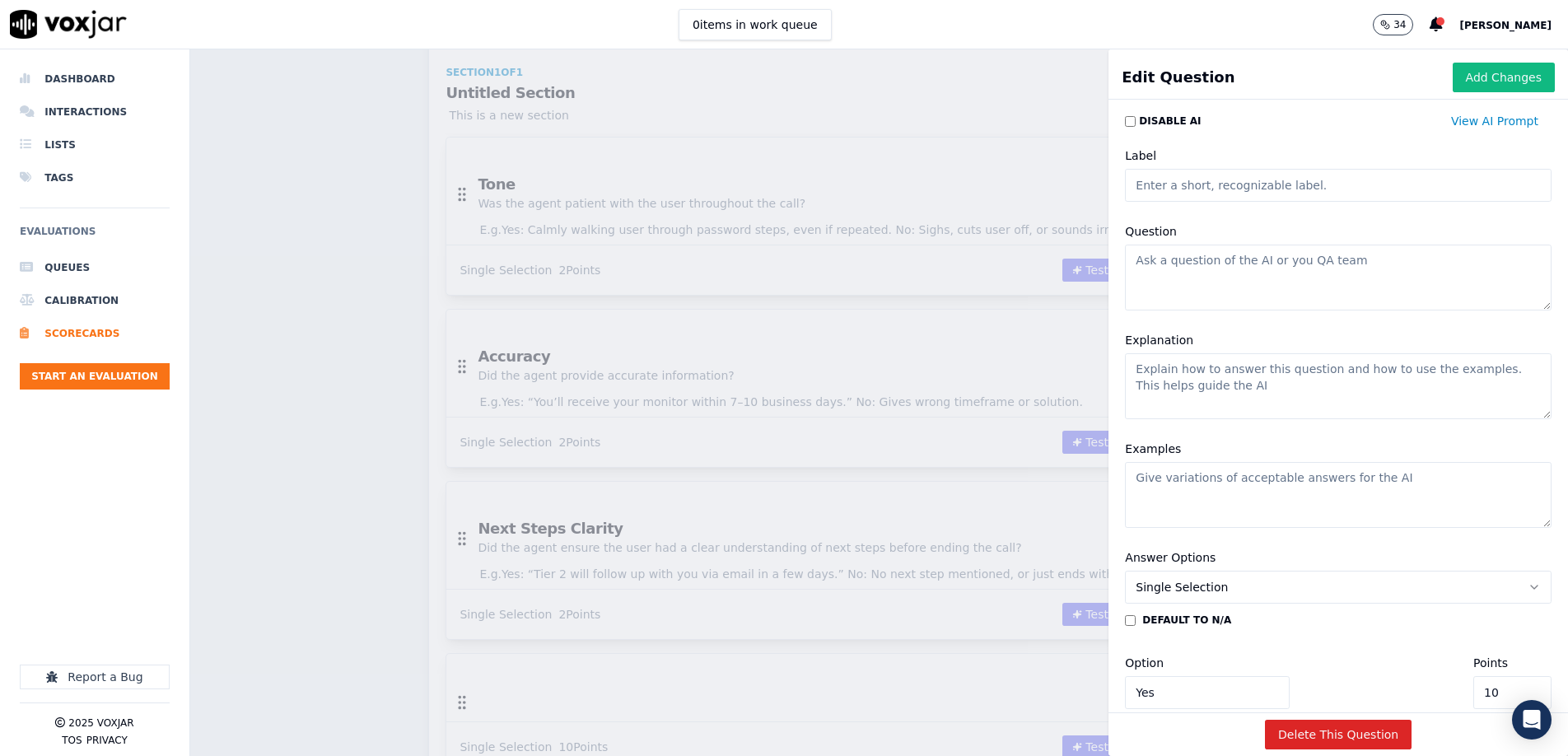
click at [1207, 183] on input "Label" at bounding box center [1339, 185] width 427 height 33
type input "Call Quality"
click at [1271, 282] on textarea "Question" at bounding box center [1339, 278] width 427 height 66
click at [1271, 282] on textarea "Question" at bounding box center [1339, 278] width 427 height 66
paste textarea "Was the call quality clear?"
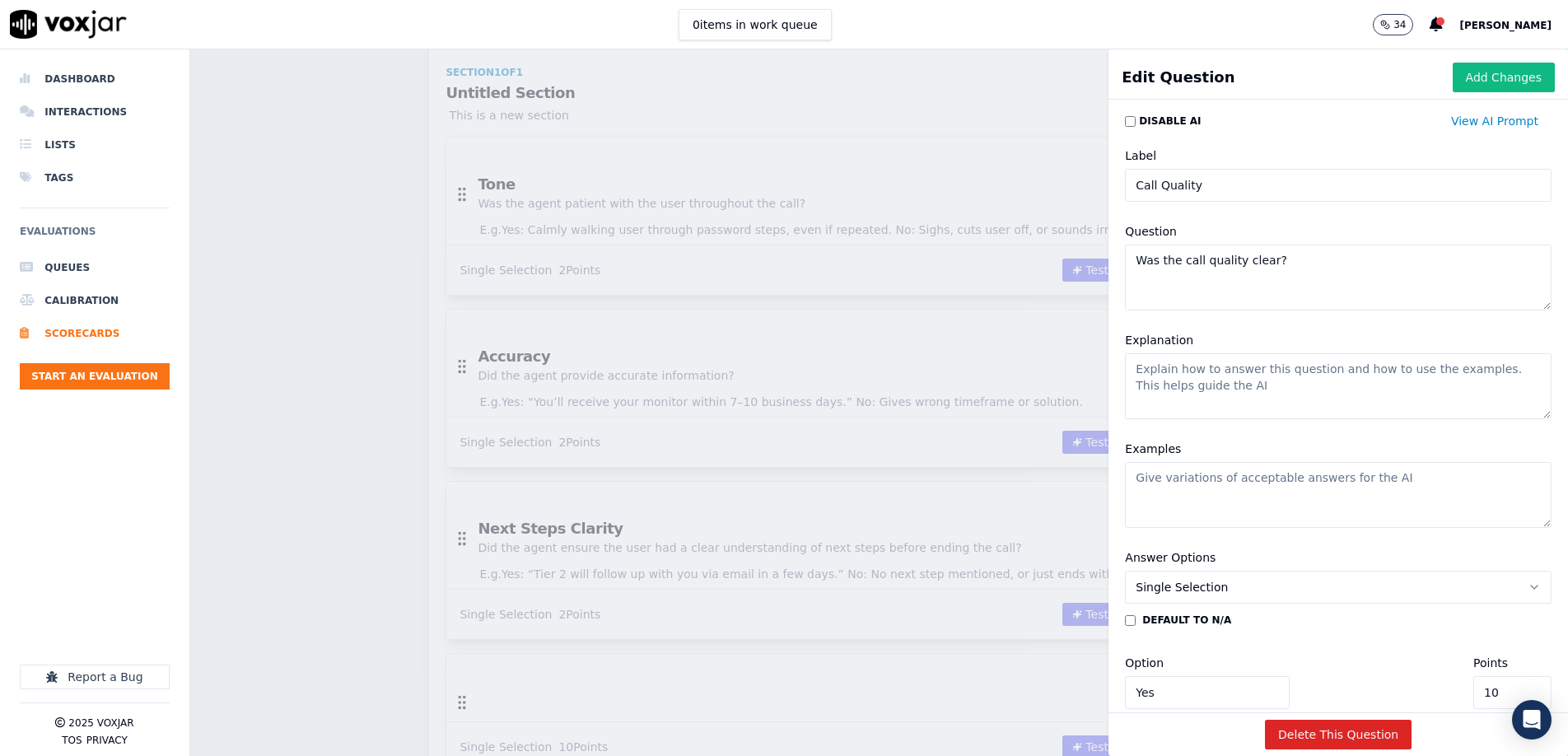
type textarea "Was the call quality clear?"
click at [1256, 386] on textarea "Explanation" at bounding box center [1339, 386] width 427 height 66
click at [1250, 387] on textarea "Explanation" at bounding box center [1339, 386] width 427 height 66
paste textarea "Mark Yes if audio was clear, no background noise, no robotic voice or static. M…"
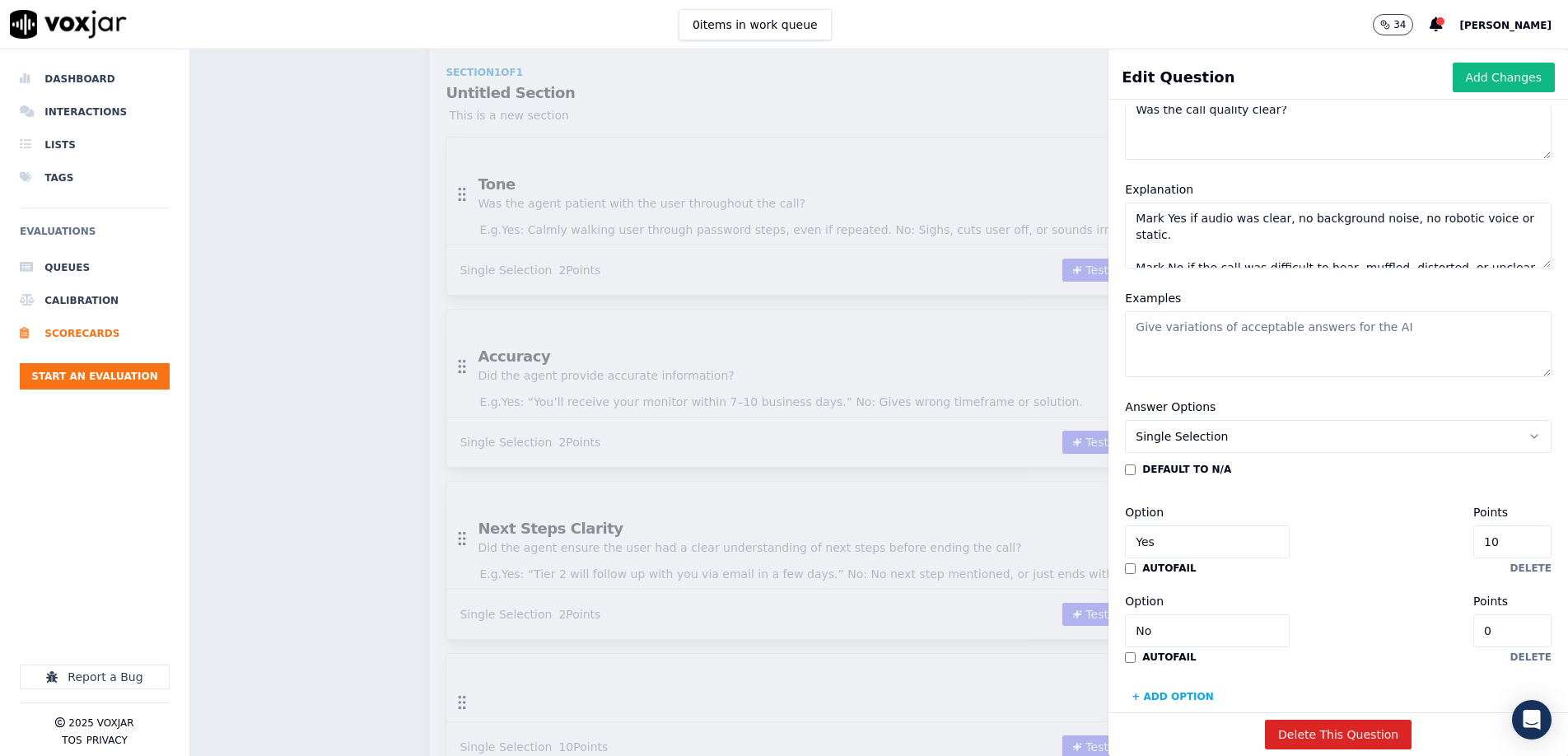
scroll to position [174, 0]
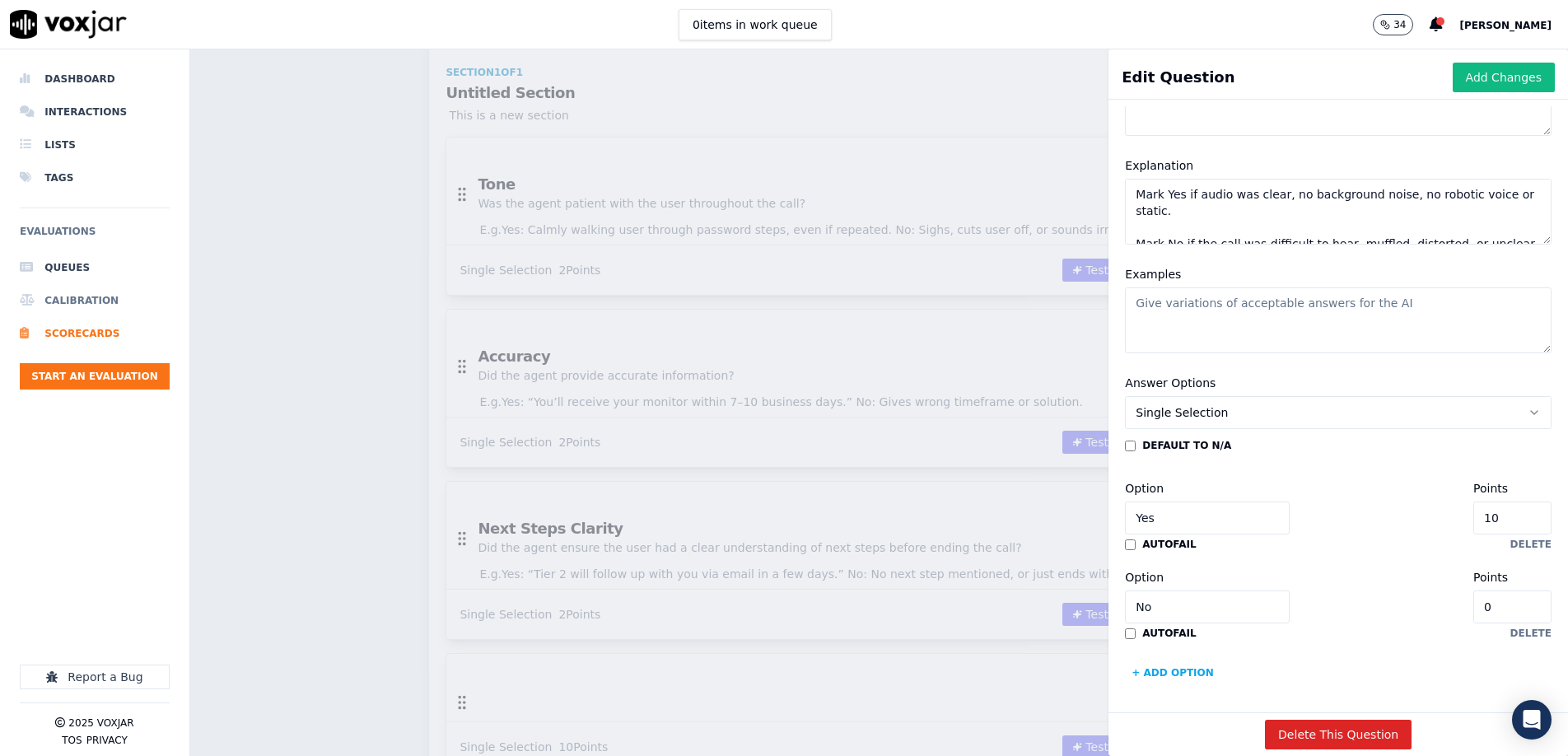
type textarea "Mark Yes if audio was clear, no background noise, no robotic voice or static. M…"
click at [1216, 338] on textarea "Examples" at bounding box center [1339, 320] width 427 height 66
paste textarea "Yes: Clear 2-way communication the entire call. No: Static, cutting out, can’t …"
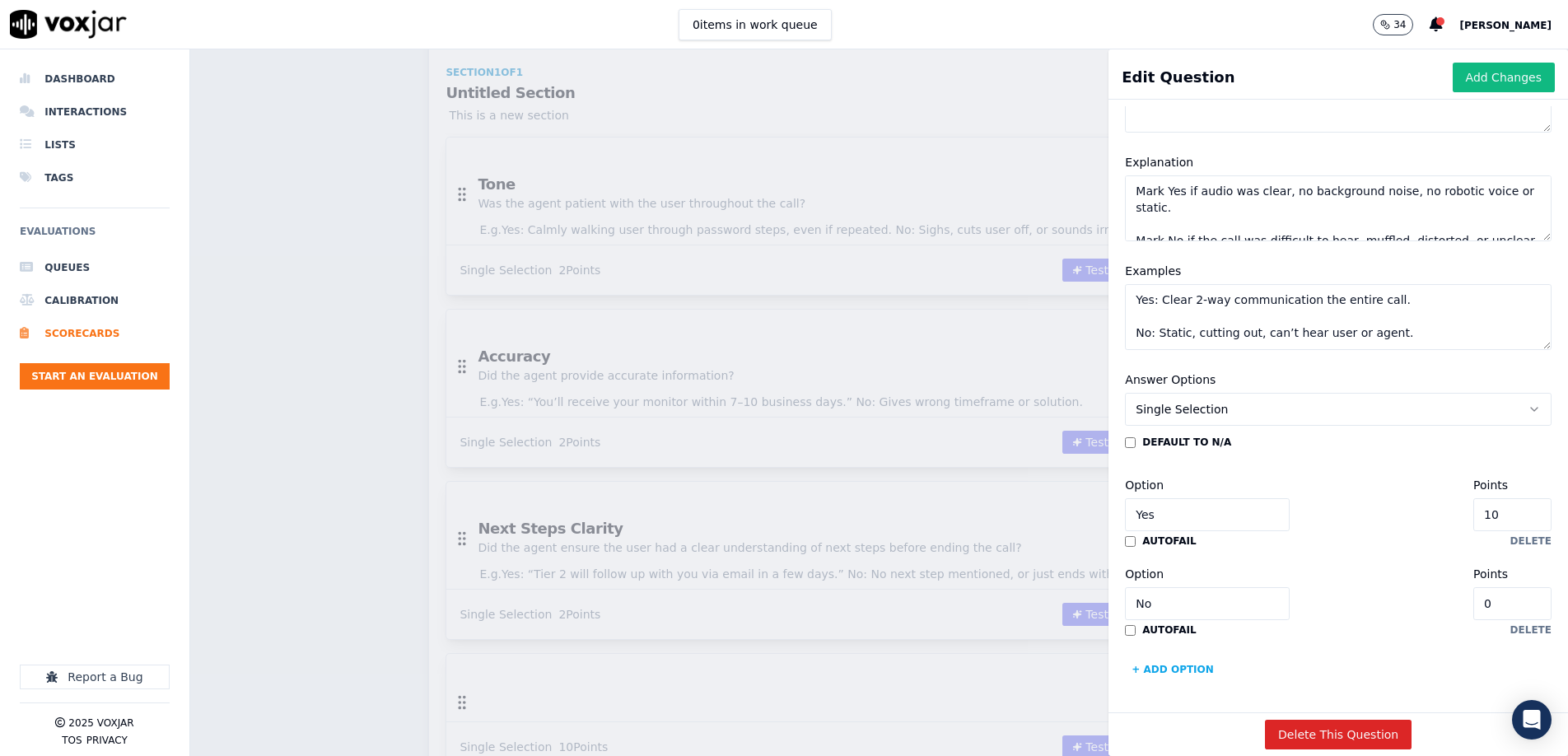
type textarea "Yes: Clear 2-way communication the entire call. No: Static, cutting out, can’t …"
click at [1515, 512] on input "10" at bounding box center [1513, 514] width 78 height 33
type input "2"
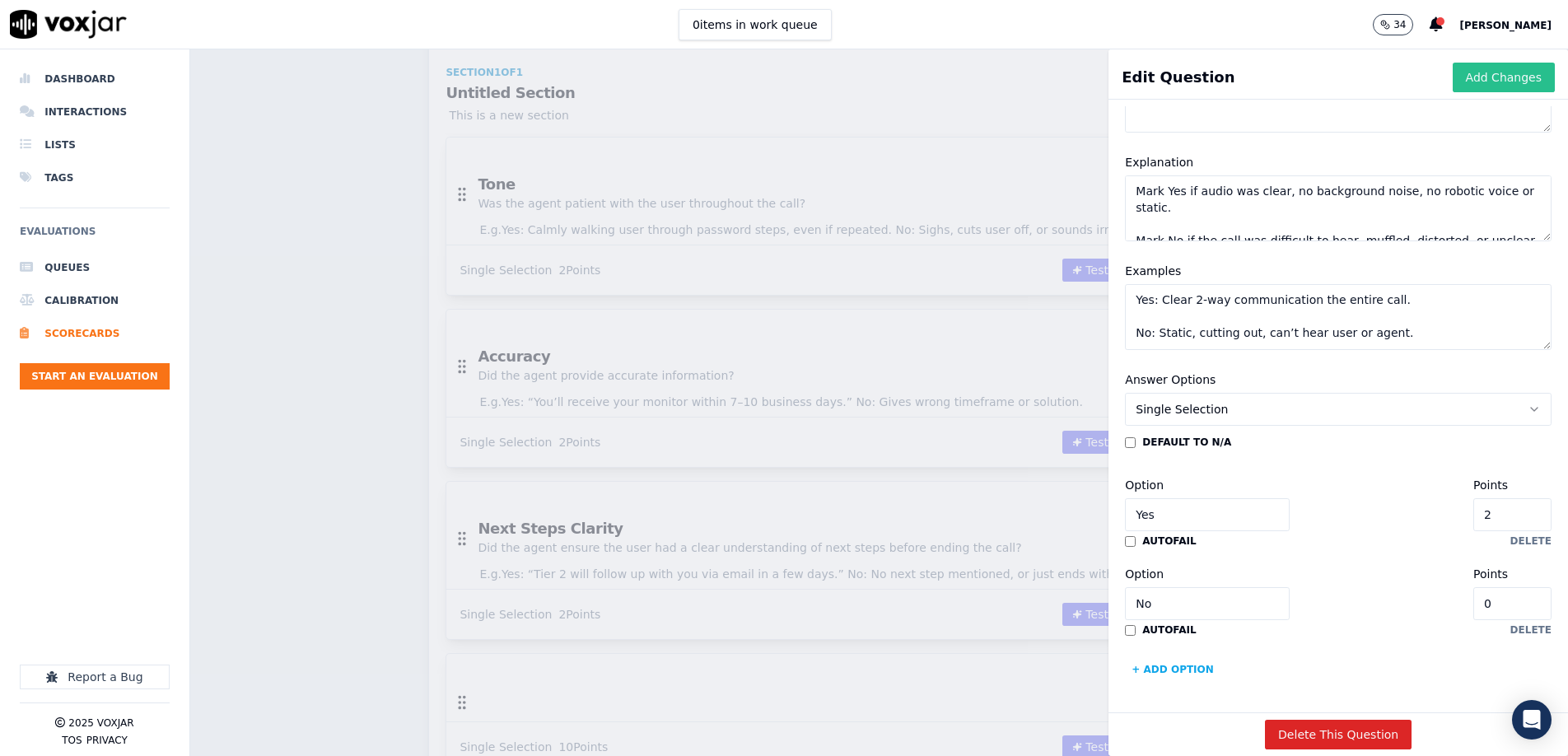
click at [1500, 75] on button "Add Changes" at bounding box center [1504, 77] width 102 height 30
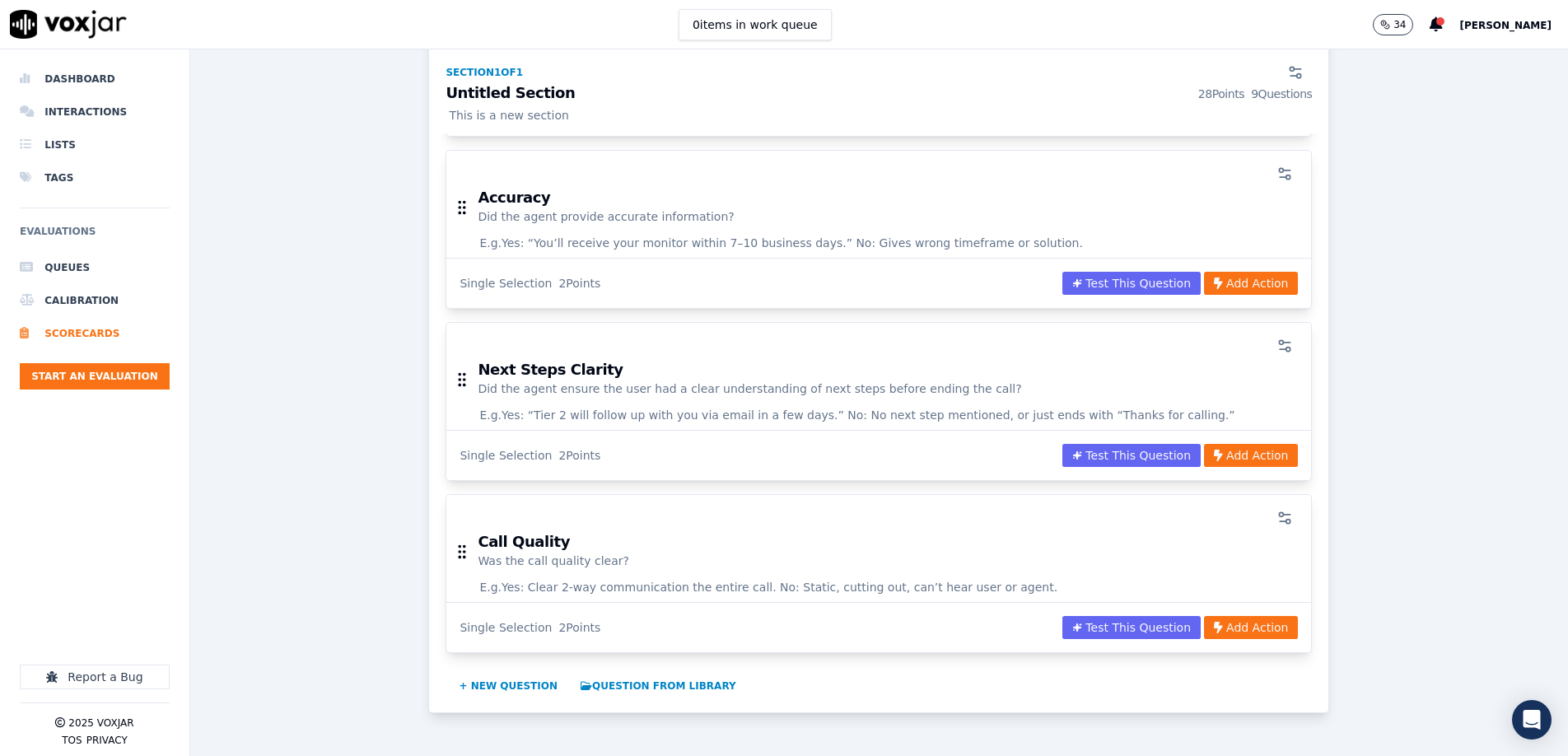
scroll to position [1577, 0]
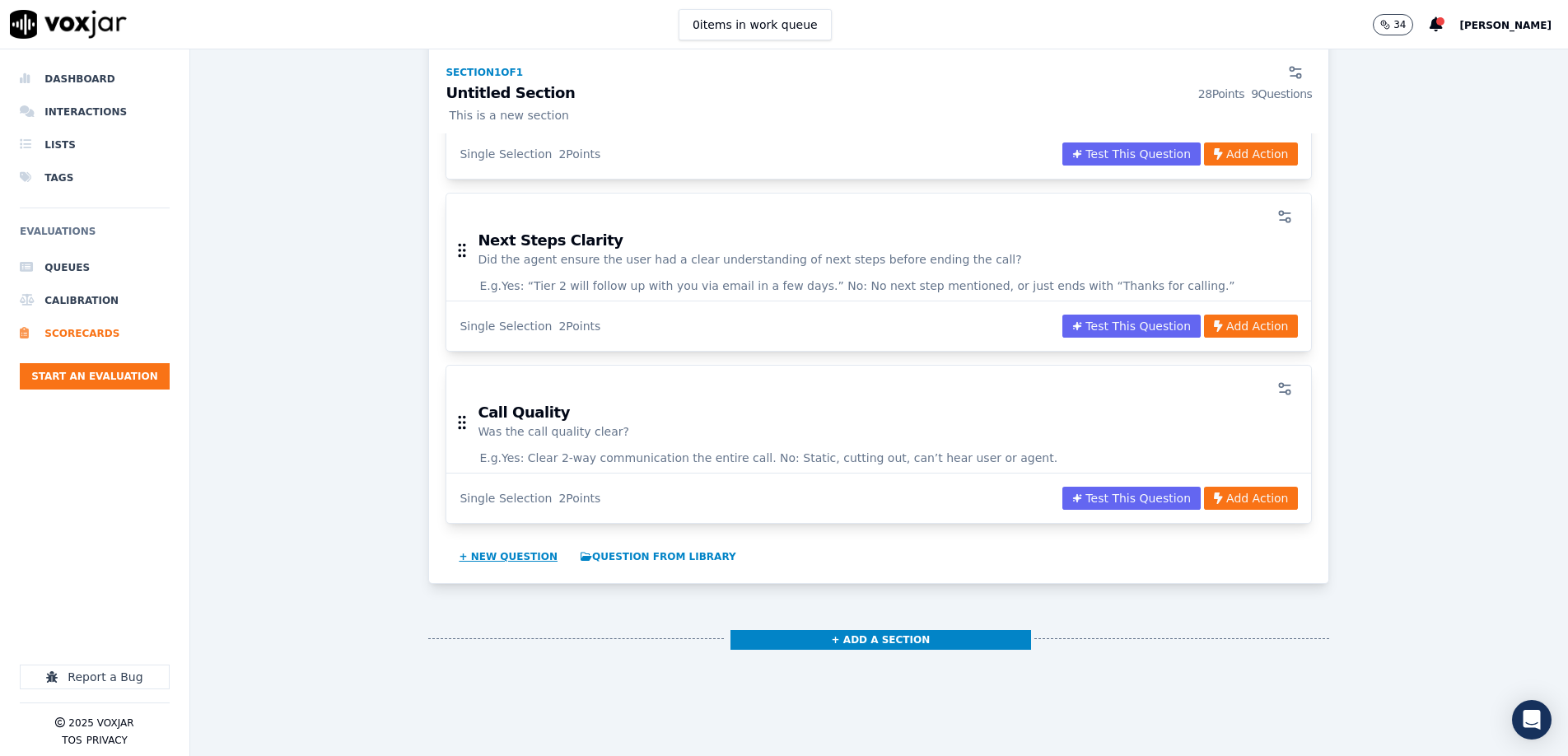
click at [473, 544] on button "+ New question" at bounding box center [508, 556] width 112 height 26
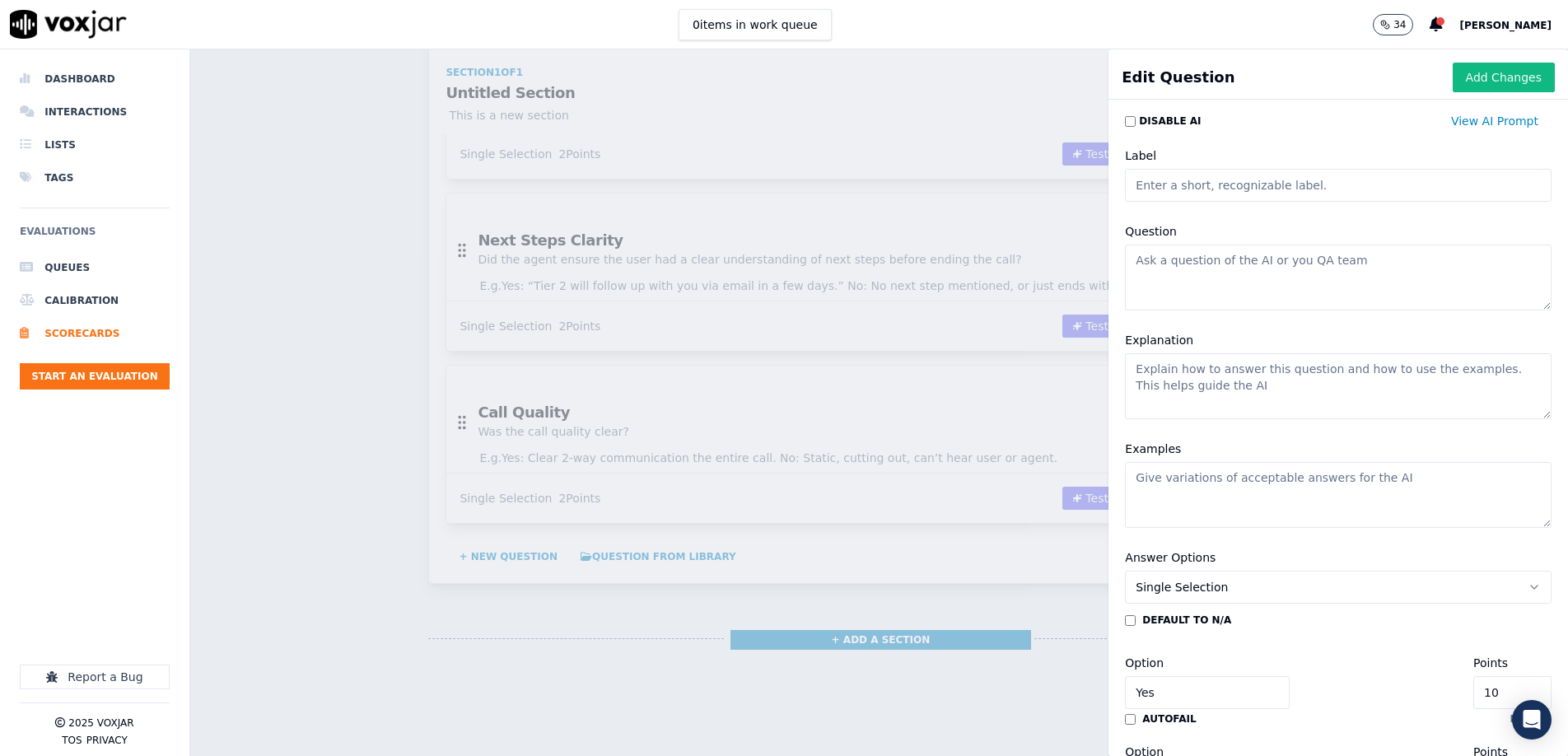
click at [1233, 185] on input "Label" at bounding box center [1339, 185] width 427 height 33
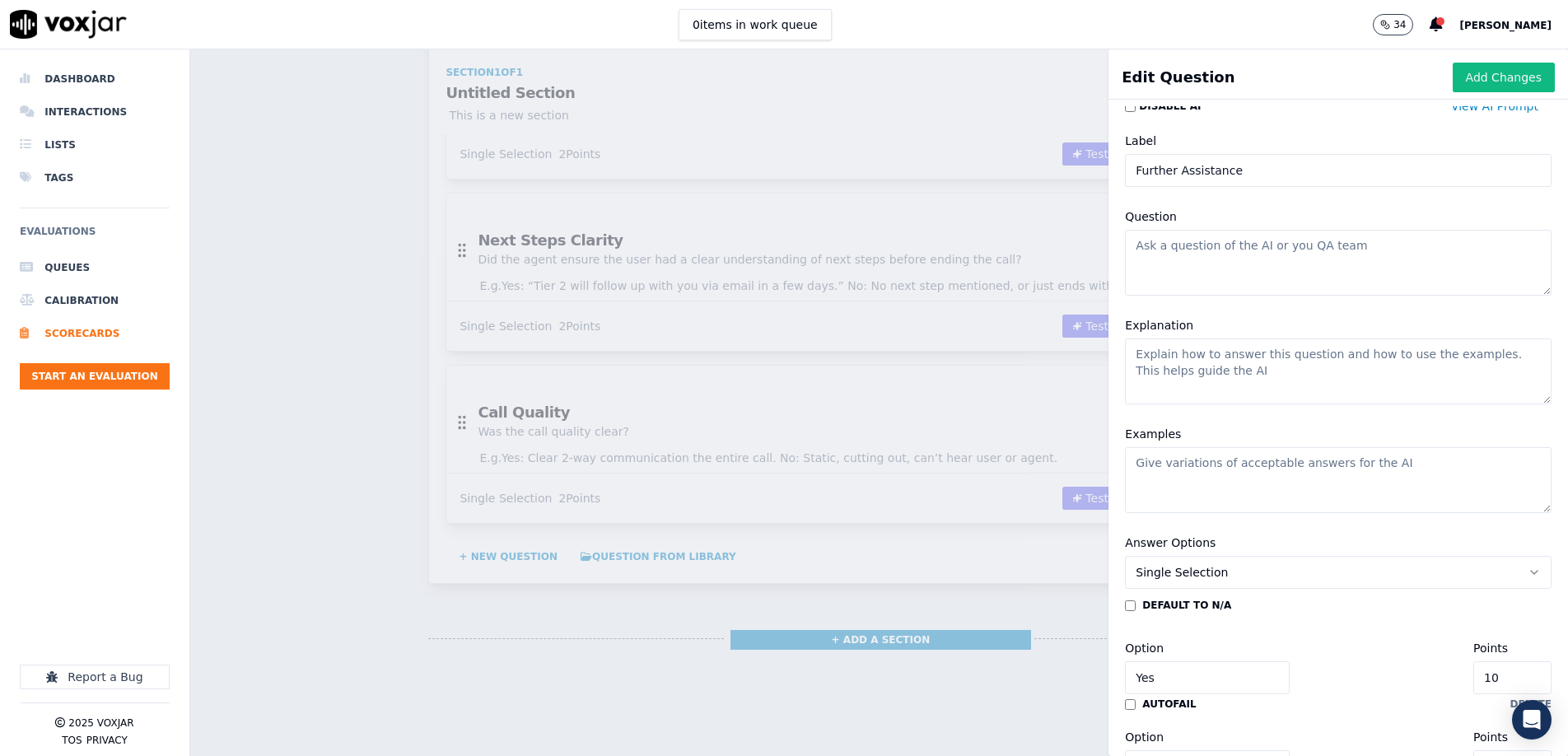
scroll to position [15, 0]
type input "Further Assistance"
click at [1168, 246] on textarea "Question" at bounding box center [1339, 262] width 427 height 66
paste textarea "Did the agent ask if there’s anything else we can help with before ending the c…"
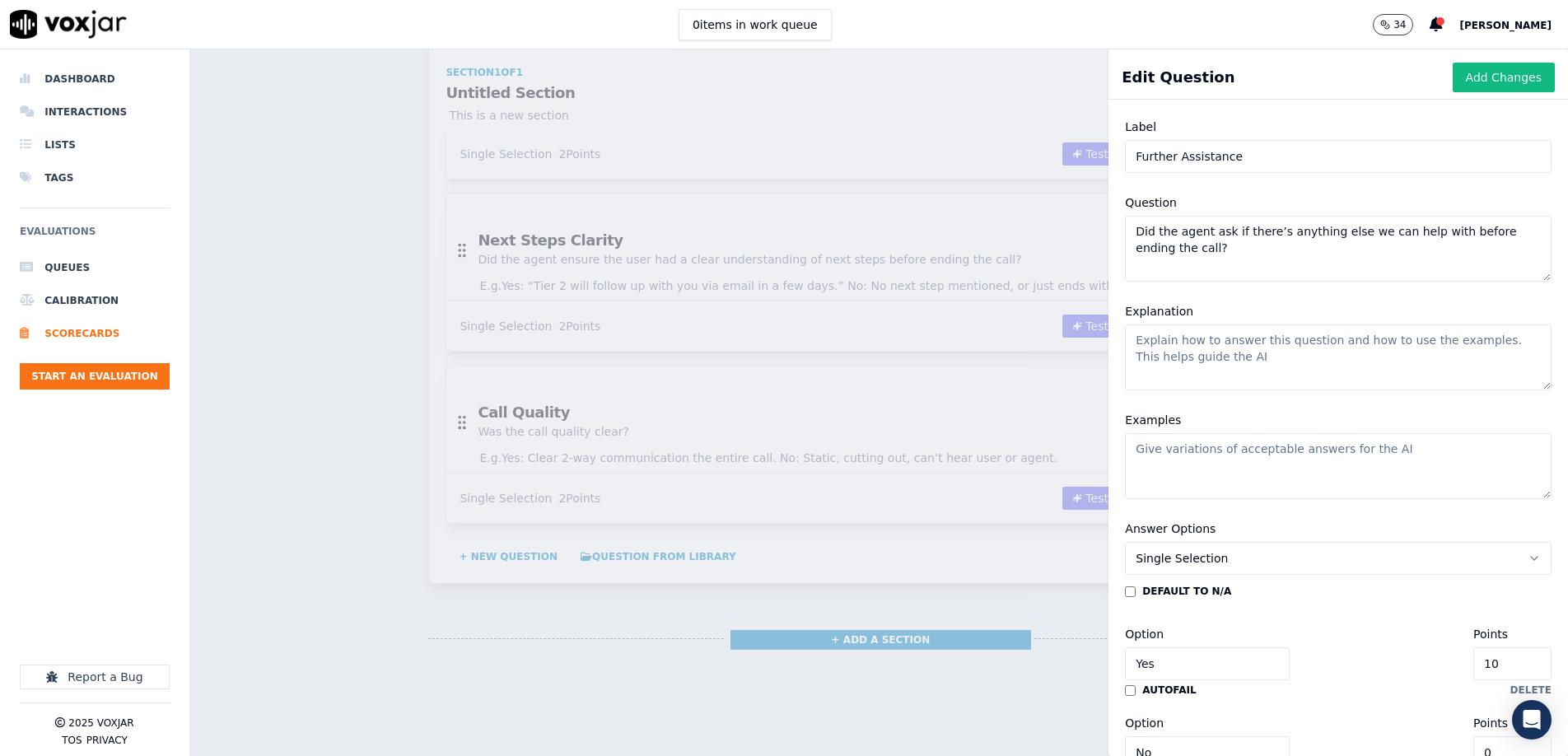
scroll to position [39, 0]
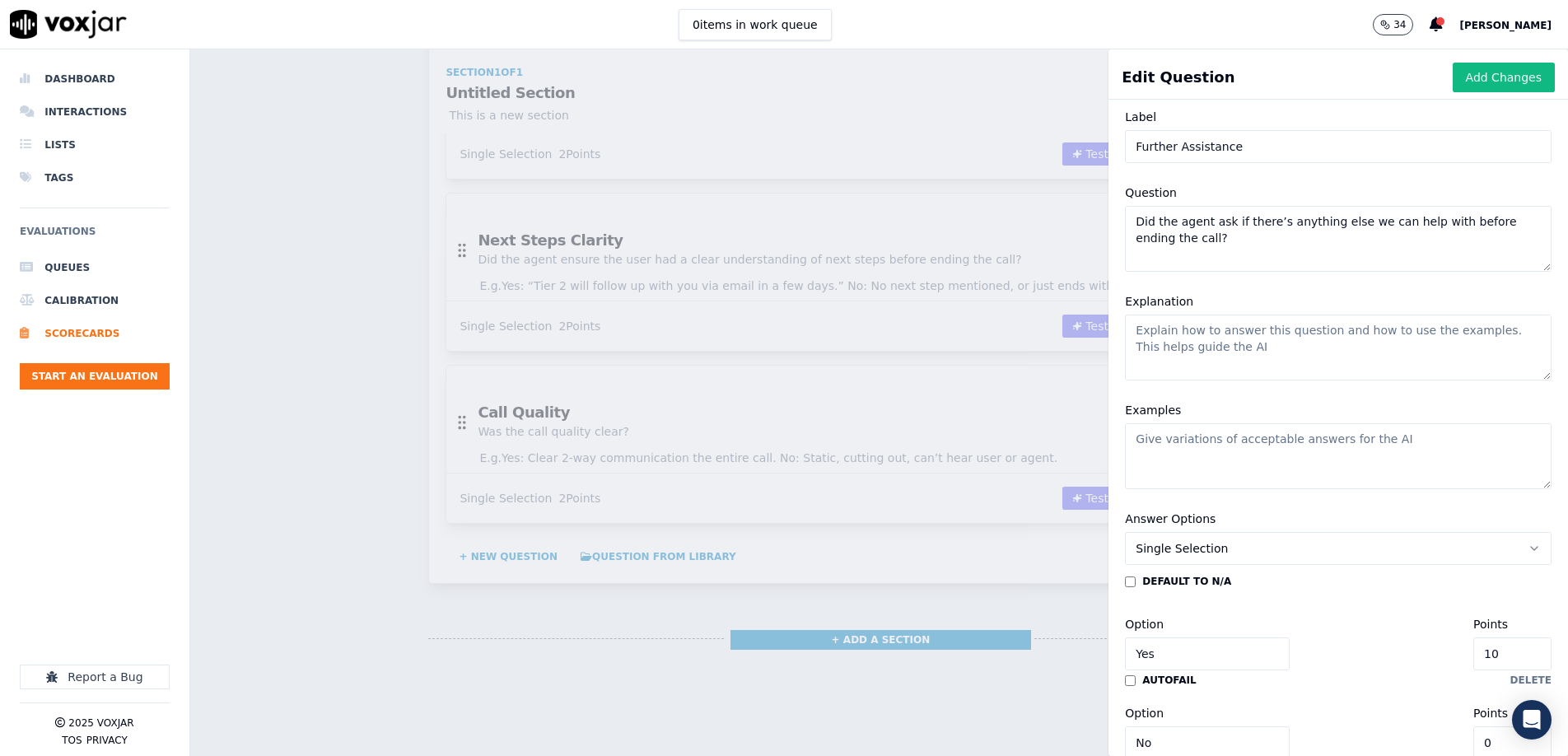
click at [1211, 222] on textarea "Did the agent ask if there’s anything else we can help with before ending the c…" at bounding box center [1339, 239] width 427 height 66
type textarea "Did the agent offer further assistance or ask if there’s anything else we can h…"
click at [1195, 351] on textarea "Explanation" at bounding box center [1339, 342] width 427 height 66
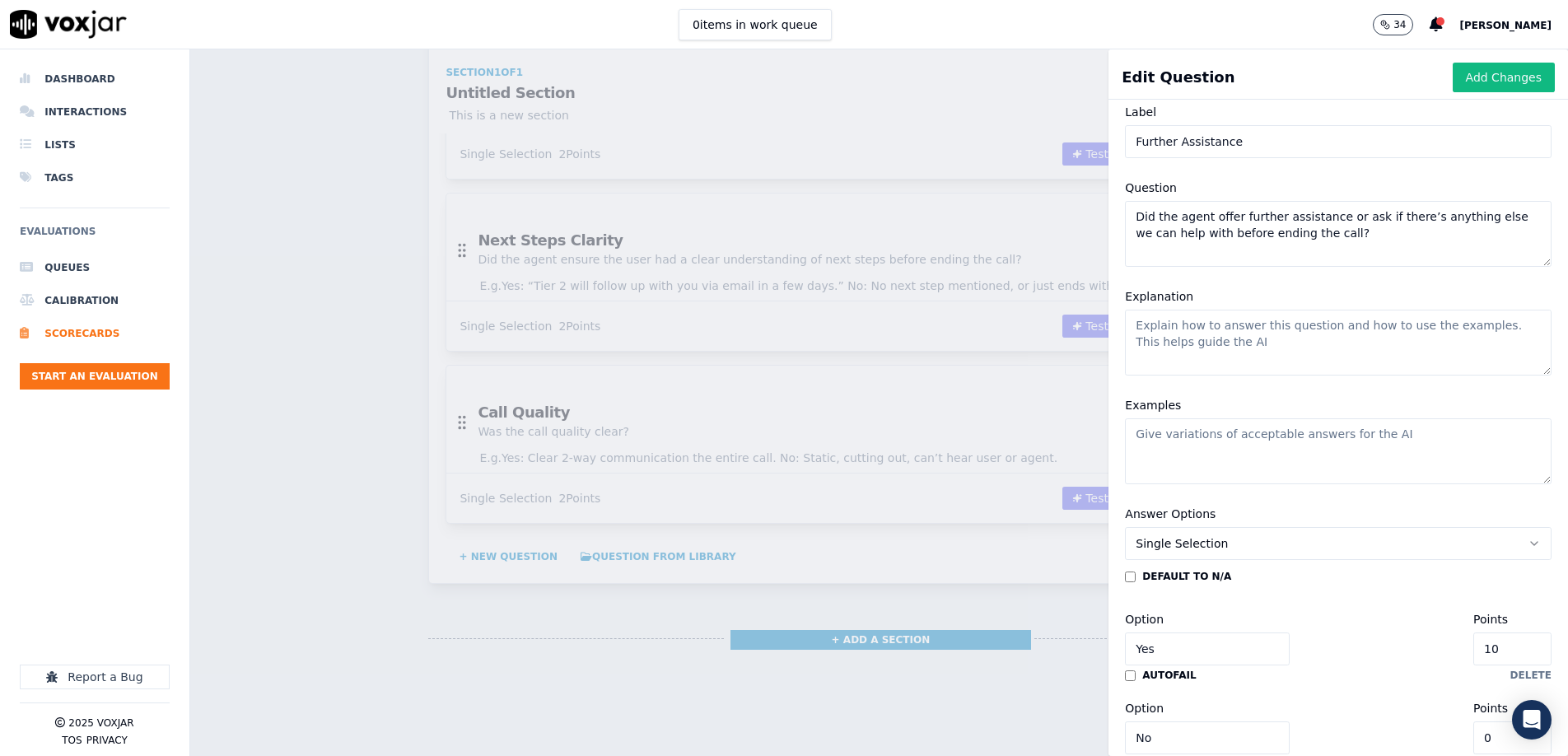
paste textarea "[PERSON_NAME] Yes if the agent proactively asked before closing the call. Mark …"
type textarea "[PERSON_NAME] Yes if the agent proactively asked before closing the call. Mark …"
click at [1195, 223] on textarea "Did the agent offer further assistance or ask if there’s anything else we can h…" at bounding box center [1339, 234] width 427 height 66
paste textarea "[PERSON_NAME] Yes if the agent made a clear effort to offer additional help or …"
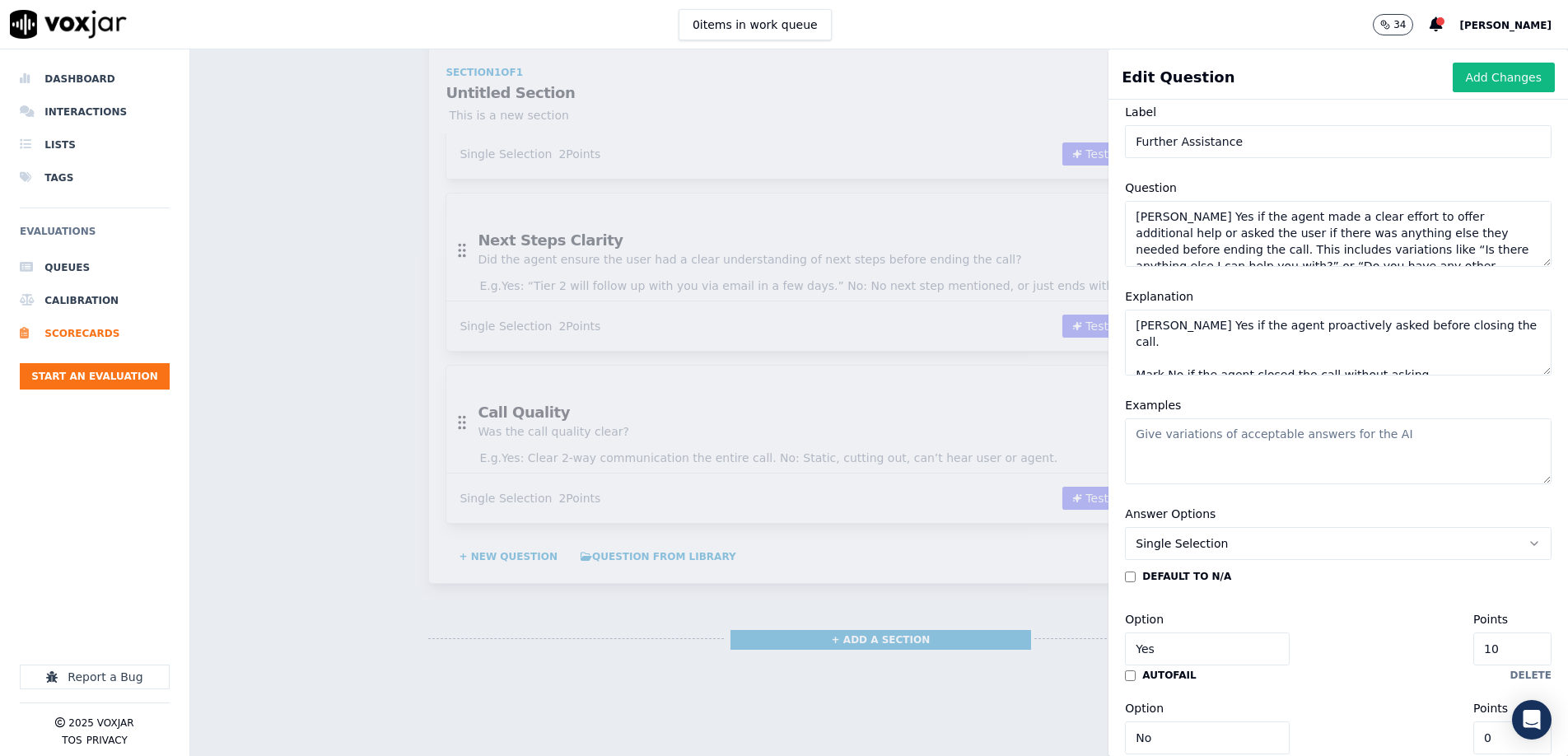
scroll to position [56, 0]
type textarea "[PERSON_NAME] Yes if the agent made a clear effort to offer additional help or …"
click at [1188, 346] on textarea "[PERSON_NAME] Yes if the agent proactively asked before closing the call. Mark …" at bounding box center [1339, 342] width 427 height 66
click at [1281, 441] on textarea "Examples" at bounding box center [1339, 451] width 427 height 66
paste textarea "Yes: “Is there anything else I can help you with [DATE]?” “Before I let you go,…"
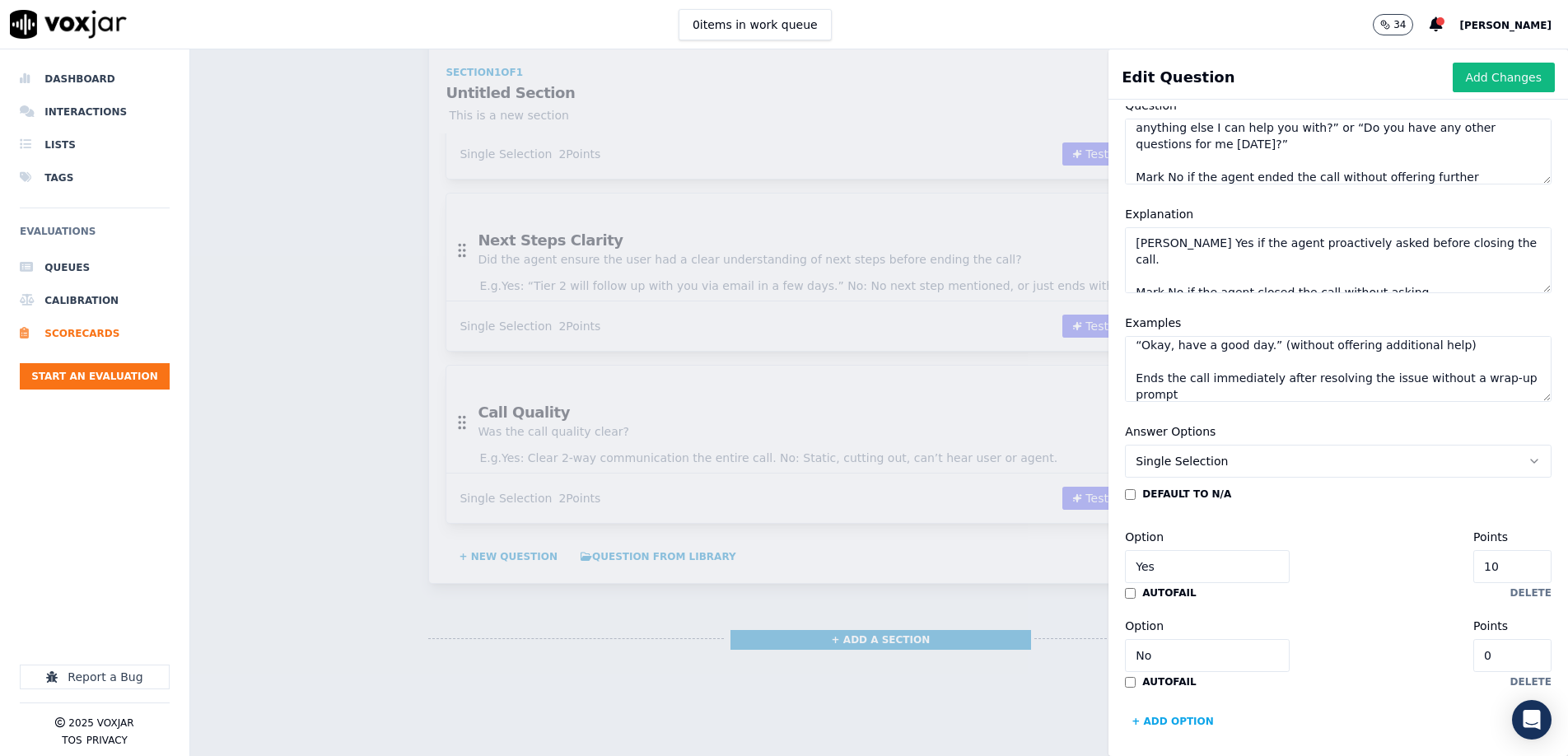
scroll to position [134, 0]
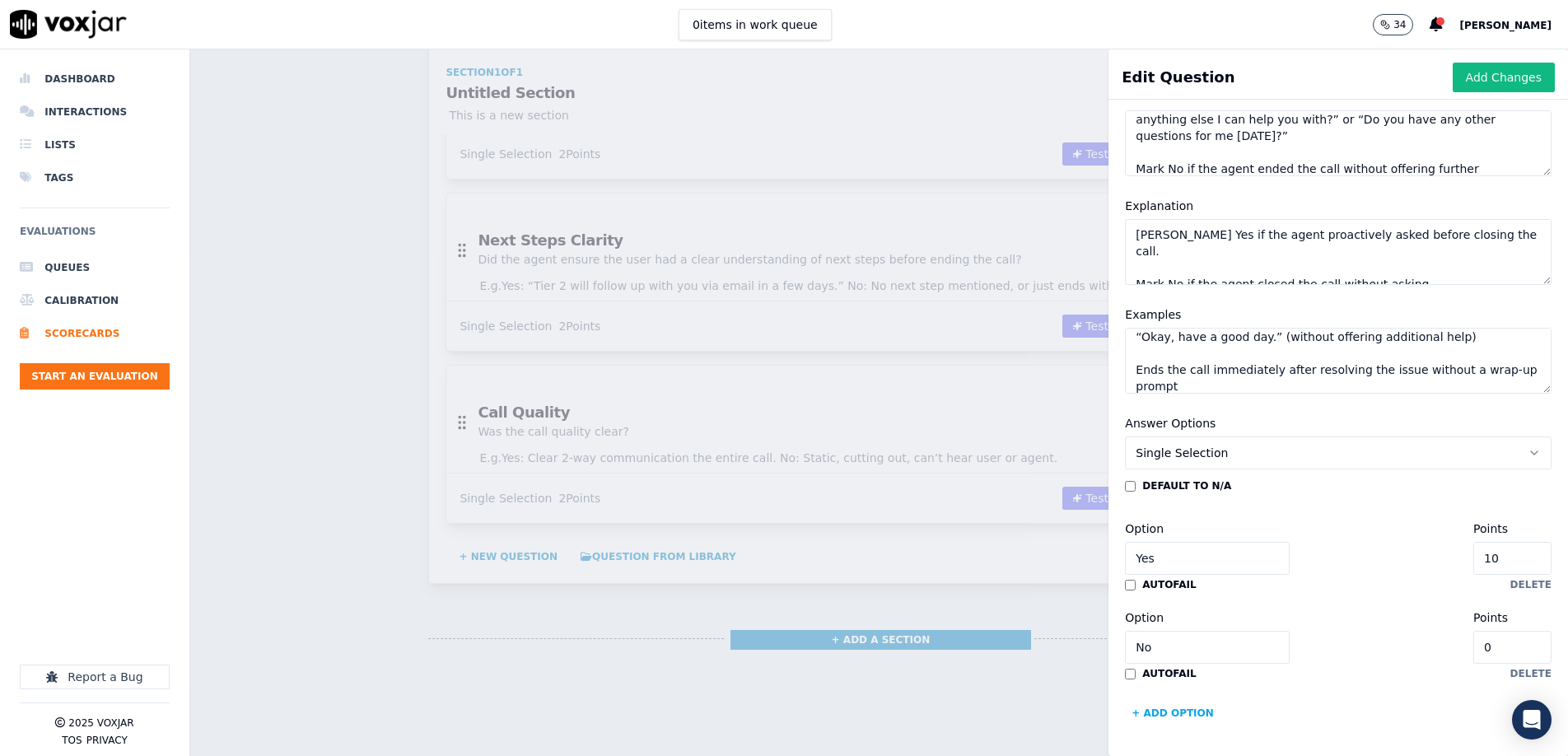
type textarea "Yes: “Is there anything else I can help you with [DATE]?” “Before I let you go,…"
click at [1520, 561] on input "10" at bounding box center [1513, 558] width 78 height 33
type input "1"
click at [1361, 571] on div "Option Yes Points 1" at bounding box center [1339, 547] width 427 height 56
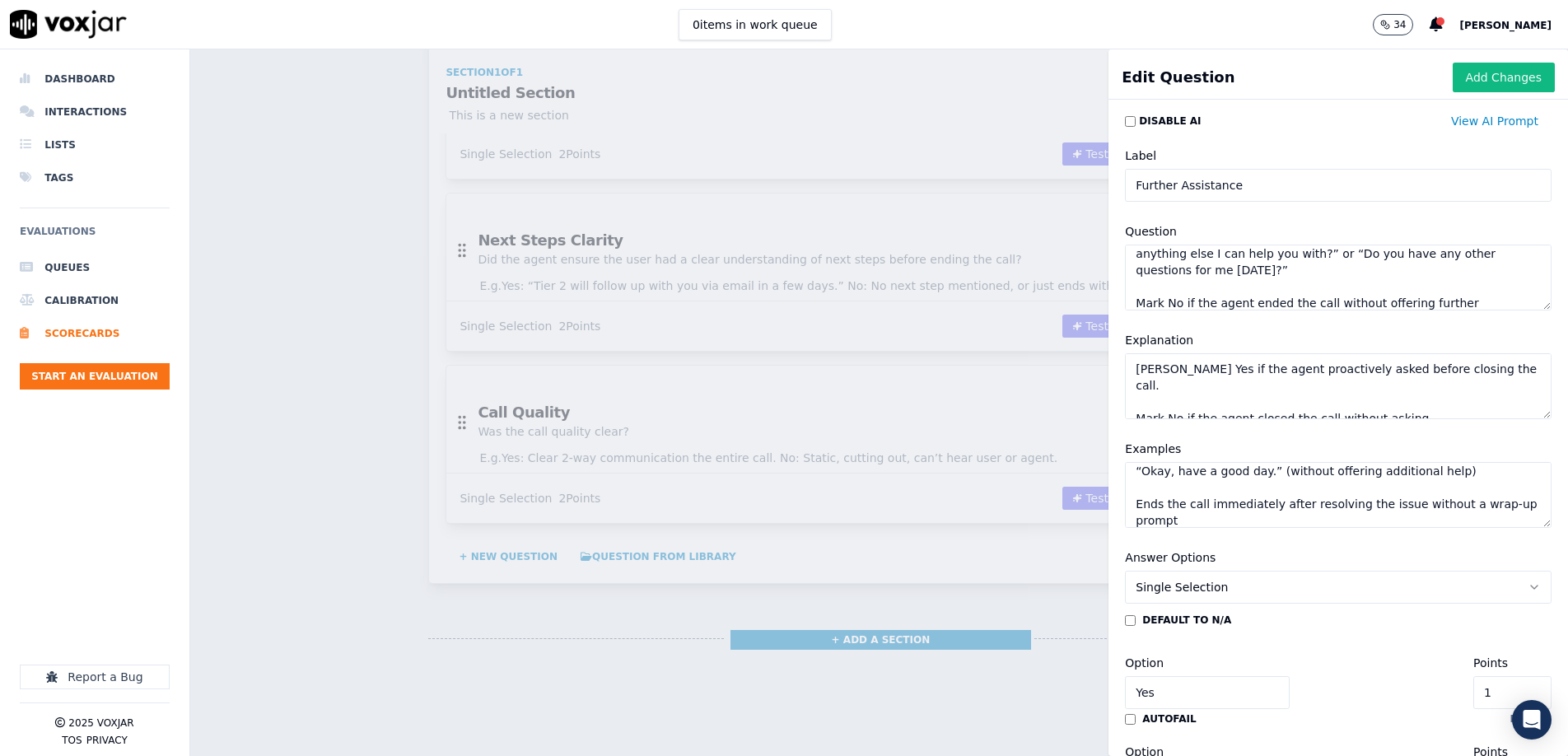
scroll to position [0, 0]
click at [1490, 86] on button "Add Changes" at bounding box center [1504, 77] width 102 height 30
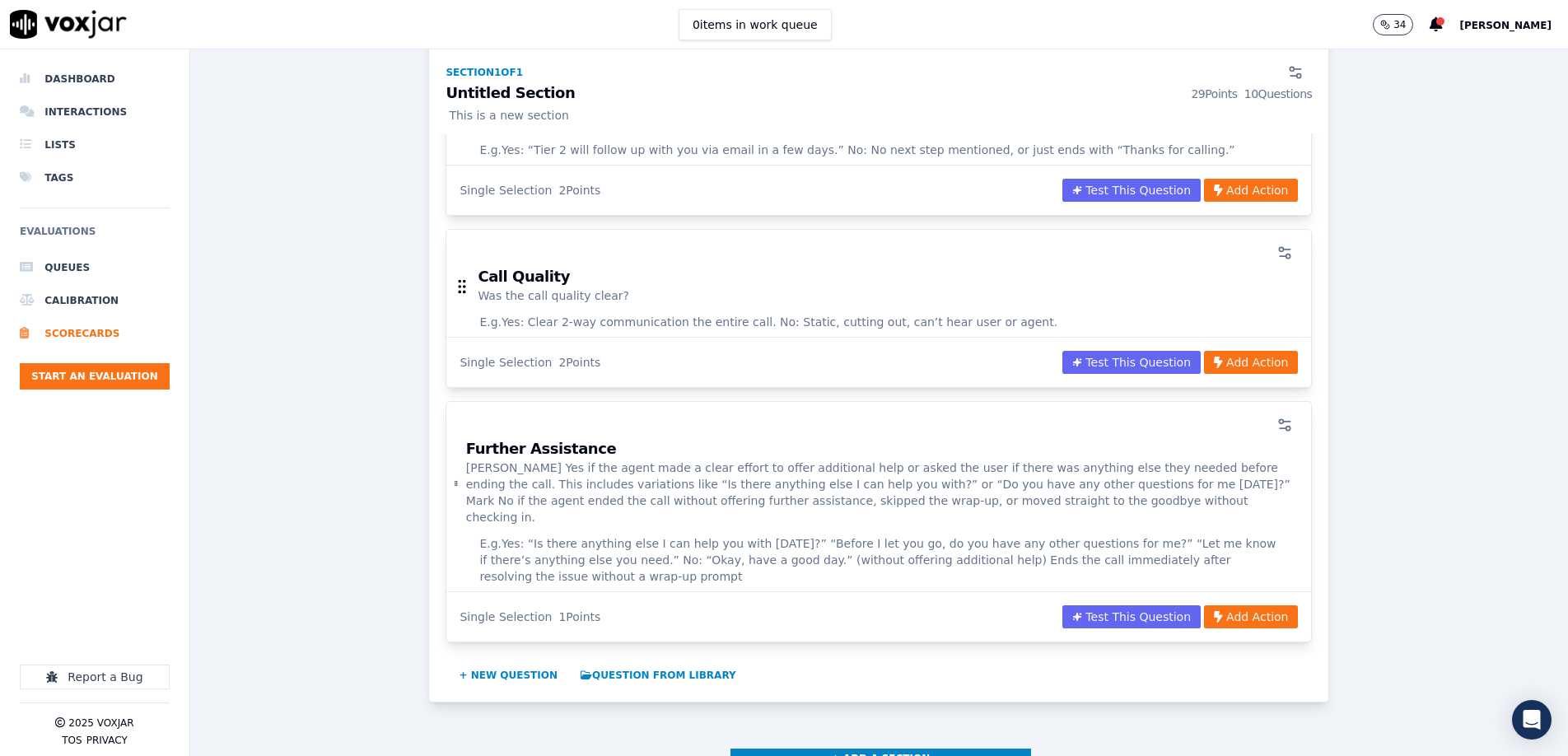
scroll to position [1870, 0]
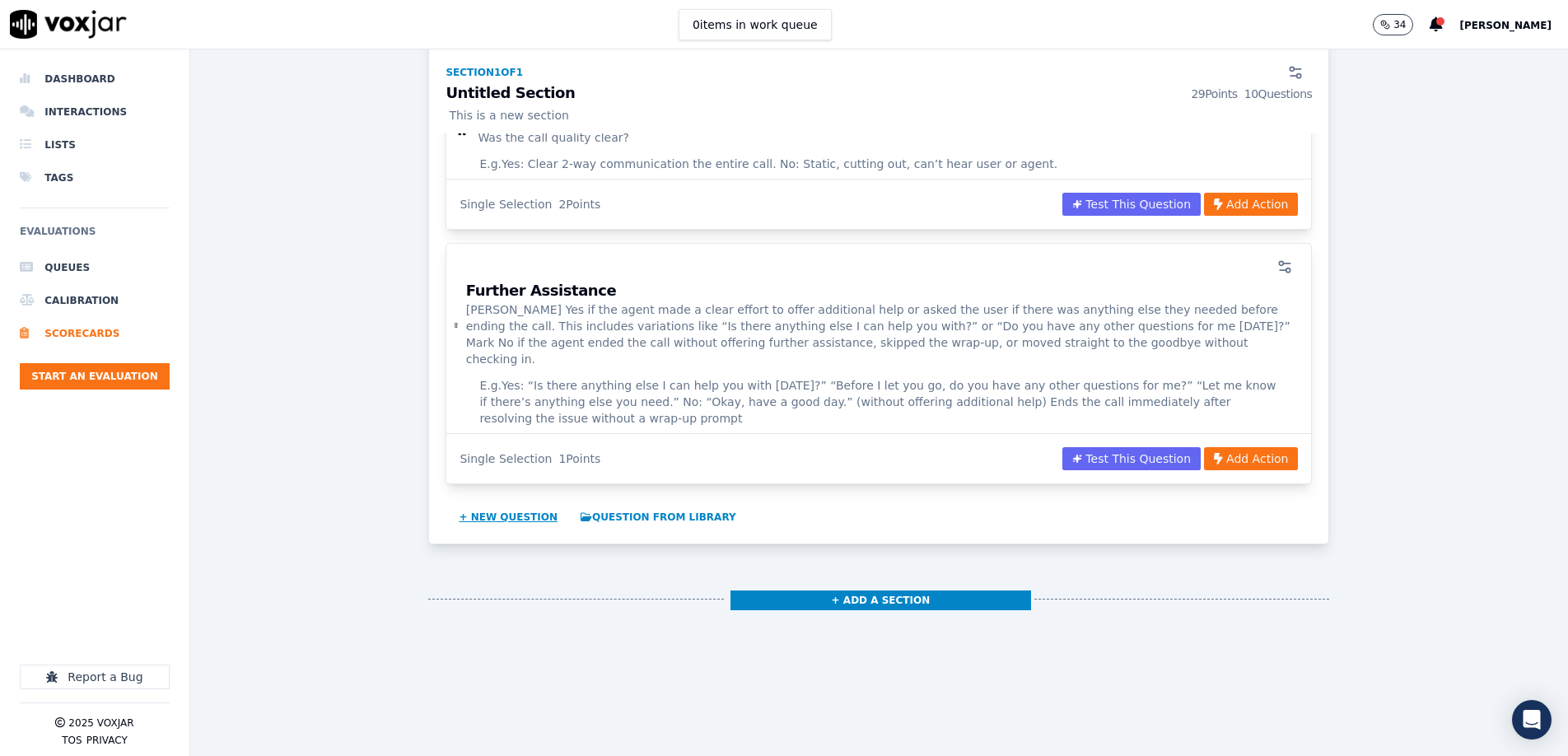
click at [492, 504] on button "+ New question" at bounding box center [508, 516] width 112 height 26
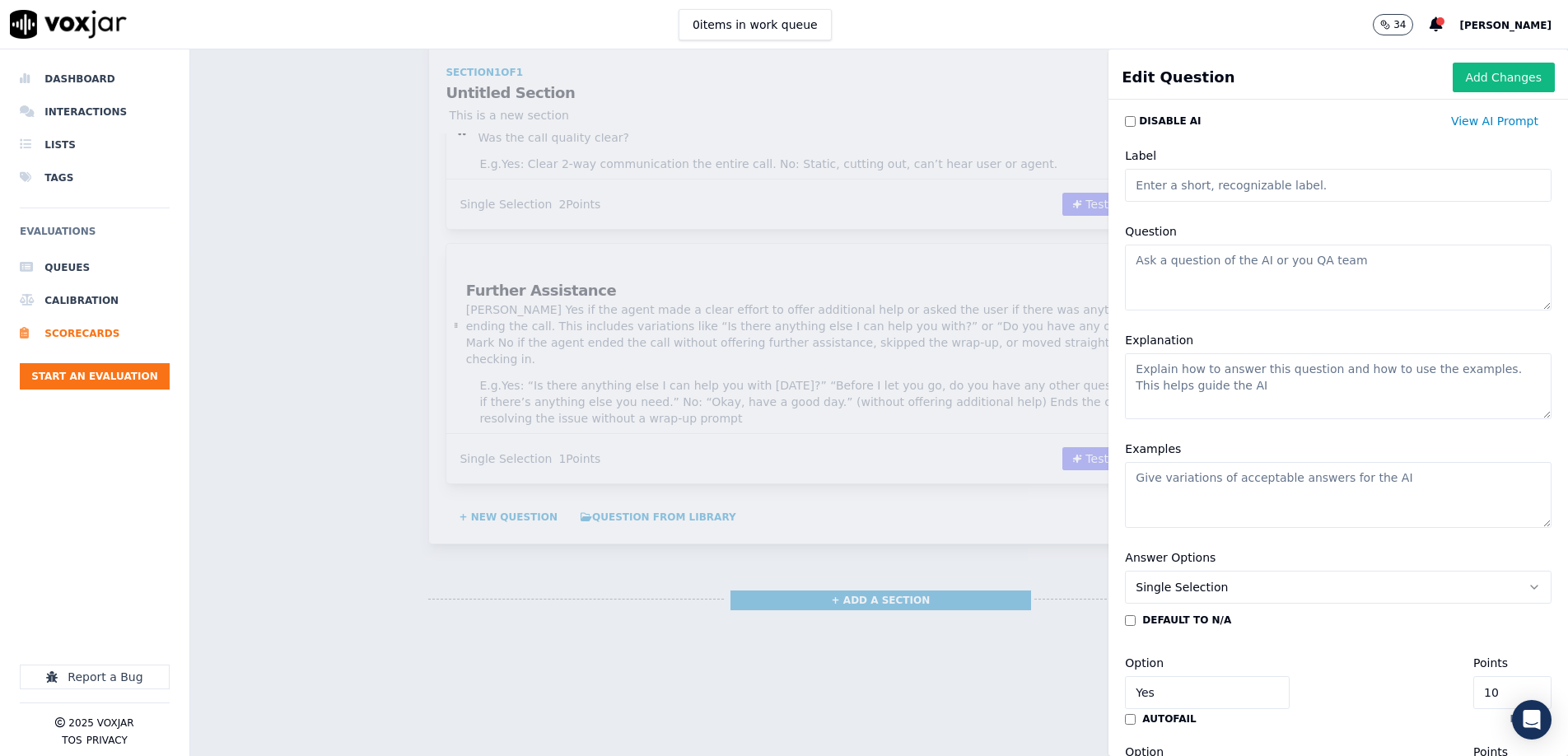
click at [1238, 187] on input "Label" at bounding box center [1339, 185] width 427 height 33
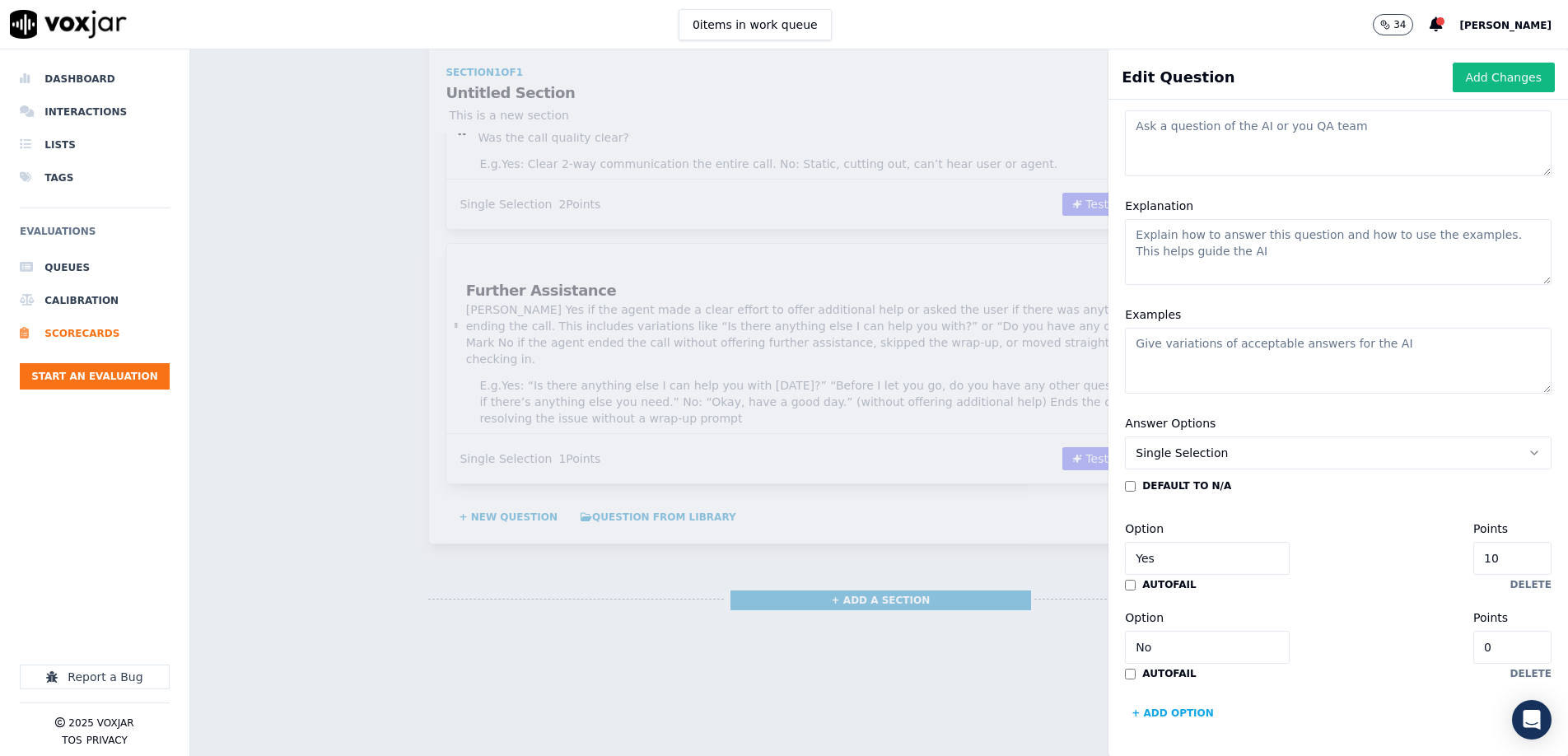
click at [1191, 144] on textarea "Question" at bounding box center [1339, 144] width 427 height 66
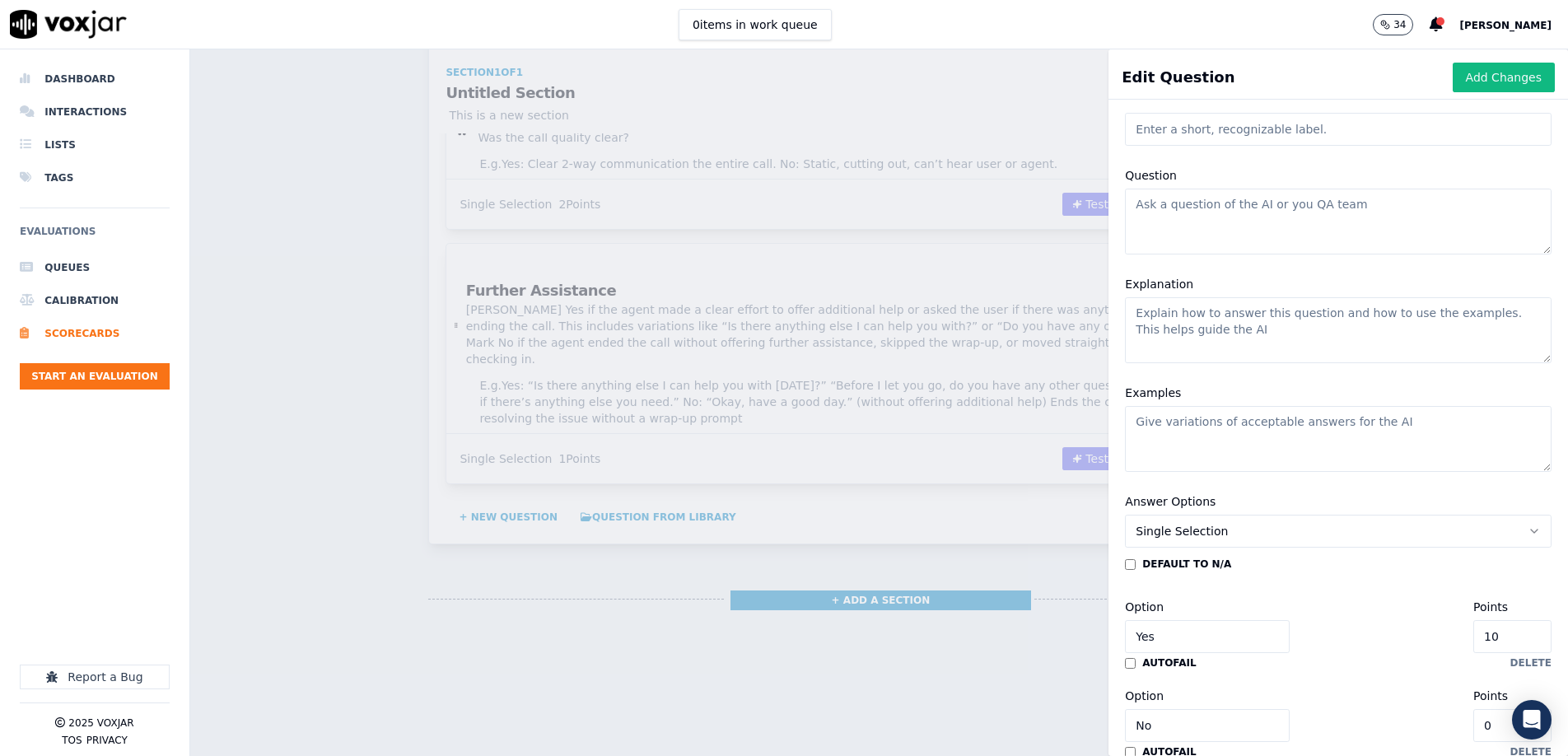
scroll to position [0, 0]
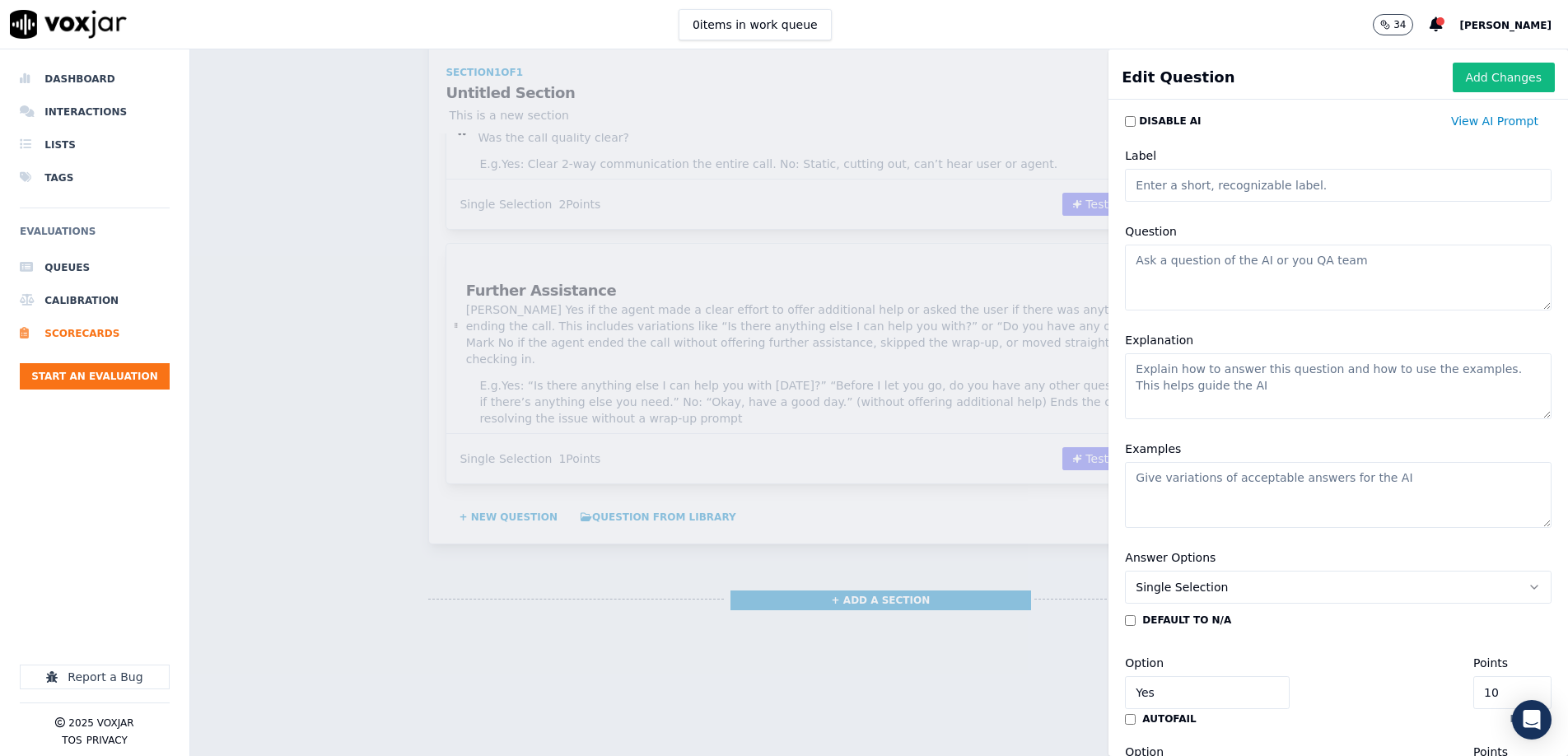
click at [1178, 184] on input "Label" at bounding box center [1339, 185] width 427 height 33
type input "I"
type input "Understanding User issue"
click at [1226, 277] on textarea "Question" at bounding box center [1339, 278] width 427 height 66
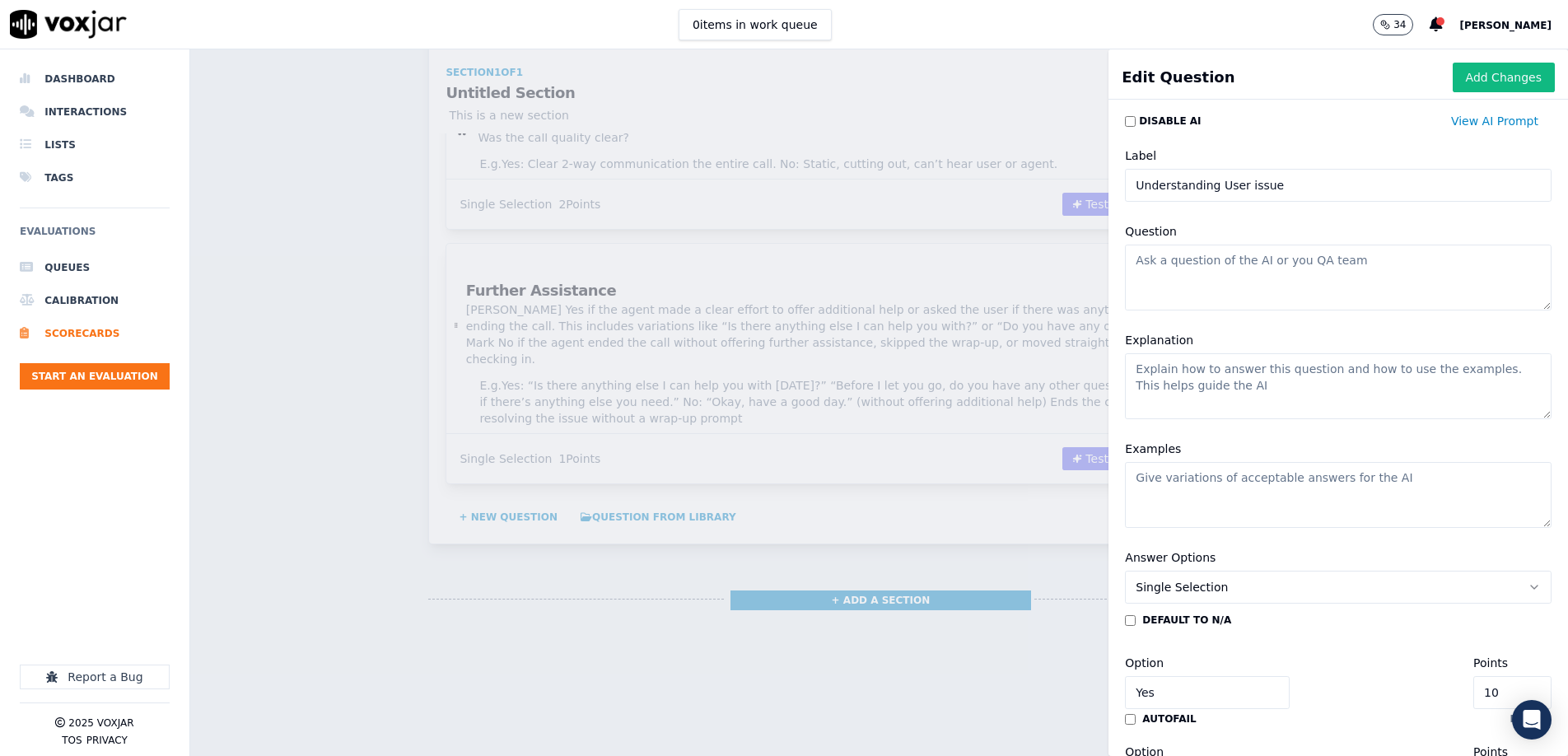
paste textarea "Did the agent understand the user’s problem?"
paste textarea "[PERSON_NAME] Yes if the agent listened and correctly identified the issue. [PE…"
click at [1172, 377] on textarea "Explanation" at bounding box center [1339, 386] width 427 height 66
type textarea "Did the agent understand the user’s problem?"
click at [1324, 395] on textarea "Explanation" at bounding box center [1339, 386] width 427 height 66
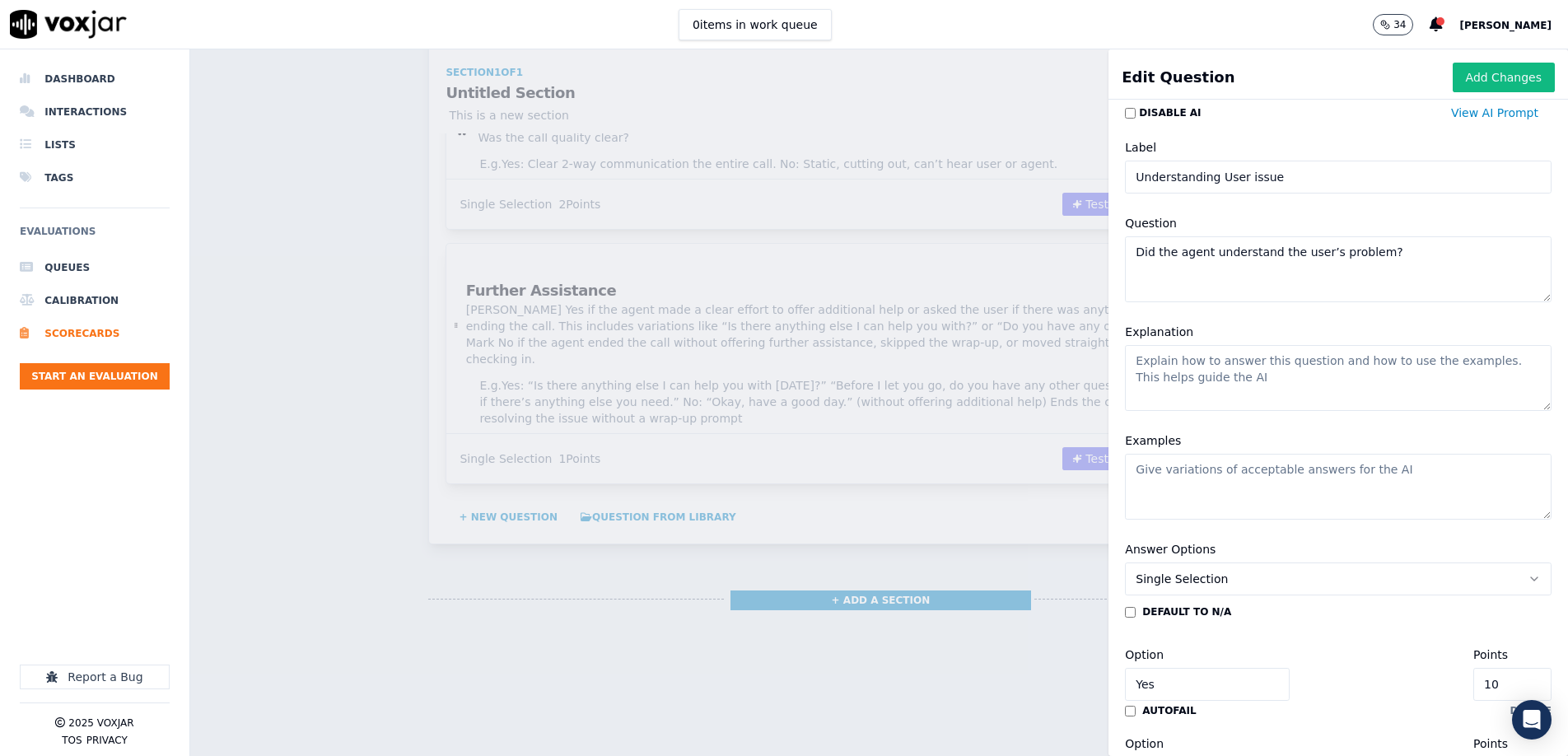
scroll to position [9, 0]
click at [1168, 359] on textarea "Explanation" at bounding box center [1339, 377] width 427 height 66
click at [1202, 368] on textarea "Explanation" at bounding box center [1339, 377] width 427 height 66
paste textarea "[PERSON_NAME] Yes if the agent listened and correctly identified the issue. [PE…"
type textarea "[PERSON_NAME] Yes if the agent listened and correctly identified the issue. [PE…"
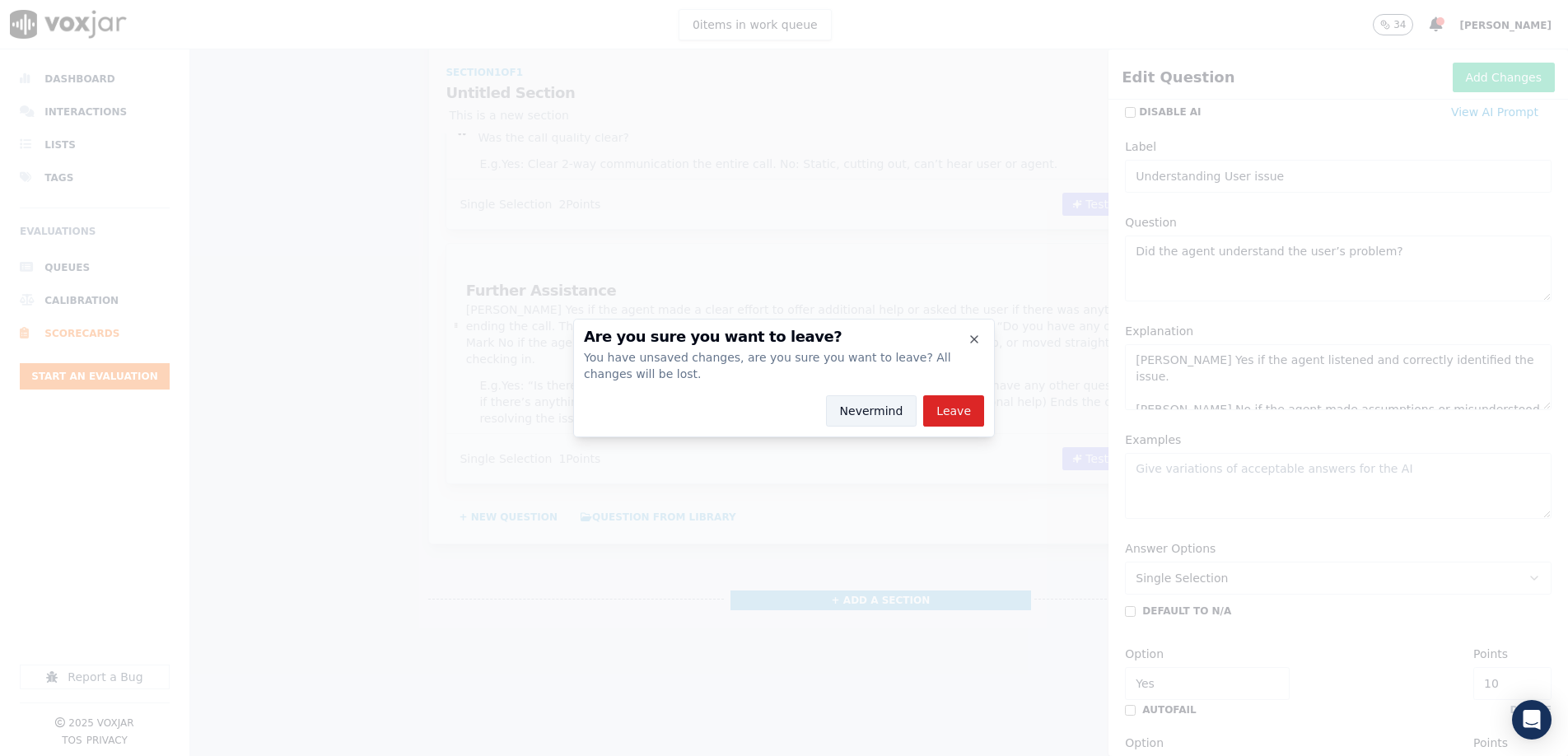
click at [883, 417] on button "Nevermind" at bounding box center [872, 410] width 92 height 31
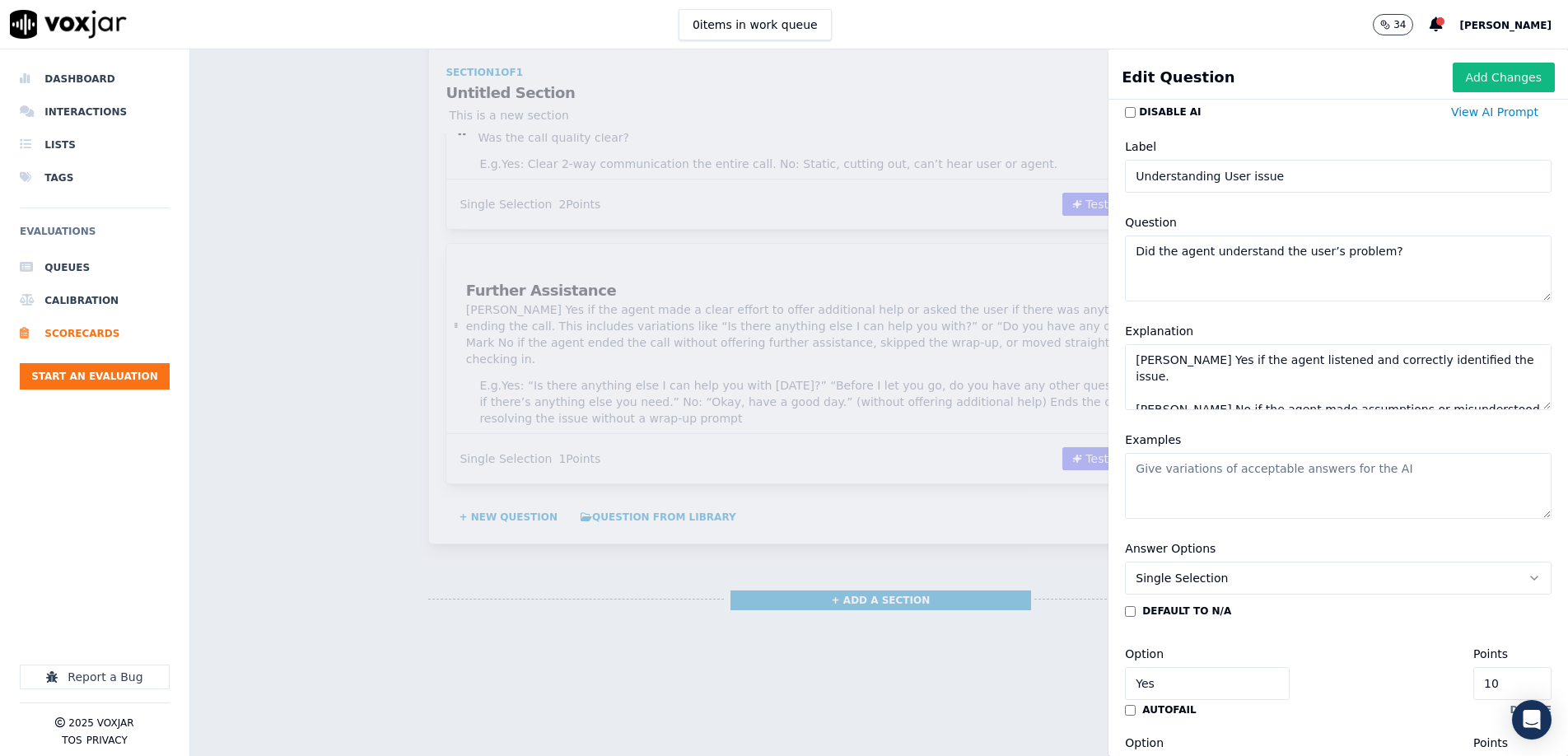
click at [1255, 476] on textarea "Examples" at bounding box center [1339, 486] width 427 height 66
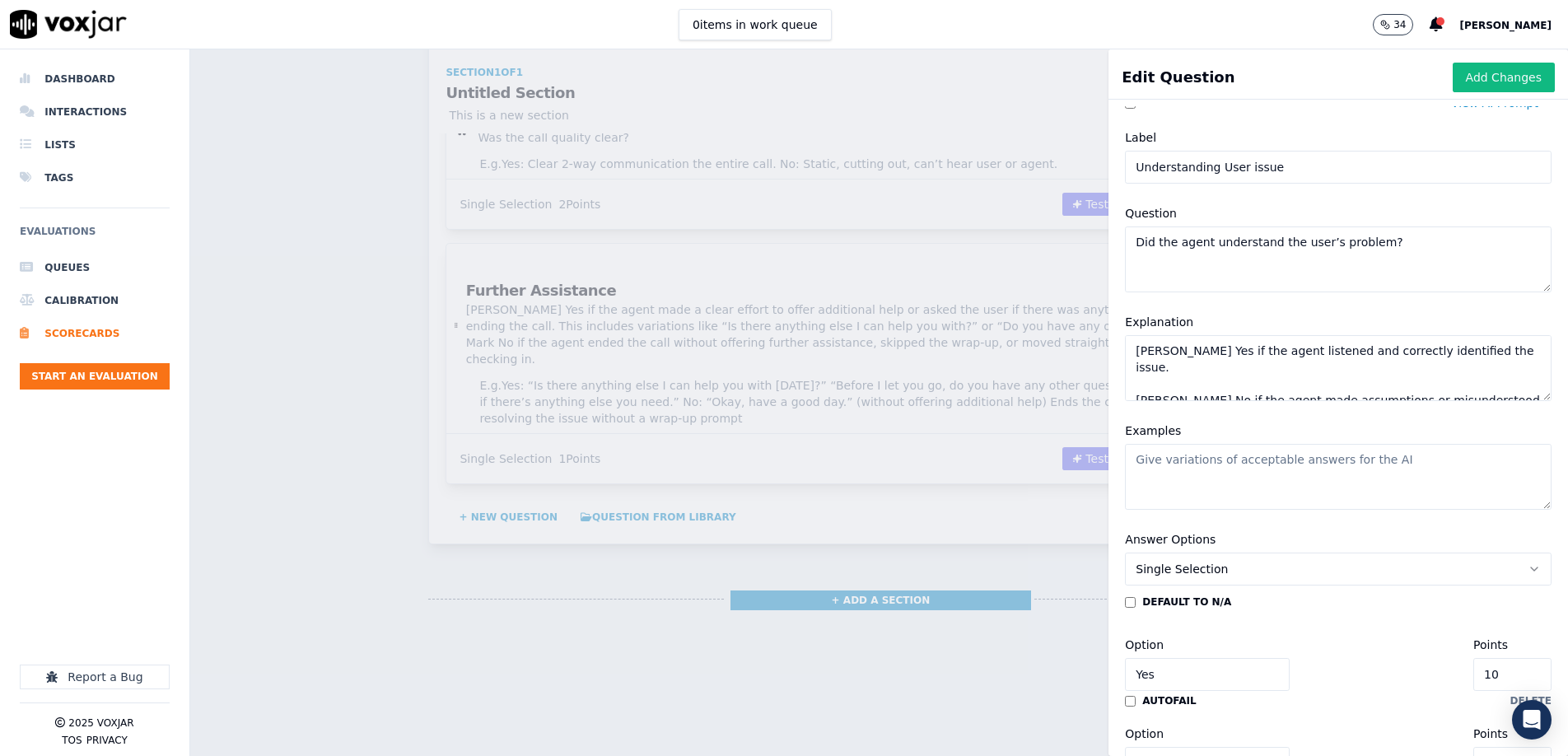
scroll to position [20, 0]
paste textarea "Yes: Correctly identifies monitor vs. password reset issue. No: Offers troubles…"
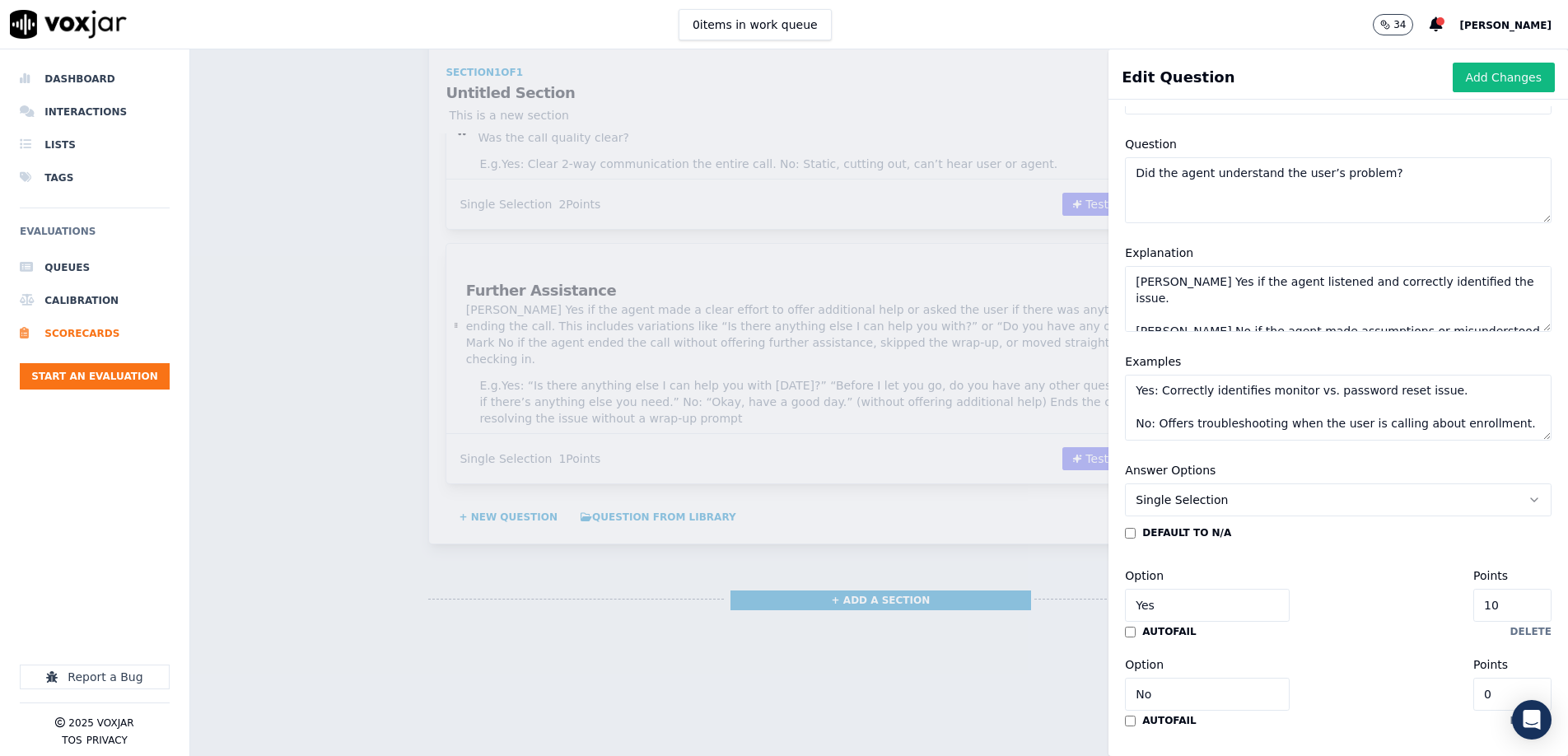
scroll to position [109, 0]
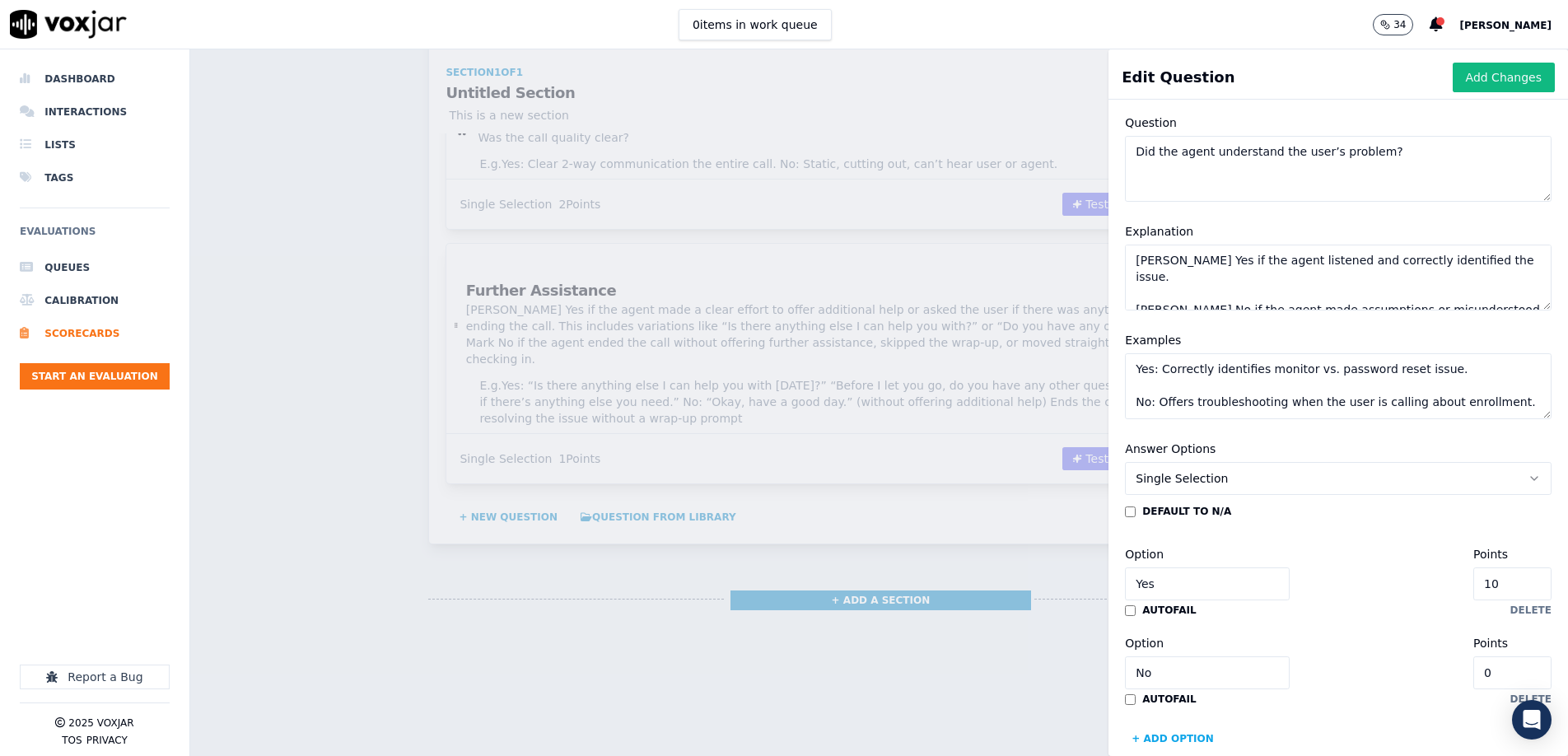
type textarea "Yes: Correctly identifies monitor vs. password reset issue. No: Offers troubles…"
click at [1520, 584] on input "10" at bounding box center [1513, 584] width 78 height 33
type input "2"
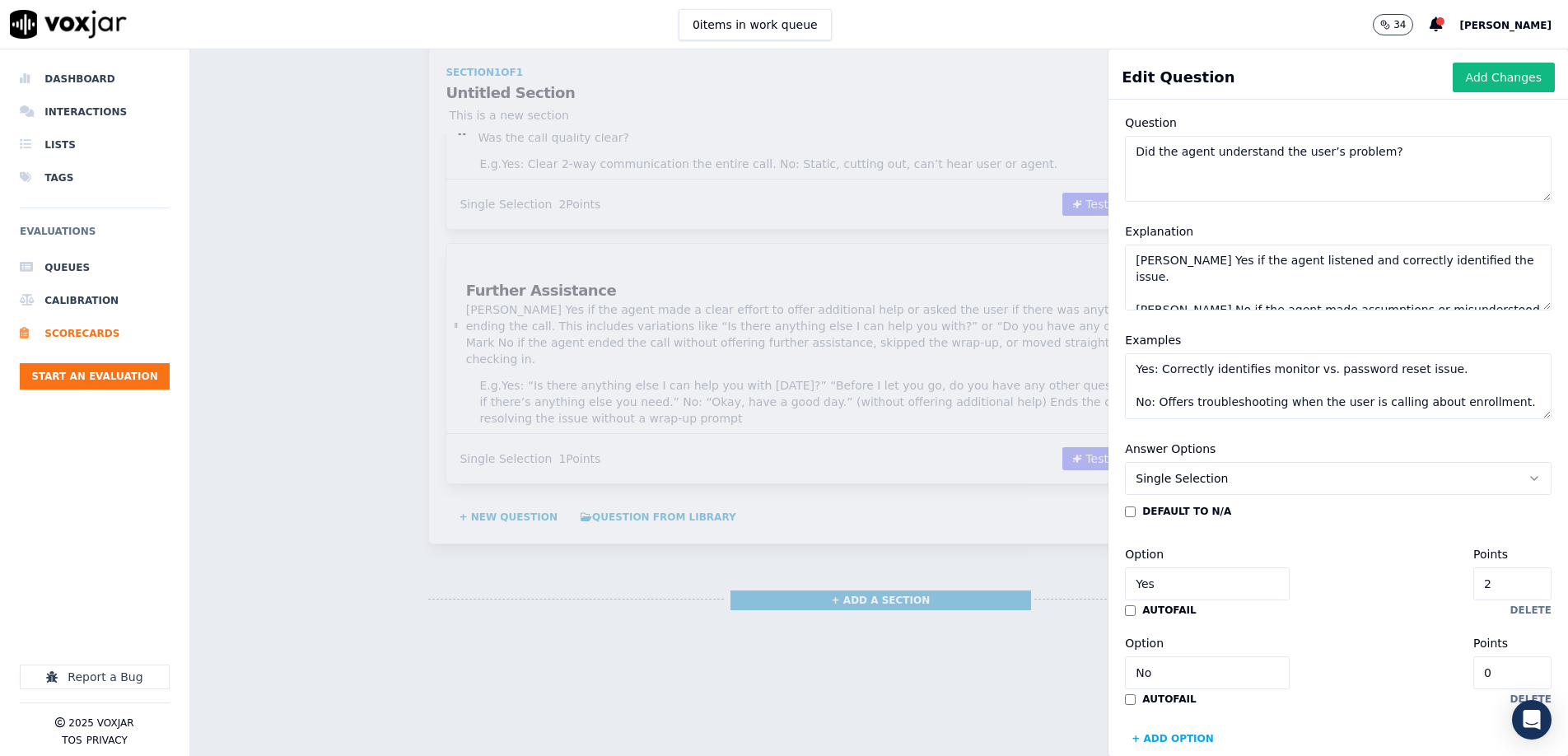
scroll to position [134, 0]
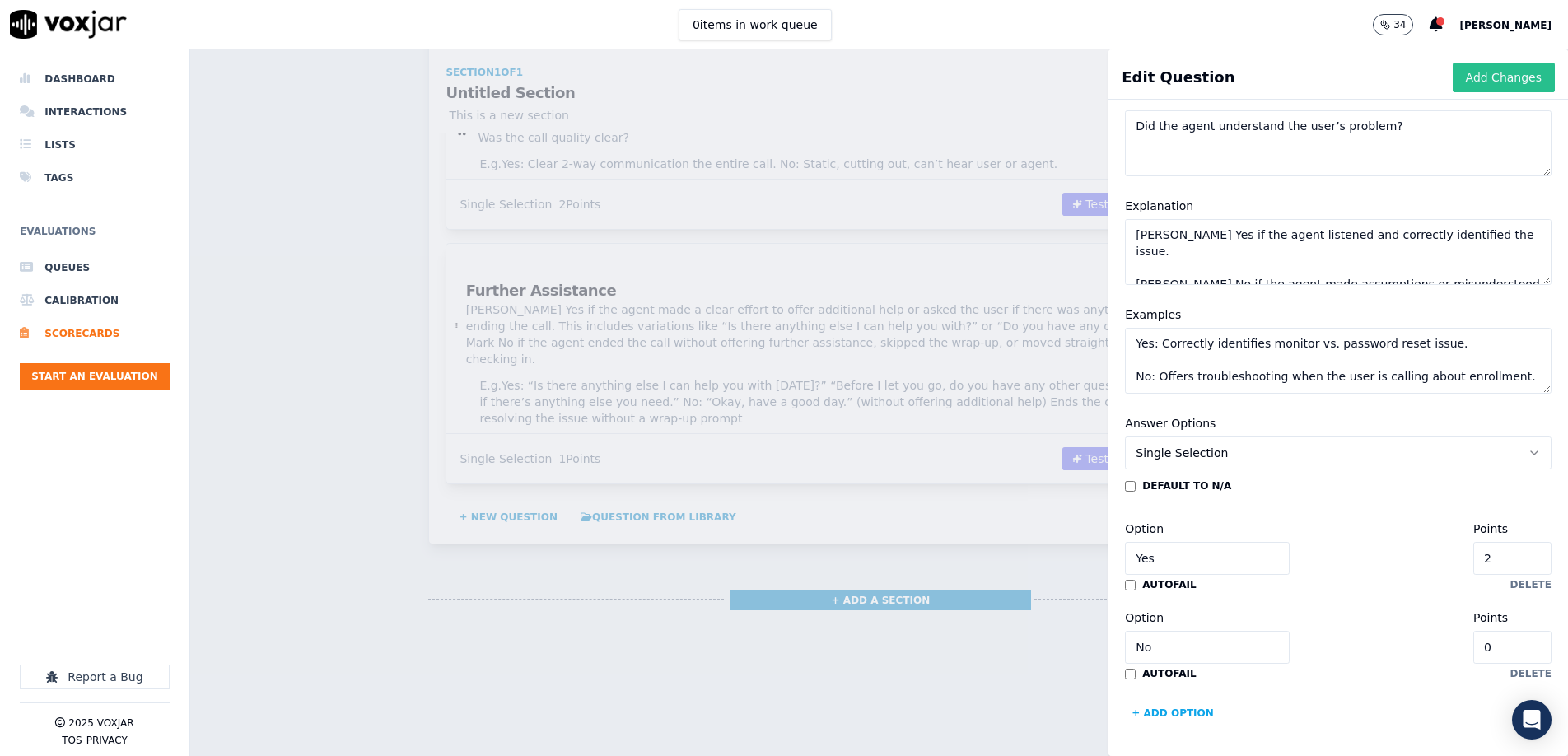
click at [1487, 74] on button "Add Changes" at bounding box center [1504, 77] width 102 height 30
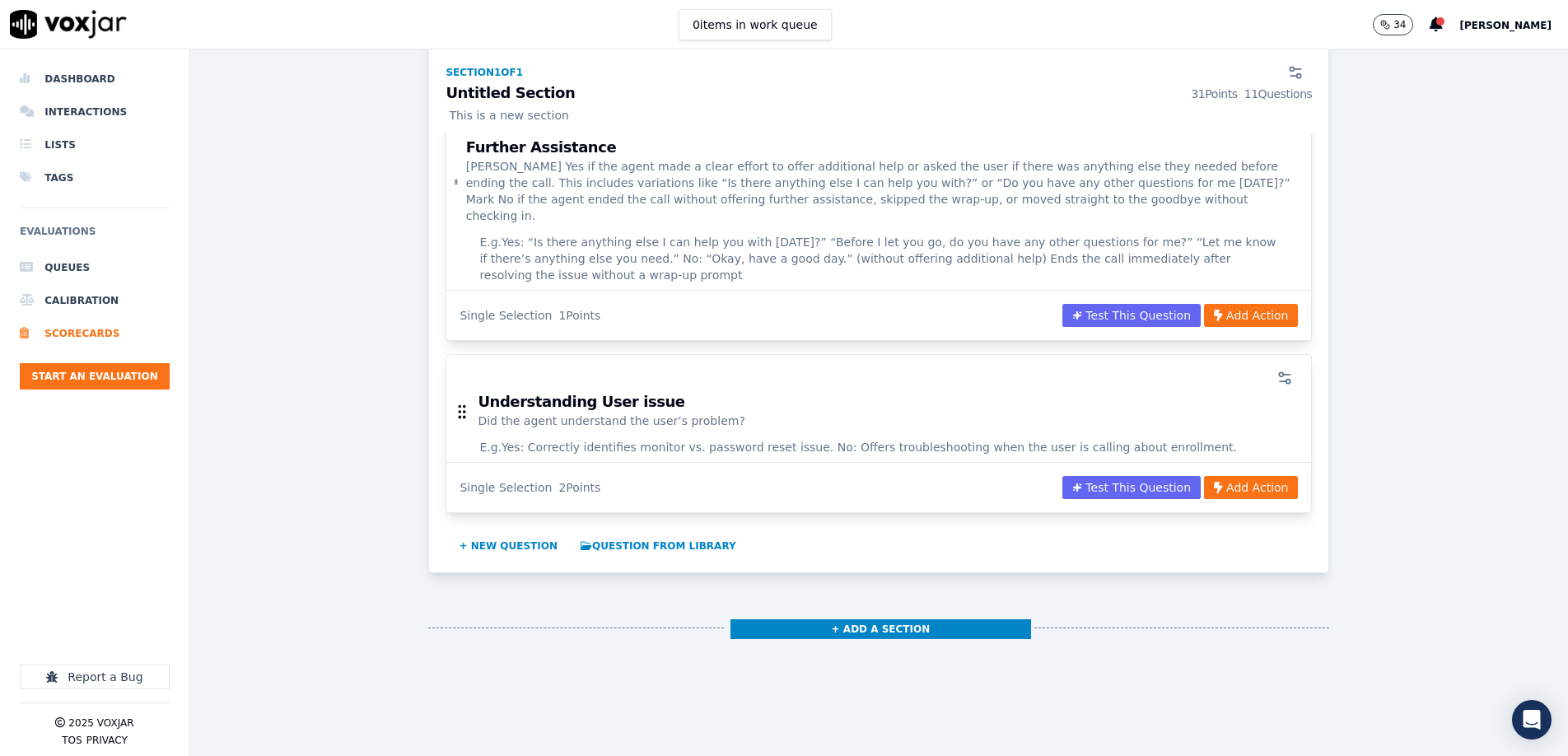
scroll to position [2009, 0]
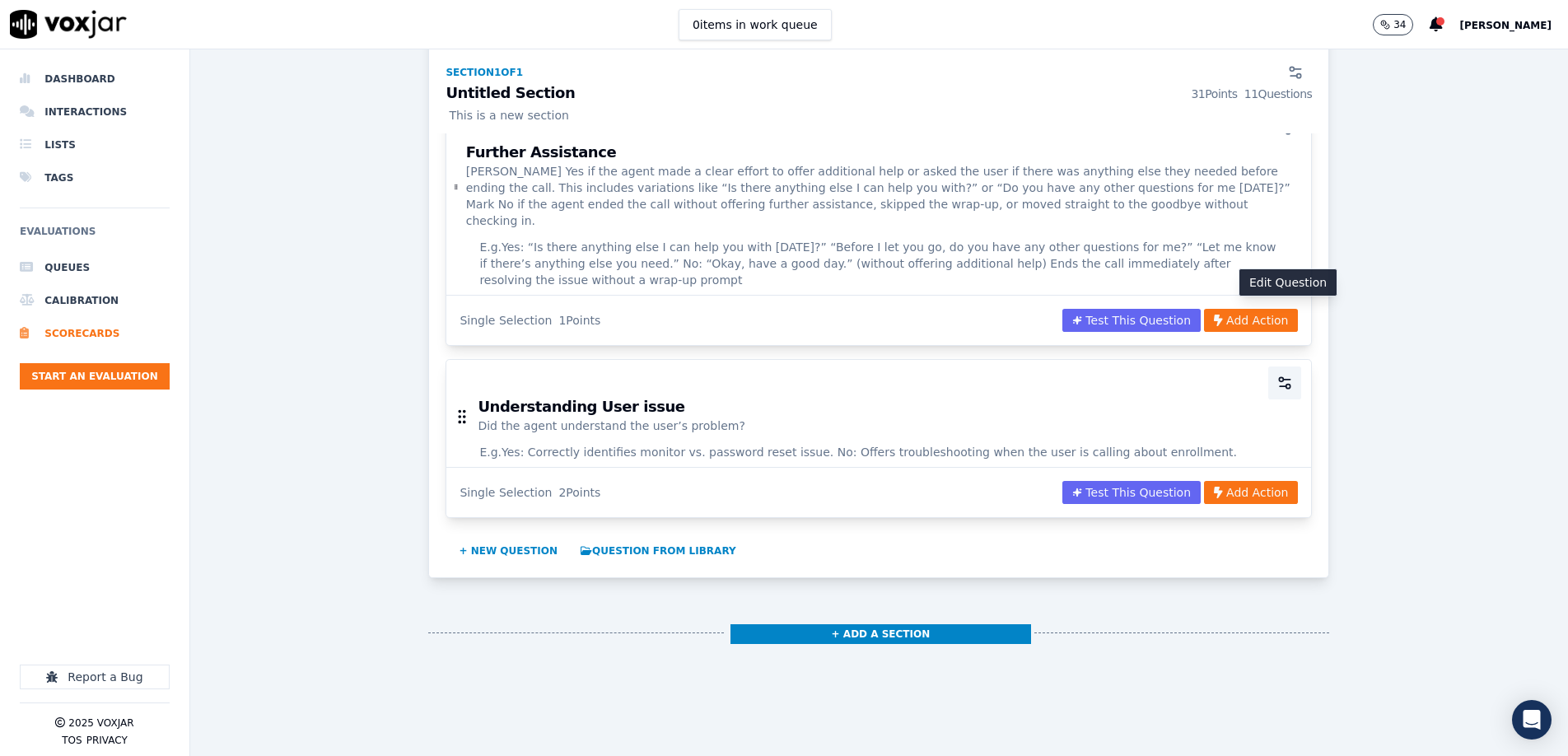
click at [1293, 375] on icon "button" at bounding box center [1284, 382] width 16 height 16
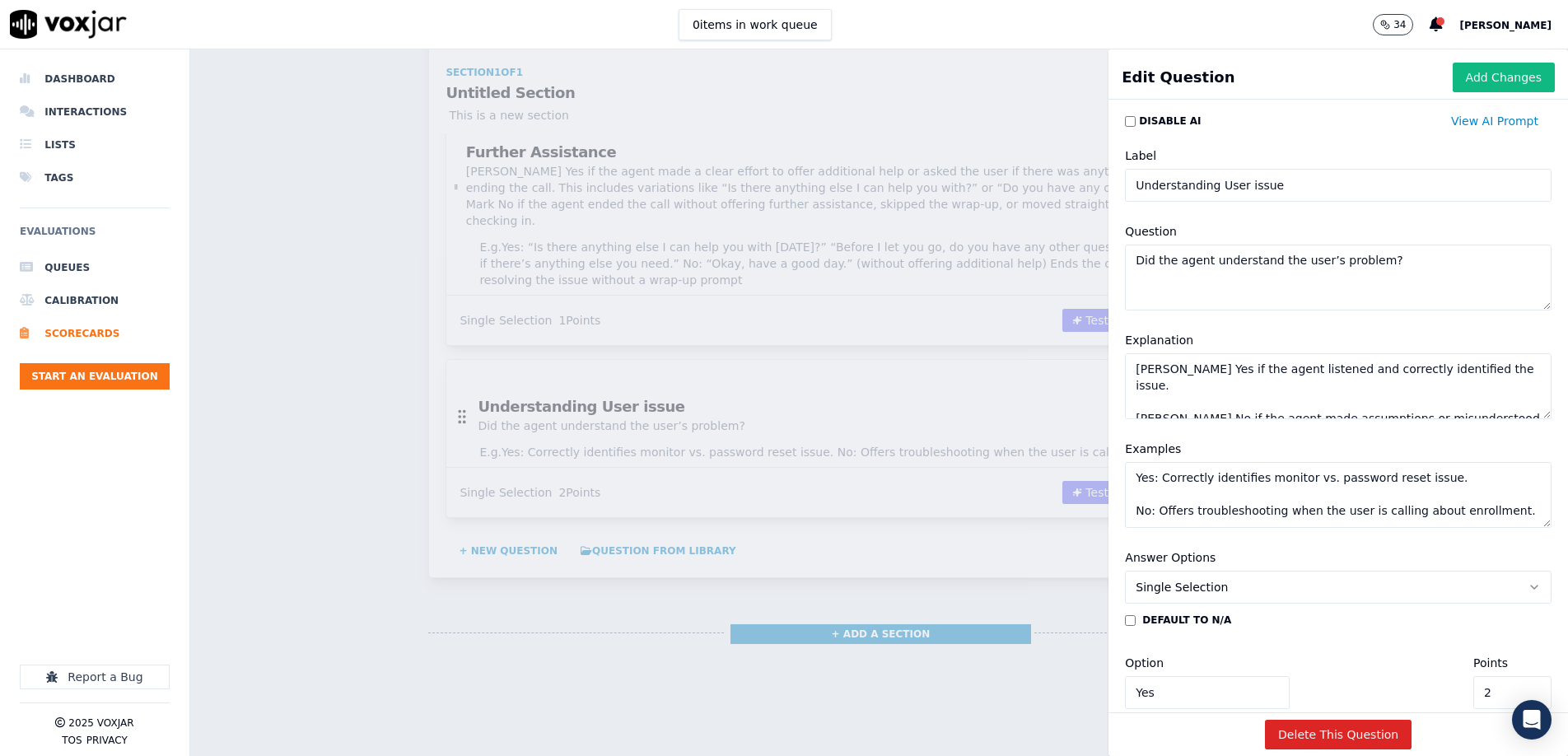
click at [1289, 191] on input "Understanding User issue" at bounding box center [1339, 185] width 427 height 33
drag, startPoint x: 1288, startPoint y: 191, endPoint x: 1248, endPoint y: 191, distance: 40.0
click at [1247, 192] on input "Understanding User issue" at bounding box center [1339, 185] width 427 height 33
click at [1305, 189] on input "Understanding User issue" at bounding box center [1339, 185] width 427 height 33
drag, startPoint x: 1295, startPoint y: 188, endPoint x: 1246, endPoint y: 185, distance: 49.1
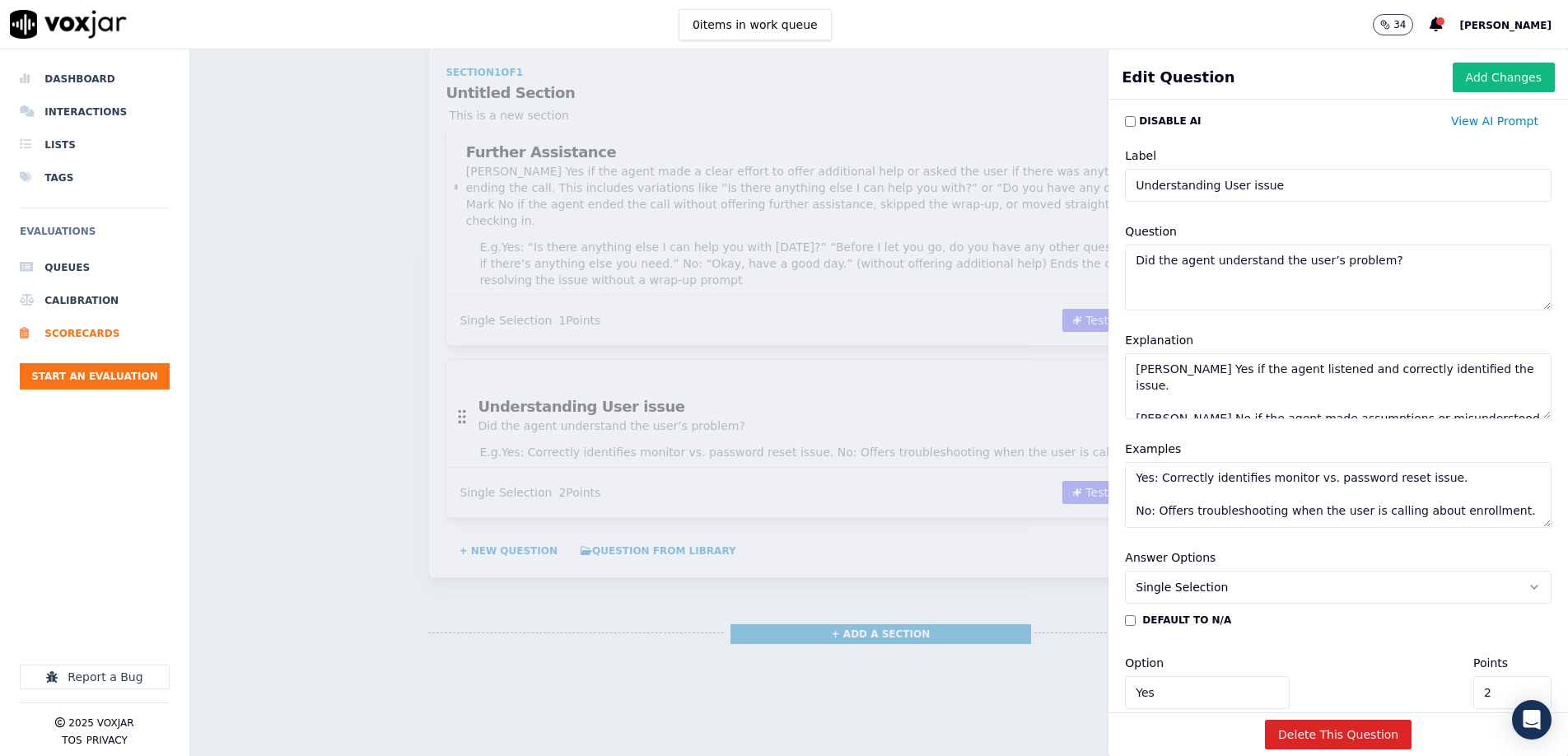
click at [1246, 185] on input "Understanding User issue" at bounding box center [1339, 185] width 427 height 33
drag, startPoint x: 1217, startPoint y: 188, endPoint x: 1128, endPoint y: 189, distance: 89.0
click at [1128, 189] on input "Understanding User issue" at bounding box center [1339, 185] width 427 height 33
click at [1308, 193] on input "Identifying User issue" at bounding box center [1339, 184] width 427 height 33
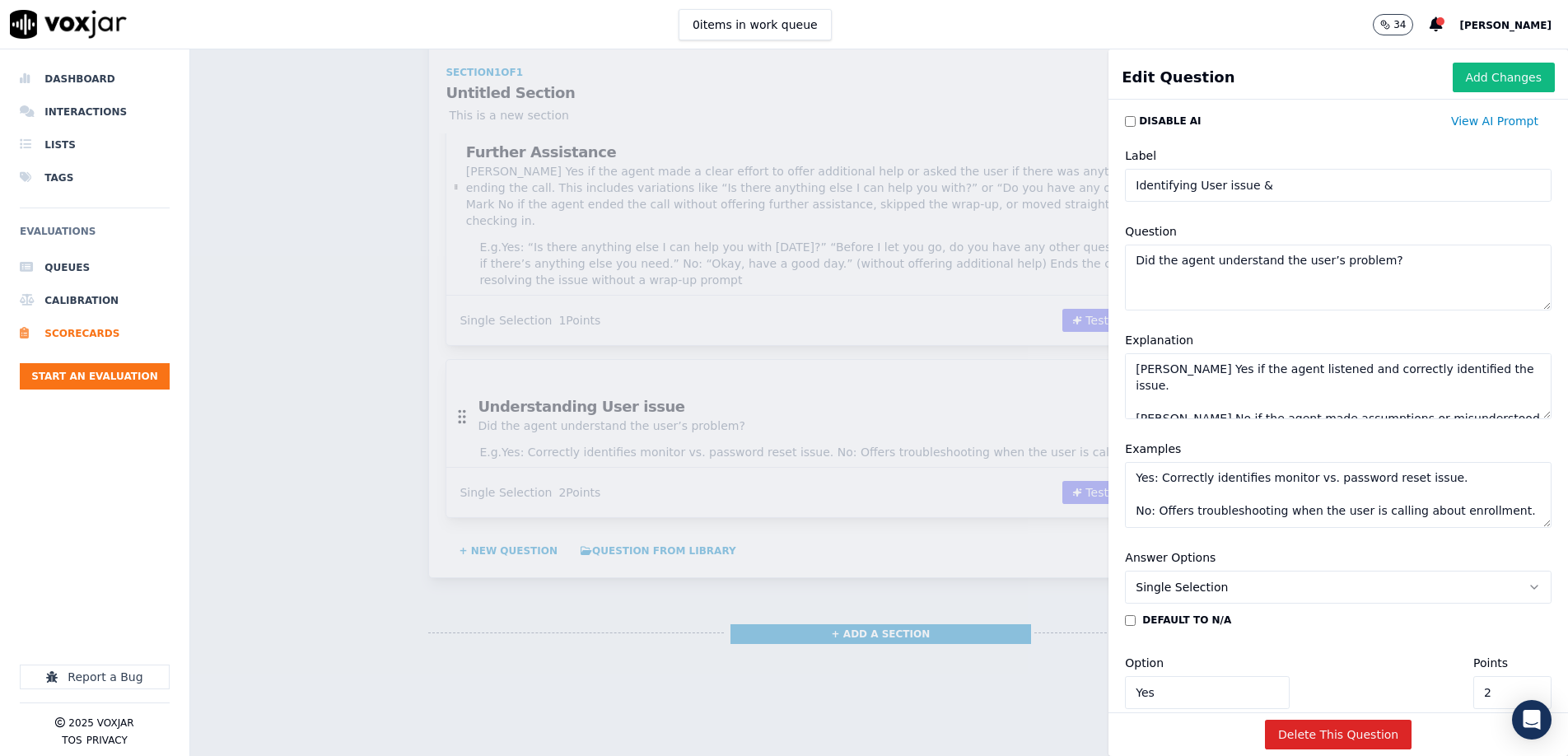
scroll to position [5, 0]
click at [1200, 185] on input "Identifying User issue &" at bounding box center [1339, 181] width 427 height 33
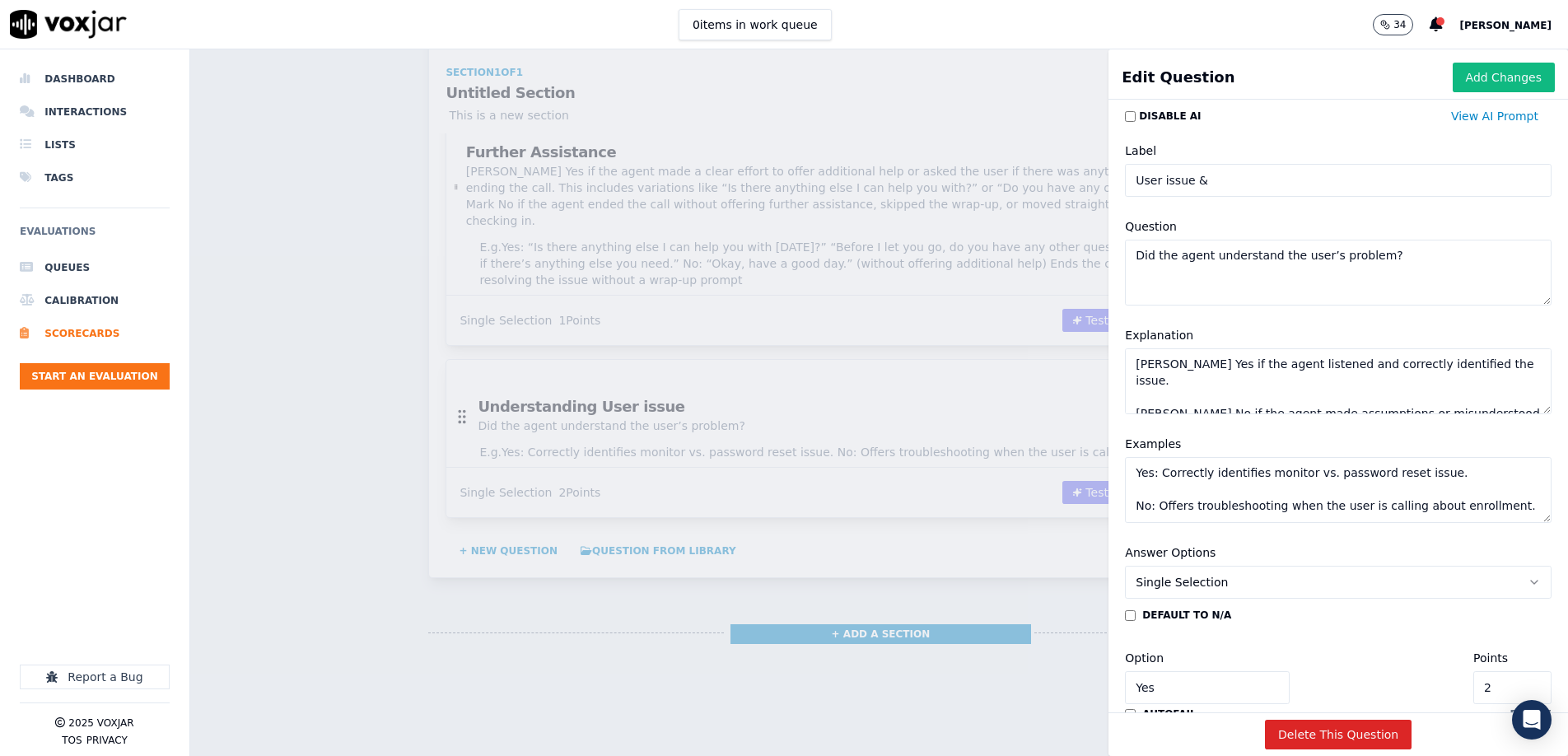
click at [1292, 185] on input "User issue &" at bounding box center [1339, 180] width 427 height 33
type input "User issue"
click at [1215, 256] on textarea "Did the agent understand the user’s problem?" at bounding box center [1339, 273] width 427 height 66
click at [1441, 255] on textarea "Did the agent identify and understand the user’s problem?" at bounding box center [1339, 273] width 427 height 66
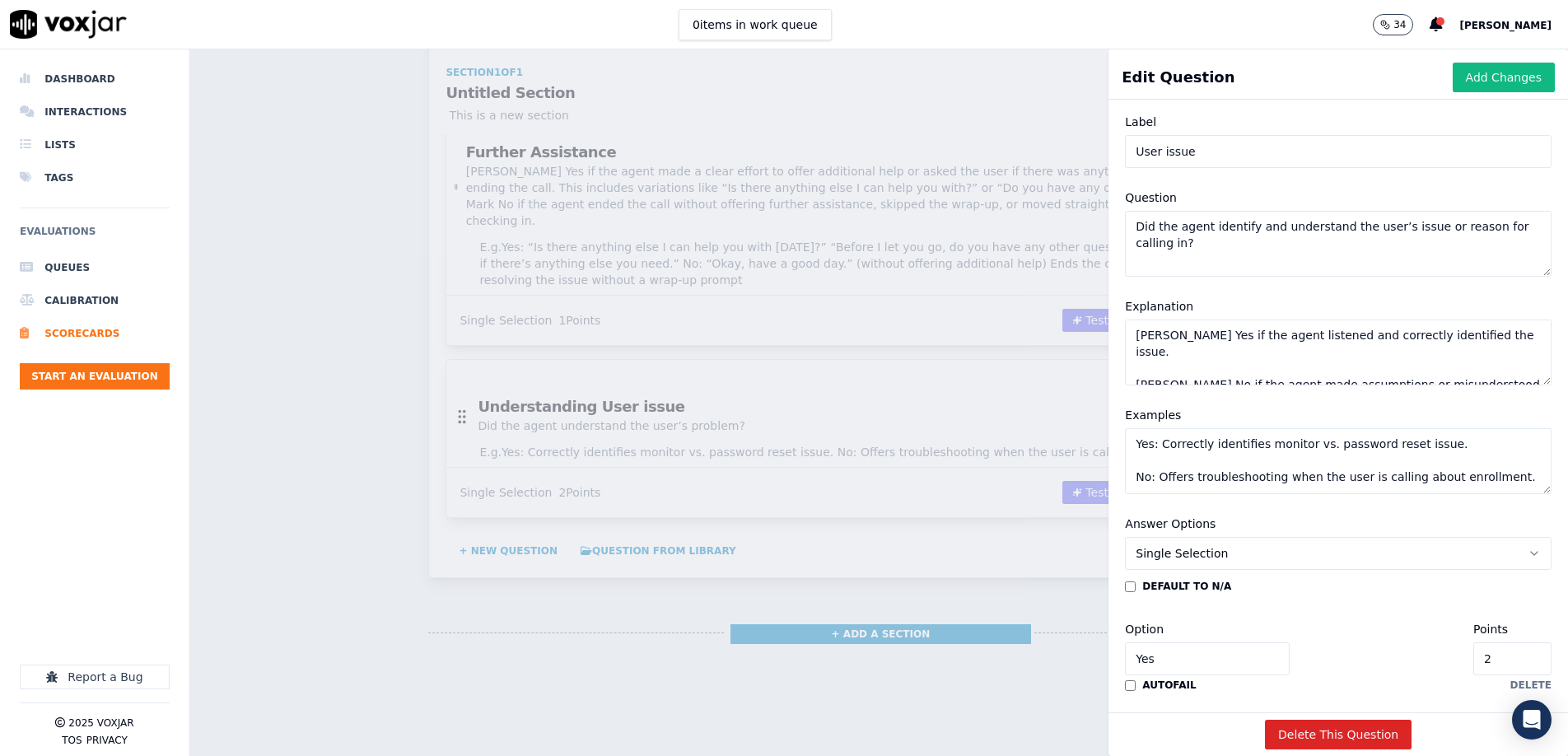
scroll to position [32, 0]
drag, startPoint x: 1163, startPoint y: 251, endPoint x: 1124, endPoint y: 227, distance: 45.8
click at [1123, 227] on div "Question Did the agent identify and understand the user’s issue or reason for c…" at bounding box center [1338, 234] width 446 height 109
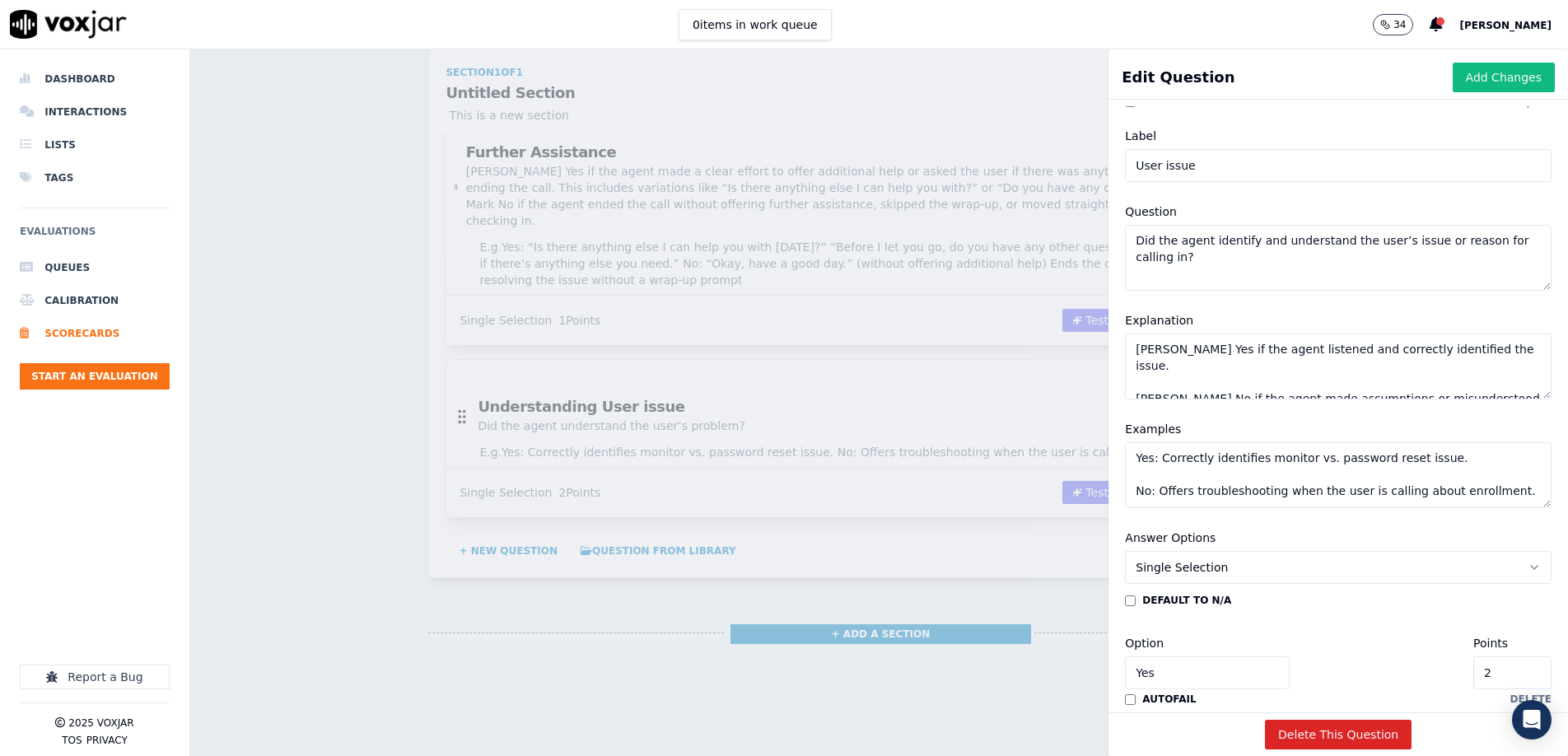
scroll to position [17, 0]
type textarea "Did the agent identify and understand the user’s issue or reason for calling in?"
click at [1189, 361] on textarea "[PERSON_NAME] Yes if the agent listened and correctly identified the issue. [PE…" at bounding box center [1339, 369] width 427 height 66
paste textarea "actively listened to the user and correctly identified the reason for the call.…"
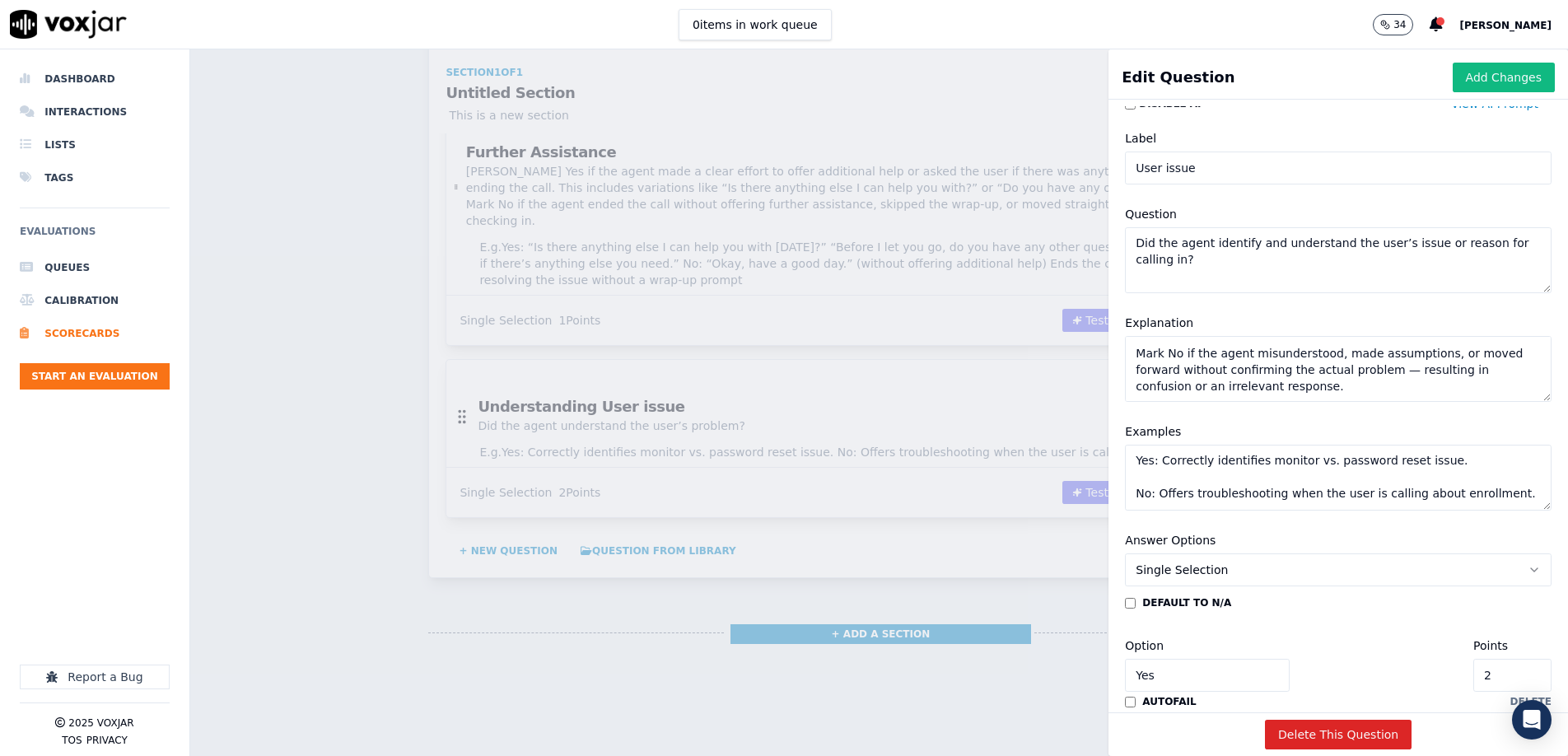
type textarea "[PERSON_NAME] Yes if the agent actively listened to the user and correctly iden…"
click at [1201, 484] on textarea "Yes: Correctly identifies monitor vs. password reset issue. No: Offers troubles…" at bounding box center [1339, 474] width 427 height 66
paste textarea "User: “I’m calling because my monitor isn’t syncing.” Agent: “Got it — let’s wa…"
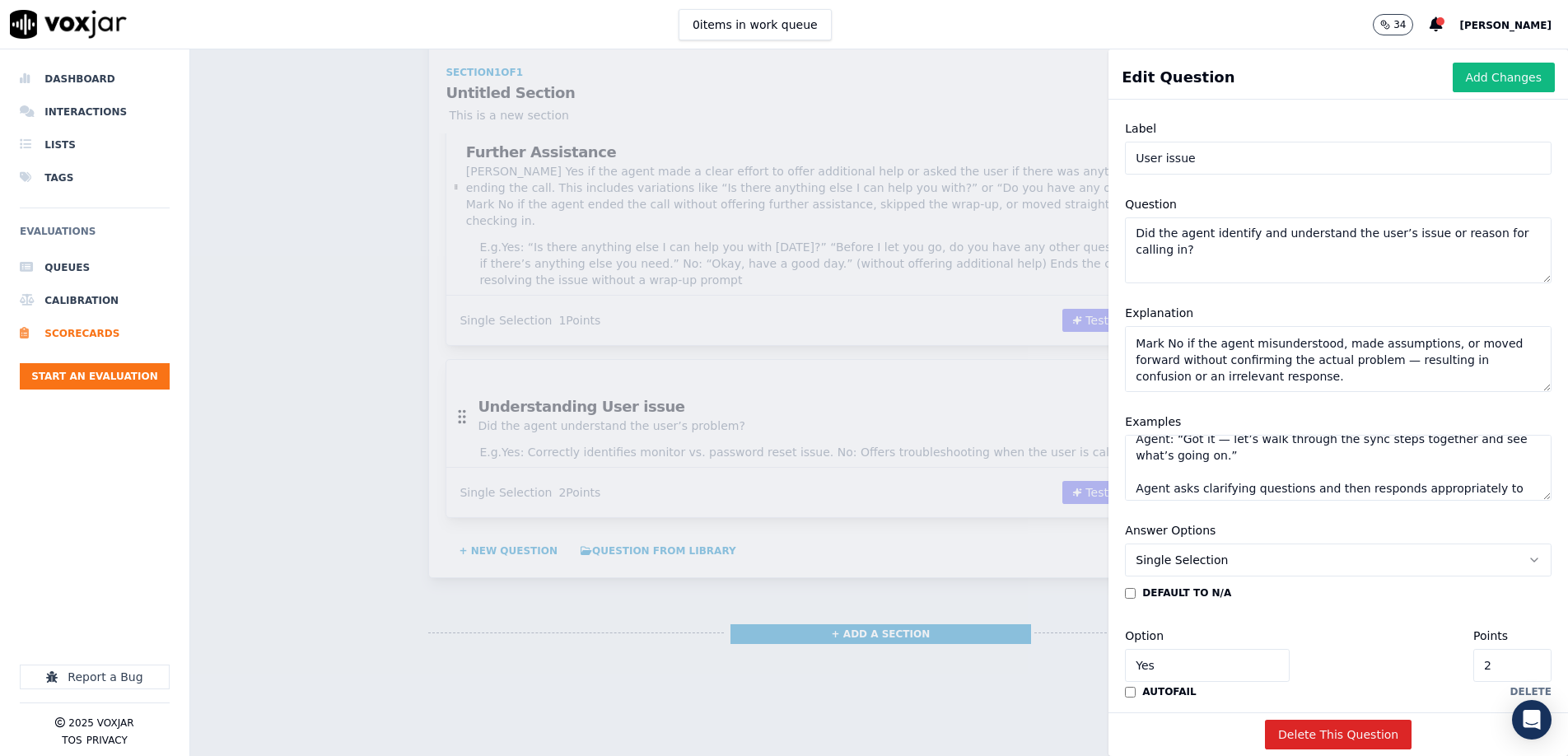
scroll to position [0, 0]
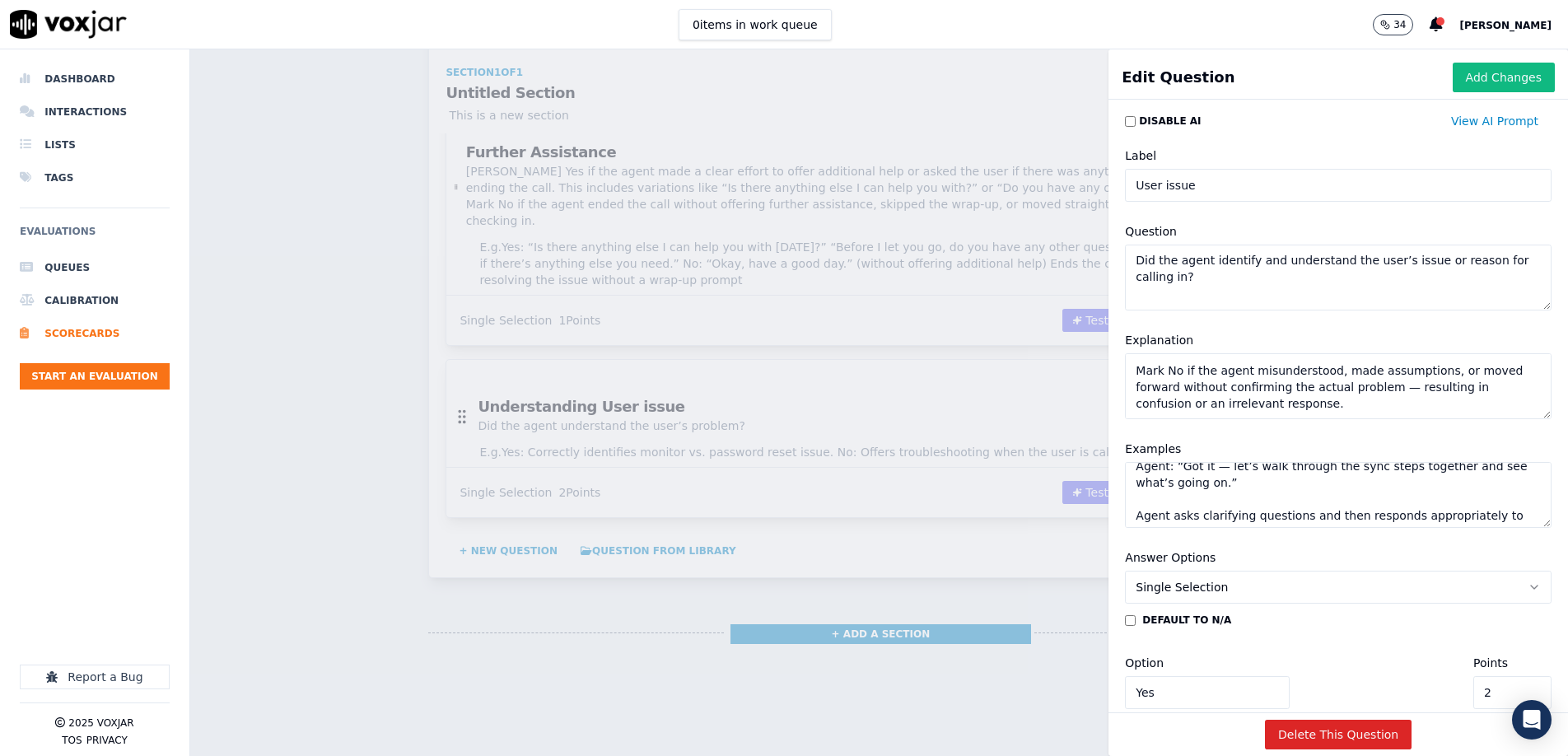
type textarea "Yes: User: “I’m calling because my monitor isn’t syncing.” Agent: “Got it — let…"
click at [1200, 189] on input "User issue" at bounding box center [1339, 185] width 427 height 33
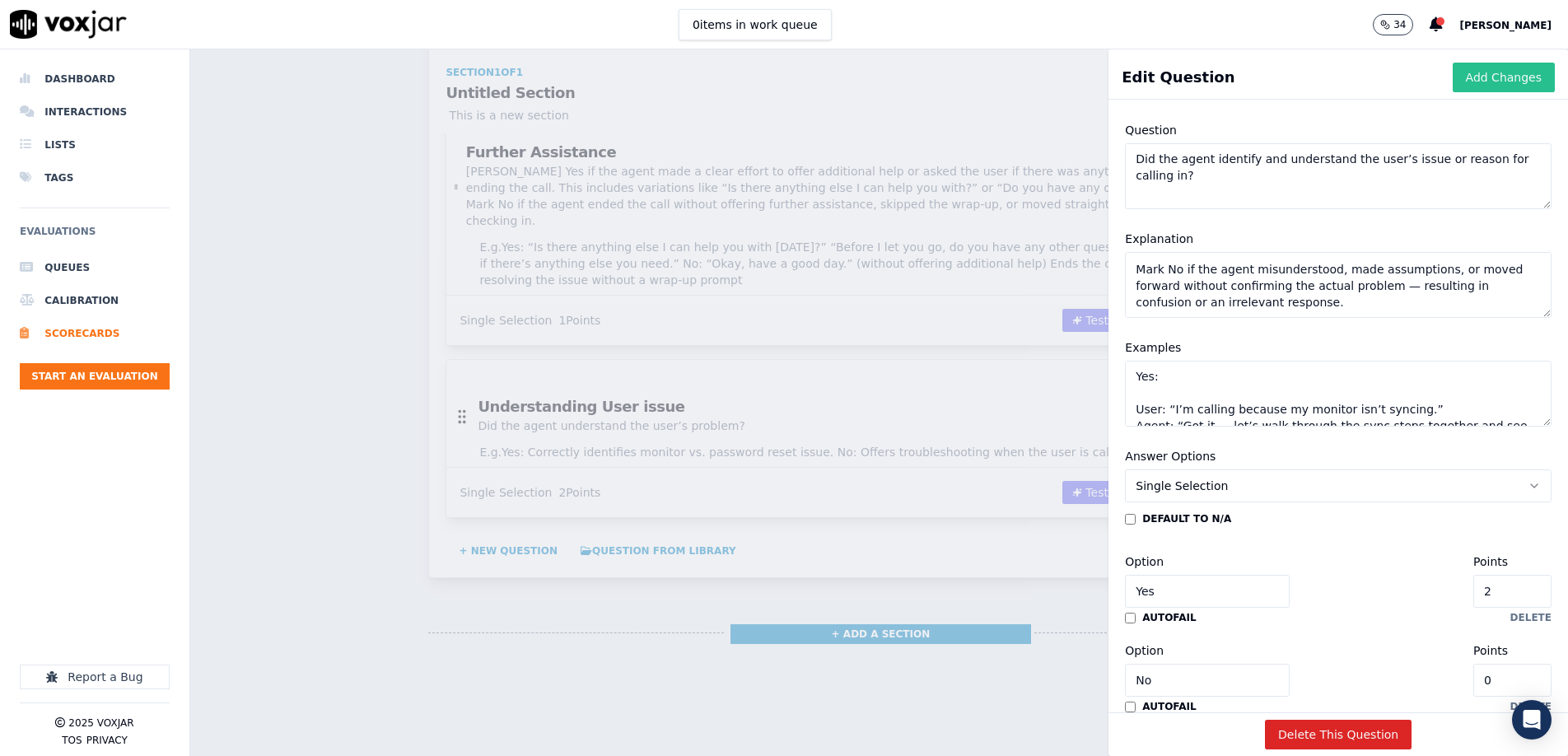
type input "Reason for Call"
click at [1529, 82] on button "Add Changes" at bounding box center [1504, 77] width 102 height 30
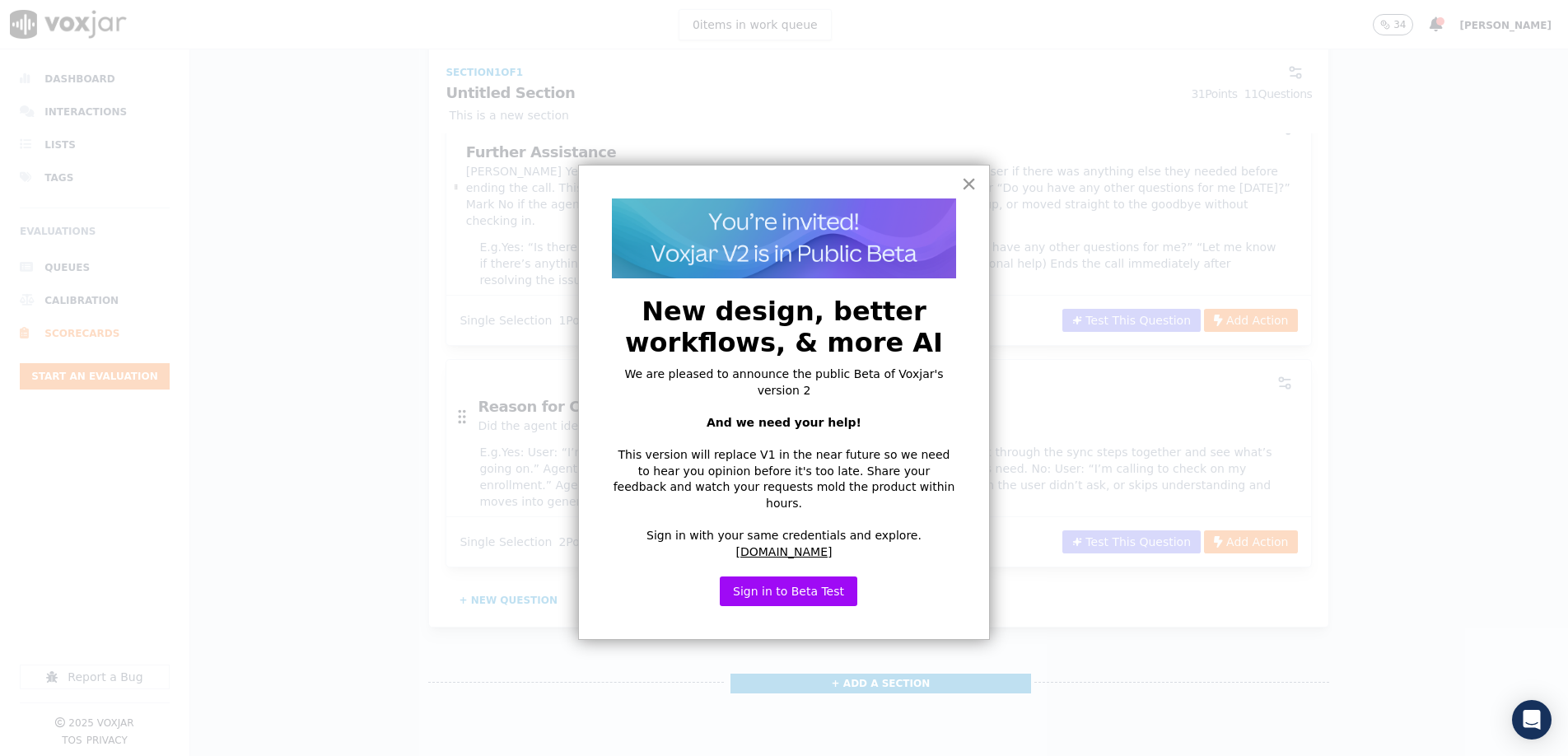
click at [966, 189] on button "×" at bounding box center [969, 183] width 15 height 26
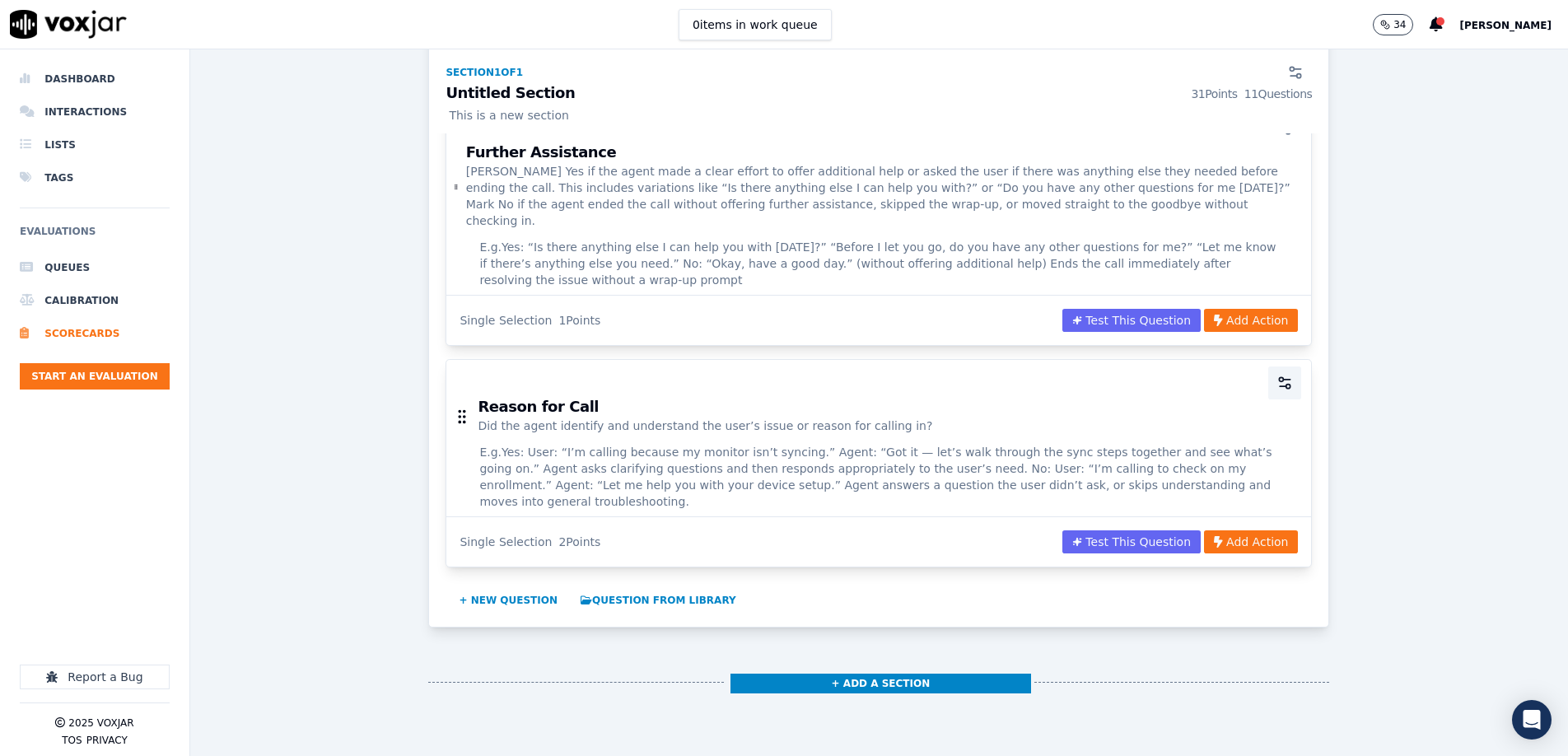
click at [1289, 385] on circle "button" at bounding box center [1288, 386] width 4 height 4
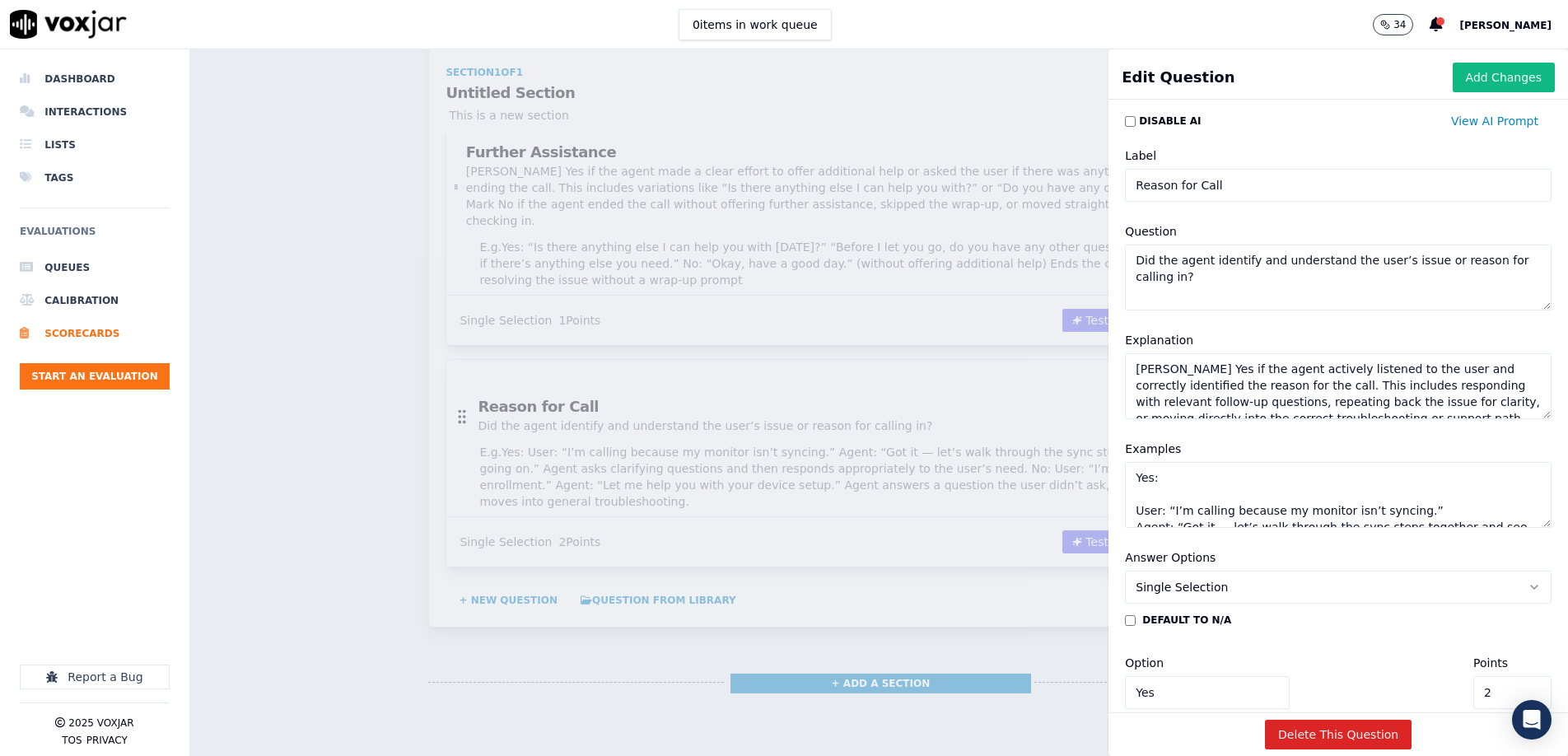
click at [1227, 194] on input "Reason for Call" at bounding box center [1339, 185] width 427 height 33
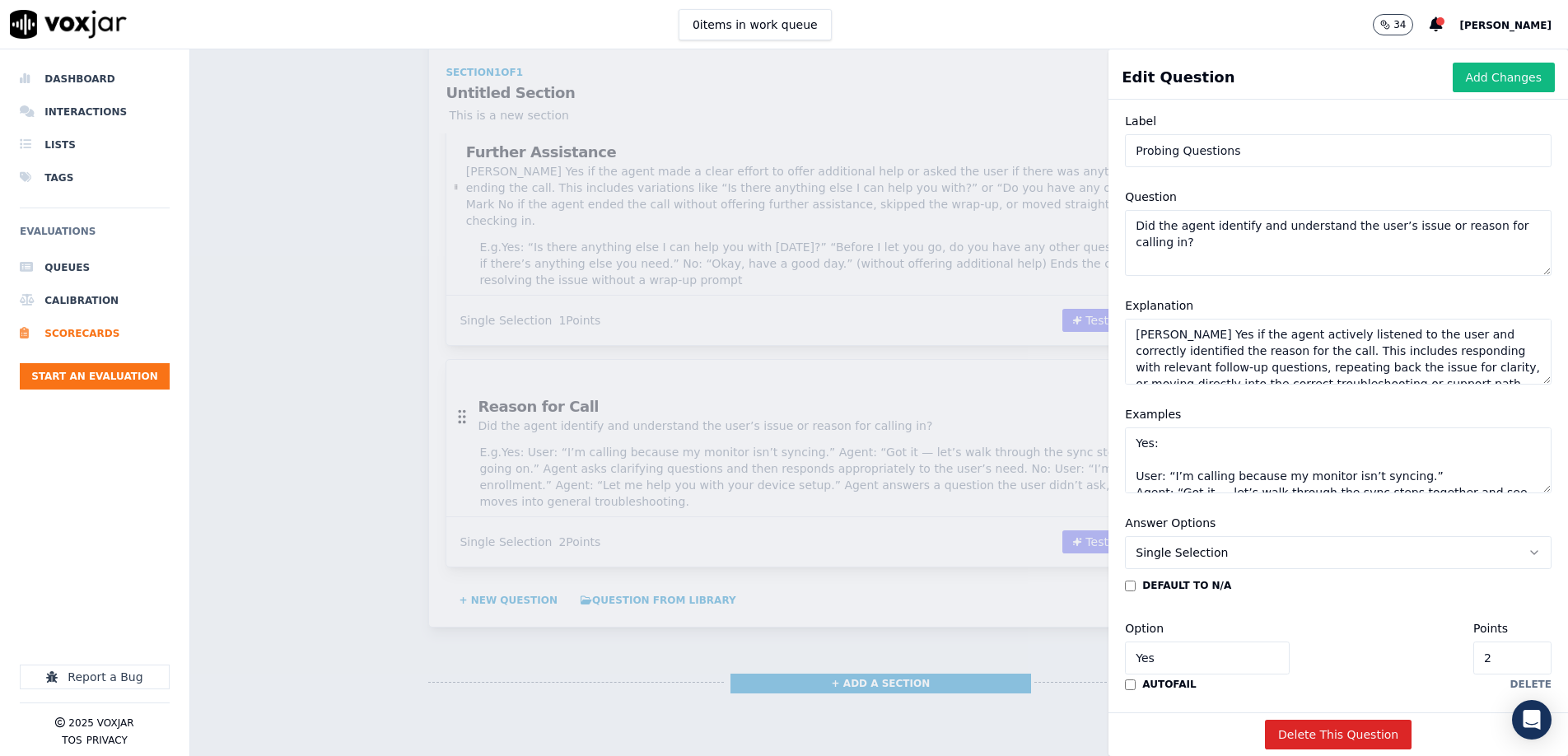
scroll to position [36, 0]
type input "Reason for Call"
click at [1478, 80] on button "Add Changes" at bounding box center [1504, 77] width 102 height 30
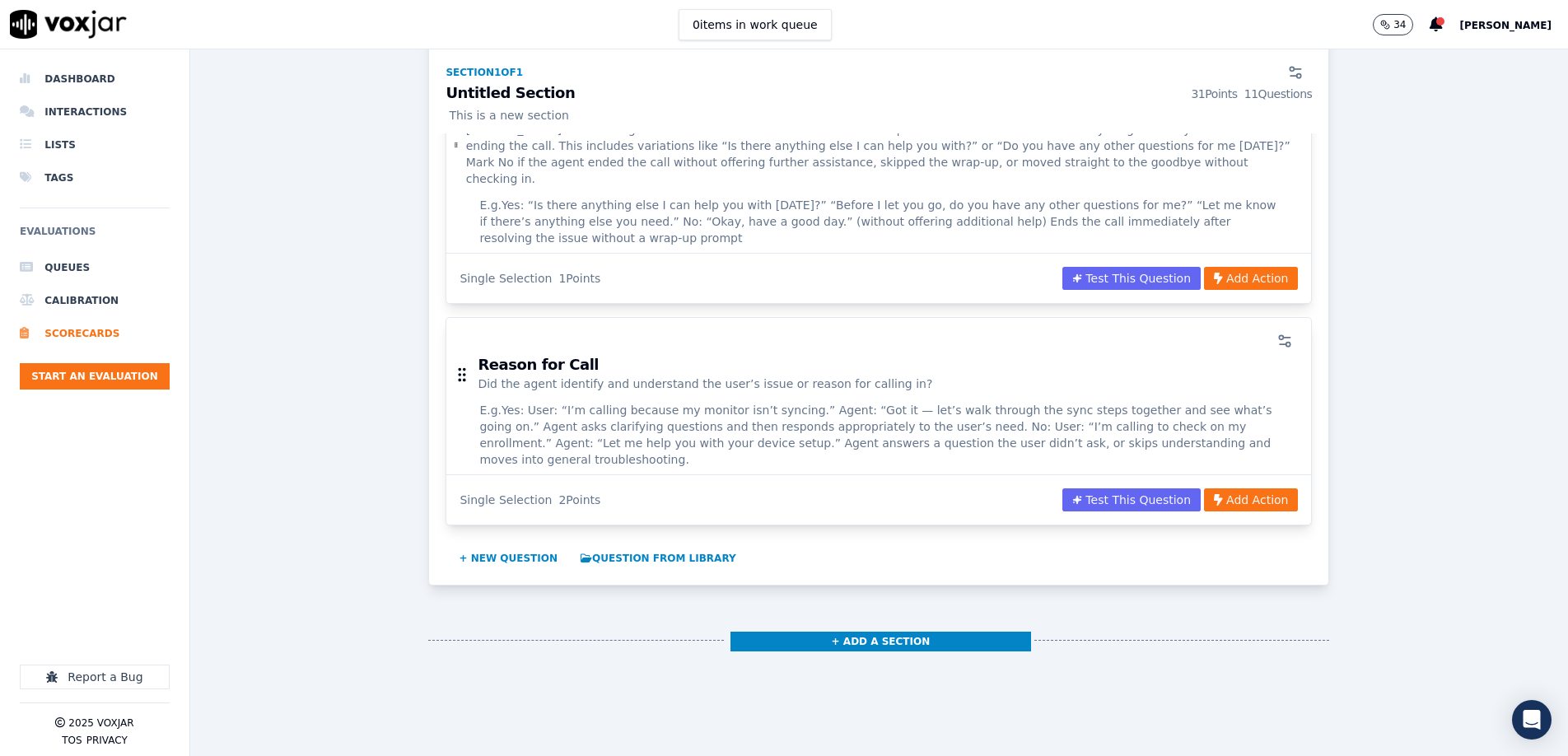
scroll to position [2075, 0]
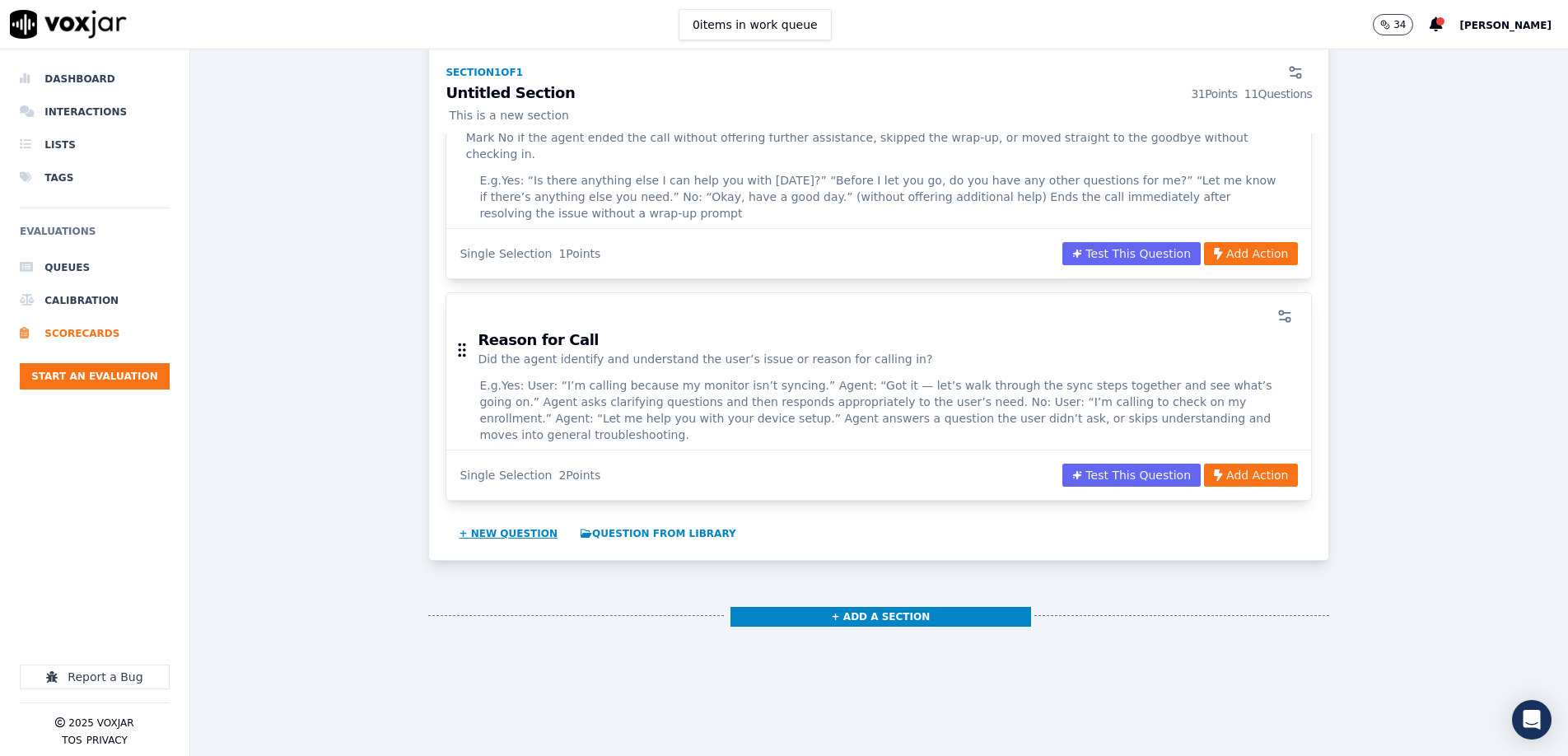
click at [510, 521] on button "+ New question" at bounding box center [508, 533] width 112 height 26
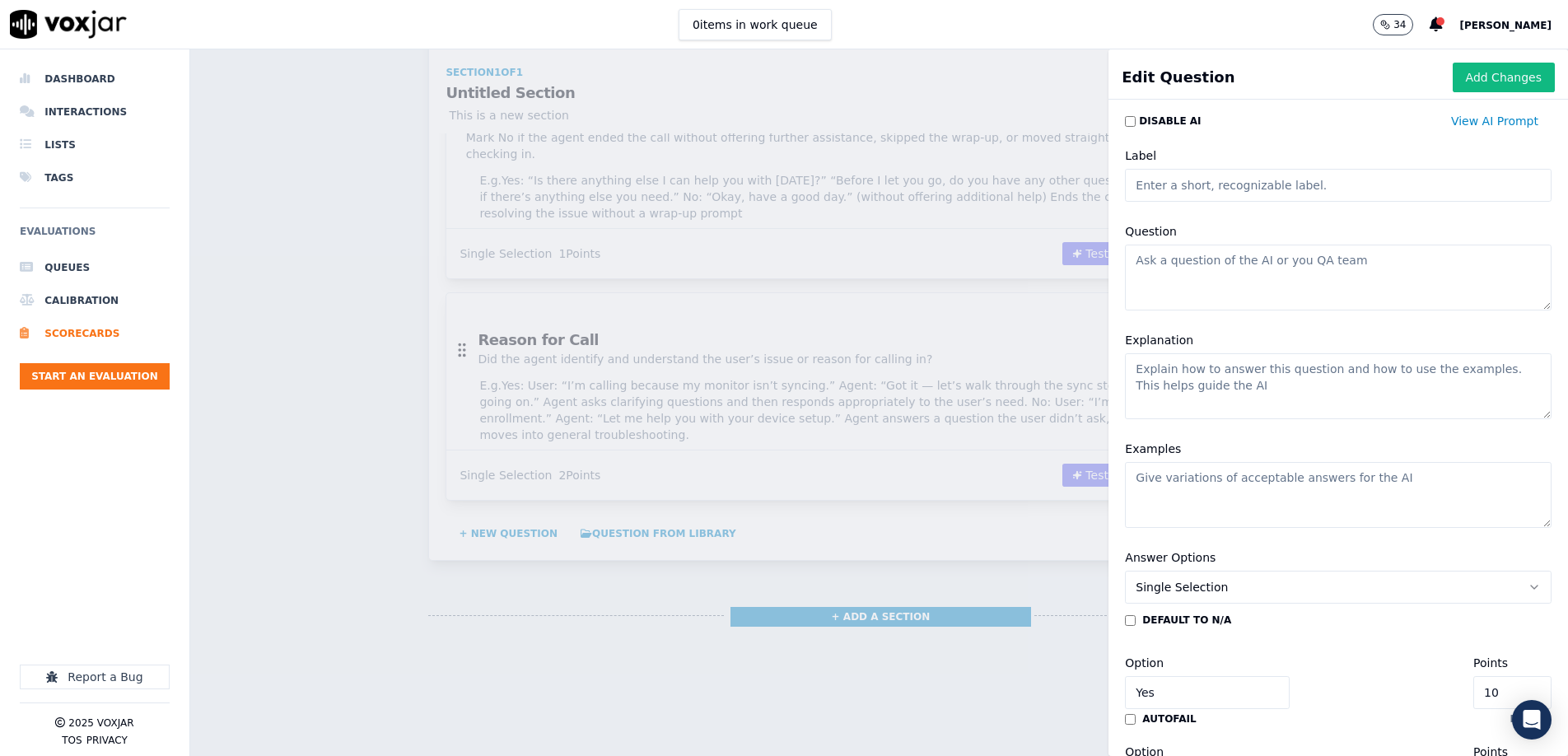
click at [1181, 190] on input "Label" at bounding box center [1339, 185] width 427 height 33
type input "F"
type input "Probing Questions"
click at [1208, 273] on textarea "Question" at bounding box center [1339, 278] width 427 height 66
paste textarea "Did the agent ask probing or follow-up questions when the user’s issue or purpo…"
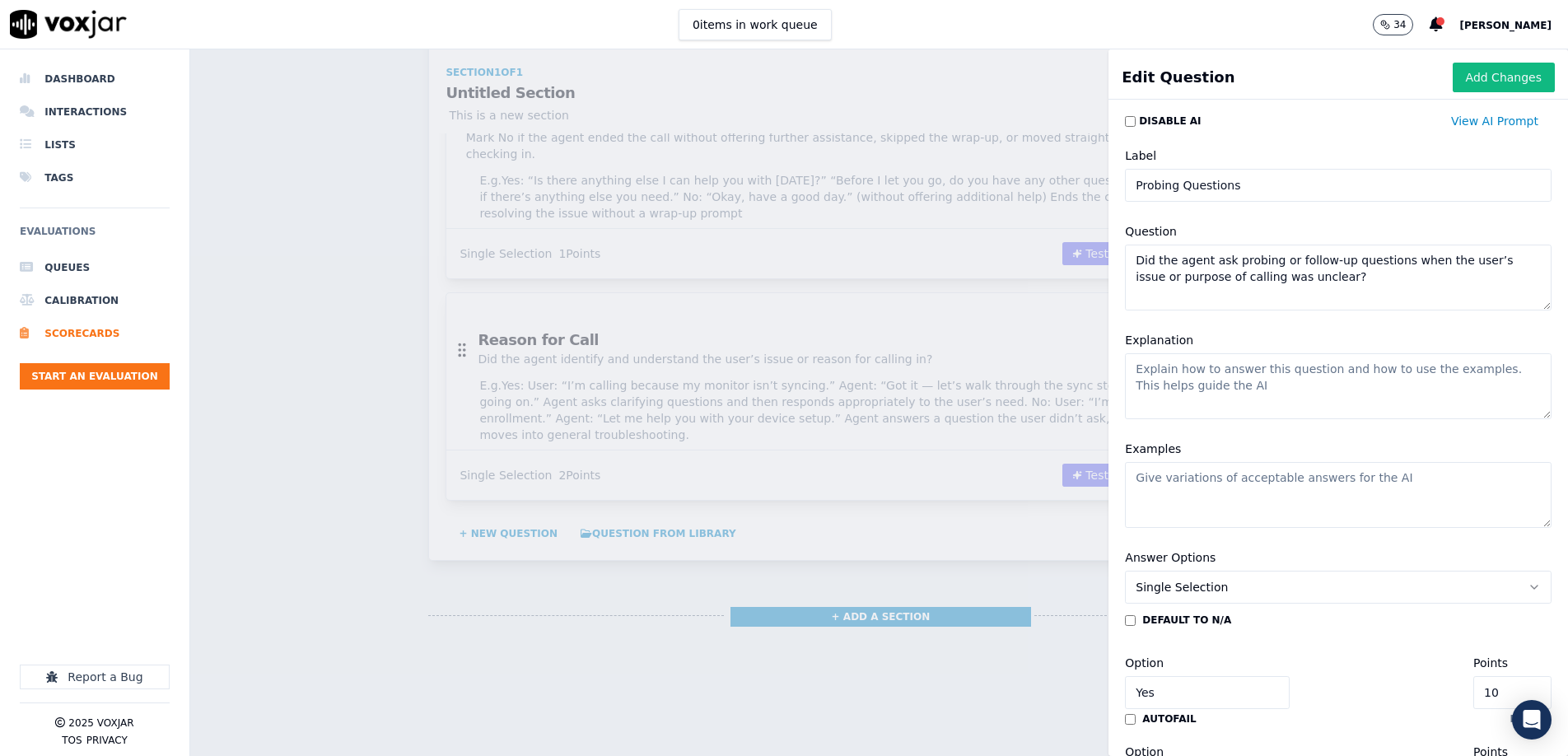
type textarea "Did the agent ask probing or follow-up questions when the user’s issue or purpo…"
click at [1233, 387] on textarea "Explanation" at bounding box center [1339, 386] width 427 height 66
paste textarea "[PERSON_NAME] Yes if the agent asked any clarifying, probing, or follow-up ques…"
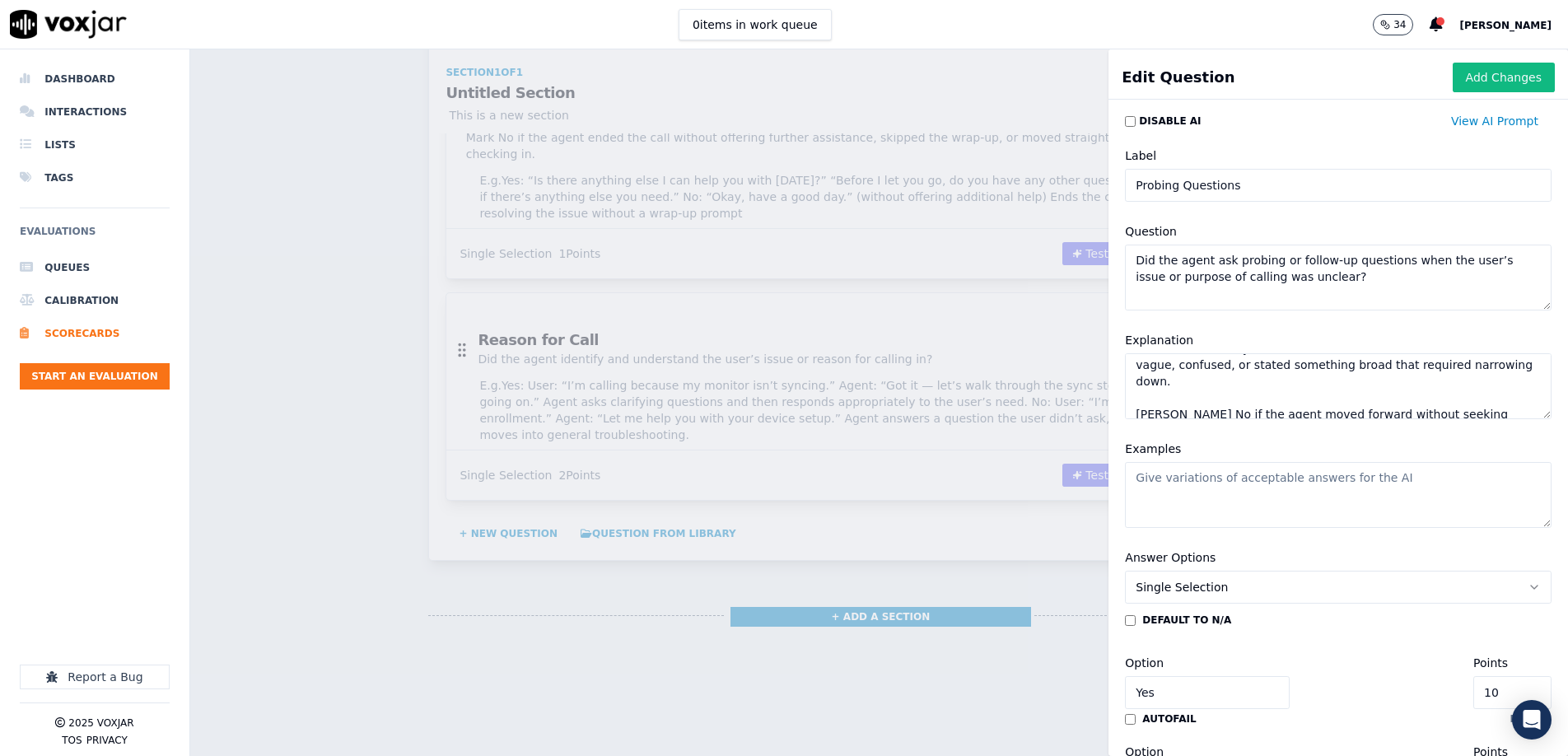
scroll to position [81, 0]
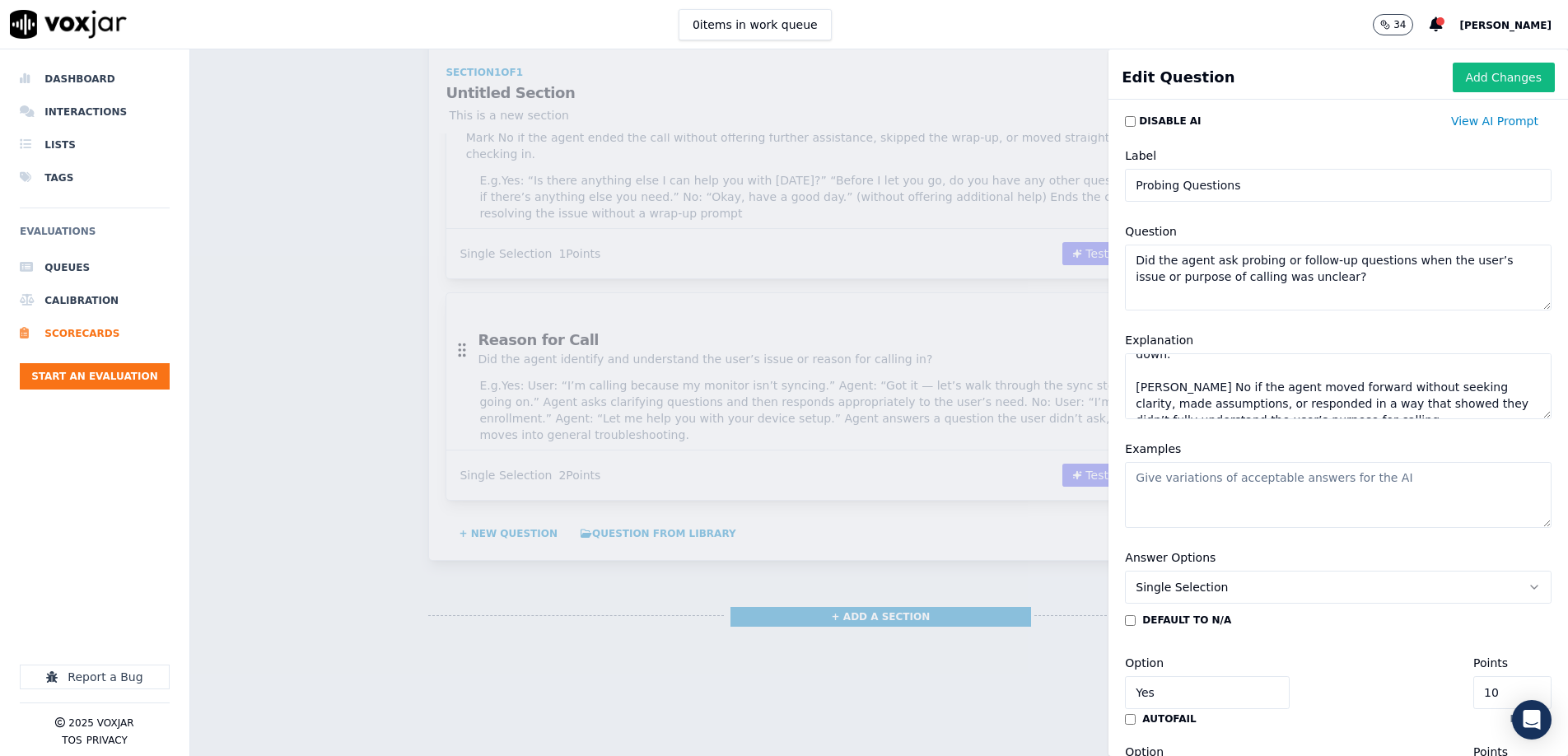
type textarea "[PERSON_NAME] Yes if the agent asked any clarifying, probing, or follow-up ques…"
click at [1222, 498] on textarea "Examples" at bounding box center [1339, 495] width 427 height 66
paste textarea "Yes: “Can you tell me more about what happened when you tried to log in?” “When…"
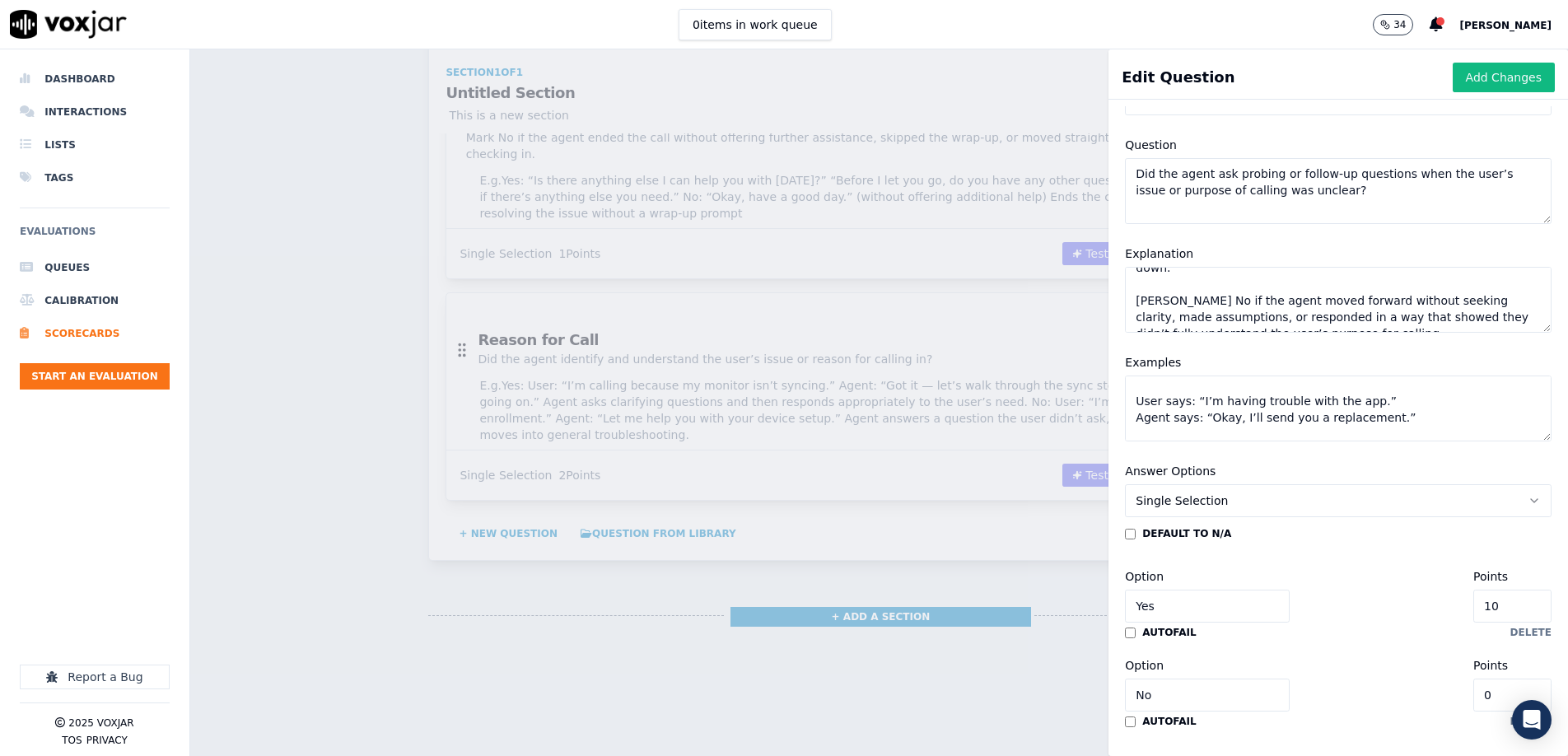
type textarea "Yes: “Can you tell me more about what happened when you tried to log in?” “When…"
click at [1521, 611] on input "10" at bounding box center [1513, 606] width 78 height 33
click at [1522, 612] on input "10" at bounding box center [1513, 606] width 78 height 33
type input "2"
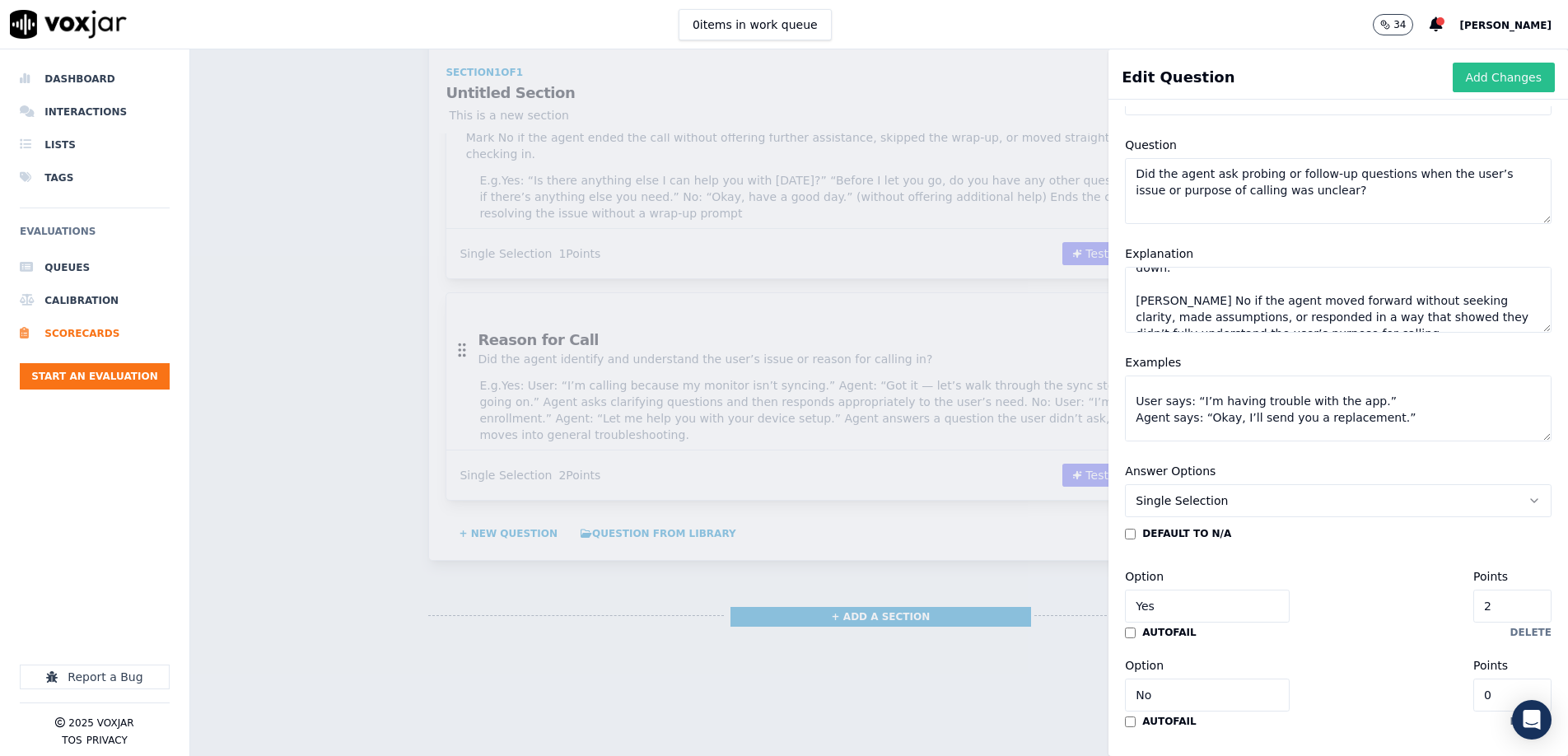
click at [1514, 80] on button "Add Changes" at bounding box center [1504, 77] width 102 height 30
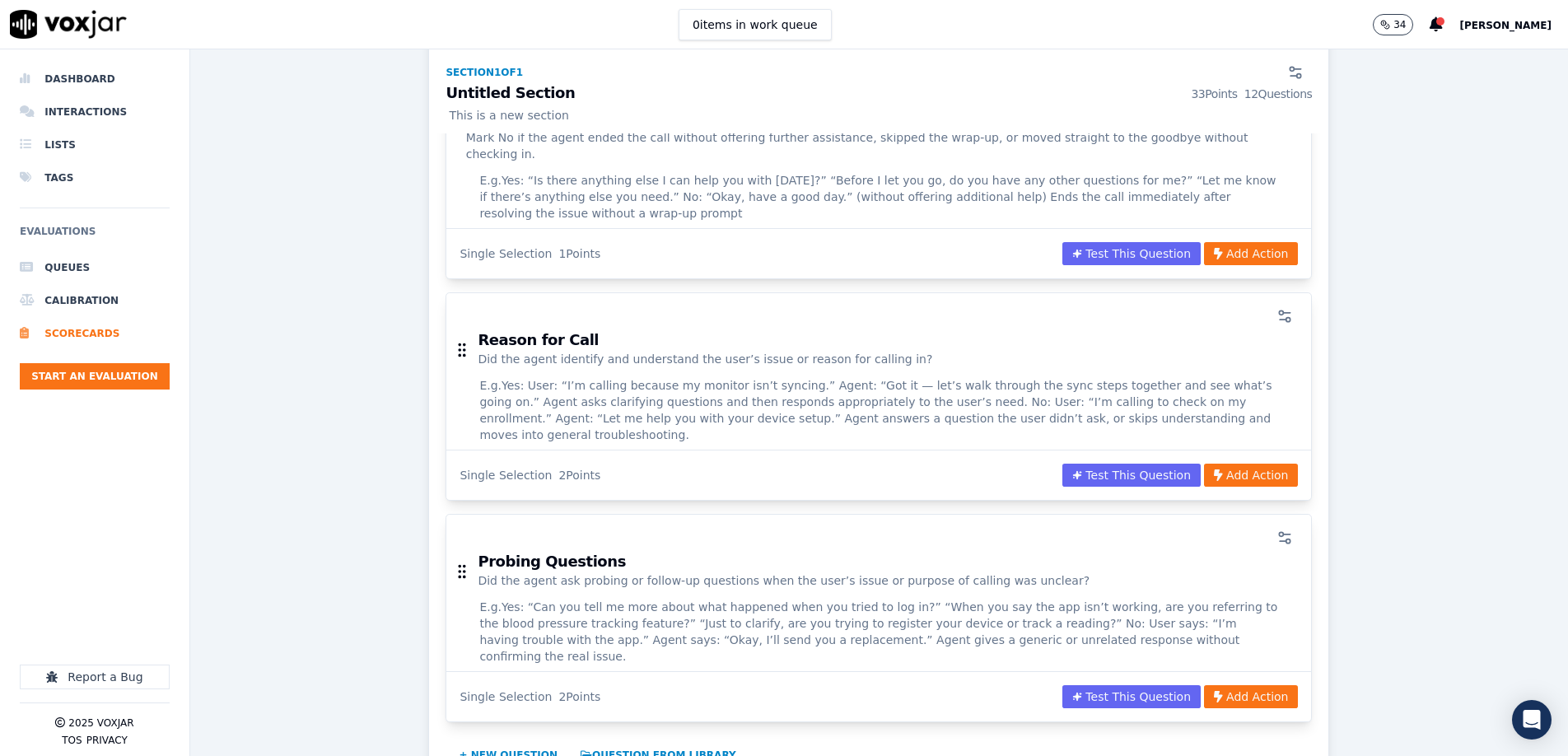
click at [532, 742] on button "+ New question" at bounding box center [508, 754] width 112 height 26
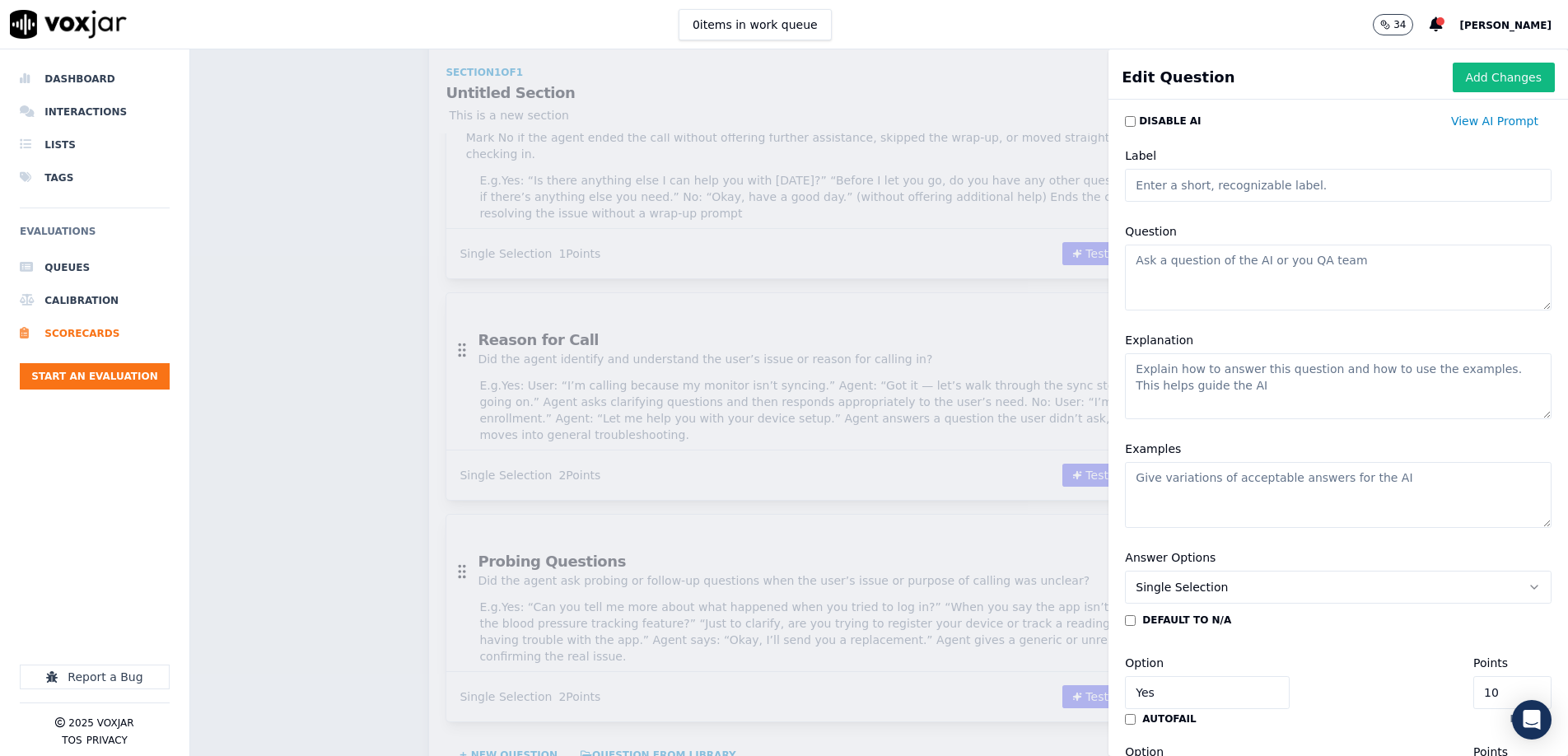
click at [1182, 187] on input "Label" at bounding box center [1339, 185] width 427 height 33
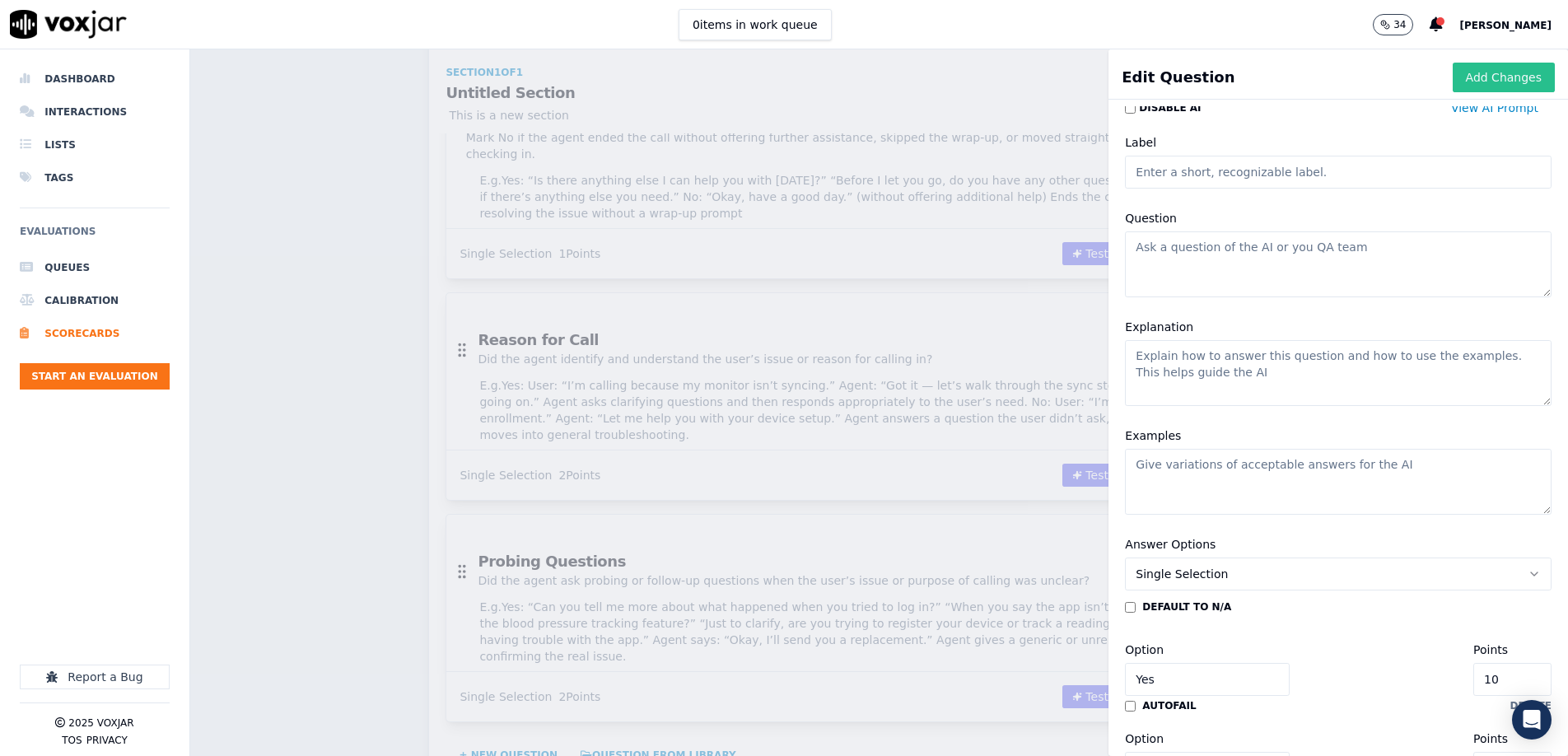
click at [1479, 84] on button "Add Changes" at bounding box center [1504, 77] width 102 height 30
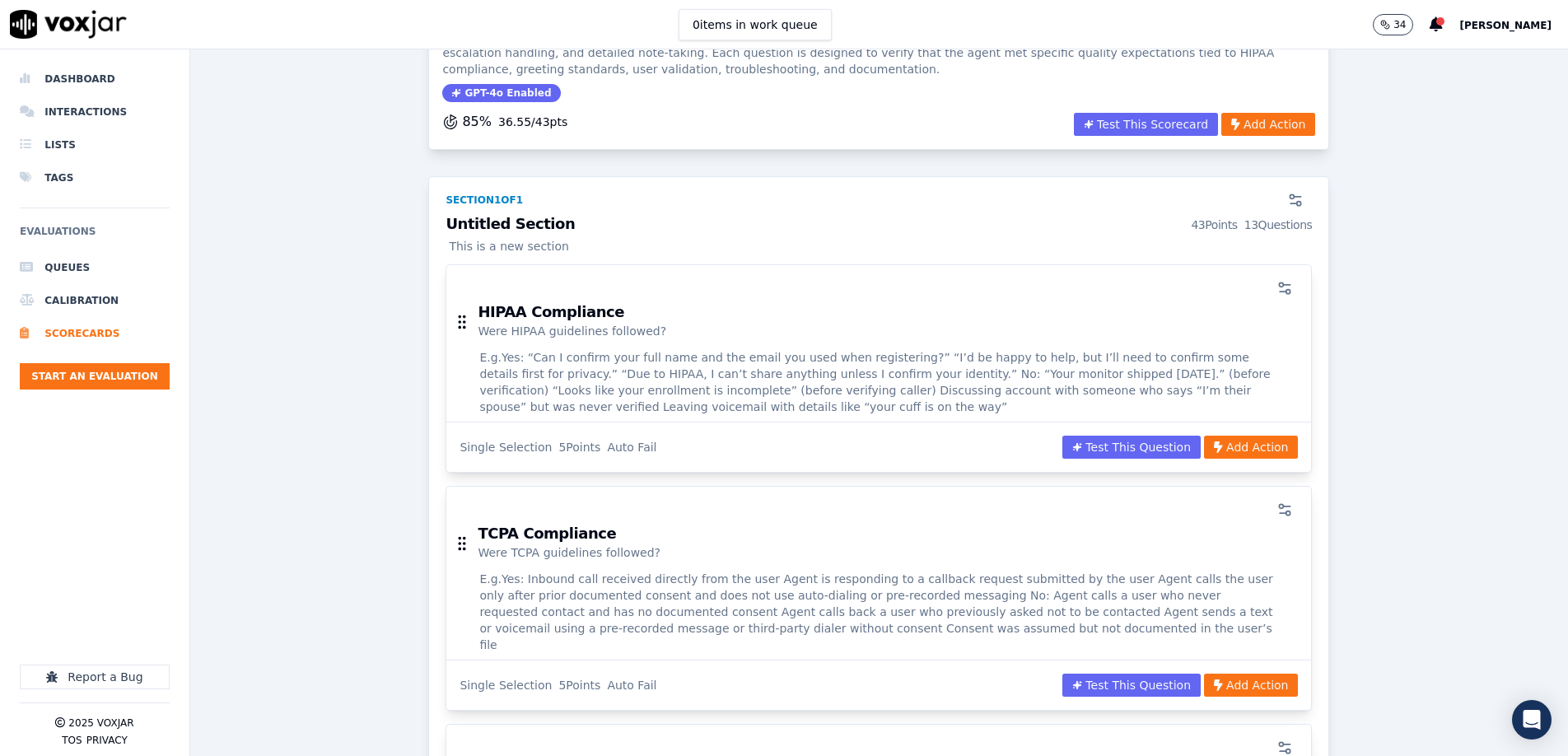
scroll to position [0, 0]
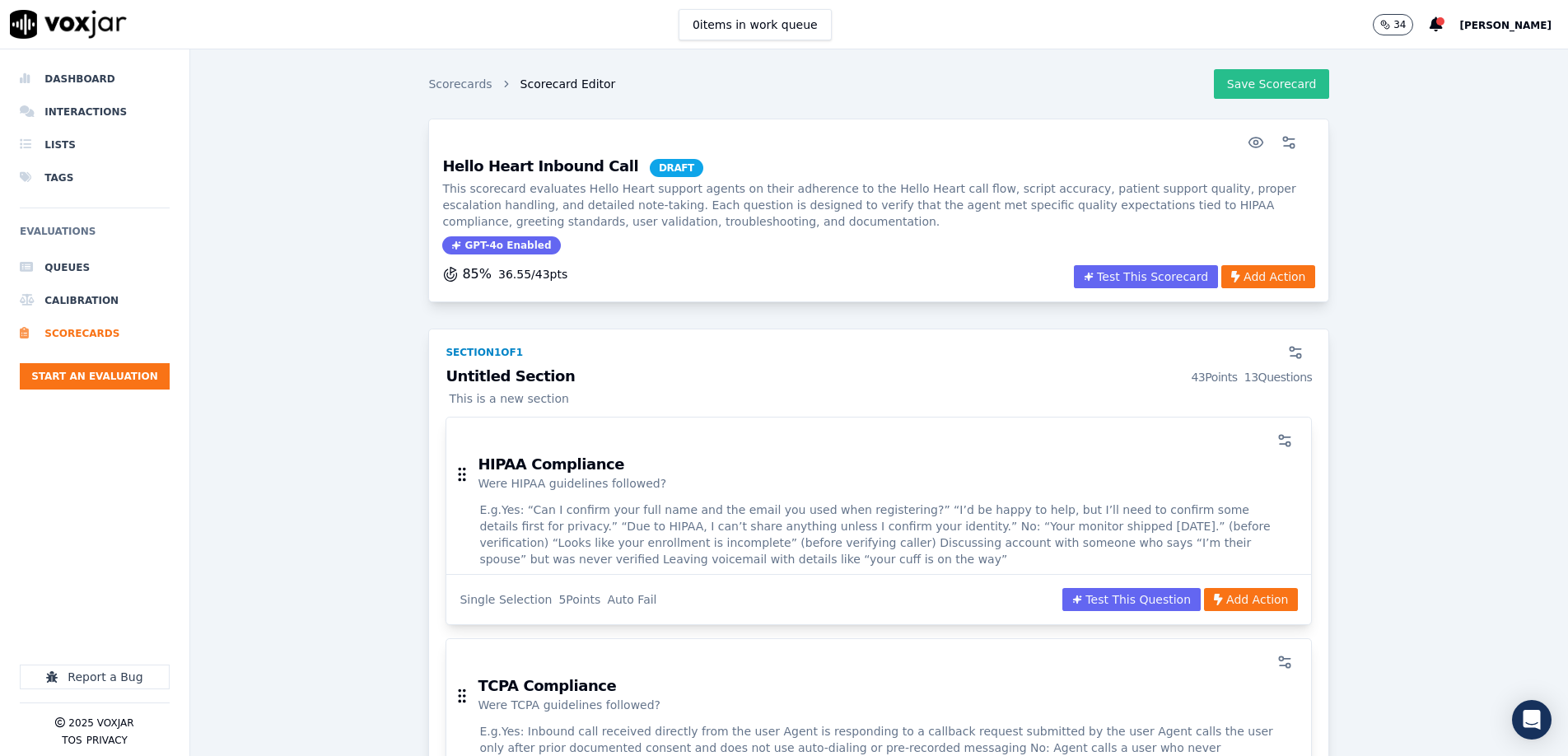
click at [1265, 79] on button "Save Scorecard" at bounding box center [1272, 83] width 116 height 30
